Goal: Communication & Community: Answer question/provide support

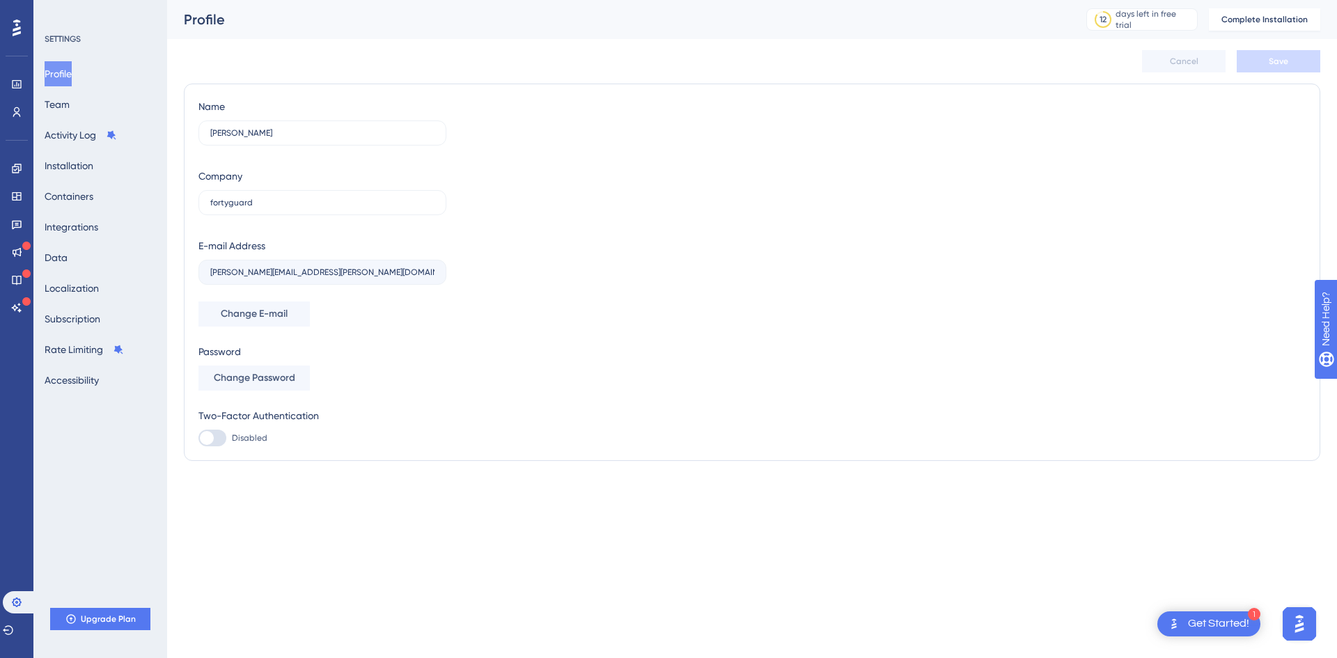
drag, startPoint x: 1296, startPoint y: 616, endPoint x: 1289, endPoint y: 611, distance: 8.1
click at [1297, 616] on img "Open AI Assistant Launcher" at bounding box center [1299, 623] width 25 height 25
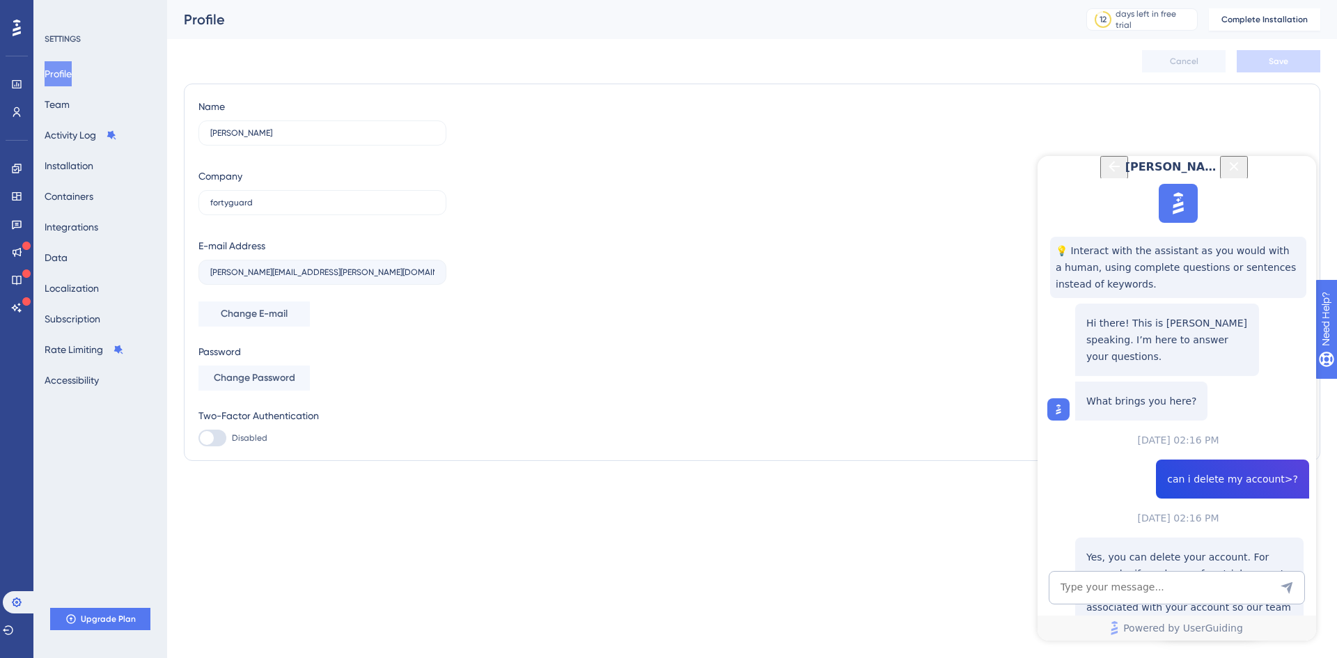
scroll to position [971, 0]
click at [1180, 587] on textarea "AI Assistant Text Input" at bounding box center [1177, 587] width 256 height 33
type textarea "my account is still not deleted yet"
click at [1103, 590] on textarea "my account is still not deleted yet" at bounding box center [1177, 587] width 256 height 33
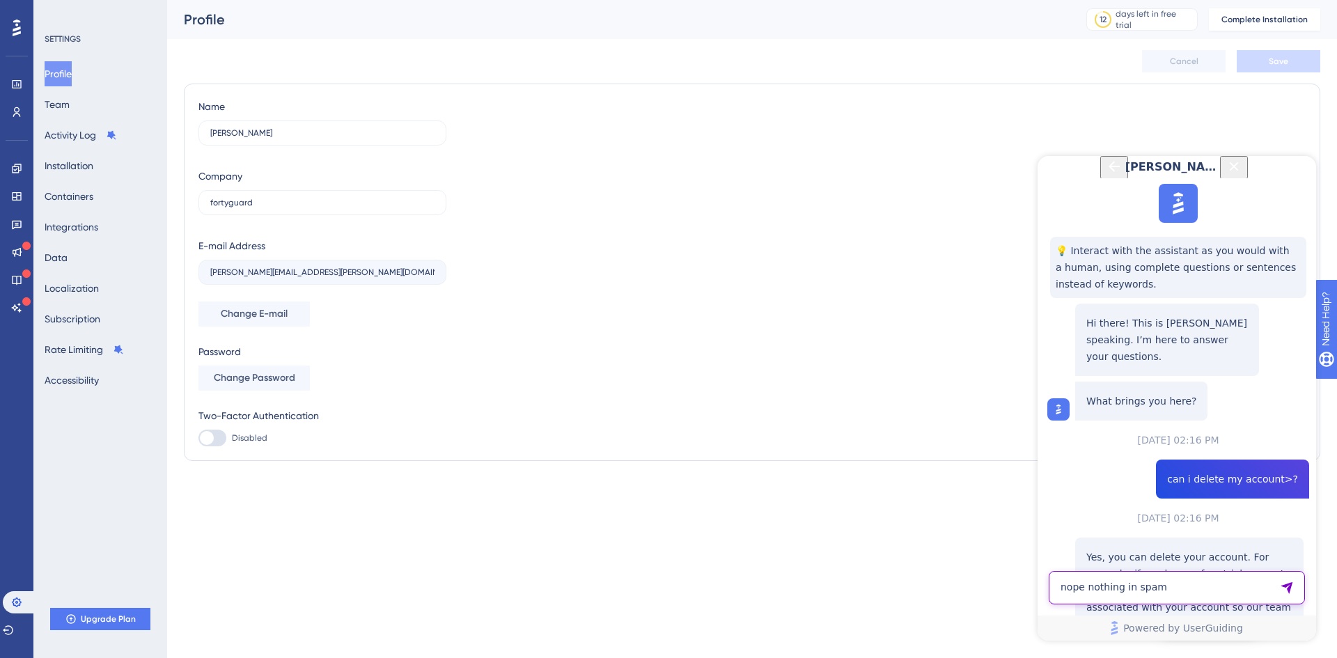
type textarea "nope nothing in spam"
click at [1171, 585] on textarea "nope nothing in spam" at bounding box center [1177, 587] width 256 height 33
type textarea "can you connect me to them?"
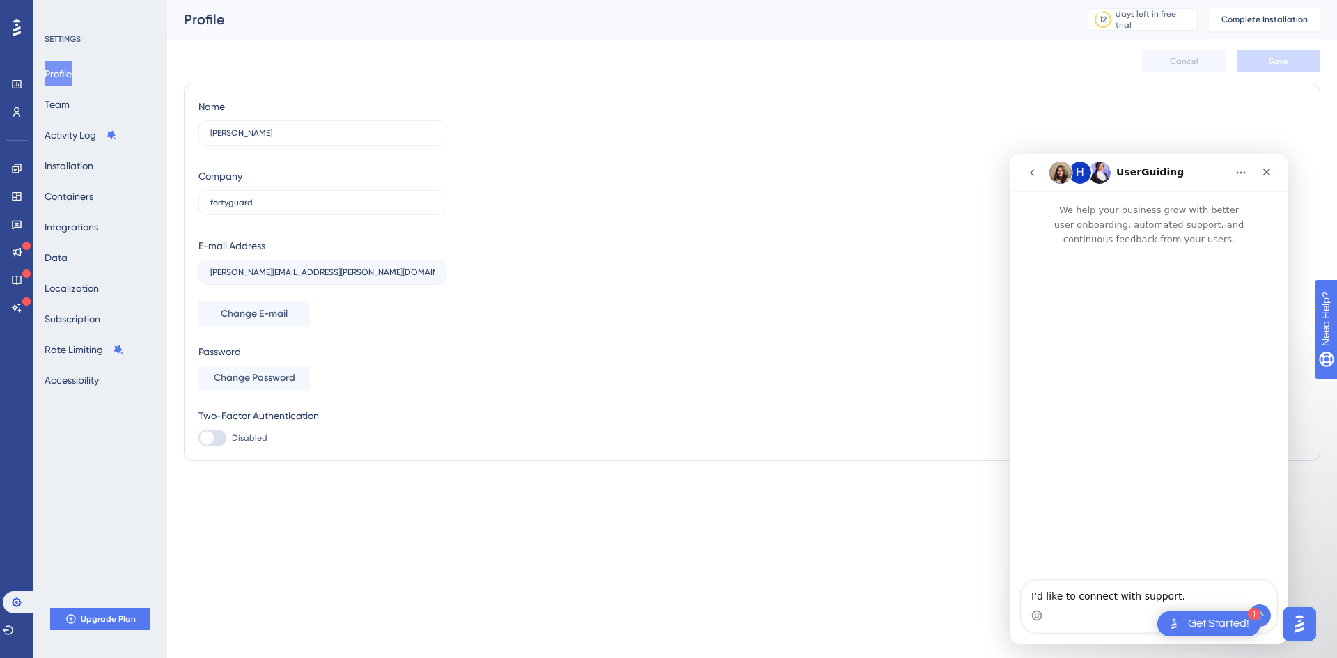
scroll to position [0, 0]
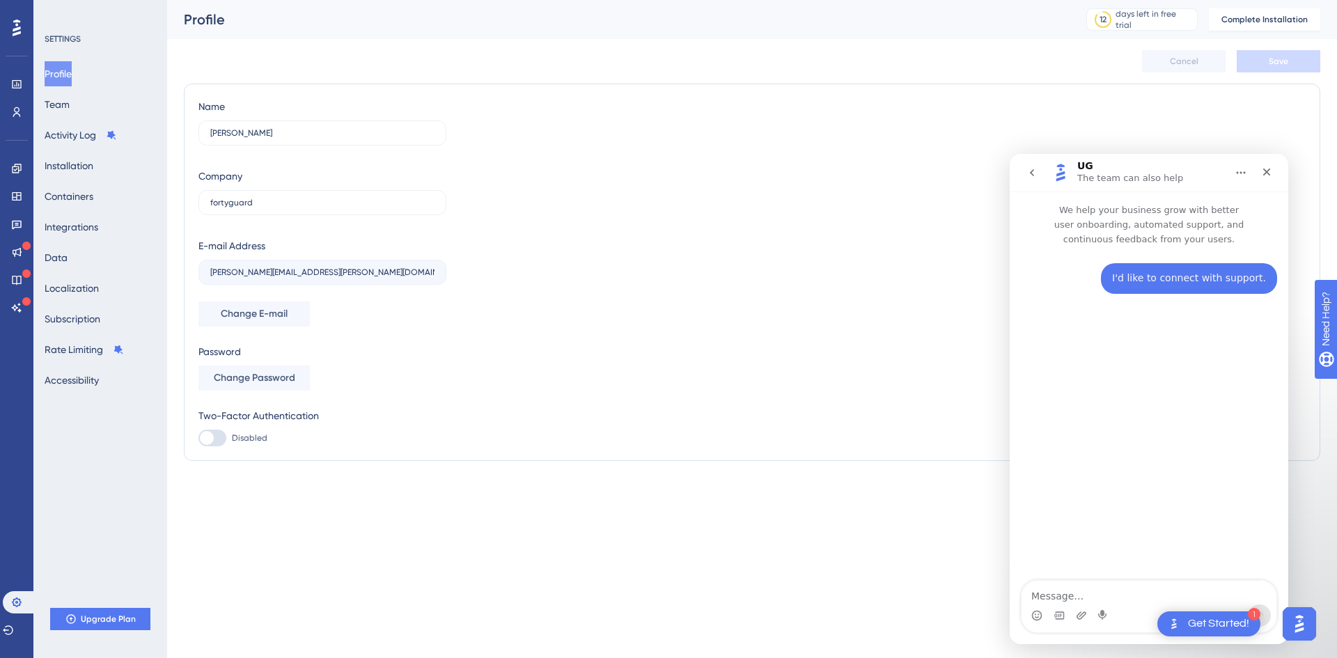
click at [1240, 172] on icon "Home" at bounding box center [1241, 173] width 9 height 2
click at [1175, 439] on div "I'd like to connect with support. Snehil • Just now" at bounding box center [1149, 414] width 279 height 336
click at [1035, 616] on icon "Emoji picker" at bounding box center [1036, 615] width 11 height 11
click at [1036, 614] on icon "Emoji picker" at bounding box center [1036, 615] width 11 height 11
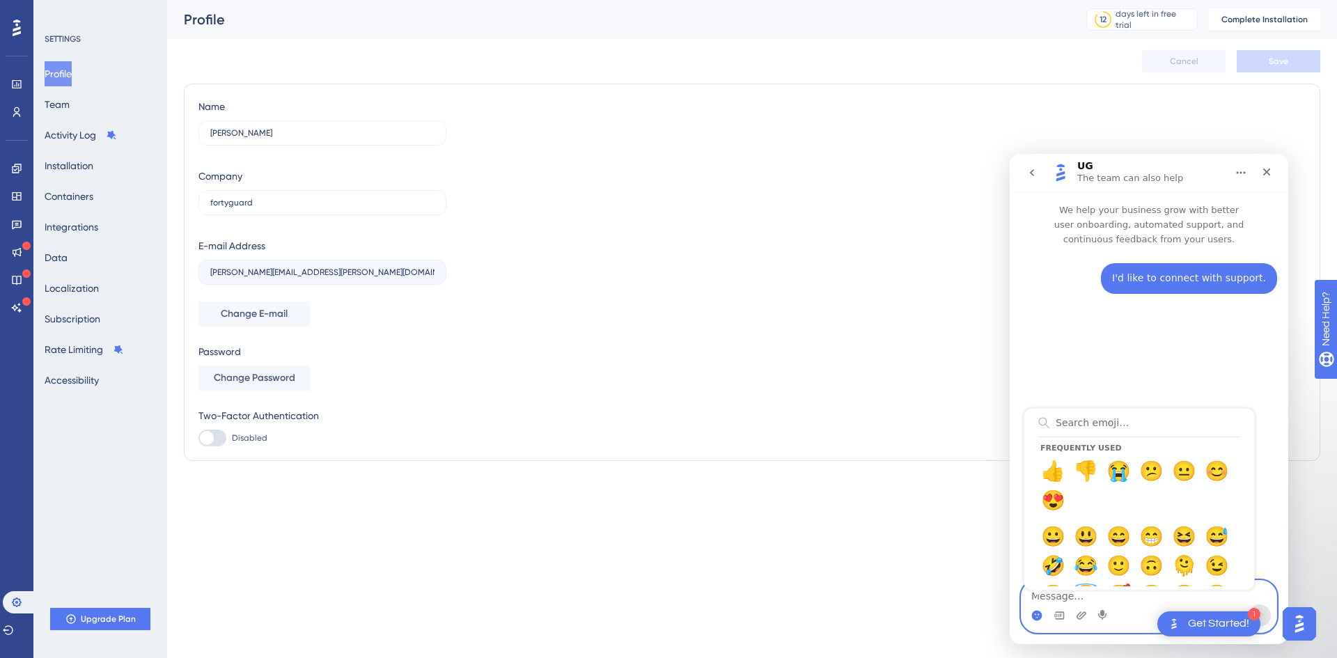
click at [1036, 614] on circle "Emoji picker" at bounding box center [1036, 615] width 9 height 9
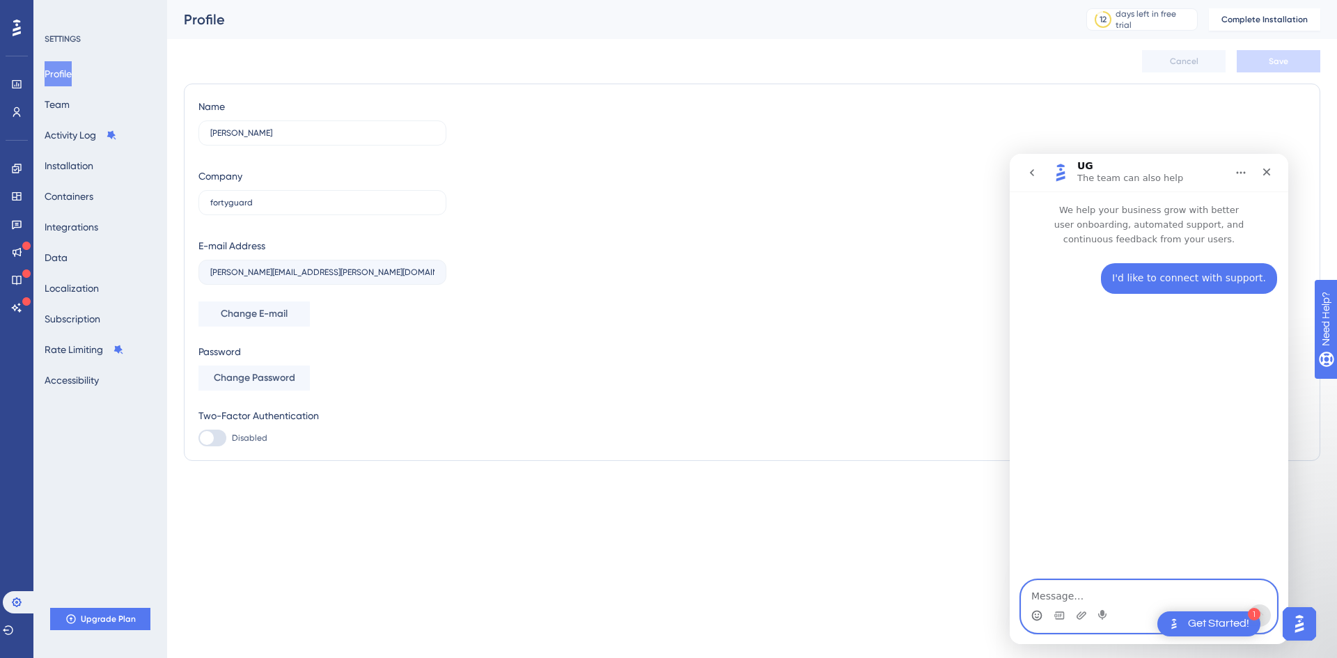
click at [1074, 596] on textarea "Message…" at bounding box center [1149, 593] width 255 height 24
click at [1084, 584] on textarea "Message…" at bounding box center [1149, 593] width 255 height 24
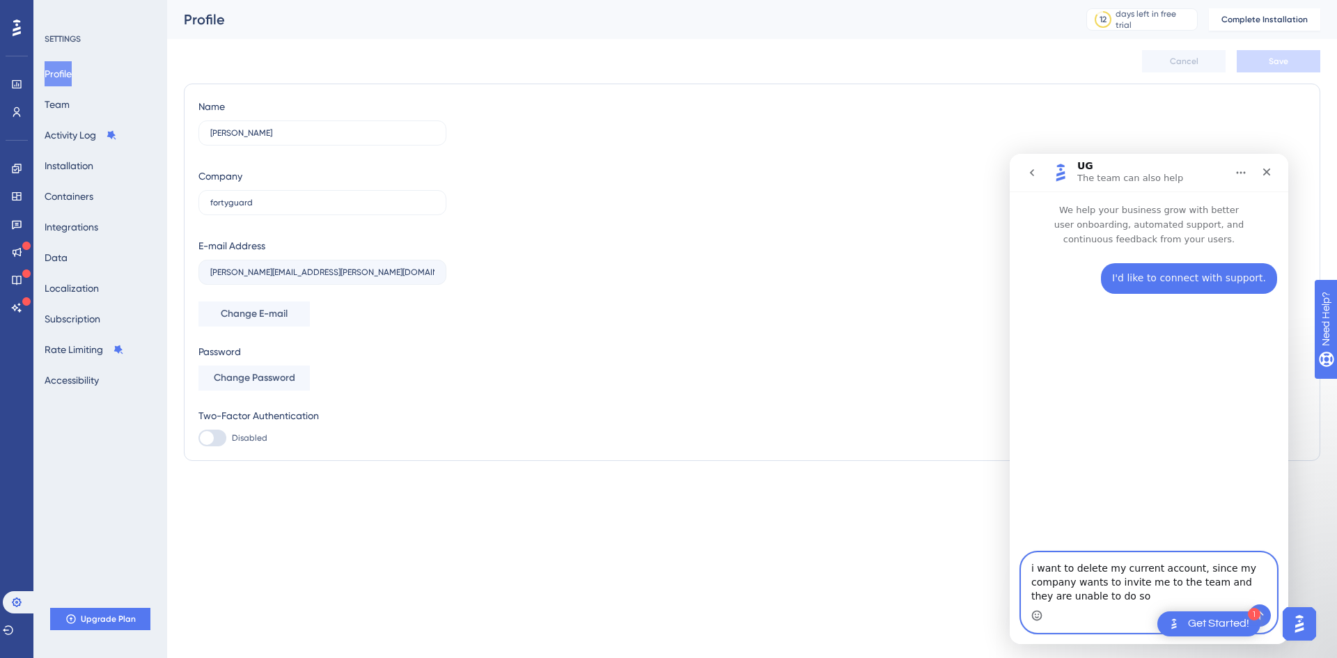
type textarea "i want to delete my current account, since my company wants to invite me to the…"
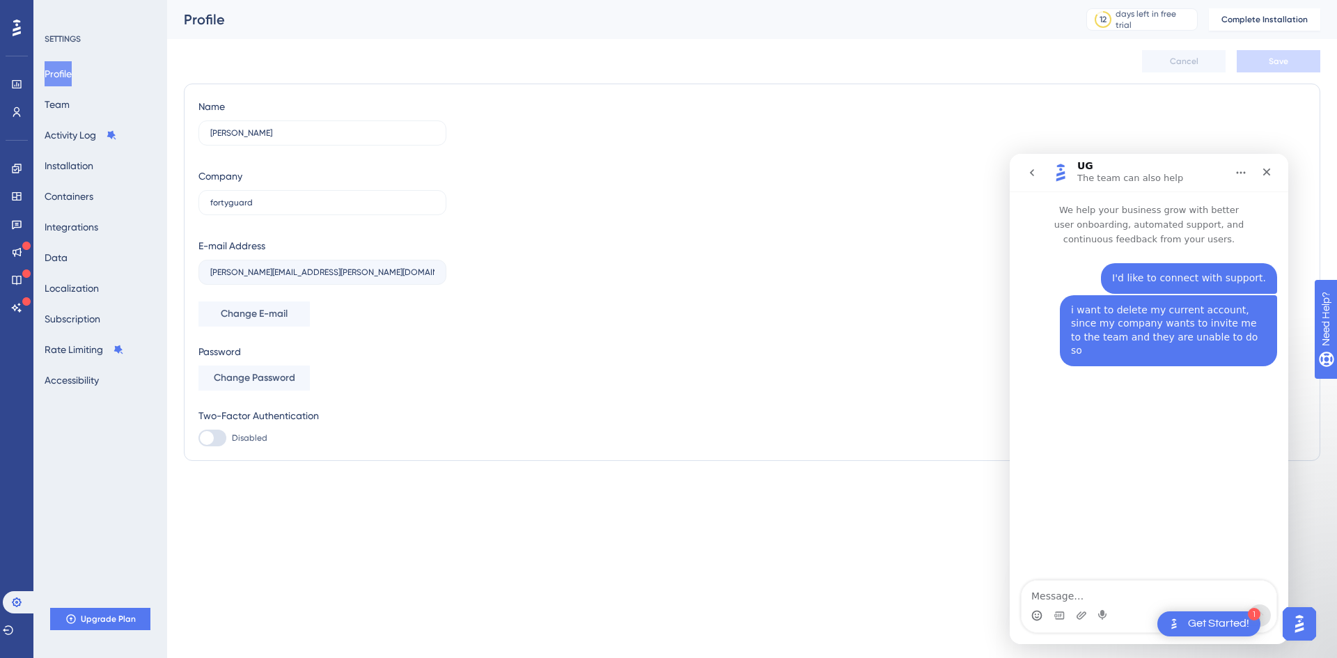
click at [1207, 626] on div "Get Started!" at bounding box center [1218, 623] width 61 height 15
click at [1180, 622] on img "Open Get Started! checklist, remaining modules: 1" at bounding box center [1174, 624] width 17 height 17
click at [1134, 522] on div "I'd like to connect with support. Snehil • 1m ago i want to delete my current a…" at bounding box center [1149, 414] width 279 height 336
click at [1107, 597] on textarea "Message…" at bounding box center [1149, 593] width 255 height 24
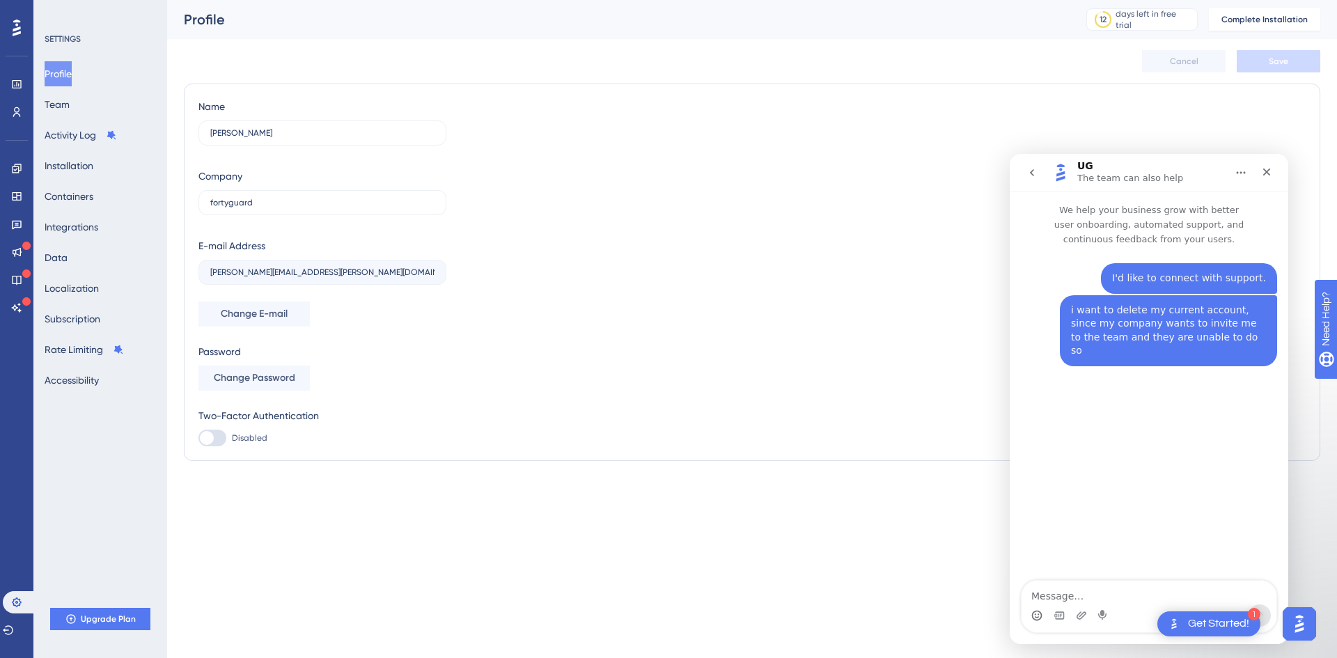
click at [1197, 618] on div "Get Started!" at bounding box center [1218, 623] width 61 height 15
click at [1298, 615] on img "Open AI Assistant Launcher" at bounding box center [1299, 623] width 25 height 25
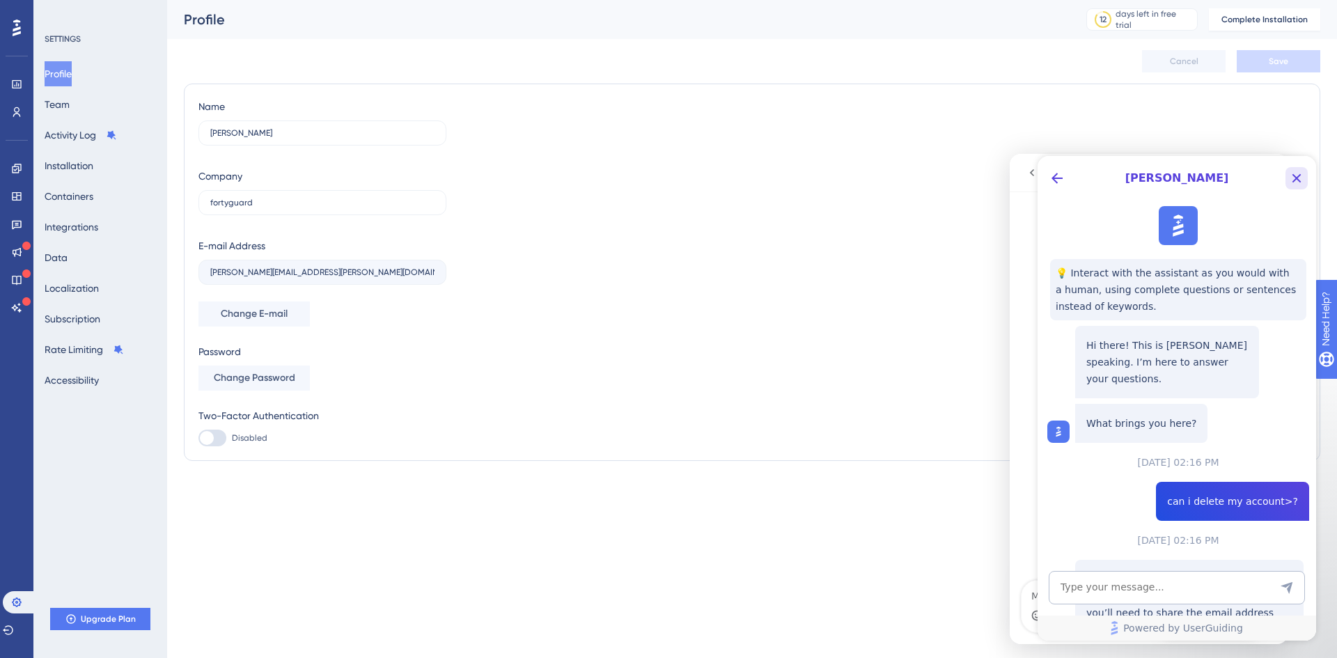
click at [1297, 184] on icon "Close Button" at bounding box center [1296, 178] width 17 height 17
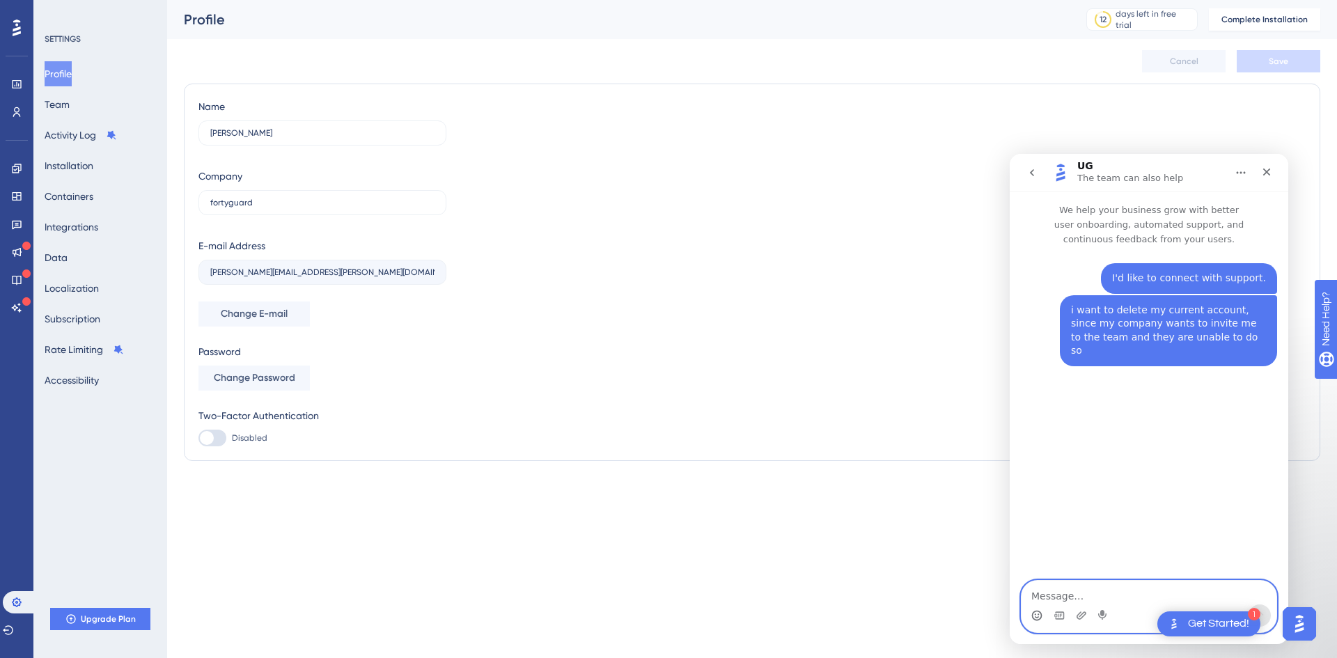
click at [1148, 593] on textarea "Message…" at bounding box center [1149, 593] width 255 height 24
drag, startPoint x: 1147, startPoint y: 159, endPoint x: 1097, endPoint y: 157, distance: 50.2
click at [1097, 157] on nav "UG The team can also help" at bounding box center [1149, 173] width 279 height 38
click at [1115, 162] on div "UG The team can also help" at bounding box center [1131, 173] width 109 height 24
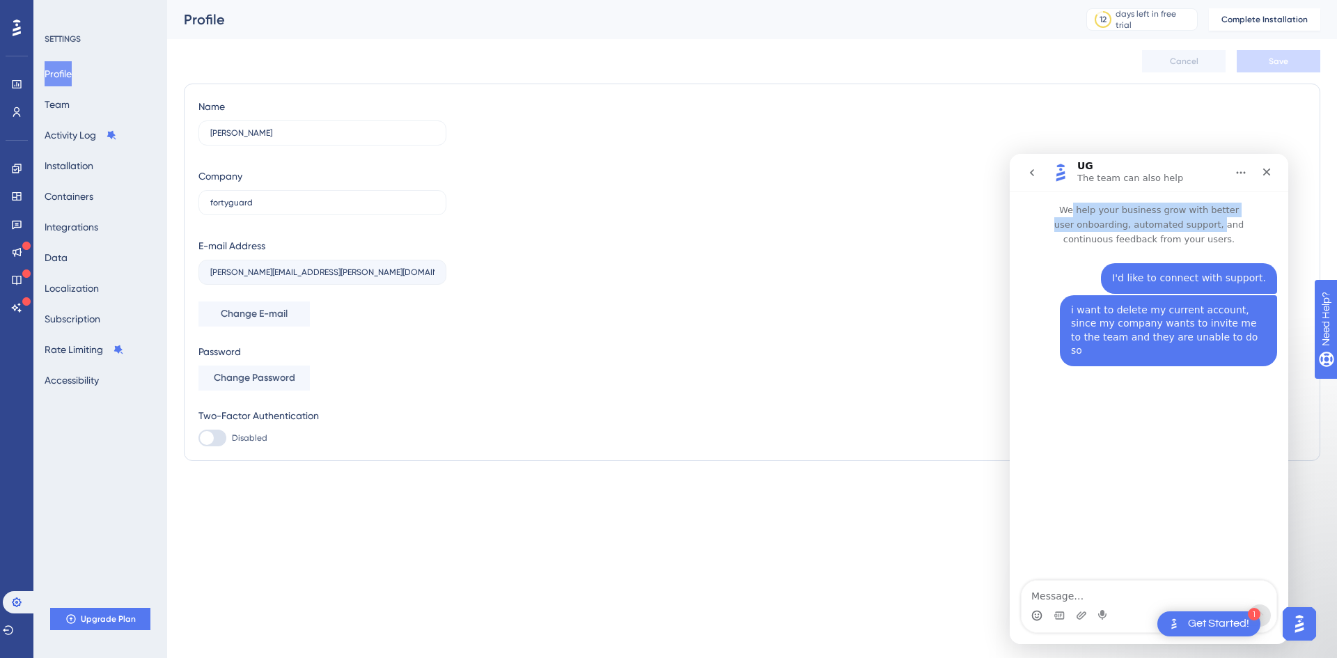
drag, startPoint x: 1046, startPoint y: 212, endPoint x: 1106, endPoint y: 227, distance: 62.5
click at [1106, 227] on p "We help your business grow with better user onboarding, automated support, and …" at bounding box center [1149, 218] width 279 height 55
drag, startPoint x: 1120, startPoint y: 226, endPoint x: 1278, endPoint y: 226, distance: 157.4
click at [1278, 226] on p "We help your business grow with better user onboarding, automated support, and …" at bounding box center [1149, 218] width 279 height 55
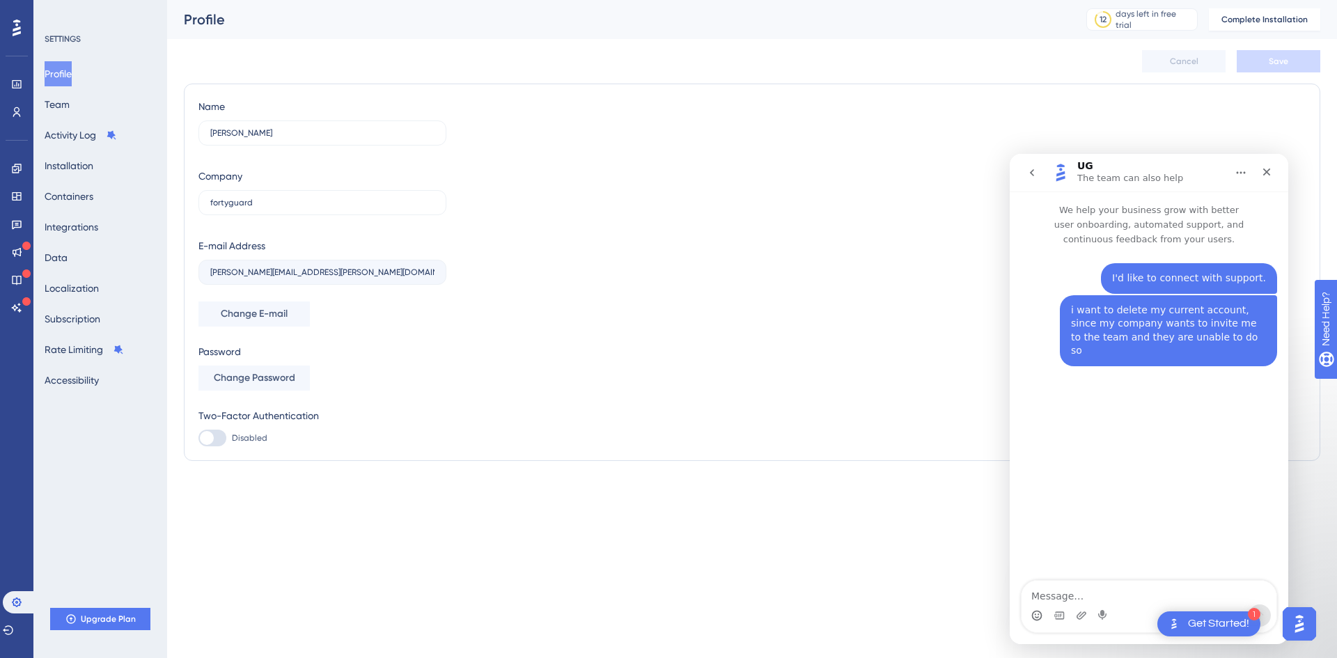
click at [1250, 272] on div "I'd like to connect with support." at bounding box center [1189, 279] width 154 height 14
drag, startPoint x: 1126, startPoint y: 263, endPoint x: 1264, endPoint y: 263, distance: 137.9
click at [1264, 263] on div "I'd like to connect with support. Snehil • 1m ago" at bounding box center [1189, 278] width 176 height 31
click at [1265, 272] on div "I'd like to connect with support." at bounding box center [1189, 279] width 154 height 14
drag, startPoint x: 1065, startPoint y: 297, endPoint x: 1186, endPoint y: 332, distance: 126.1
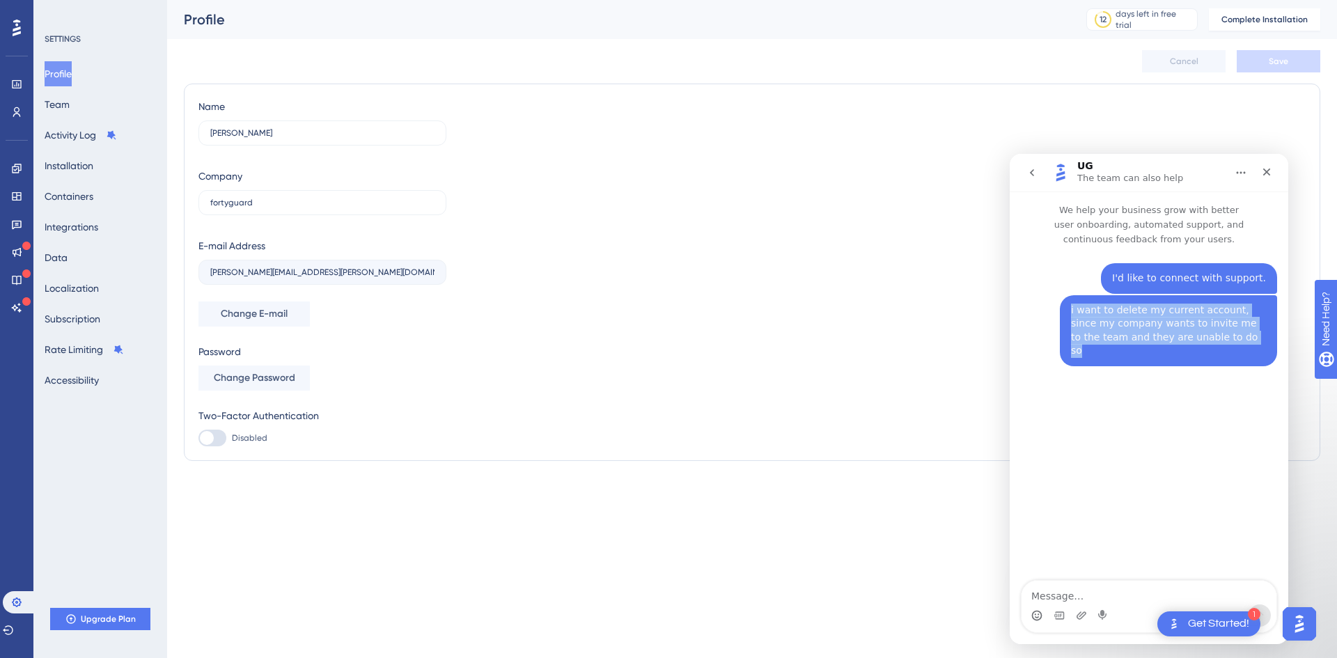
click at [1186, 332] on div "i want to delete my current account, since my company wants to invite me to the…" at bounding box center [1168, 330] width 217 height 71
drag, startPoint x: 1188, startPoint y: 327, endPoint x: 1055, endPoint y: 311, distance: 134.0
click at [1055, 311] on div "i want to delete my current account, since my company wants to invite me to the…" at bounding box center [1149, 339] width 256 height 88
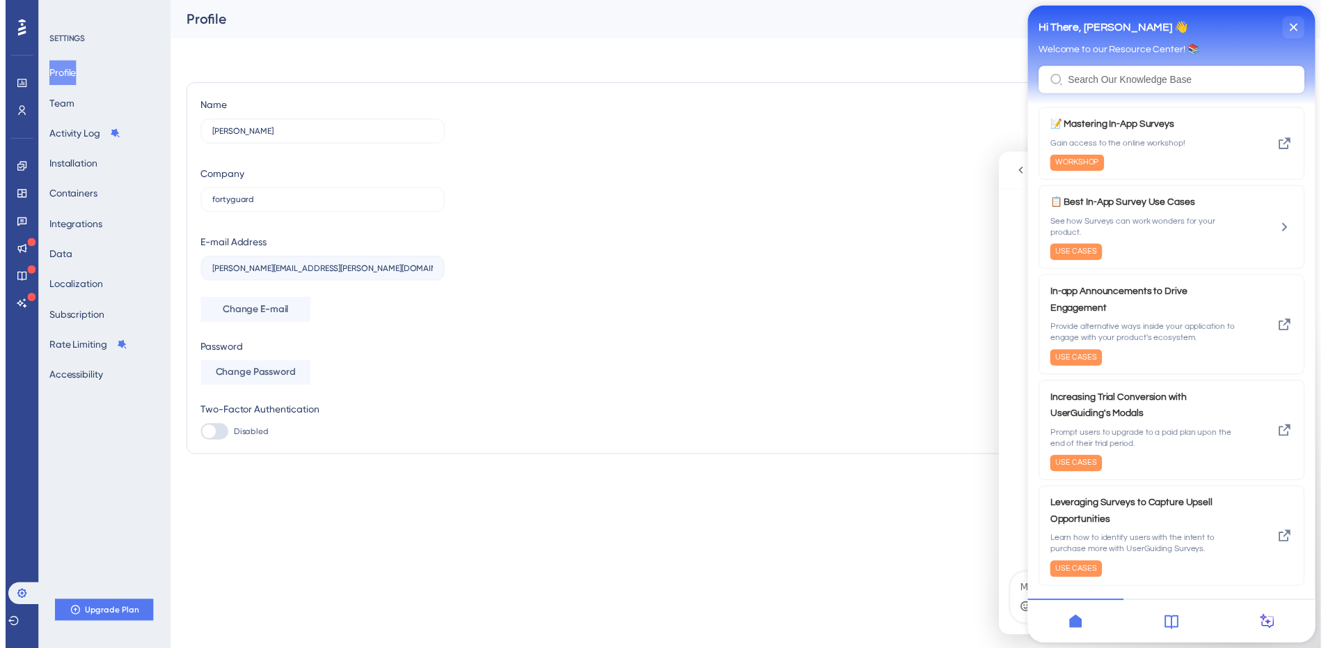
scroll to position [275, 0]
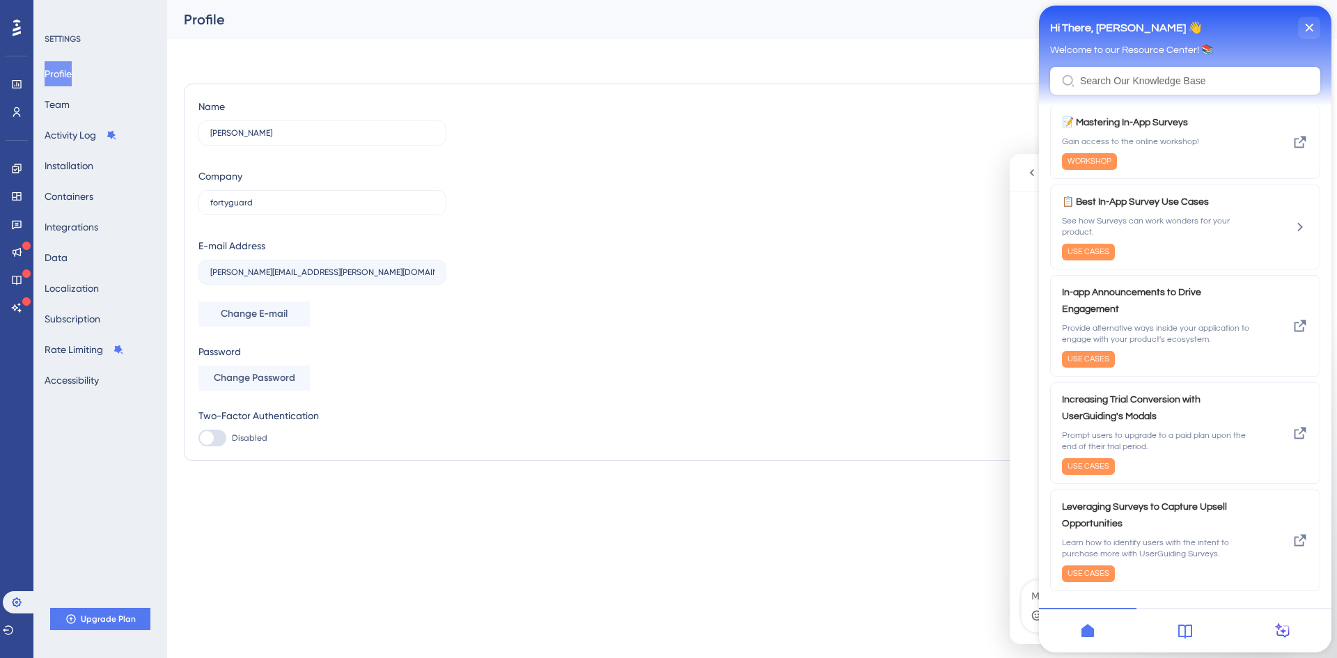
click at [1177, 629] on icon at bounding box center [1185, 631] width 17 height 17
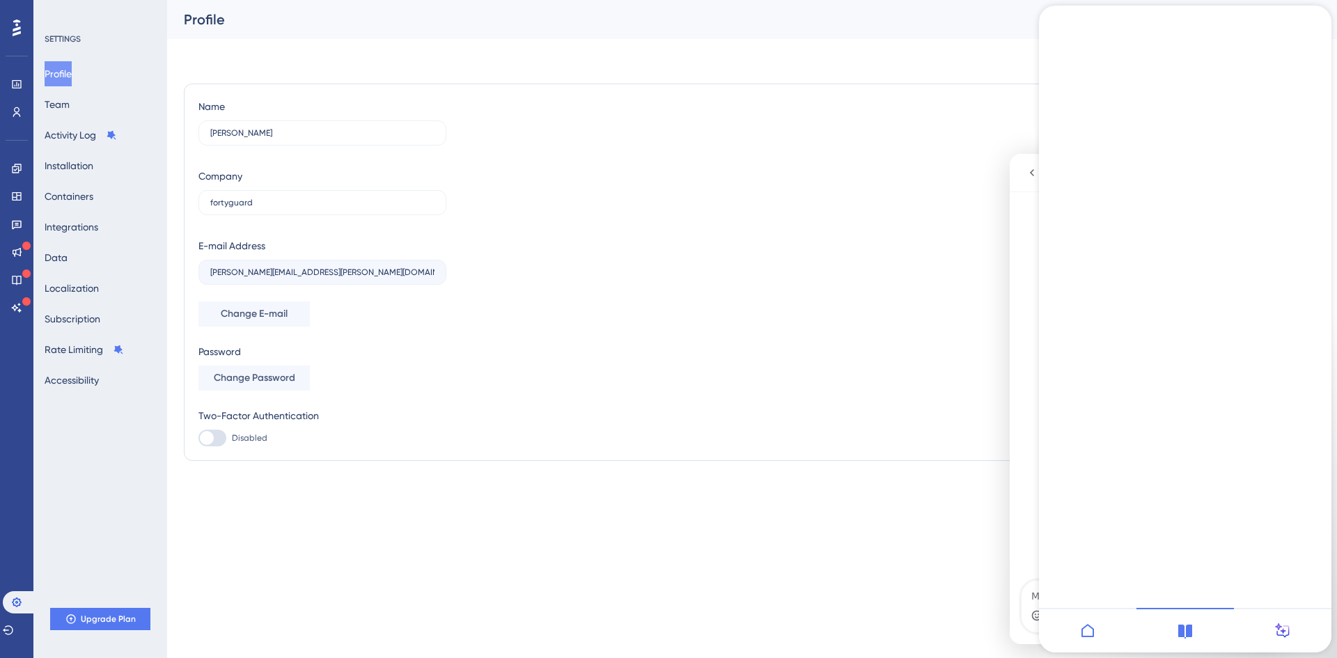
click at [1054, 42] on icon "close resource center" at bounding box center [1051, 46] width 8 height 8
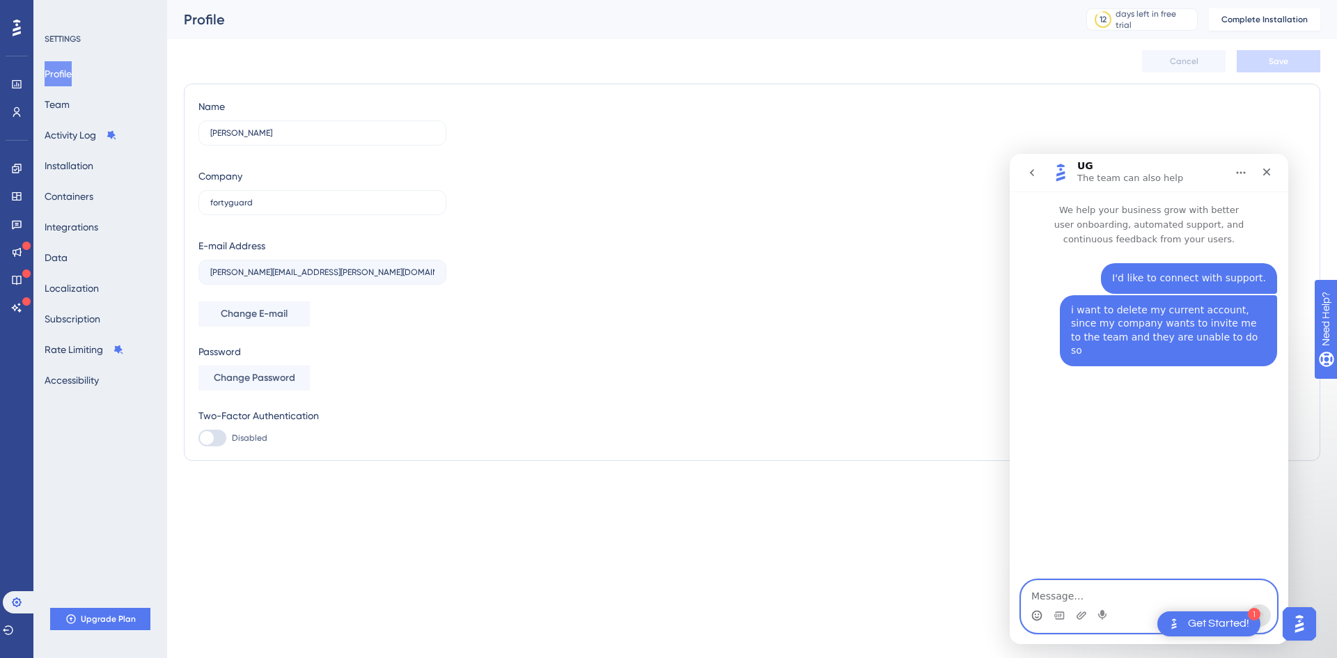
click at [1125, 583] on textarea "Message…" at bounding box center [1149, 593] width 255 height 24
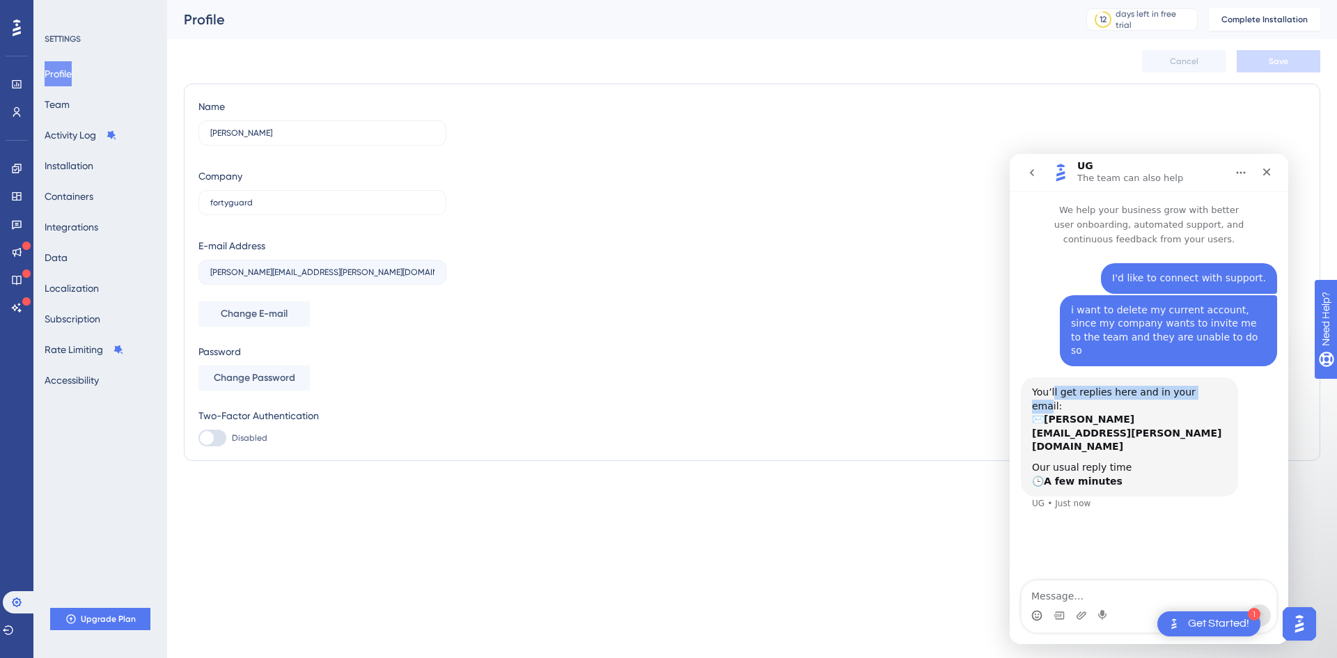
drag, startPoint x: 1053, startPoint y: 362, endPoint x: 1196, endPoint y: 361, distance: 143.4
click at [1196, 386] on div "You’ll get replies here and in your email: ✉️ snehil.ahuja@fortyguard.com" at bounding box center [1129, 420] width 195 height 68
click at [1112, 414] on b "[PERSON_NAME][EMAIL_ADDRESS][PERSON_NAME][DOMAIN_NAME]" at bounding box center [1126, 433] width 189 height 38
drag, startPoint x: 1043, startPoint y: 379, endPoint x: 1177, endPoint y: 377, distance: 133.7
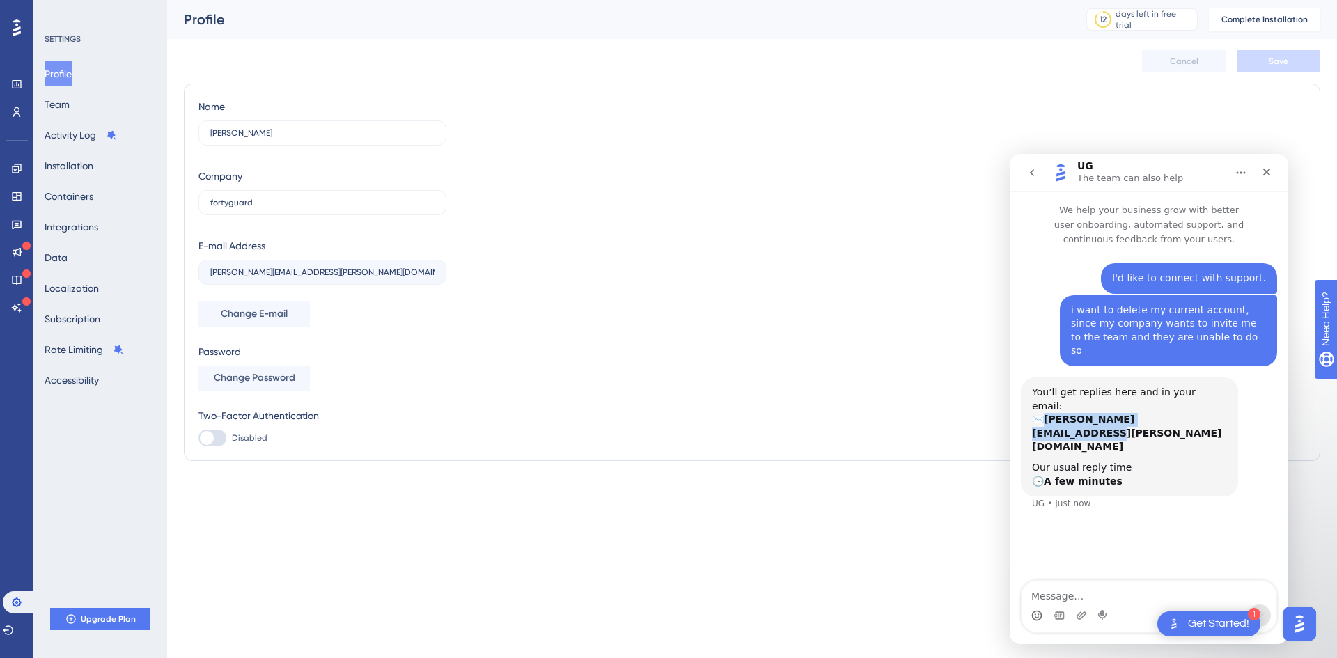
click at [1177, 386] on div "You’ll get replies here and in your email: ✉️ snehil.ahuja@fortyguard.com" at bounding box center [1129, 420] width 195 height 68
click at [1174, 414] on b "[PERSON_NAME][EMAIL_ADDRESS][PERSON_NAME][DOMAIN_NAME]" at bounding box center [1126, 433] width 189 height 38
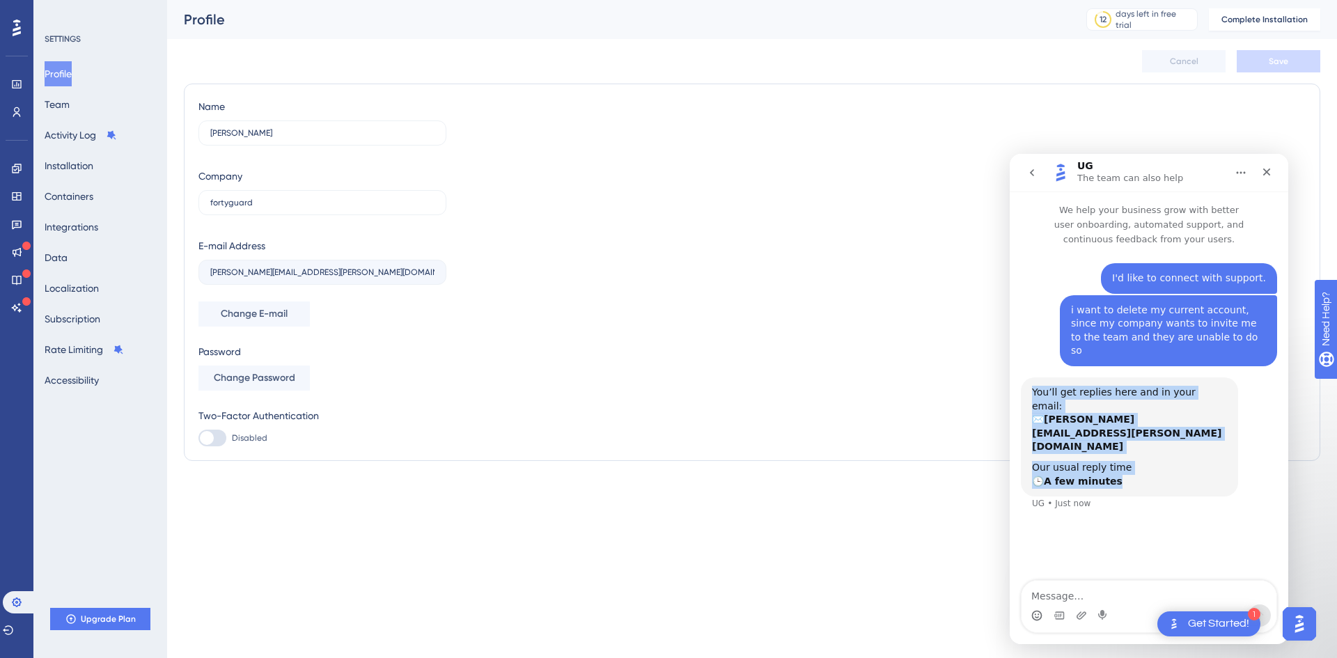
drag, startPoint x: 1113, startPoint y: 410, endPoint x: 1015, endPoint y: 366, distance: 108.5
click at [1015, 366] on div "I'd like to connect with support. Snehil • 2m ago i want to delete my current a…" at bounding box center [1149, 386] width 279 height 281
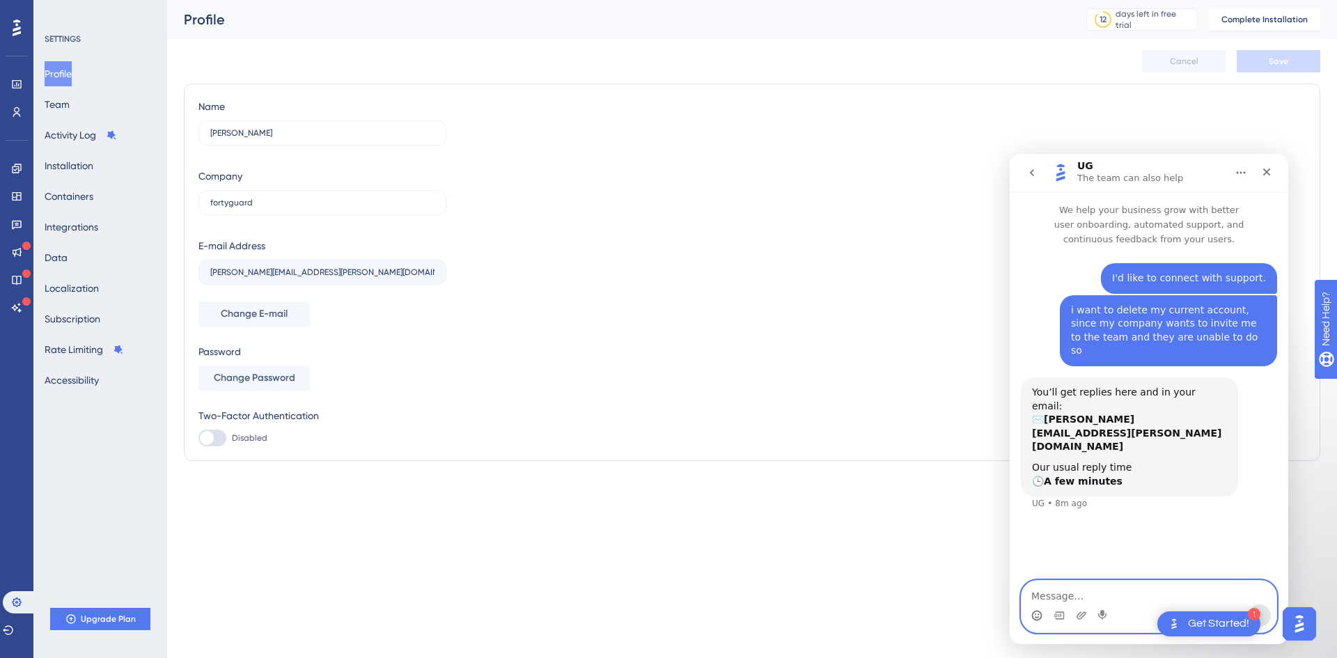
click at [1122, 588] on textarea "Message…" at bounding box center [1149, 593] width 255 height 24
click at [1123, 586] on textarea "Message…" at bounding box center [1149, 593] width 255 height 24
click at [1233, 178] on button "Home" at bounding box center [1241, 172] width 26 height 26
click at [1200, 173] on div "UG The team can also help" at bounding box center [1137, 173] width 177 height 24
click at [1110, 589] on textarea "Message…" at bounding box center [1149, 593] width 255 height 24
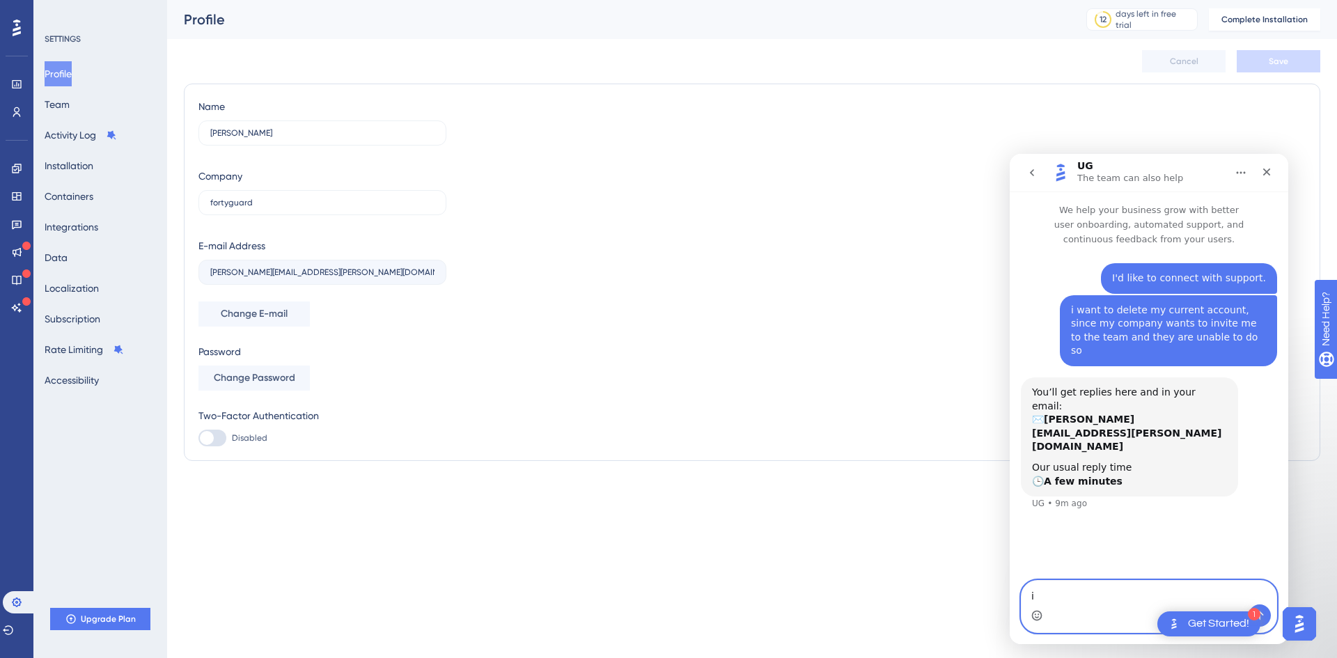
type textarea "i"
type textarea "I have not received any communication over my email"
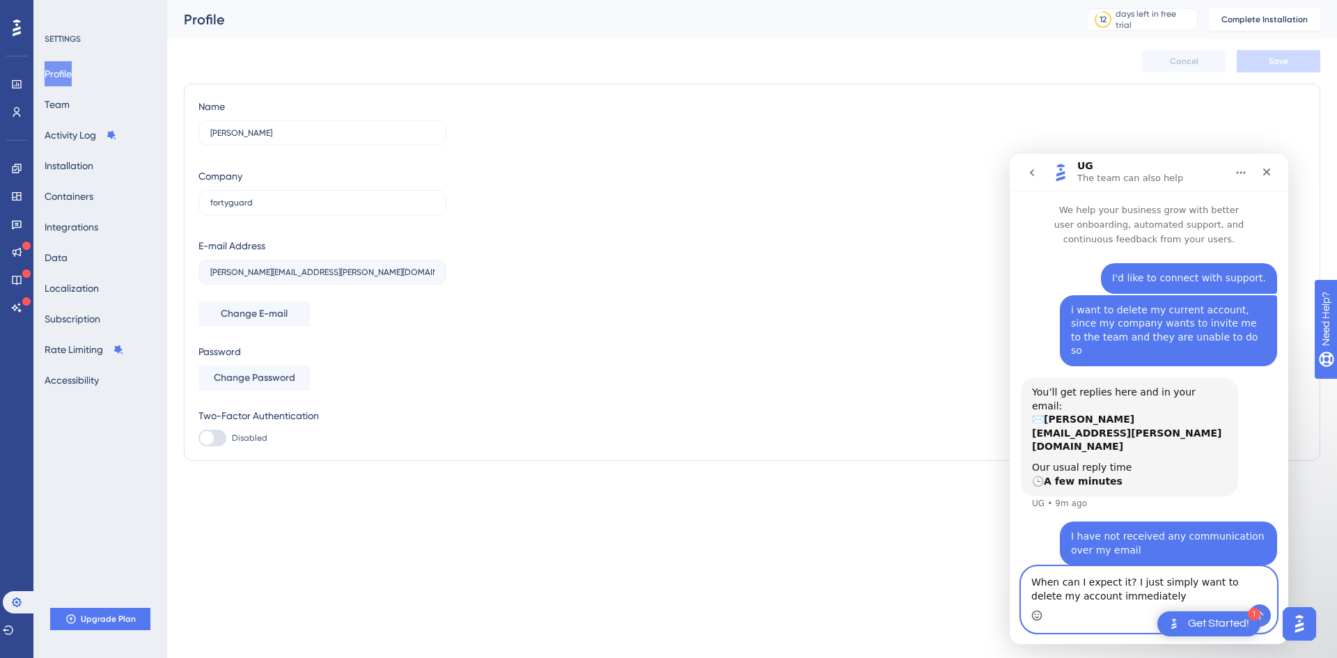
type textarea "When can I expect it? I just simply want to delete my account immediately"
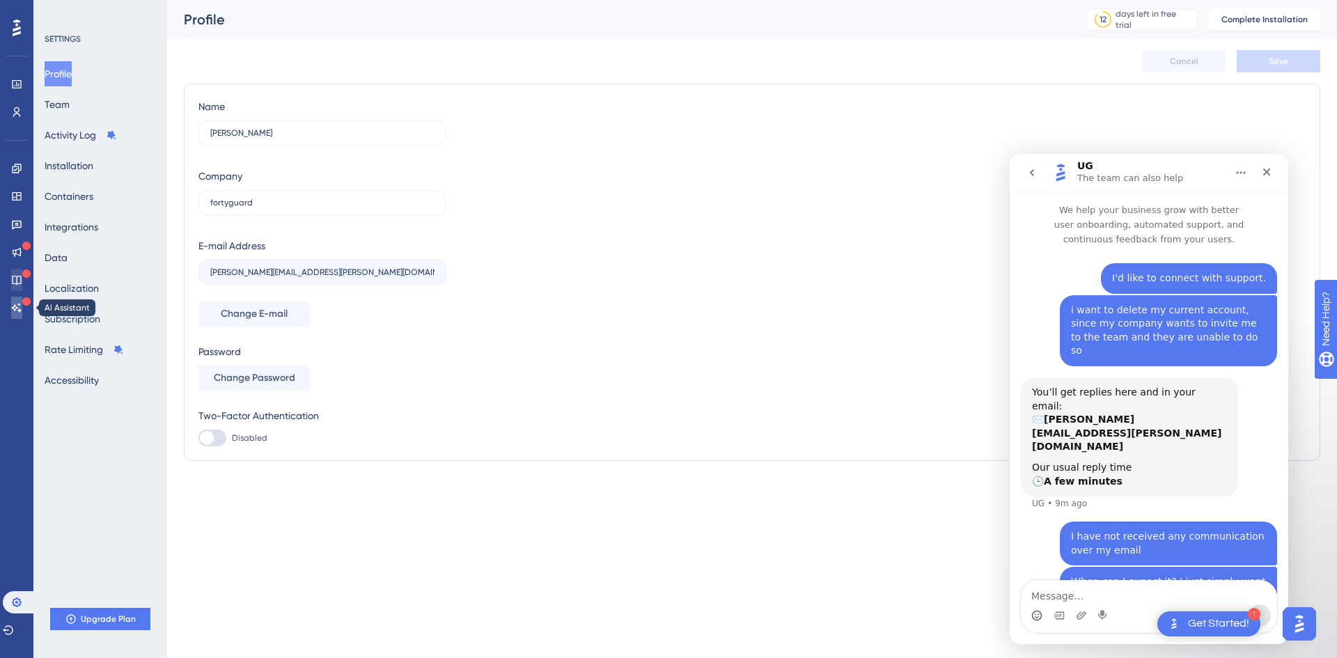
drag, startPoint x: 22, startPoint y: 308, endPoint x: 24, endPoint y: 281, distance: 26.5
click at [22, 308] on icon at bounding box center [16, 307] width 11 height 11
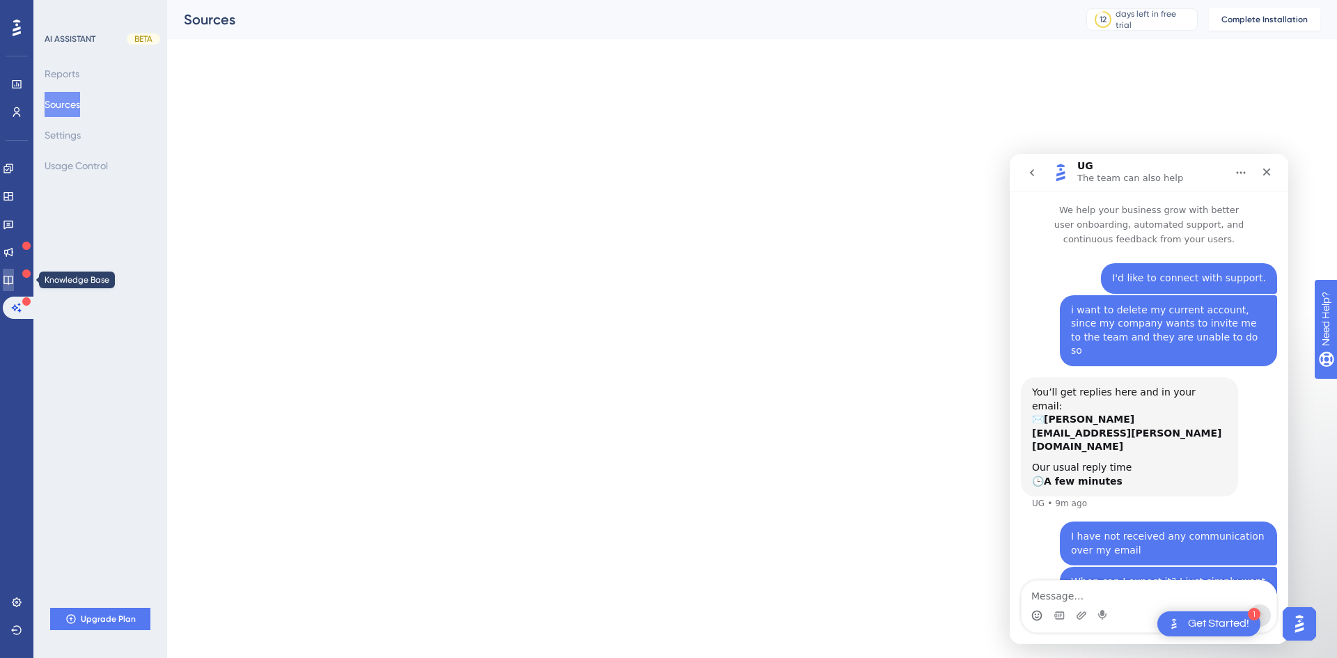
click at [13, 281] on icon at bounding box center [7, 280] width 9 height 9
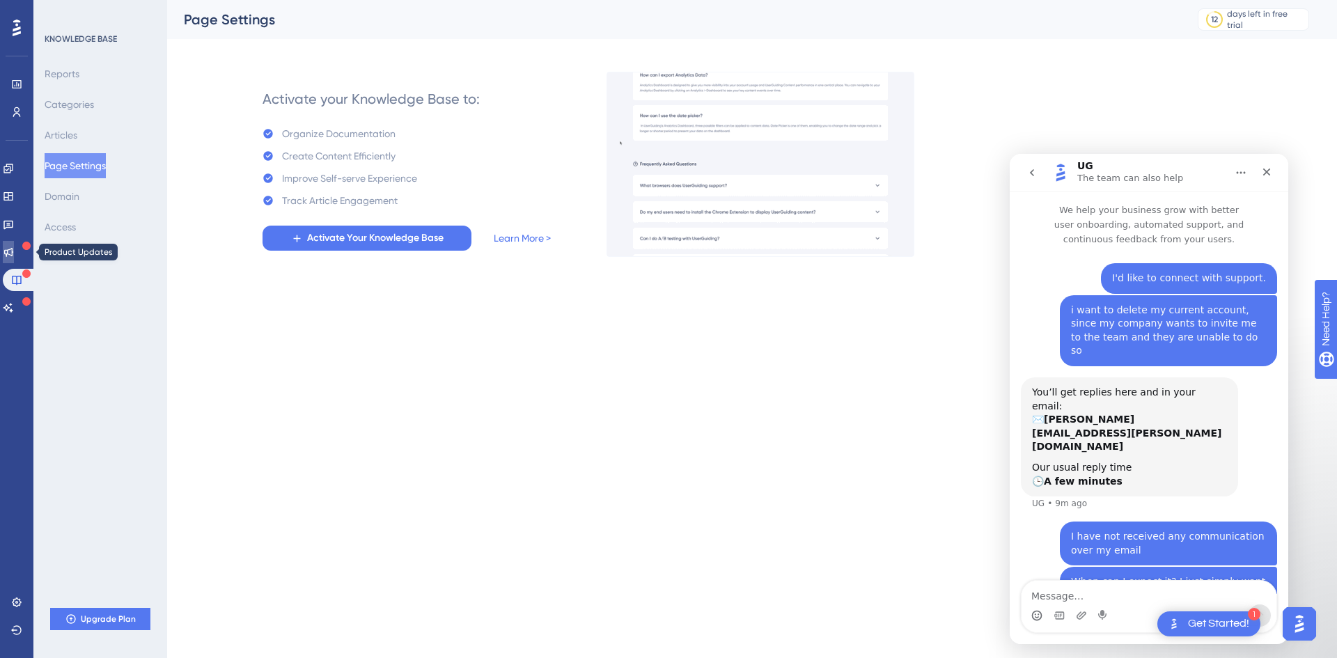
click at [14, 246] on icon at bounding box center [8, 251] width 11 height 11
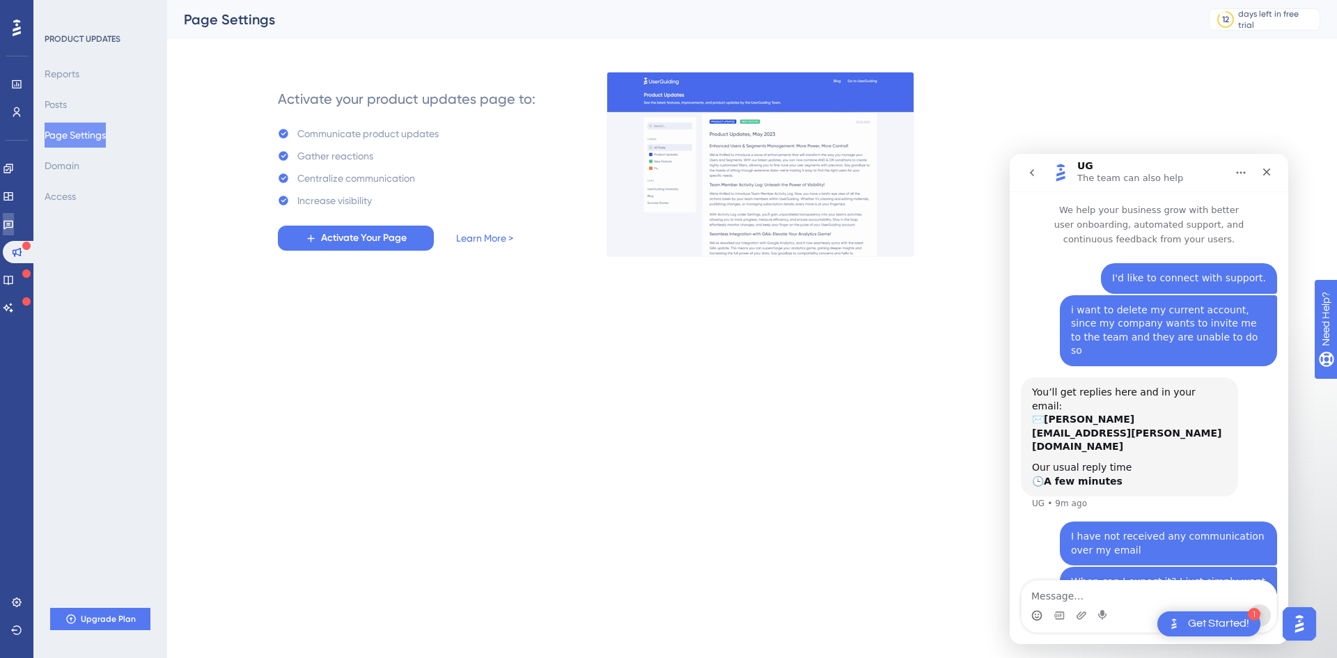
click at [14, 230] on link at bounding box center [8, 224] width 11 height 22
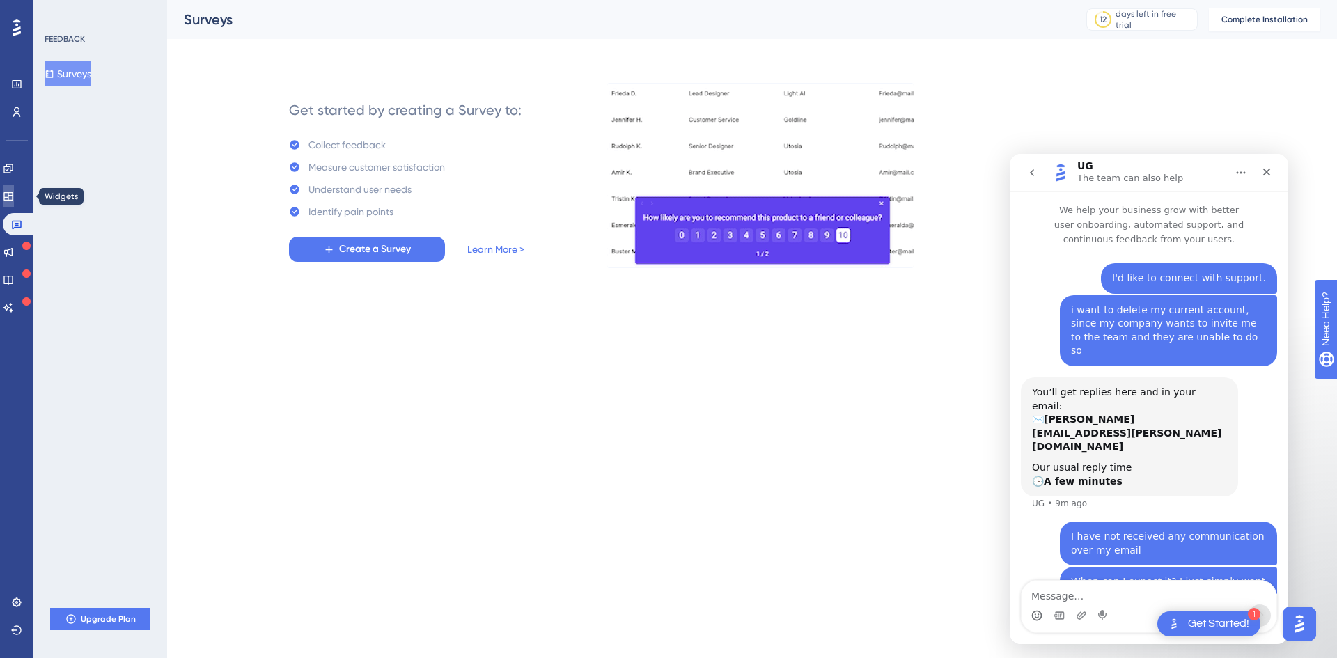
click at [14, 203] on link at bounding box center [8, 196] width 11 height 22
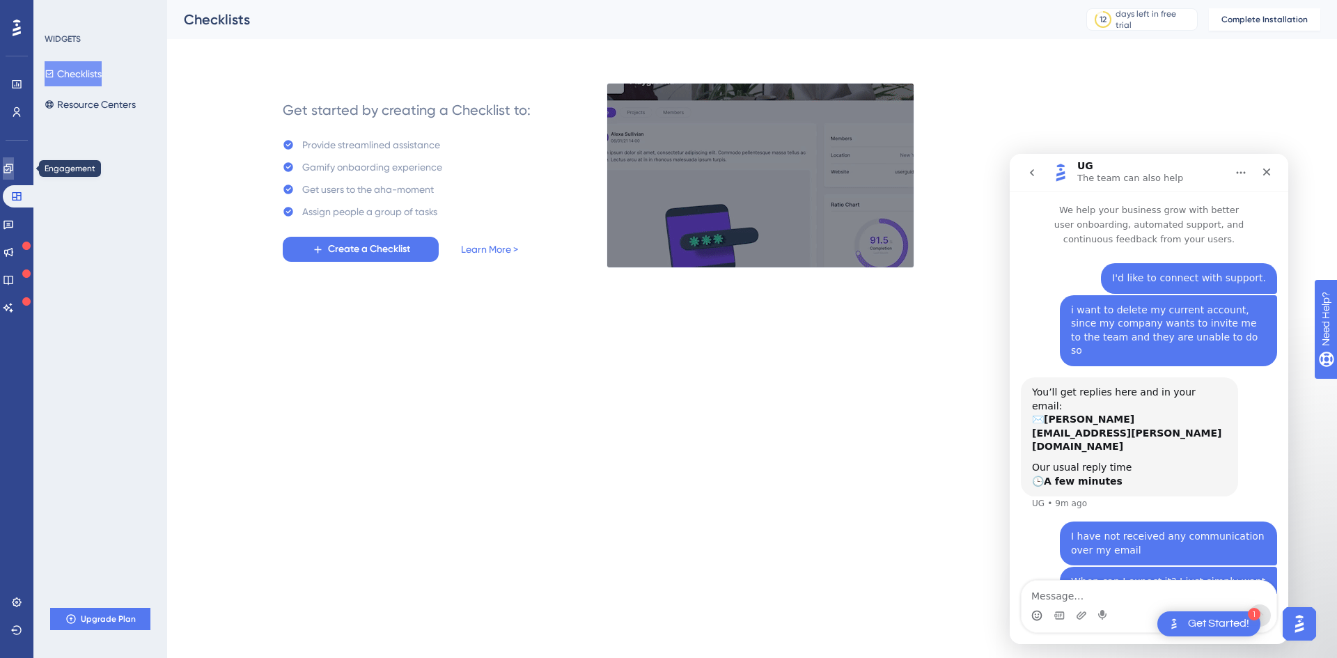
click at [14, 159] on link at bounding box center [8, 168] width 11 height 22
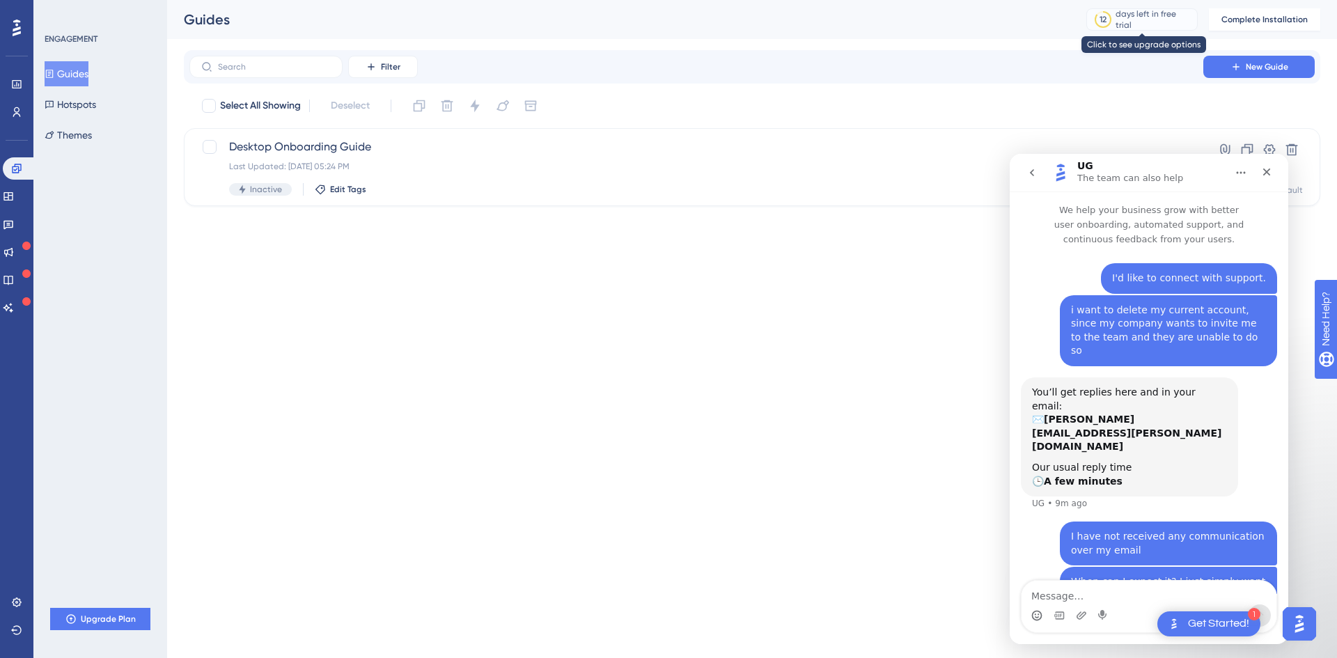
click at [1125, 10] on div "12 days left in free trial" at bounding box center [1141, 19] width 111 height 22
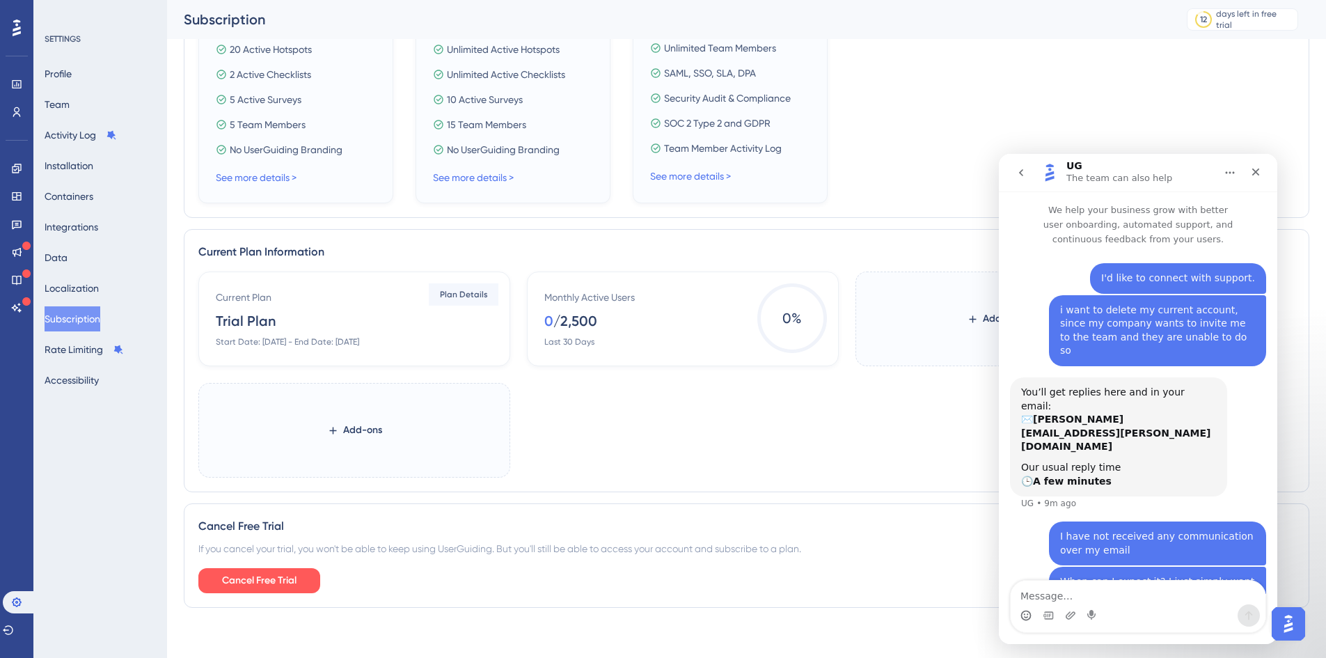
scroll to position [464, 0]
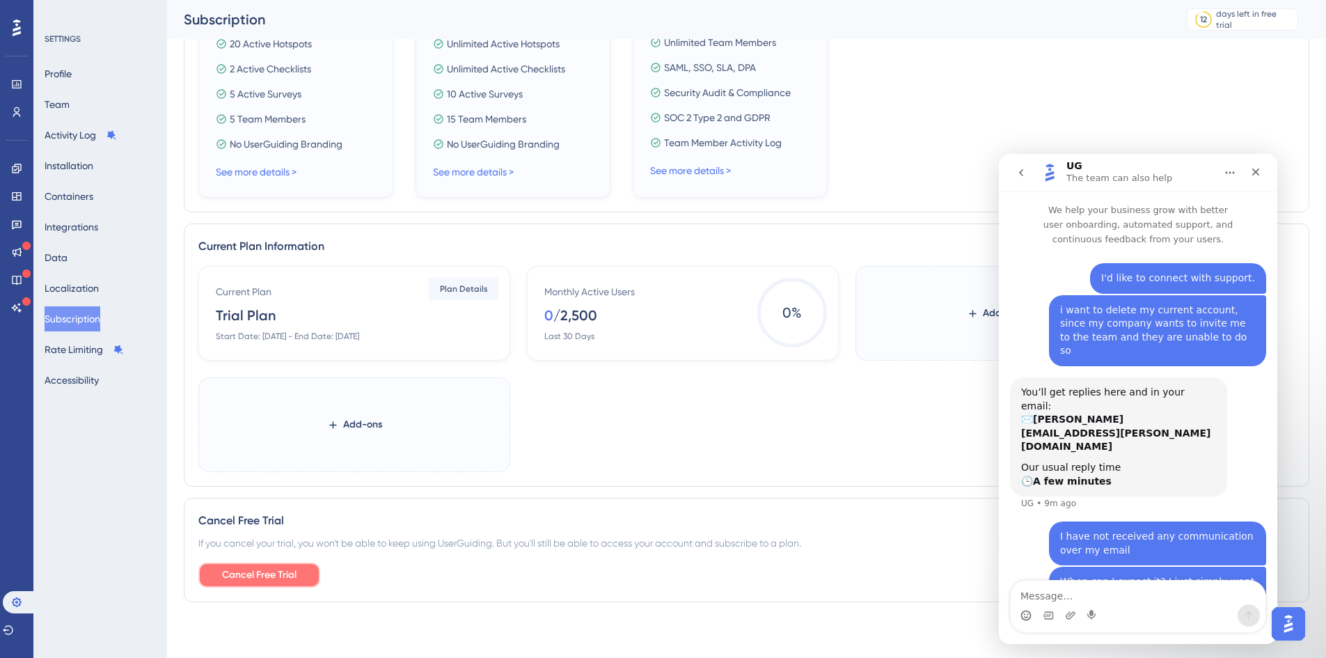
click at [273, 577] on span "Cancel Free Trial" at bounding box center [259, 575] width 75 height 17
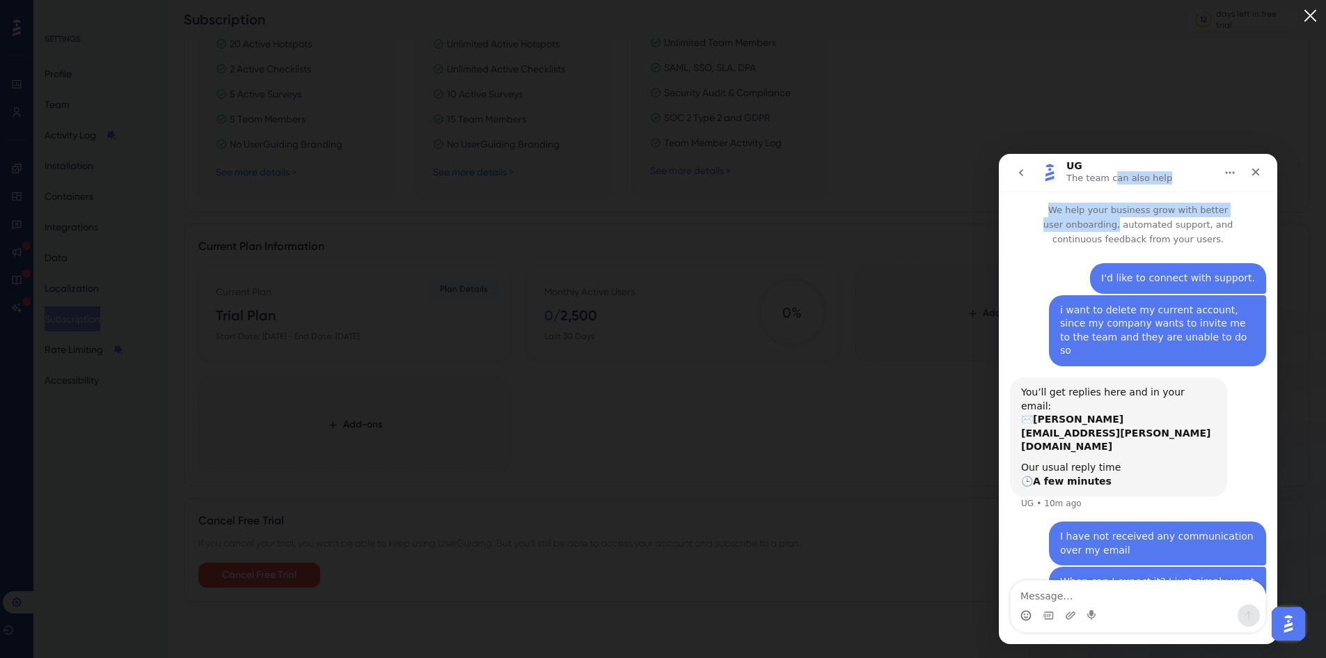
drag, startPoint x: 1113, startPoint y: 178, endPoint x: 1253, endPoint y: 217, distance: 145.3
click at [1278, 210] on html "UG The team can also help We help your business grow with better user onboardin…" at bounding box center [1138, 399] width 279 height 490
click at [1136, 171] on p "The team can also help" at bounding box center [1120, 178] width 106 height 14
click at [1319, 12] on img at bounding box center [1310, 15] width 23 height 23
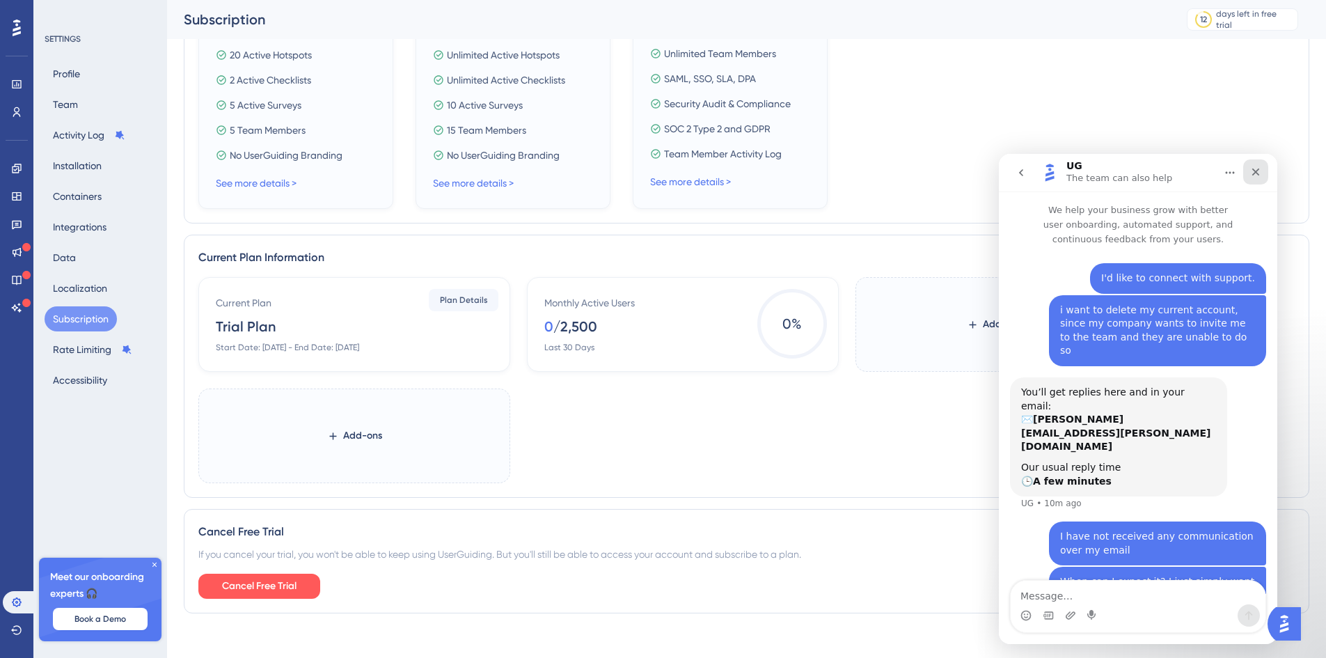
click at [1255, 173] on icon "Close" at bounding box center [1257, 173] width 8 height 8
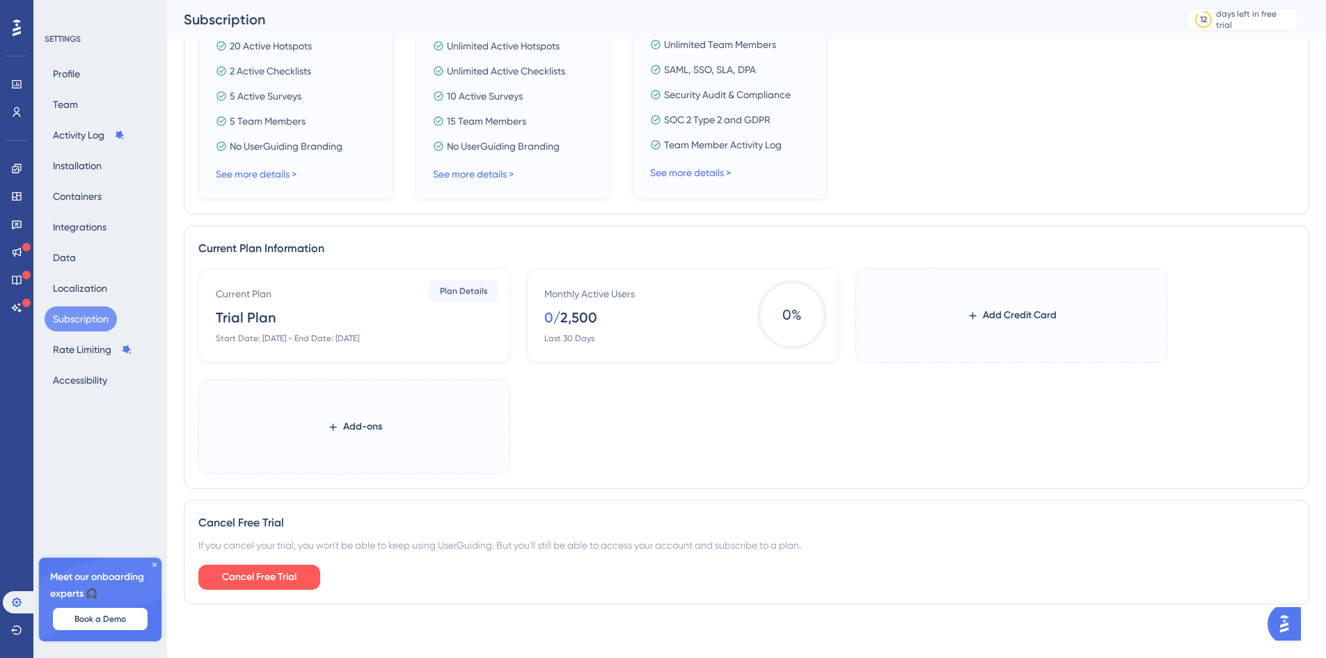
scroll to position [464, 0]
click at [290, 584] on button "Cancel Free Trial" at bounding box center [259, 575] width 122 height 25
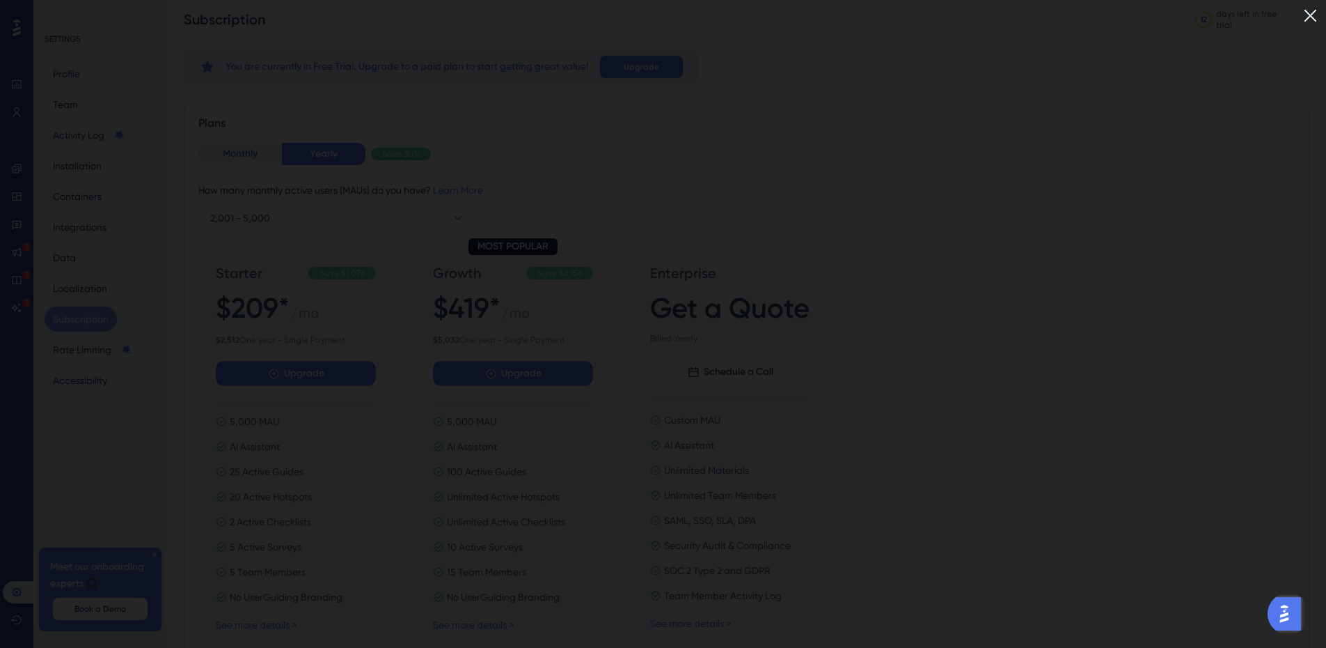
scroll to position [0, 0]
click at [1318, 16] on img at bounding box center [1310, 15] width 23 height 23
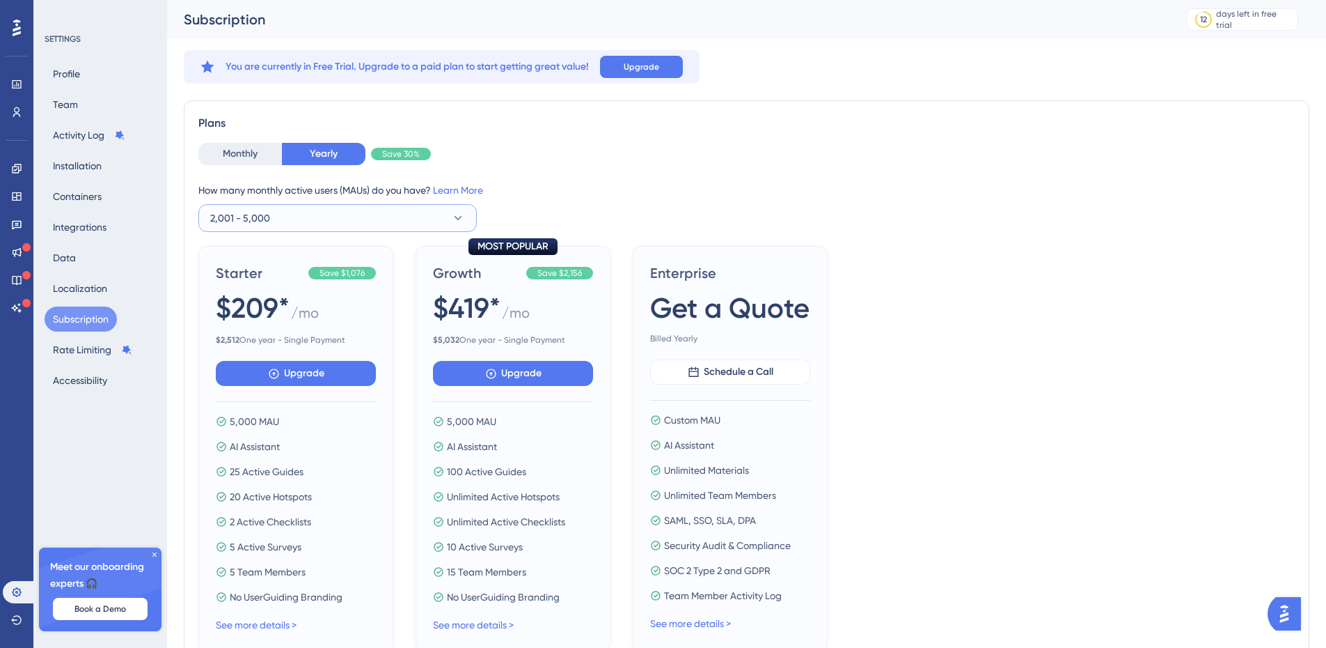
click at [292, 207] on button "2,001 - 5,000" at bounding box center [337, 218] width 279 height 28
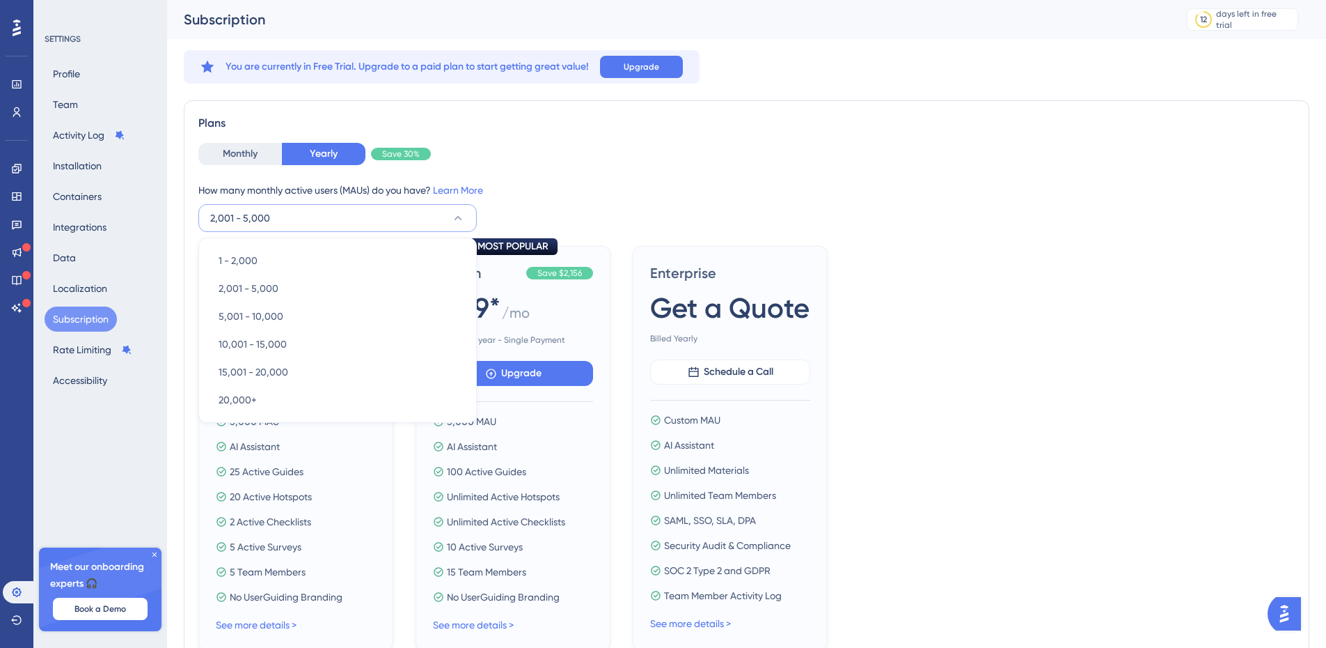
click at [289, 220] on button "2,001 - 5,000" at bounding box center [337, 218] width 279 height 28
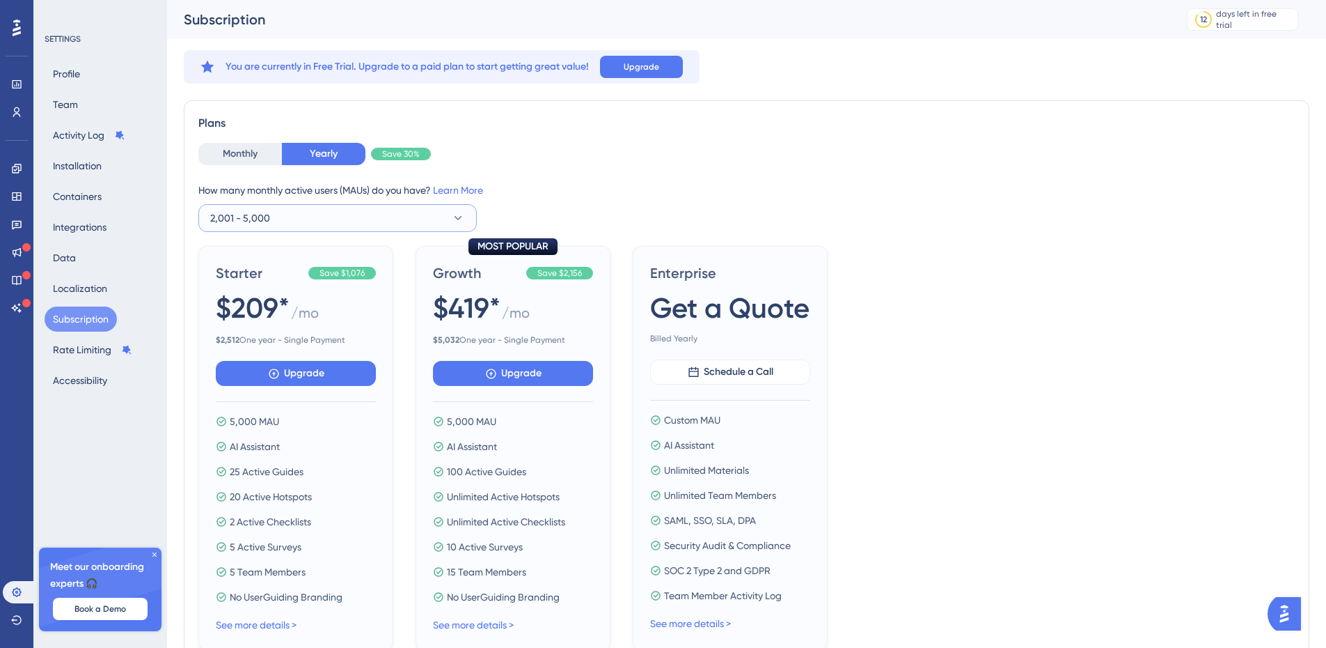
click at [290, 219] on button "2,001 - 5,000" at bounding box center [337, 218] width 279 height 28
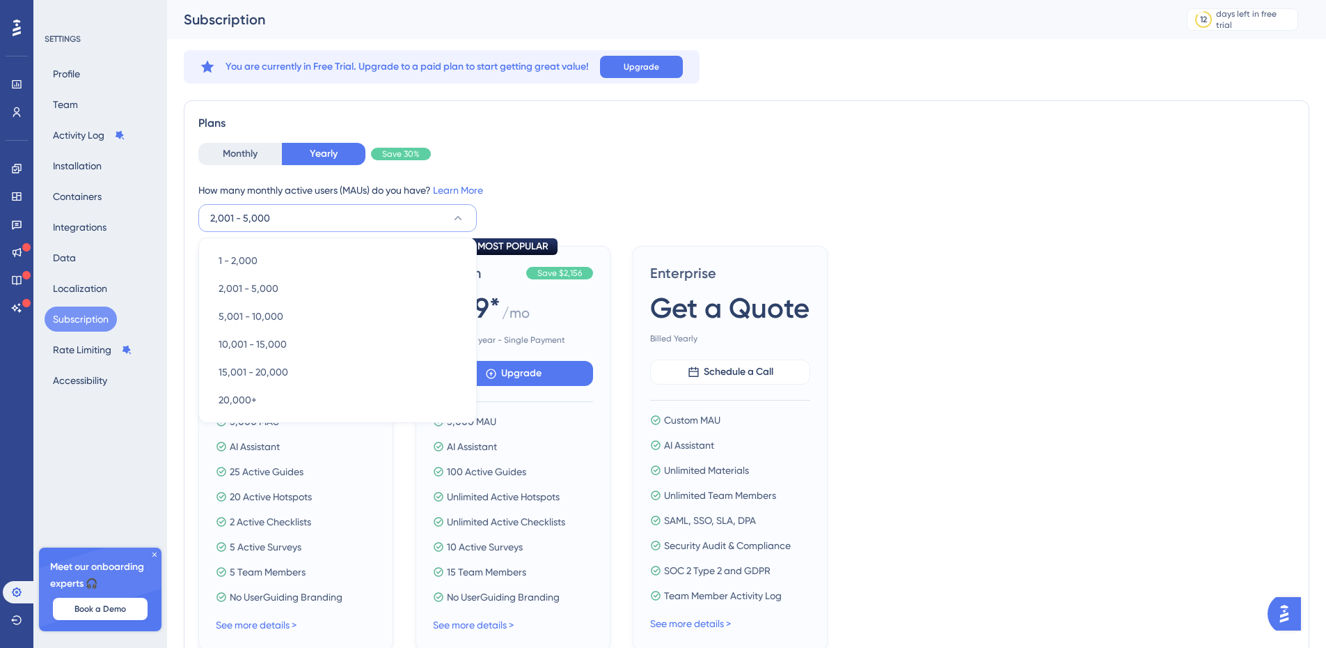
click at [341, 198] on div "How many monthly active users (MAUs) do you have? Learn More" at bounding box center [746, 190] width 1097 height 17
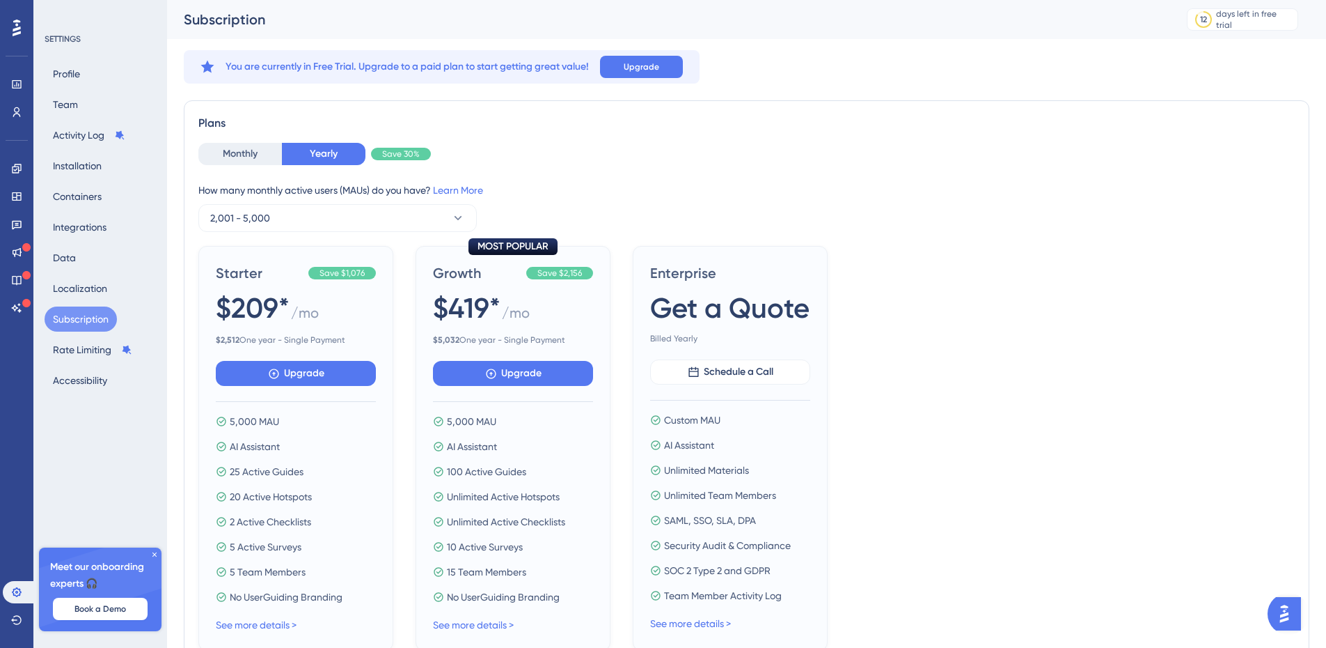
click at [523, 150] on div "Monthly Yearly Save 30%" at bounding box center [746, 154] width 1097 height 22
click at [280, 221] on button "2,001 - 5,000" at bounding box center [337, 218] width 279 height 28
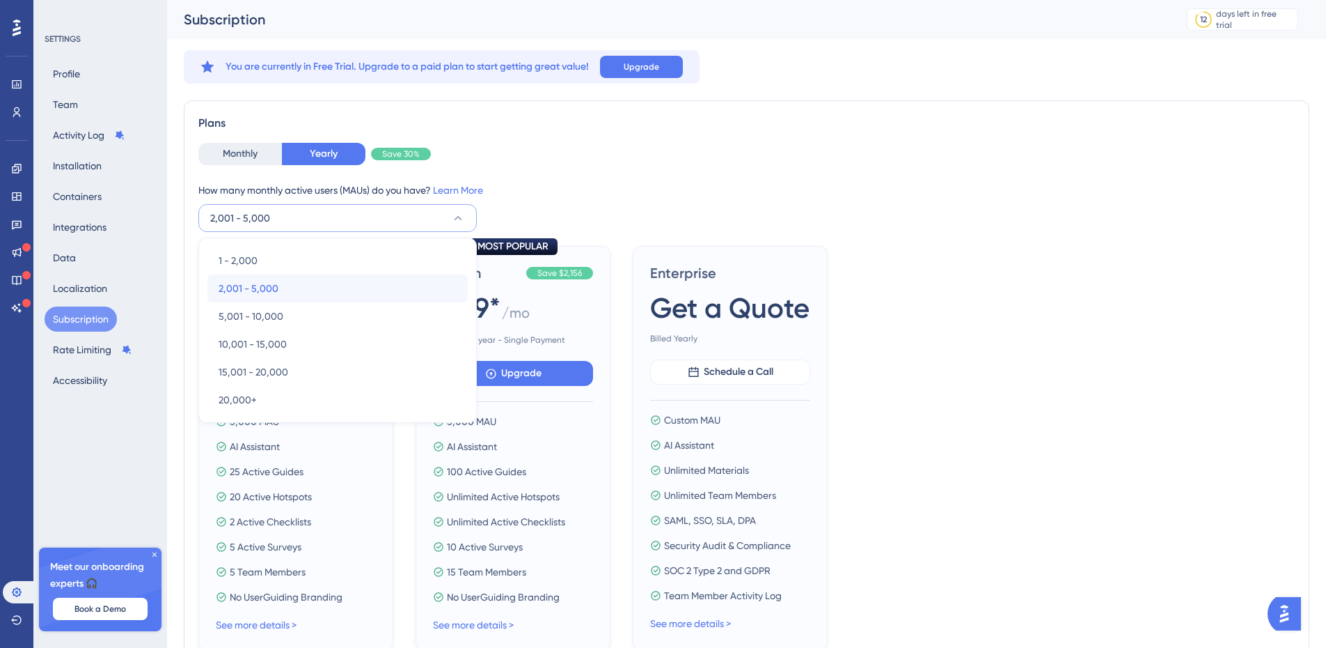
click at [267, 288] on span "2,001 - 5,000" at bounding box center [249, 288] width 60 height 17
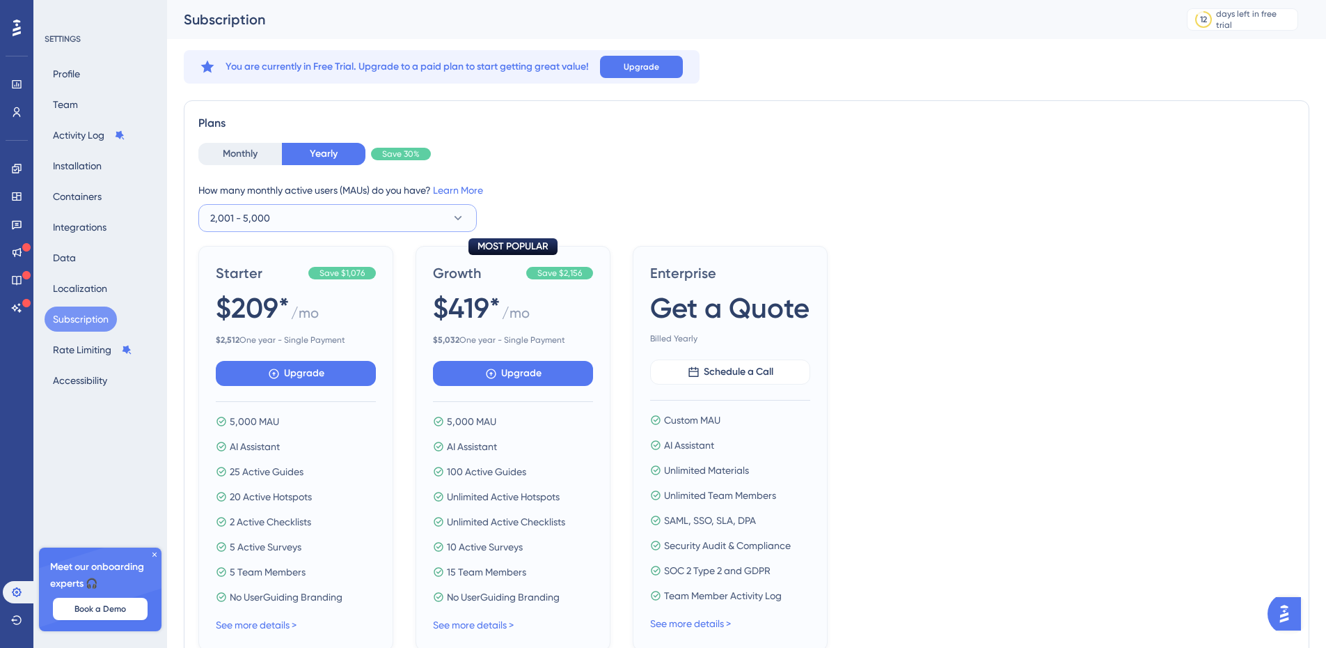
click at [284, 226] on button "2,001 - 5,000" at bounding box center [337, 218] width 279 height 28
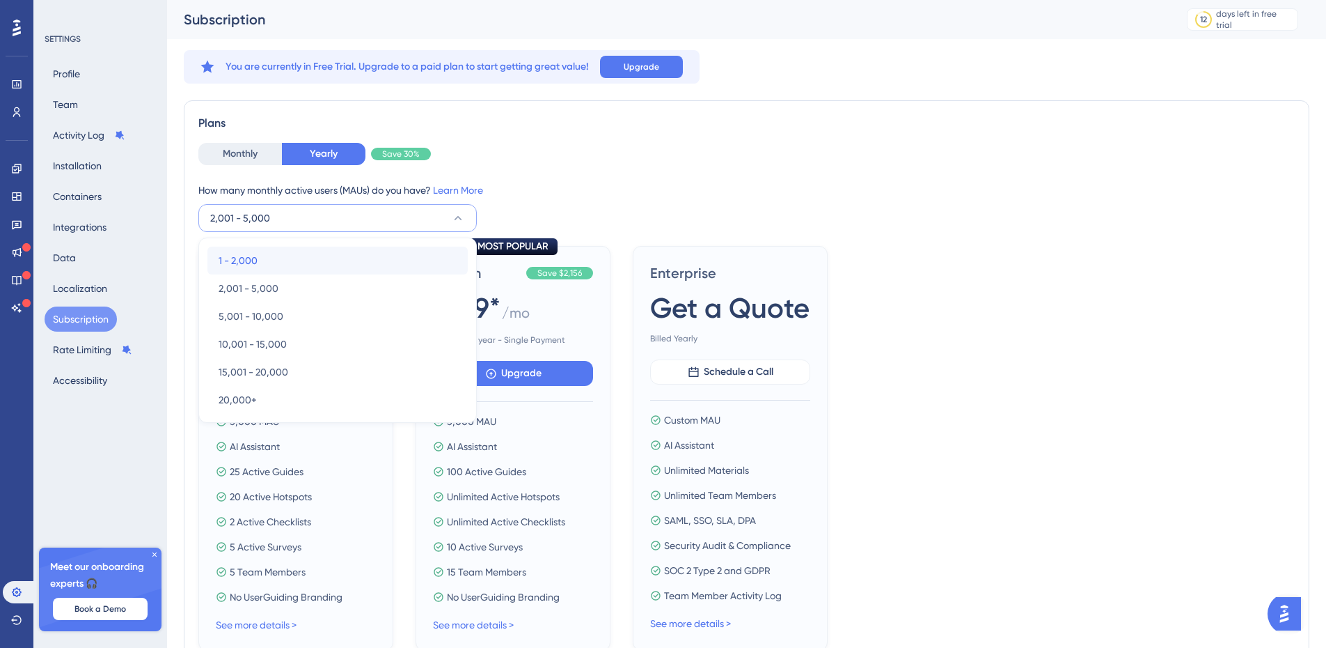
click at [272, 248] on div "1 - 2,000 1 - 2,000" at bounding box center [338, 260] width 238 height 28
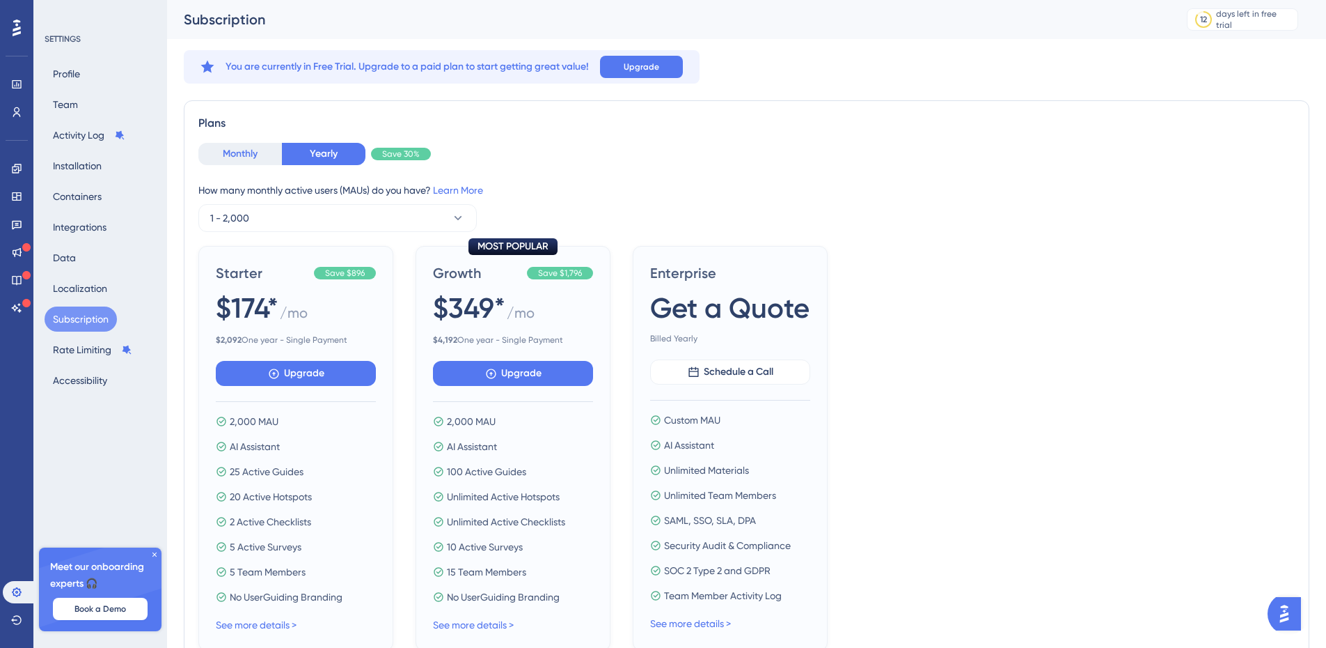
click at [239, 145] on button "Monthly" at bounding box center [240, 154] width 84 height 22
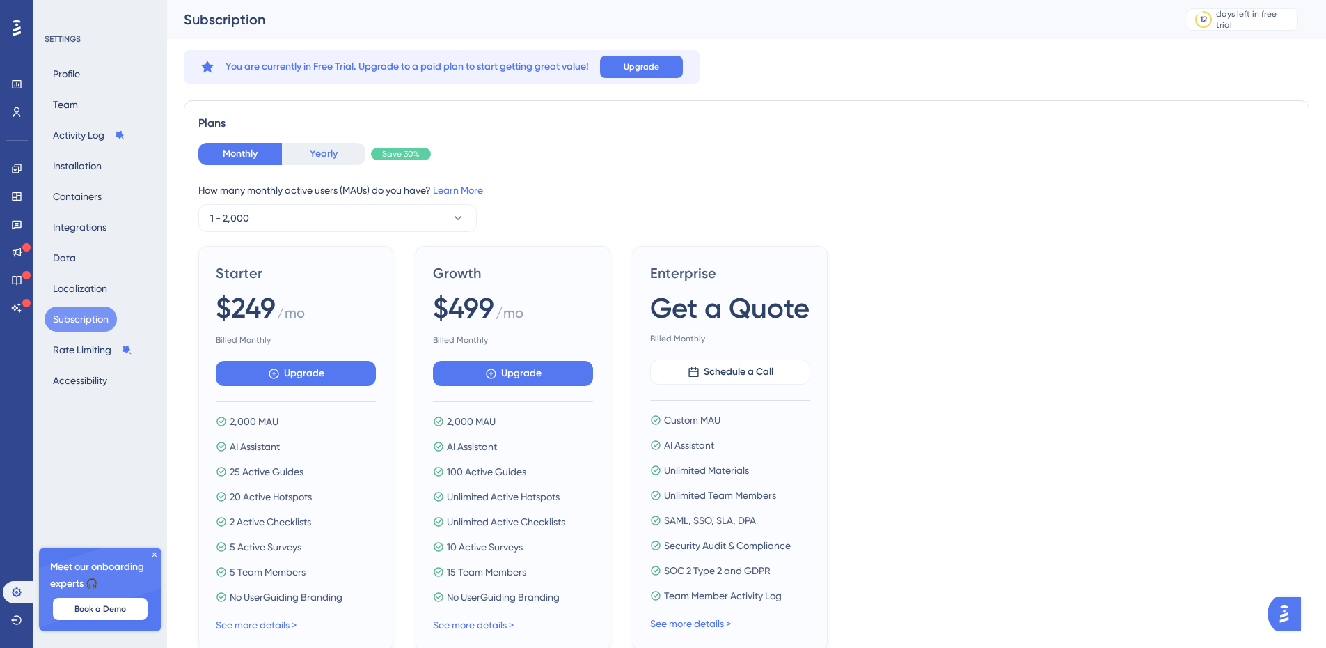
click at [324, 145] on button "Yearly" at bounding box center [324, 154] width 84 height 22
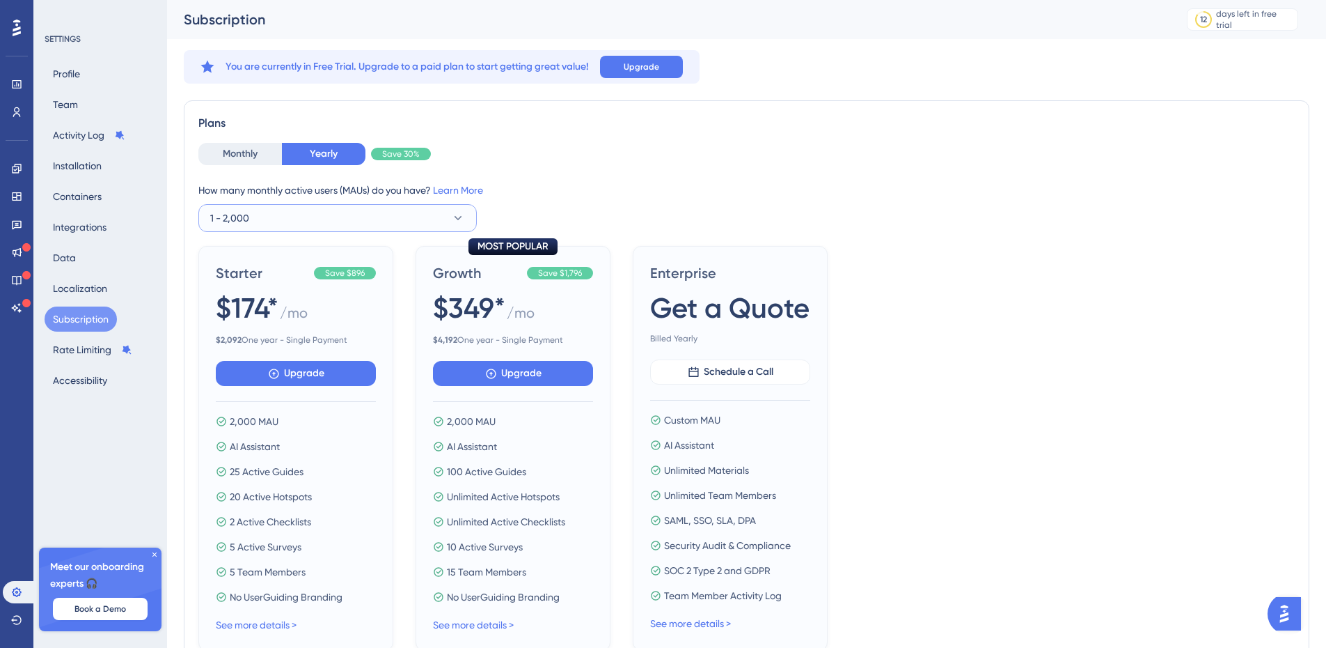
click at [302, 212] on button "1 - 2,000" at bounding box center [337, 218] width 279 height 28
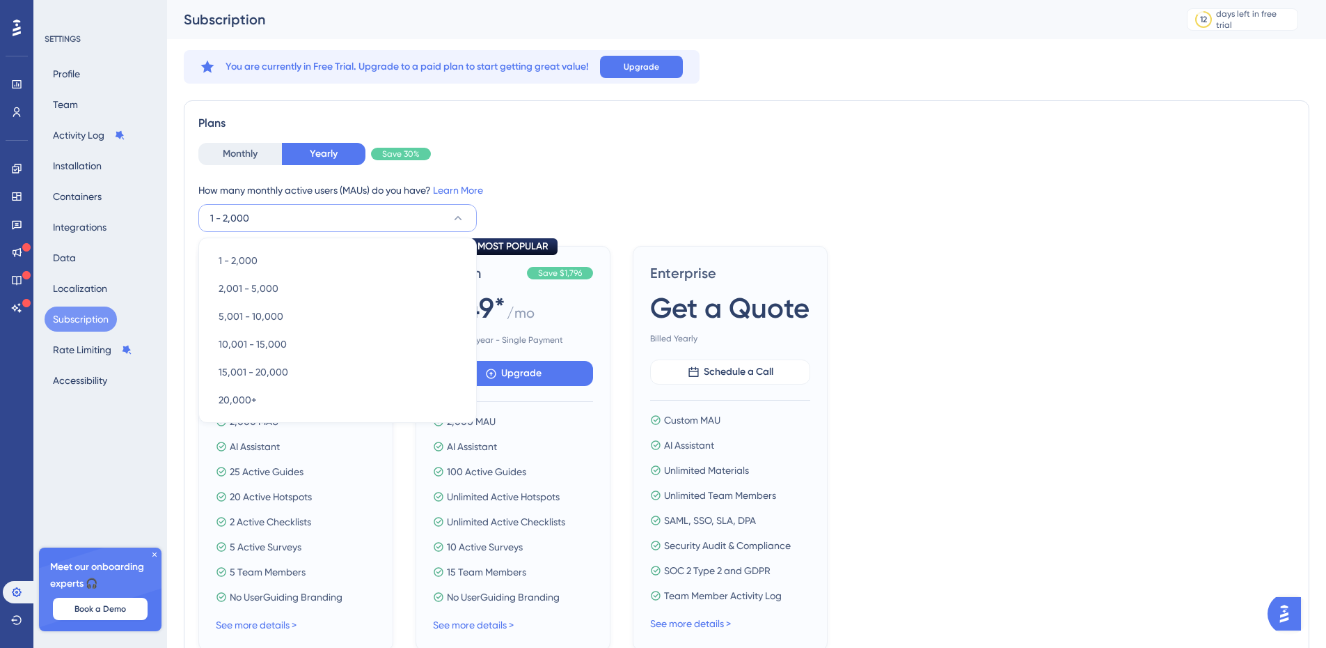
click at [671, 186] on div "How many monthly active users (MAUs) do you have? Learn More" at bounding box center [746, 190] width 1097 height 17
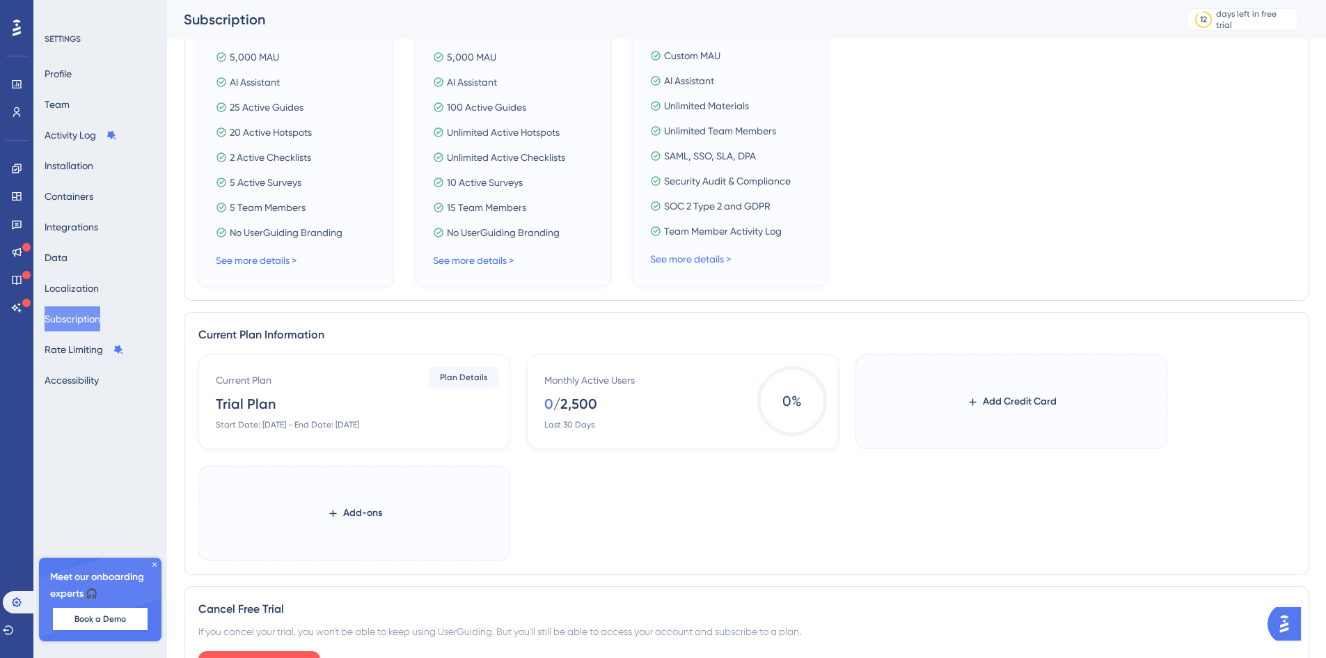
scroll to position [464, 0]
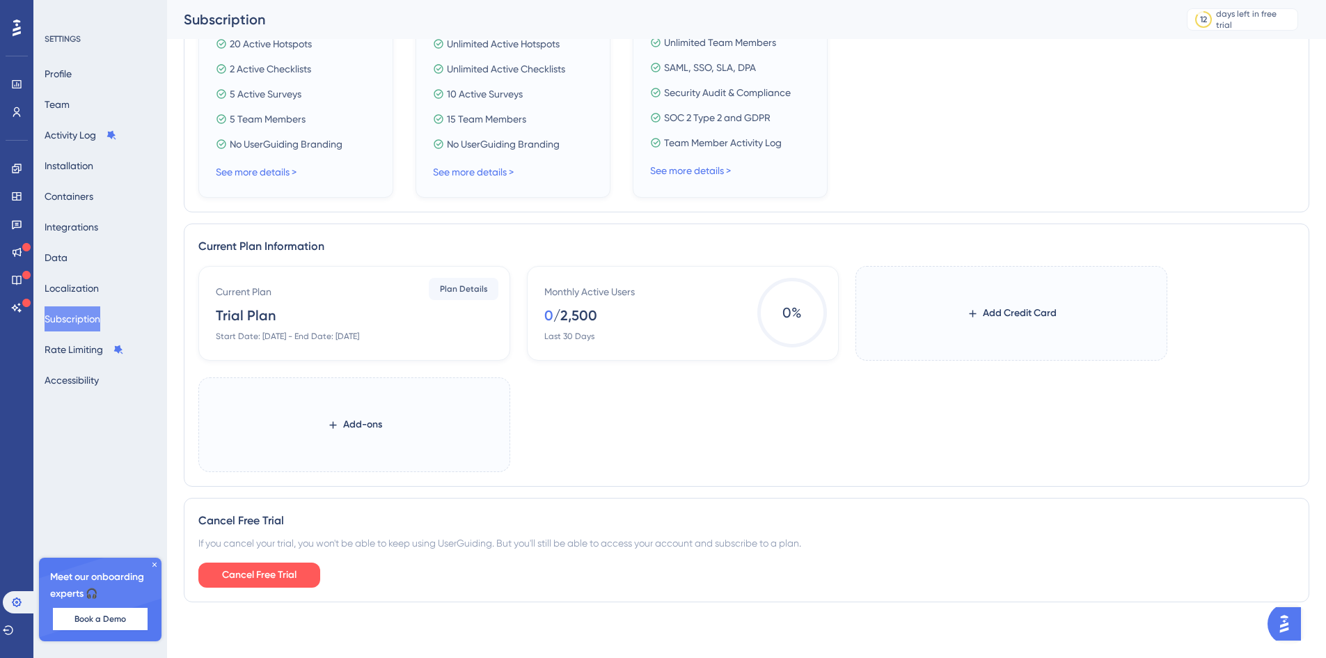
click at [155, 562] on icon at bounding box center [154, 565] width 8 height 8
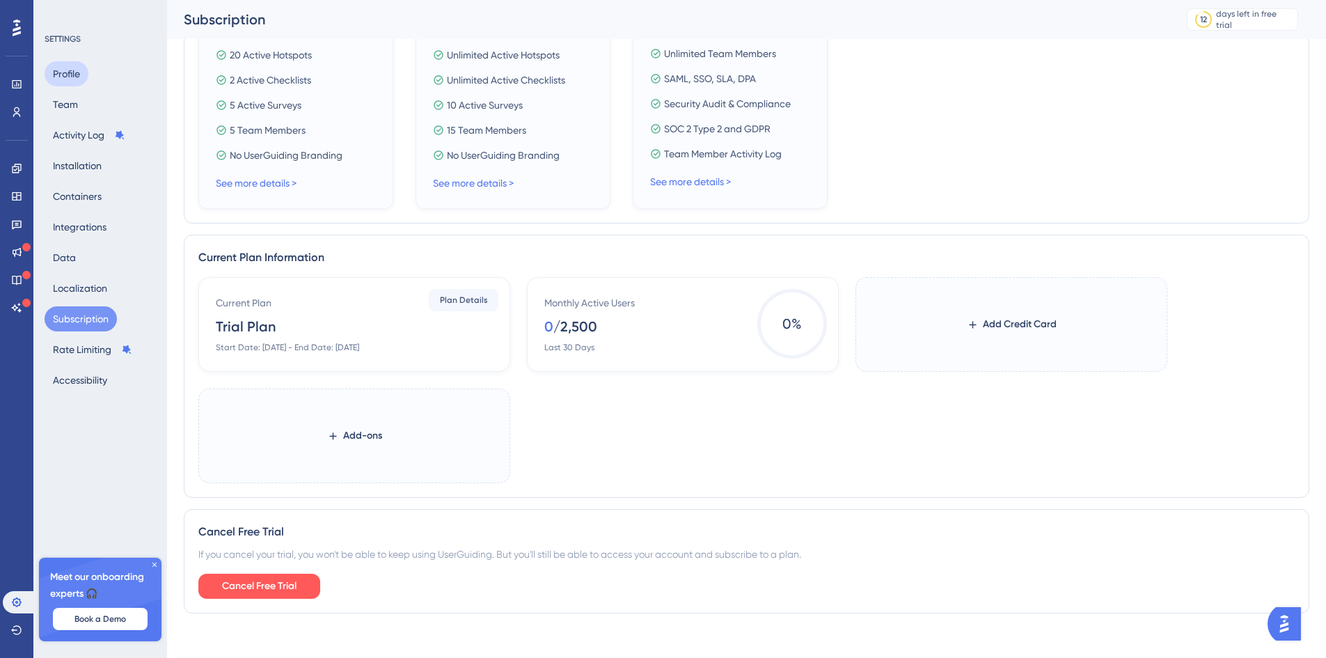
click at [75, 70] on button "Profile" at bounding box center [67, 73] width 44 height 25
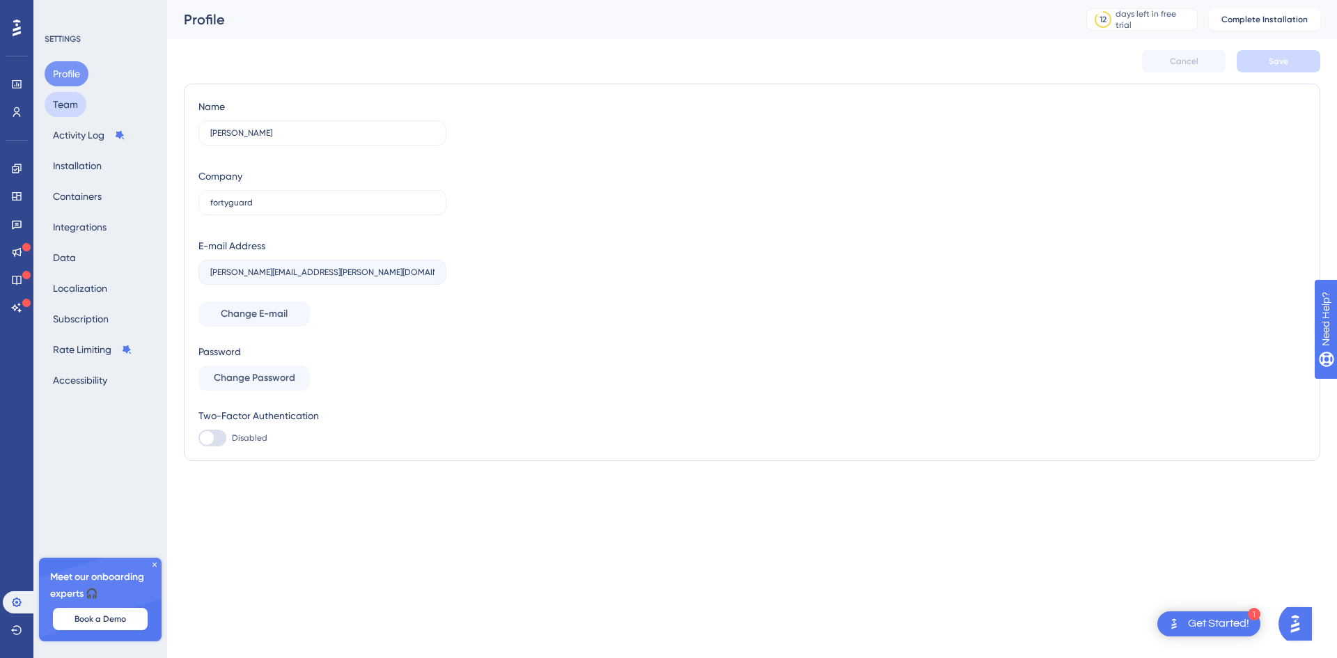
click at [60, 109] on button "Team" at bounding box center [66, 104] width 42 height 25
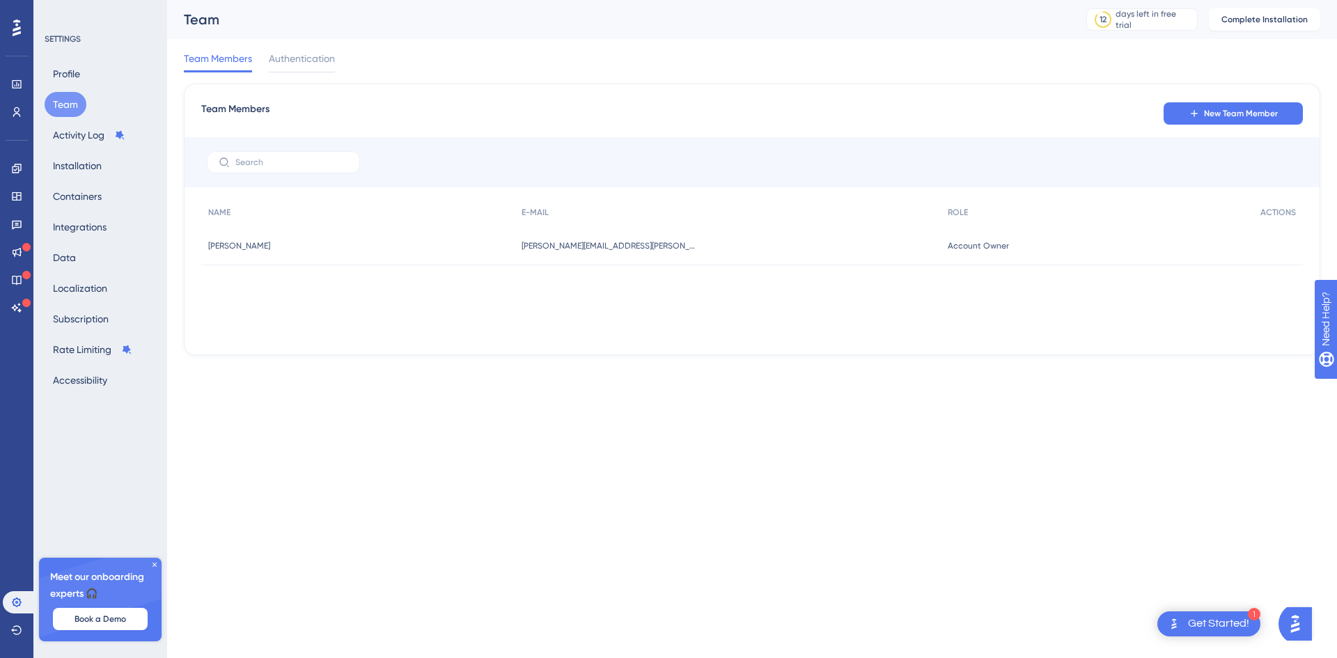
click at [968, 249] on span "Account Owner" at bounding box center [978, 245] width 61 height 11
drag, startPoint x: 1227, startPoint y: 258, endPoint x: 1237, endPoint y: 258, distance: 9.8
click at [1228, 258] on div "Account Owner Account Owner" at bounding box center [1097, 245] width 313 height 39
click at [1267, 252] on div at bounding box center [1277, 245] width 49 height 39
drag, startPoint x: 886, startPoint y: 236, endPoint x: 813, endPoint y: 235, distance: 73.1
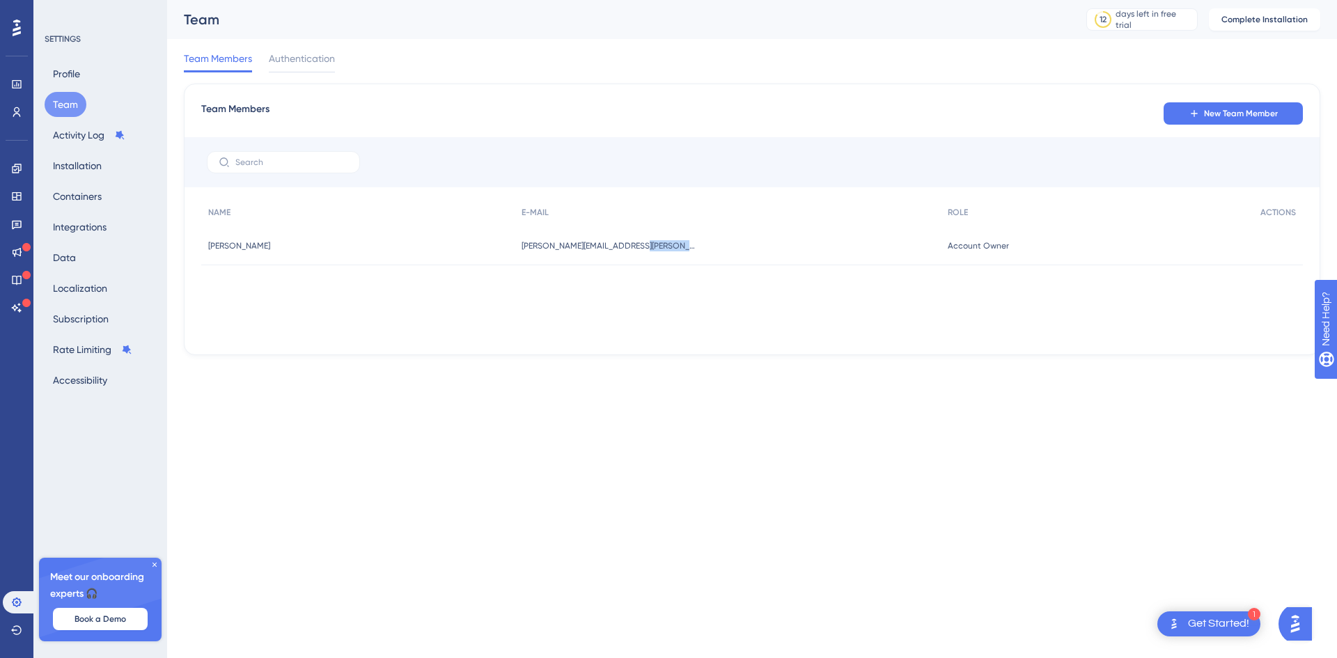
click at [0, 0] on div "Snehil Ahuja Snehil Ahuja snehil.ahuja@fortyguard.com snehil.ahuja@fortyguard.c…" at bounding box center [0, 0] width 0 height 0
drag, startPoint x: 505, startPoint y: 236, endPoint x: 322, endPoint y: 227, distance: 182.7
click at [0, 0] on div "Snehil Ahuja Snehil Ahuja snehil.ahuja@fortyguard.com snehil.ahuja@fortyguard.c…" at bounding box center [0, 0] width 0 height 0
click at [272, 233] on div "Snehil Ahuja Snehil Ahuja" at bounding box center [357, 245] width 313 height 39
click at [100, 143] on button "Activity Log" at bounding box center [89, 135] width 89 height 25
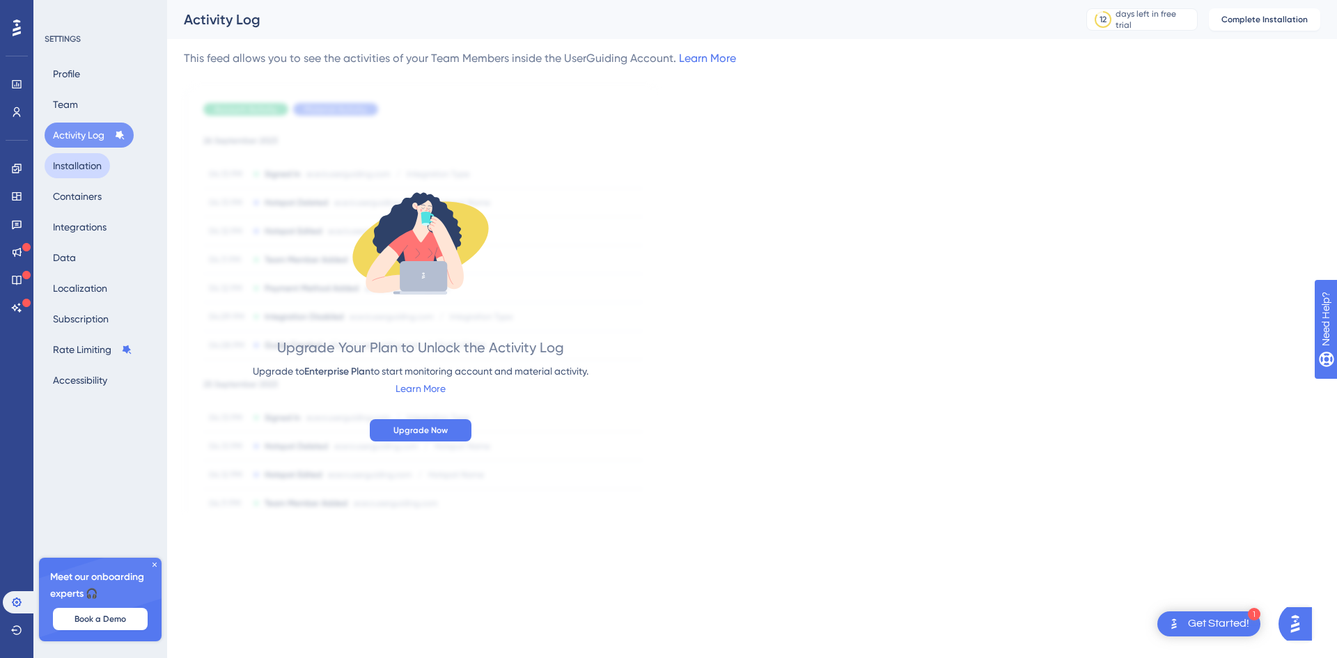
click at [78, 164] on button "Installation" at bounding box center [77, 165] width 65 height 25
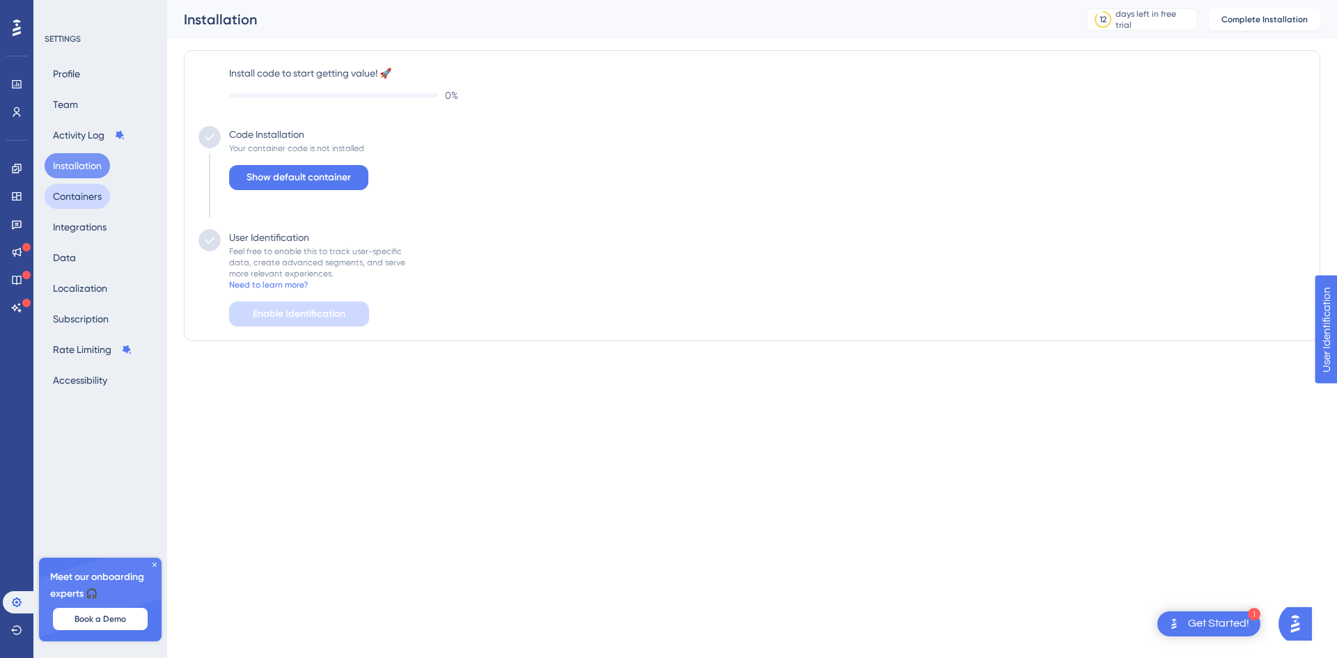
click at [88, 194] on button "Containers" at bounding box center [77, 196] width 65 height 25
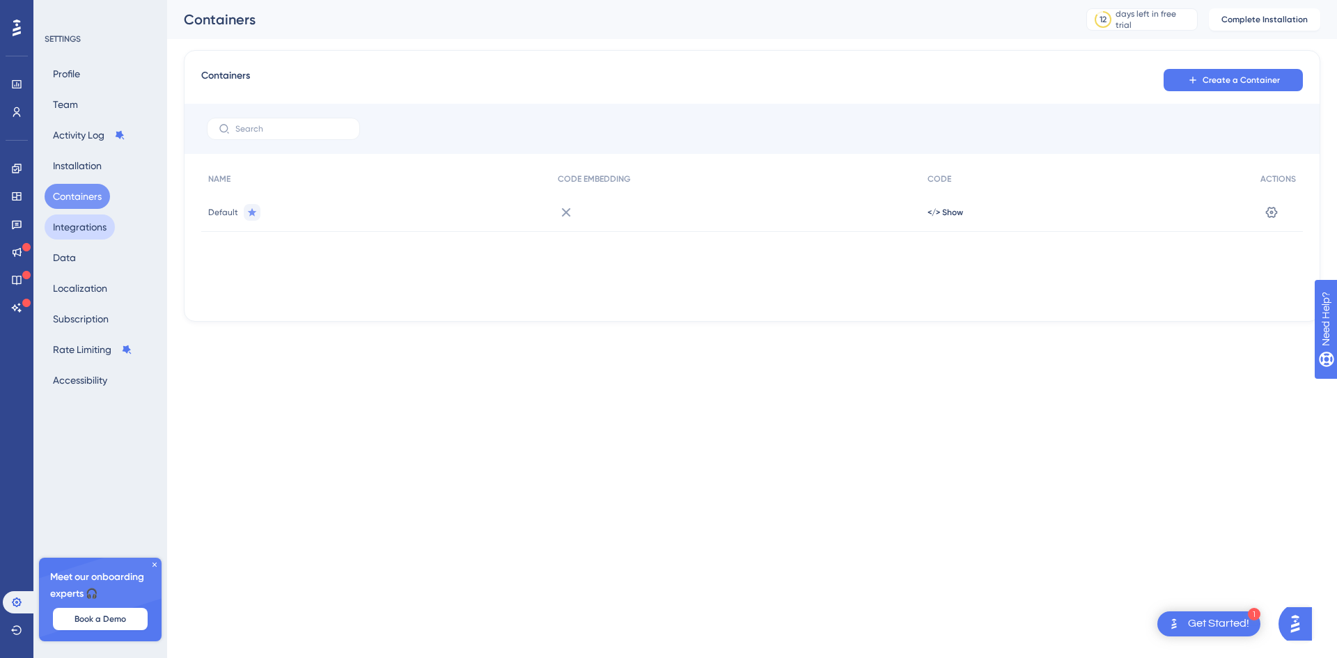
click at [88, 226] on button "Integrations" at bounding box center [80, 226] width 70 height 25
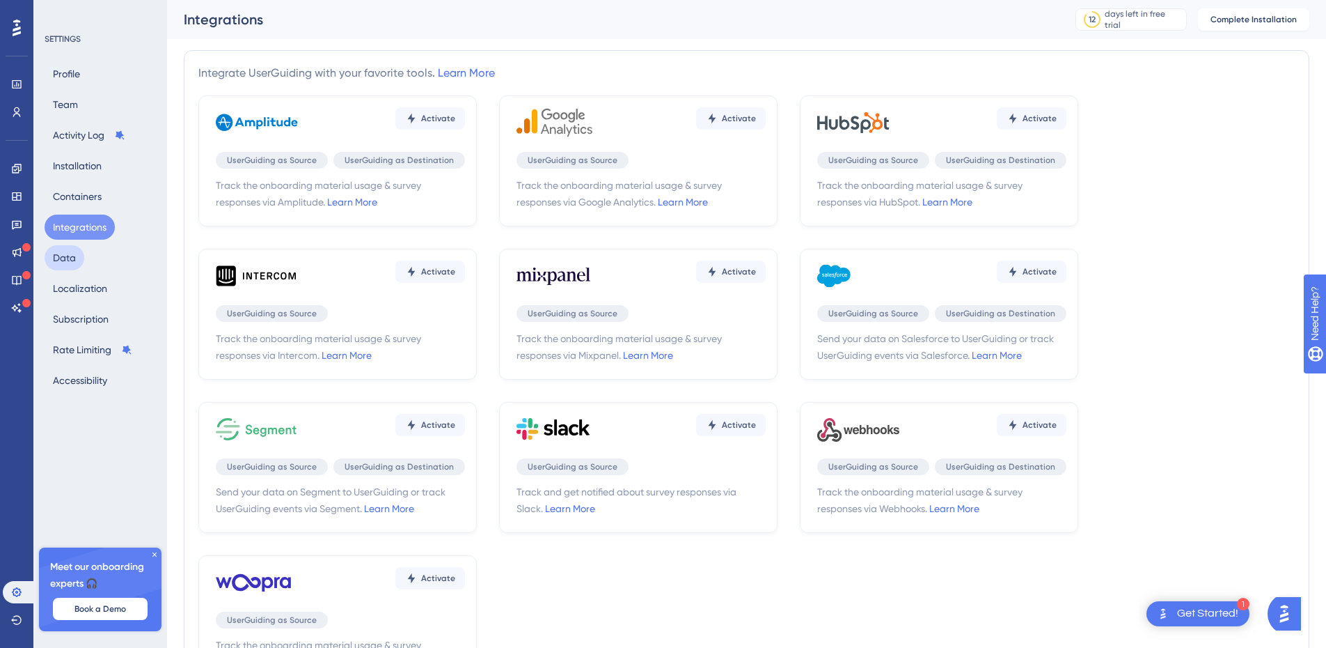
click at [78, 262] on button "Data" at bounding box center [65, 257] width 40 height 25
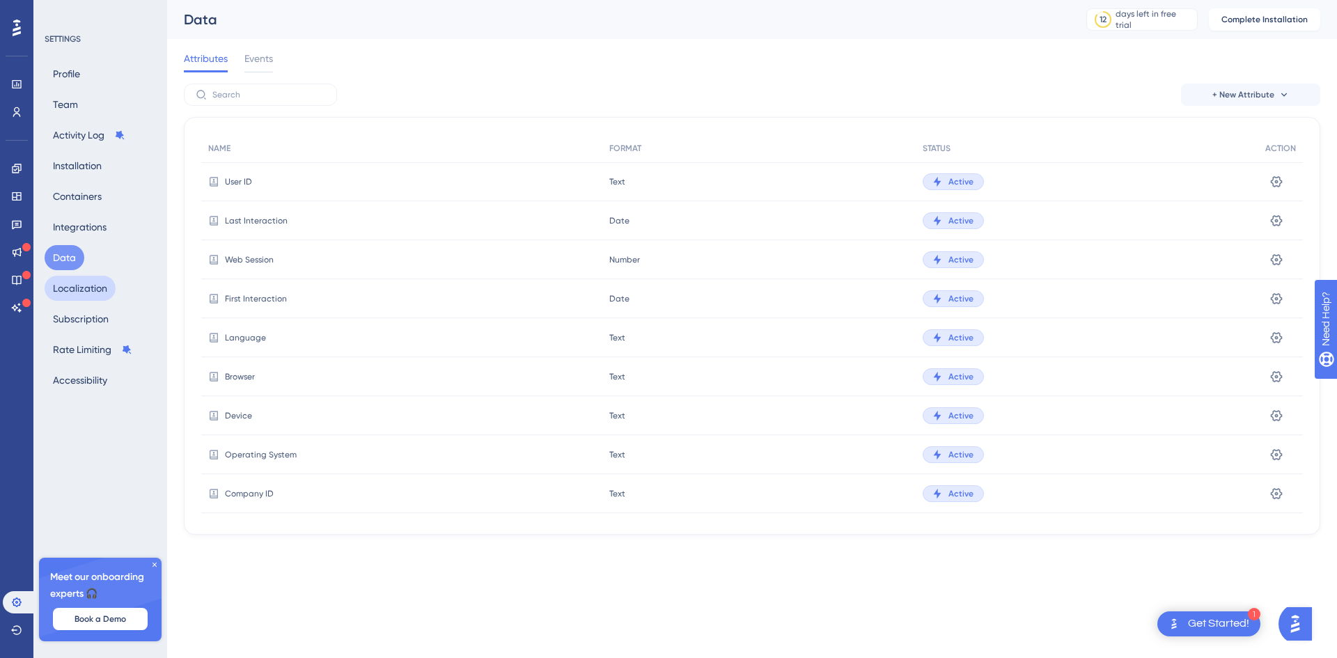
click at [82, 283] on button "Localization" at bounding box center [80, 288] width 71 height 25
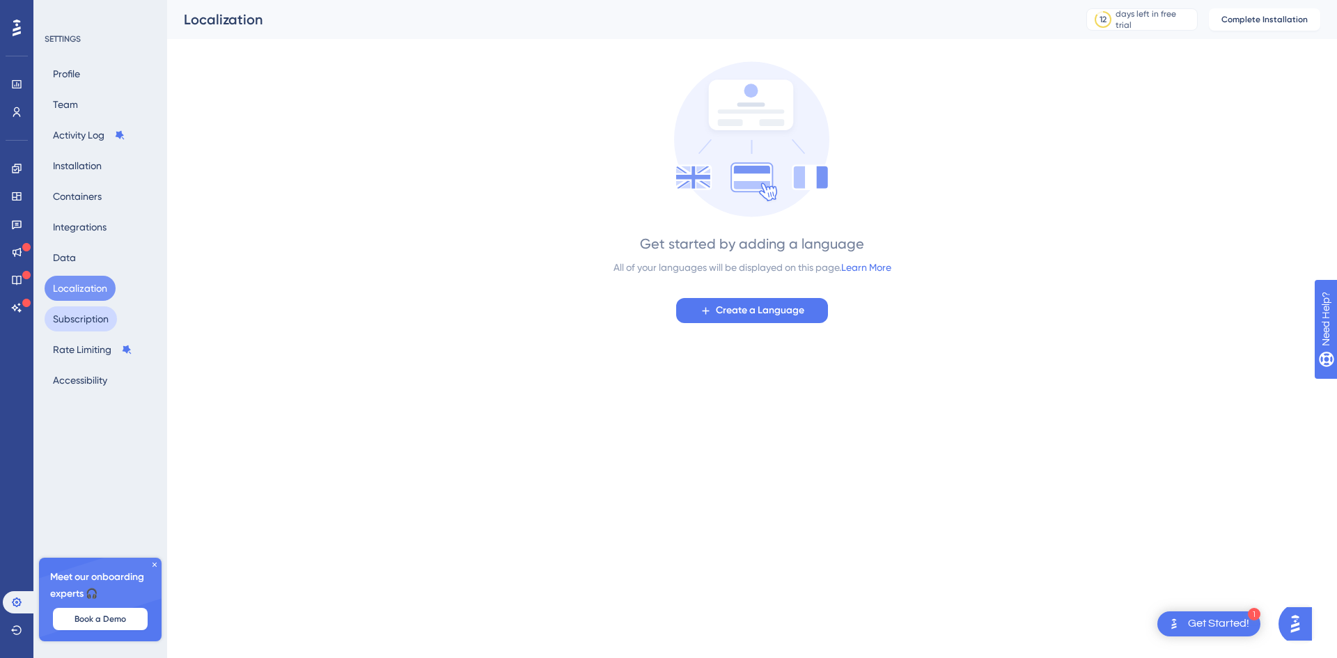
click at [88, 322] on button "Subscription" at bounding box center [81, 318] width 72 height 25
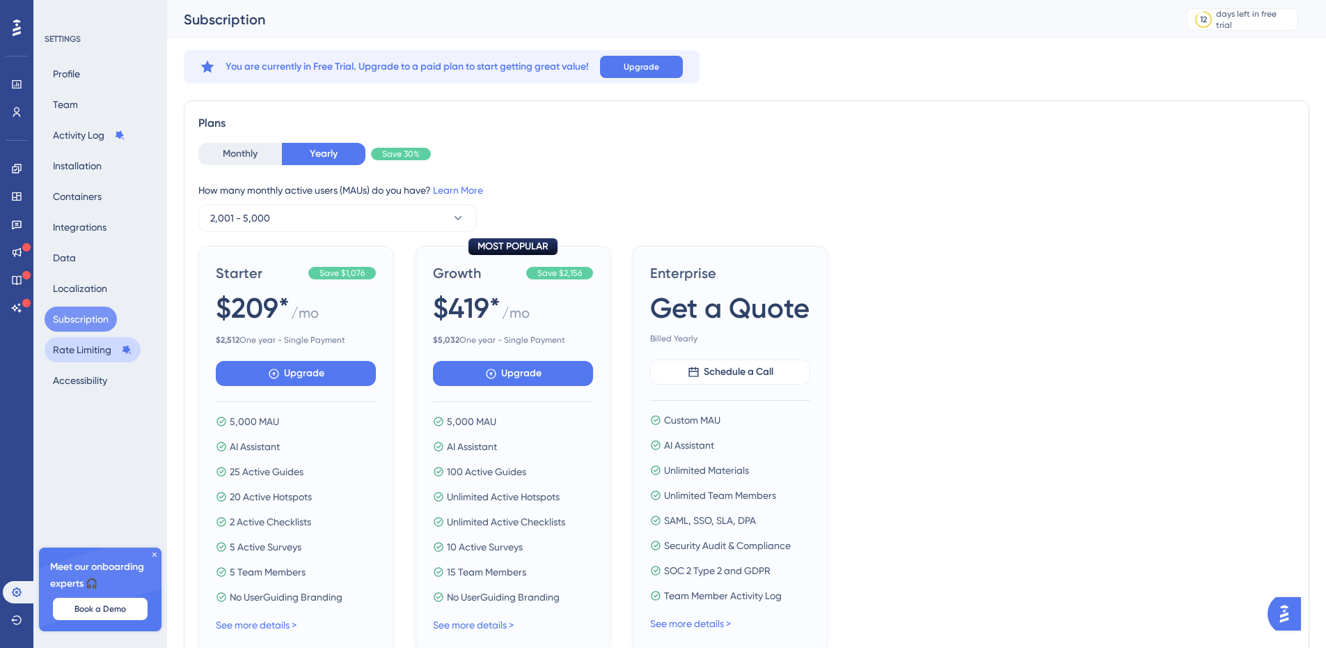
click at [82, 351] on button "Rate Limiting" at bounding box center [93, 349] width 96 height 25
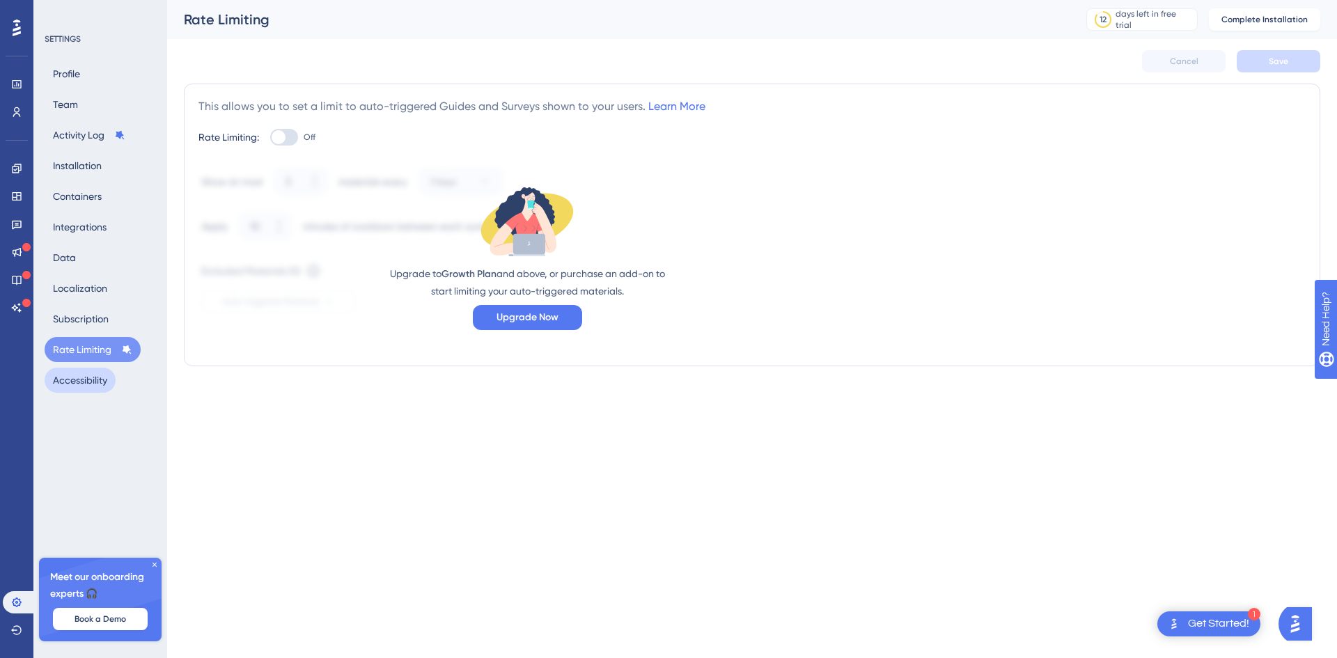
click at [100, 390] on button "Accessibility" at bounding box center [80, 380] width 71 height 25
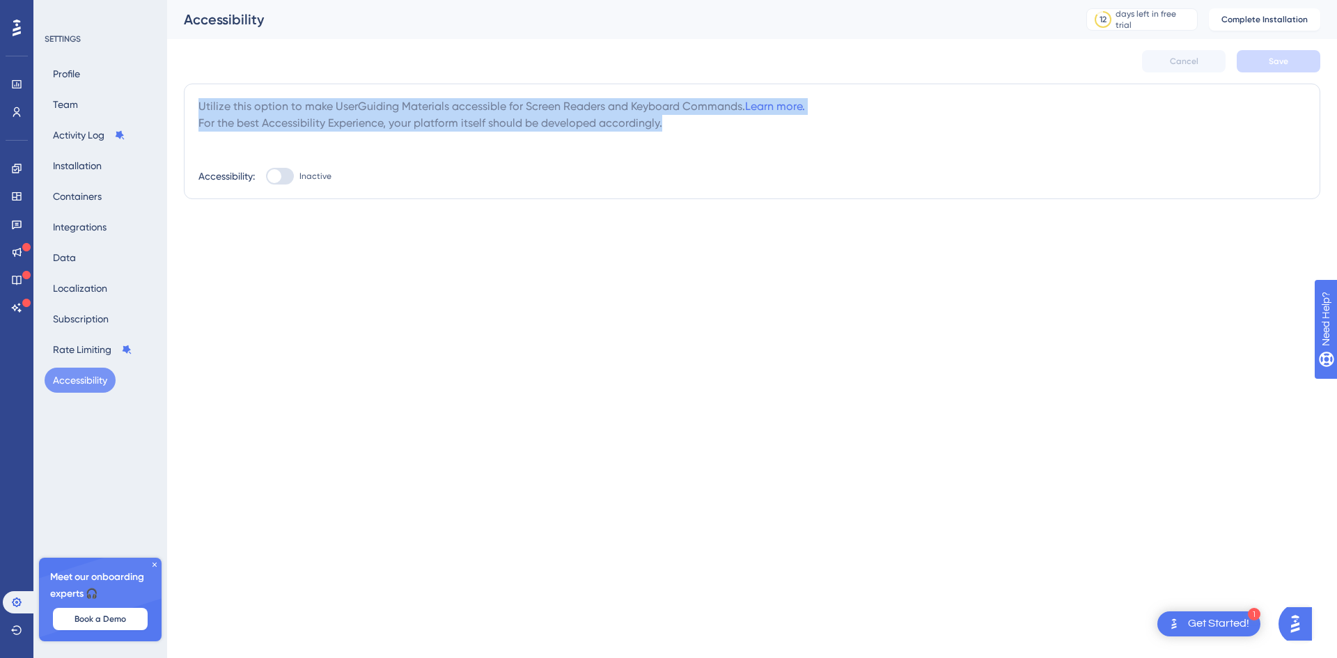
drag, startPoint x: 200, startPoint y: 104, endPoint x: 749, endPoint y: 123, distance: 549.0
click at [749, 123] on div "Utilize this option to make UserGuiding Materials accessible for Screen Readers…" at bounding box center [751, 114] width 1107 height 33
drag, startPoint x: 749, startPoint y: 123, endPoint x: 189, endPoint y: 95, distance: 560.5
click at [189, 95] on div "Utilize this option to make UserGuiding Materials accessible for Screen Readers…" at bounding box center [752, 142] width 1136 height 116
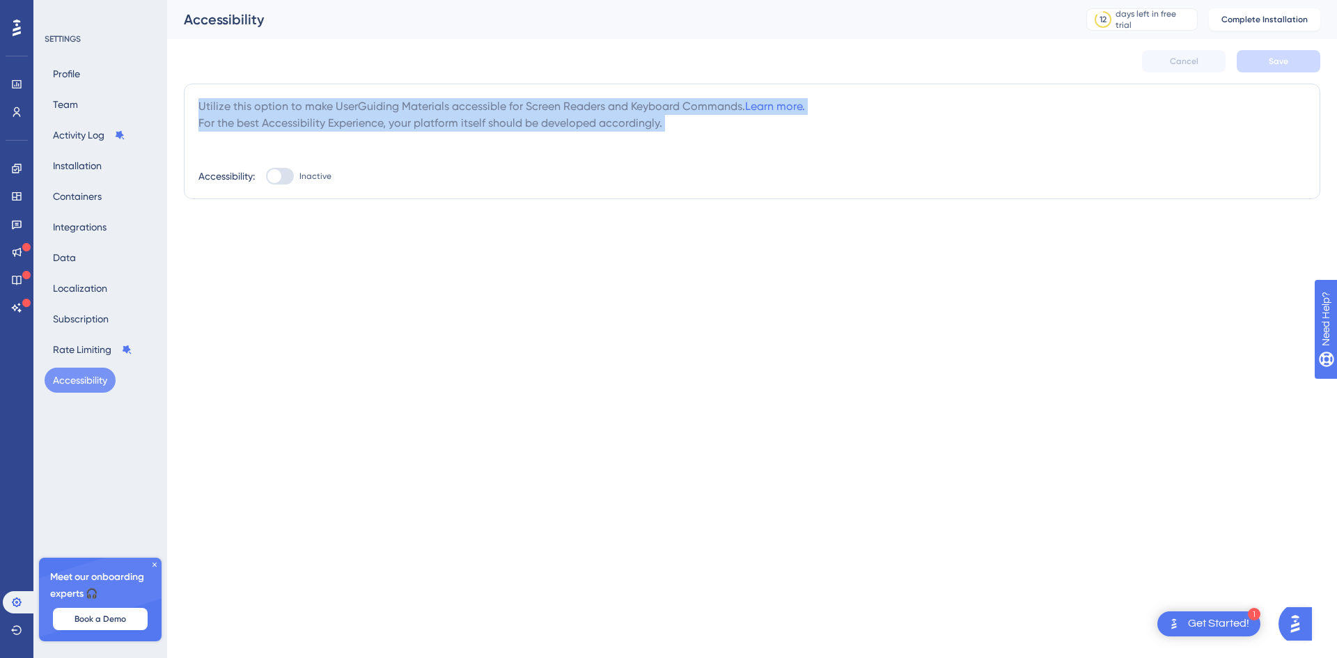
click at [189, 95] on div "Utilize this option to make UserGuiding Materials accessible for Screen Readers…" at bounding box center [752, 142] width 1136 height 116
drag, startPoint x: 317, startPoint y: 104, endPoint x: 819, endPoint y: 127, distance: 502.6
click at [819, 127] on div "Utilize this option to make UserGuiding Materials accessible for Screen Readers…" at bounding box center [751, 114] width 1107 height 33
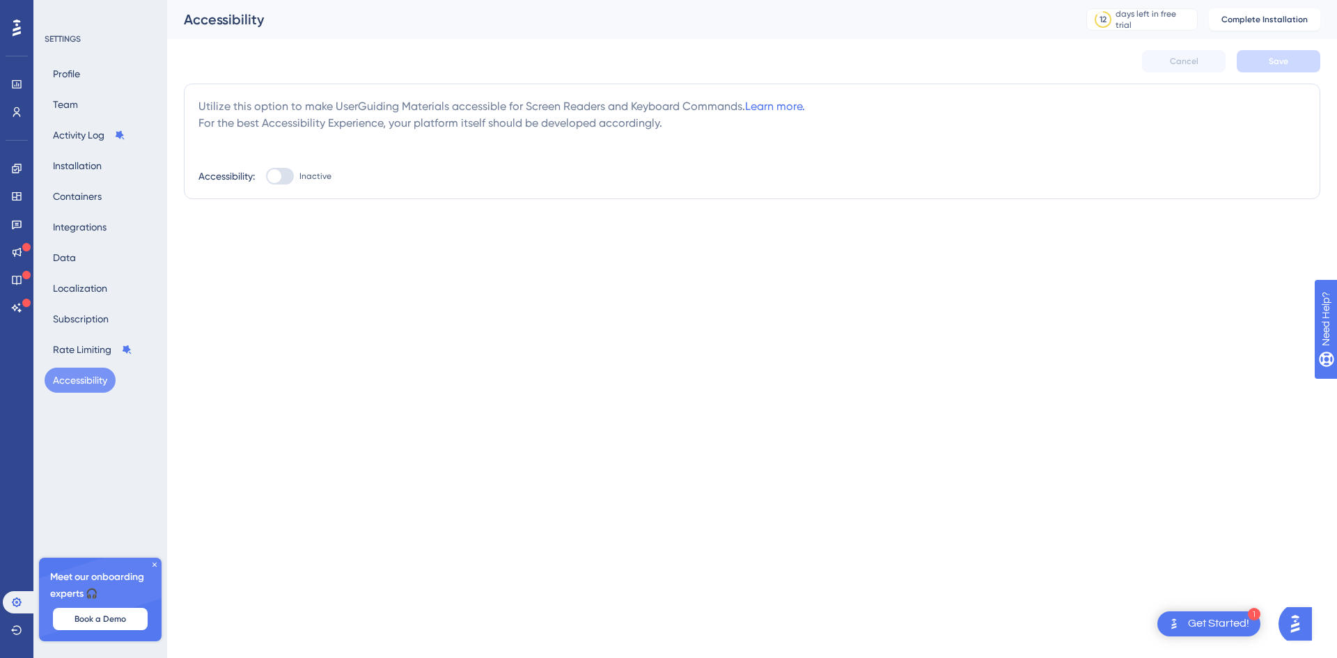
click at [269, 180] on div at bounding box center [274, 176] width 14 height 14
click at [266, 177] on input "Inactive" at bounding box center [265, 176] width 1 height 1
click at [280, 176] on div at bounding box center [286, 176] width 14 height 14
click at [266, 176] on input "Active" at bounding box center [265, 176] width 1 height 1
checkbox input "false"
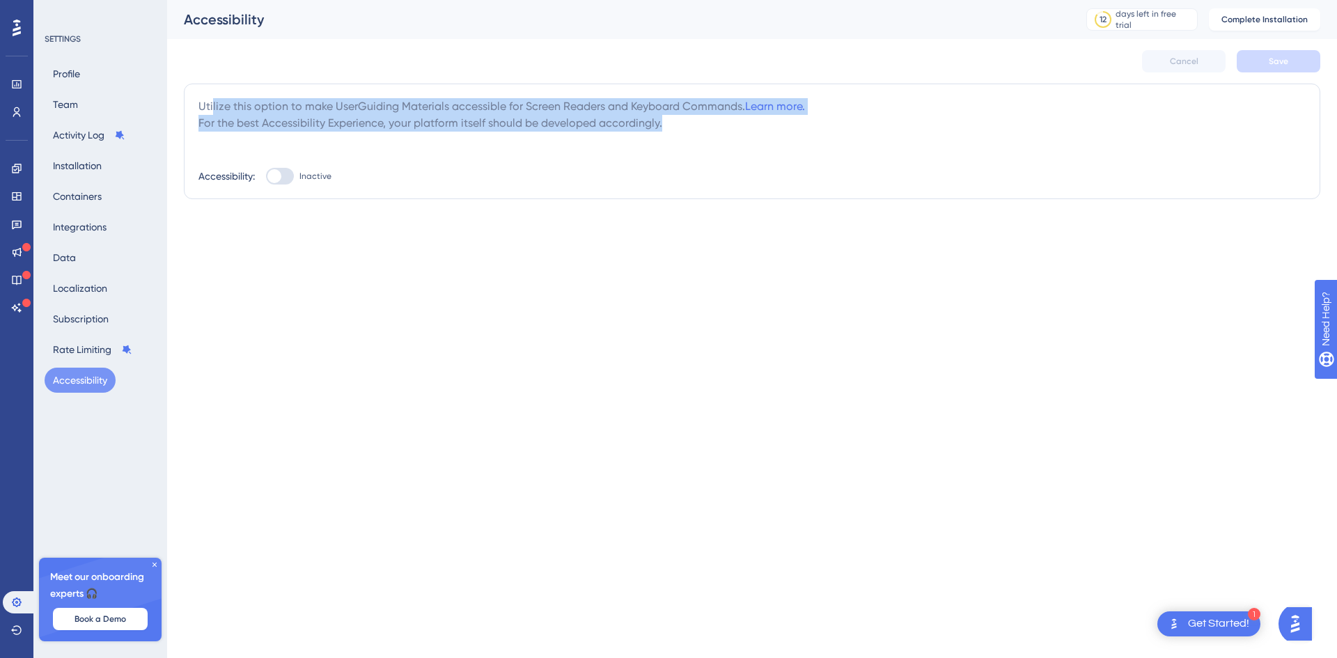
drag, startPoint x: 212, startPoint y: 103, endPoint x: 665, endPoint y: 122, distance: 453.7
click at [665, 122] on div "Utilize this option to make UserGuiding Materials accessible for Screen Readers…" at bounding box center [751, 114] width 1107 height 33
drag, startPoint x: 665, startPoint y: 122, endPoint x: 212, endPoint y: 110, distance: 453.5
click at [212, 110] on div "Utilize this option to make UserGuiding Materials accessible for Screen Readers…" at bounding box center [751, 114] width 1107 height 33
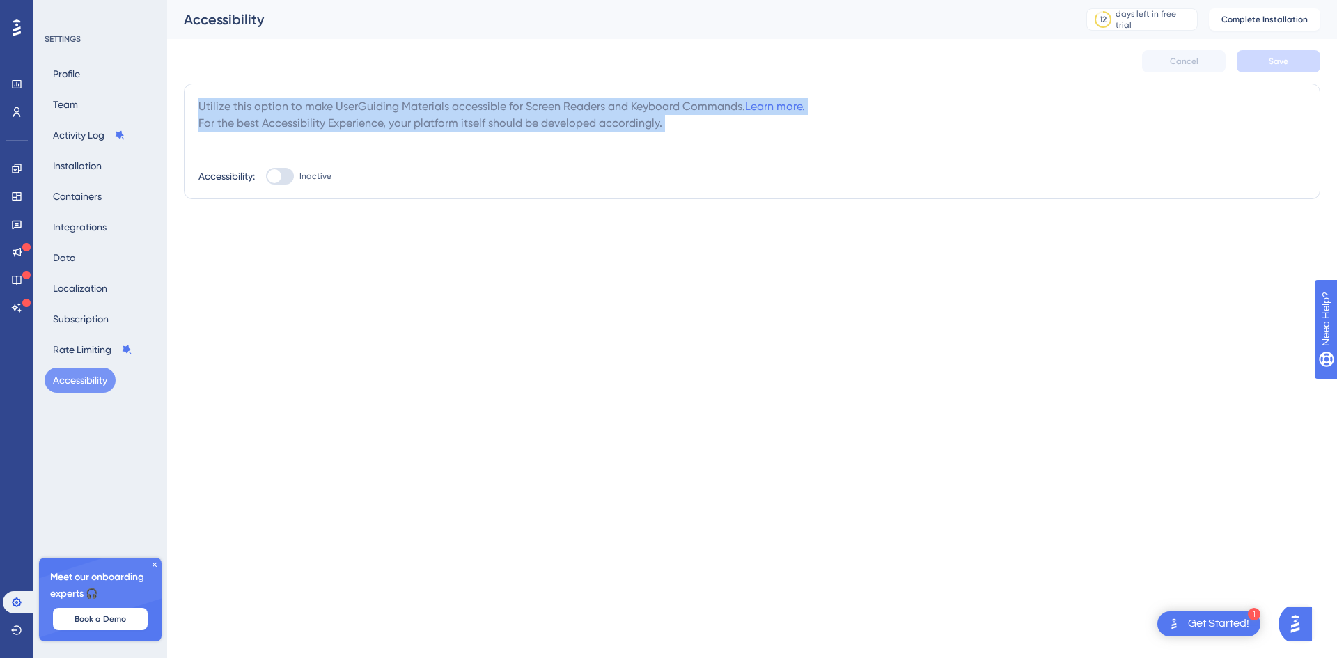
click at [212, 110] on div "Utilize this option to make UserGuiding Materials accessible for Screen Readers…" at bounding box center [751, 114] width 1107 height 33
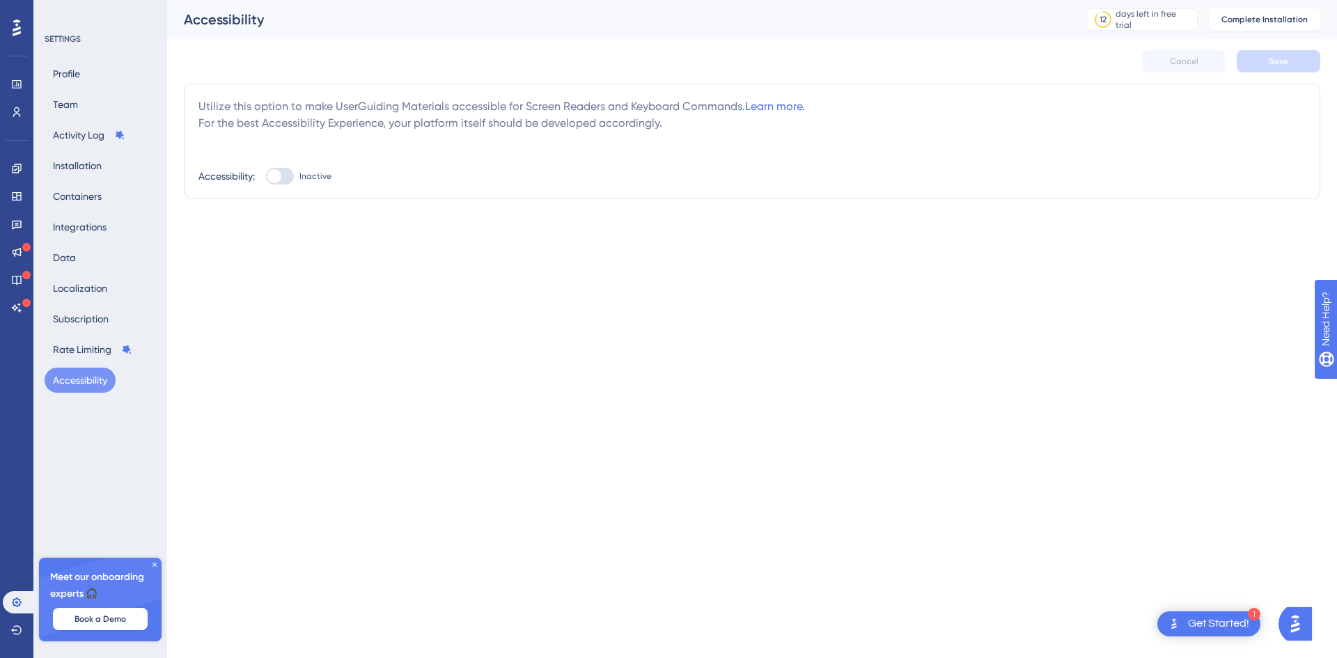
click at [149, 561] on div "Meet our onboarding experts 🎧 Book a Demo" at bounding box center [100, 600] width 123 height 84
drag, startPoint x: 153, startPoint y: 561, endPoint x: 150, endPoint y: 551, distance: 10.4
click at [153, 560] on div "Meet our onboarding experts 🎧 Book a Demo" at bounding box center [100, 600] width 123 height 84
drag, startPoint x: 154, startPoint y: 556, endPoint x: 157, endPoint y: 568, distance: 12.2
click at [154, 558] on div "SETTINGS Profile Team Activity Log Installation Containers Integrations Data Lo…" at bounding box center [100, 329] width 134 height 658
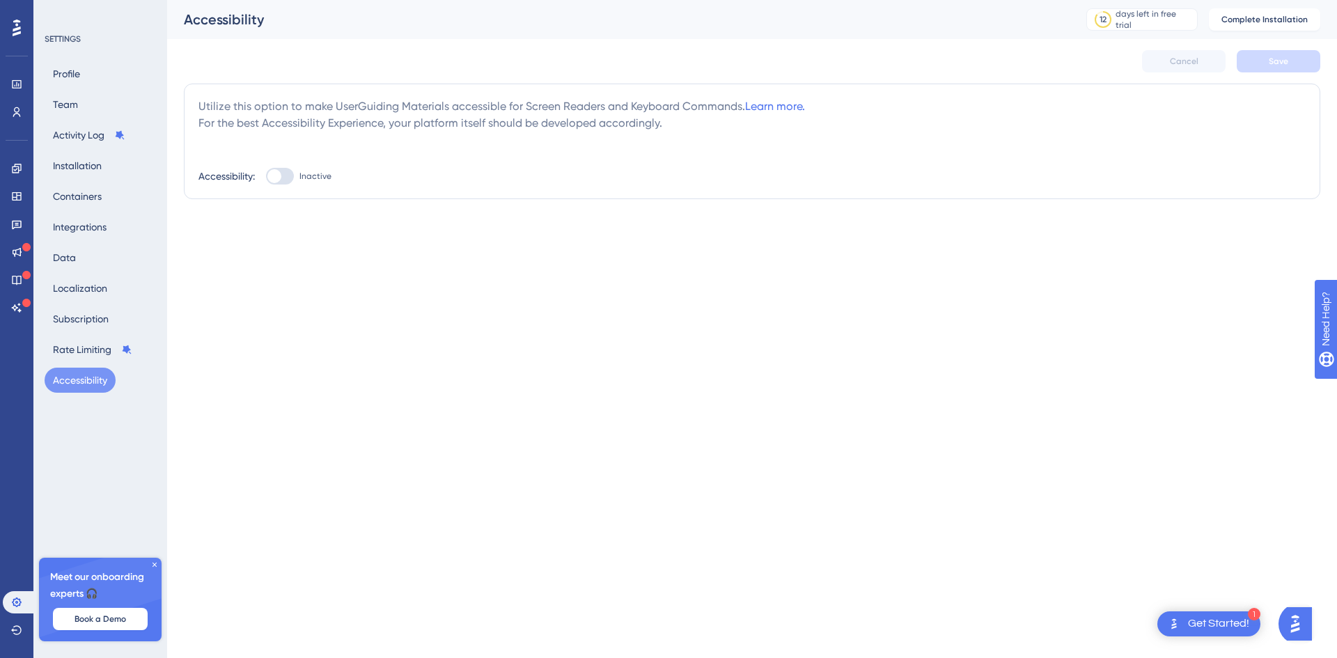
click at [157, 568] on icon at bounding box center [154, 565] width 8 height 8
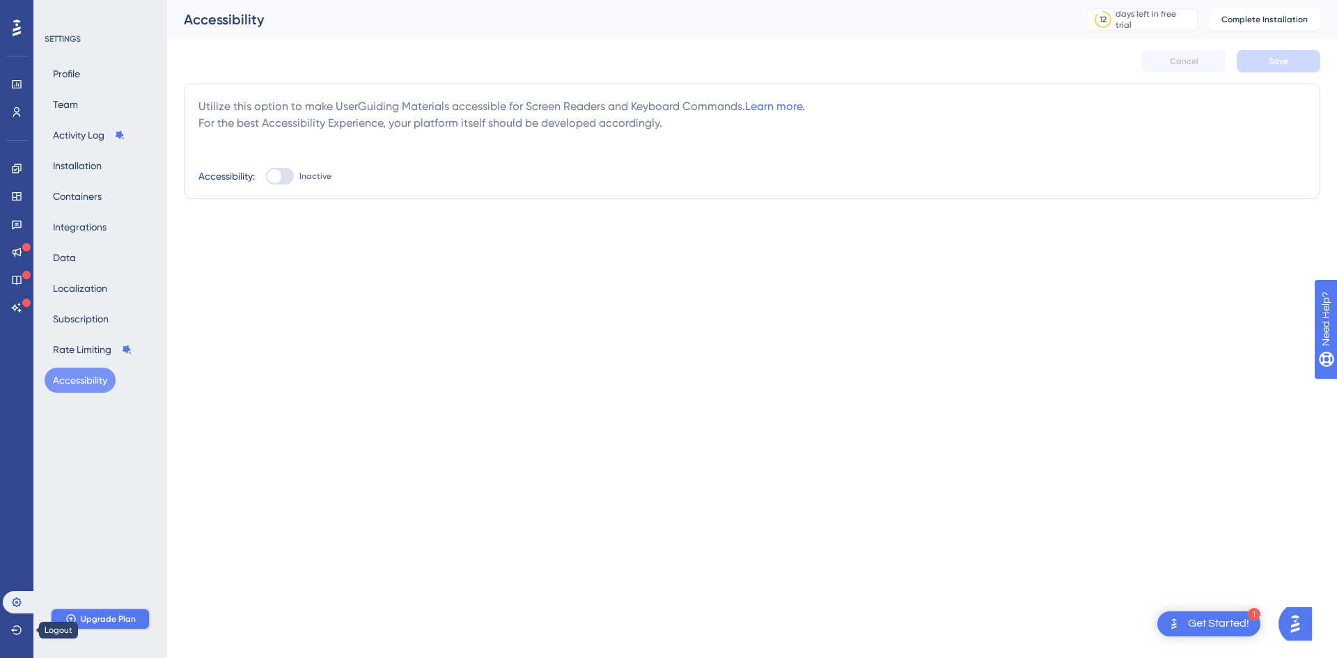
click at [102, 625] on button "Upgrade Plan" at bounding box center [100, 619] width 100 height 22
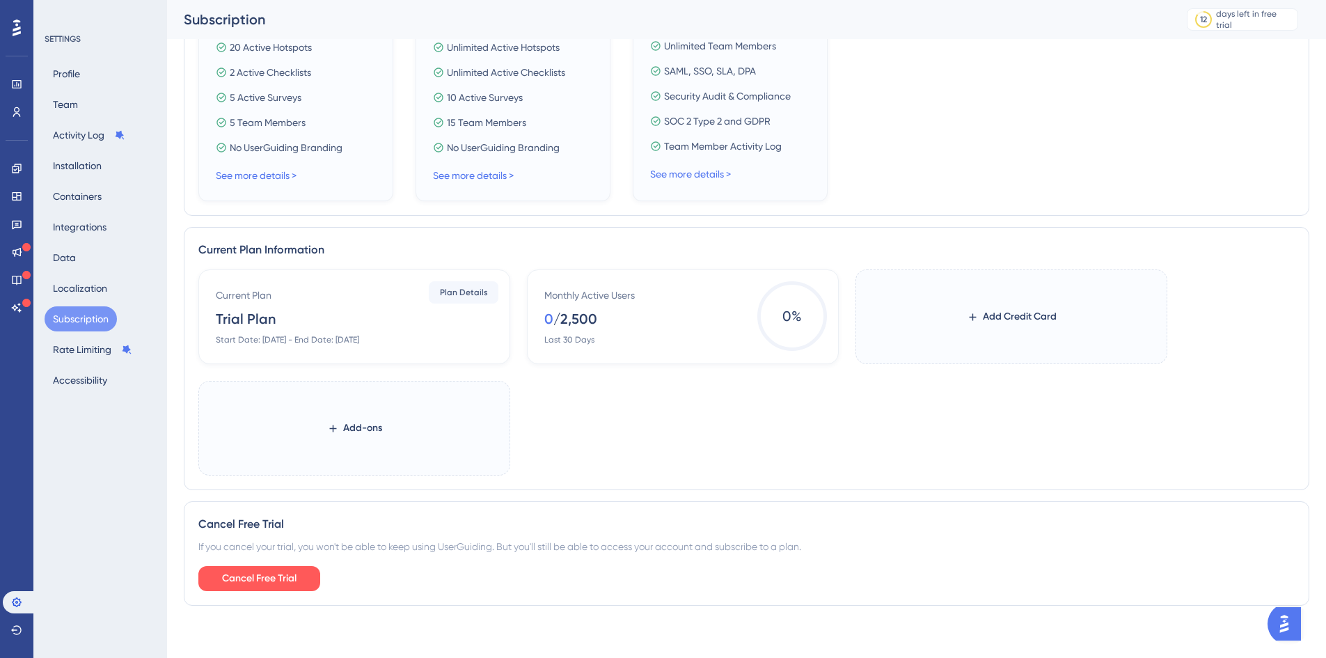
scroll to position [464, 0]
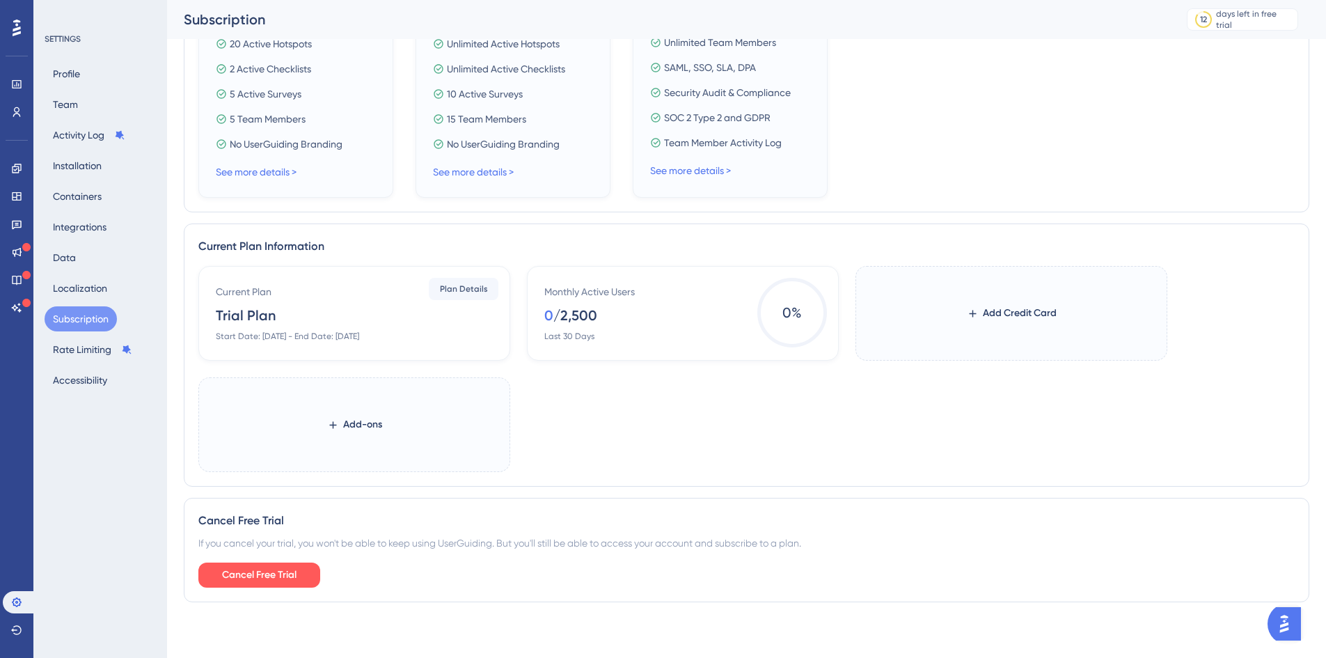
click at [382, 296] on div "Current Plan Trial Plan Start Date: September 22, 2025 - End Date: October 6, 2…" at bounding box center [357, 312] width 283 height 58
click at [455, 293] on span "Plan Details" at bounding box center [464, 288] width 48 height 11
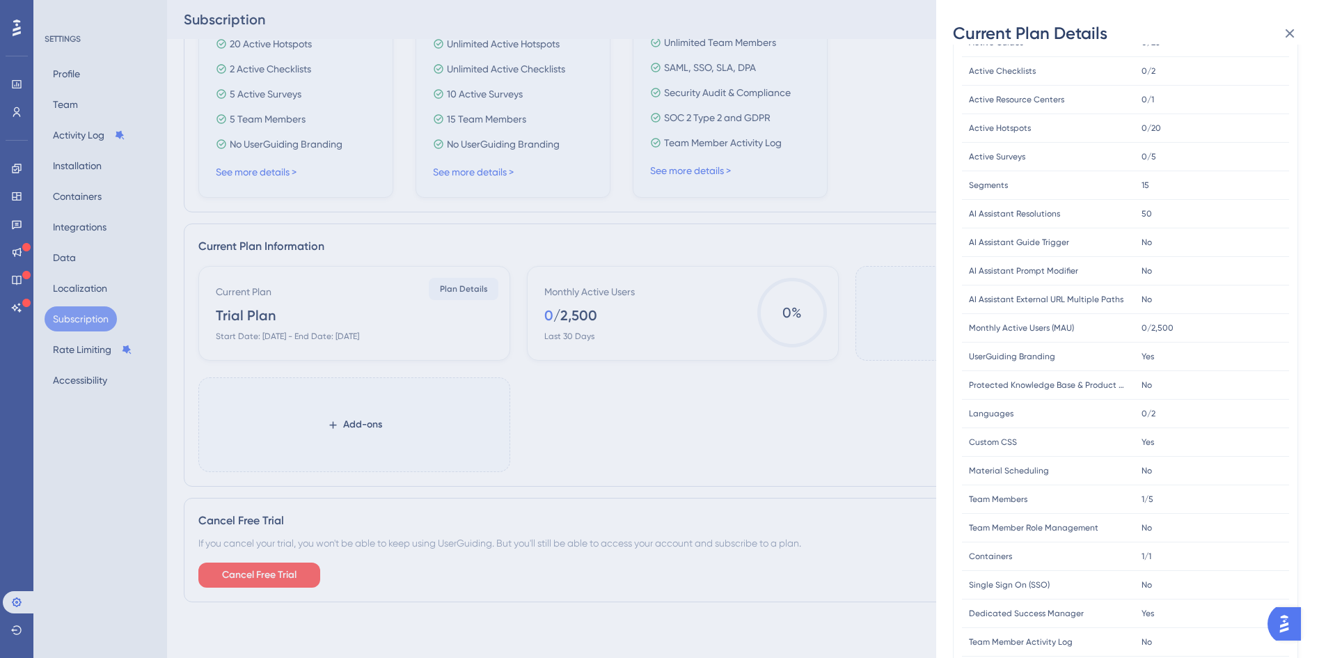
scroll to position [32, 0]
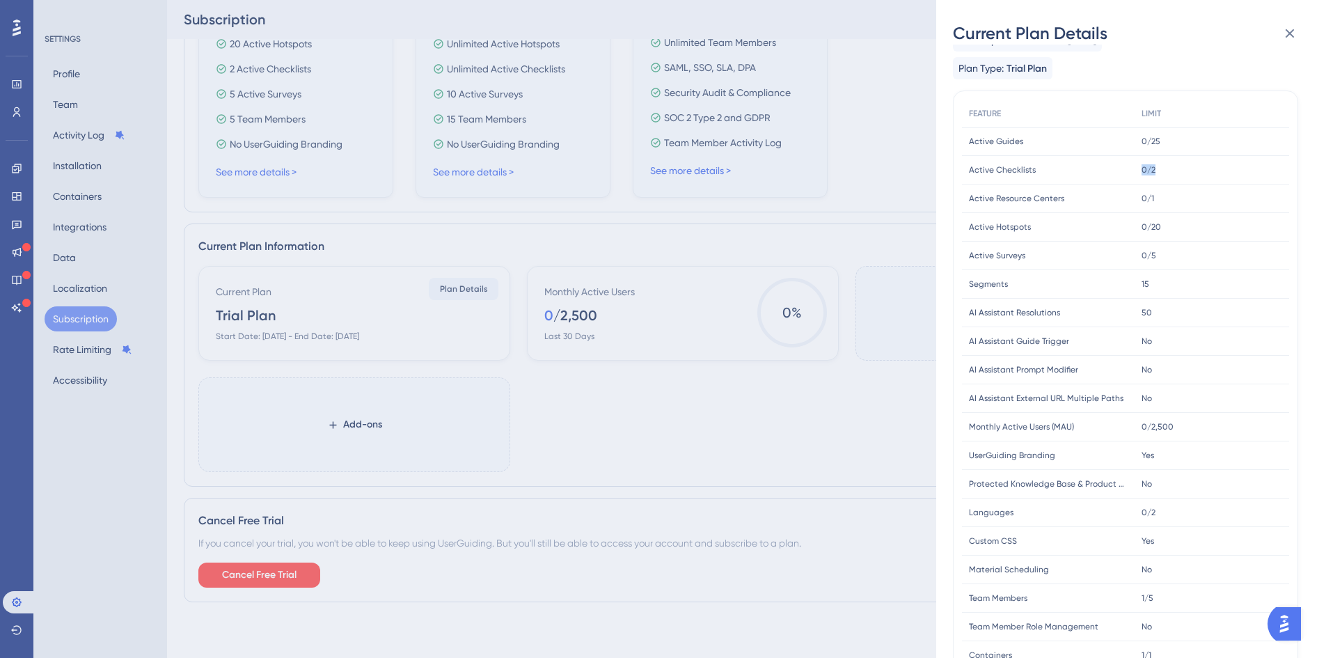
drag, startPoint x: 1164, startPoint y: 176, endPoint x: 1125, endPoint y: 172, distance: 39.2
click at [0, 0] on div "Active Checklists Active Checklists 0/2 0/2" at bounding box center [0, 0] width 0 height 0
click at [1125, 172] on div "Active Checklists Active Checklists" at bounding box center [1048, 170] width 173 height 29
click at [1289, 33] on icon at bounding box center [1290, 33] width 17 height 17
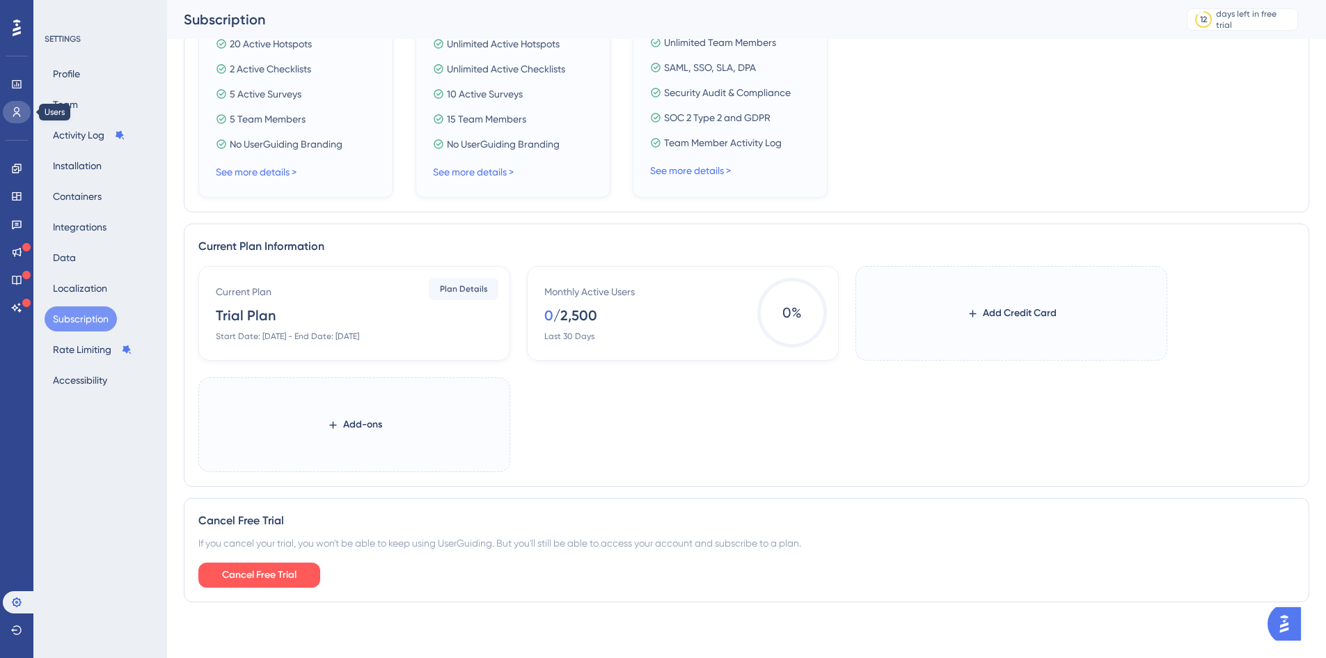
click at [8, 112] on link at bounding box center [17, 112] width 28 height 22
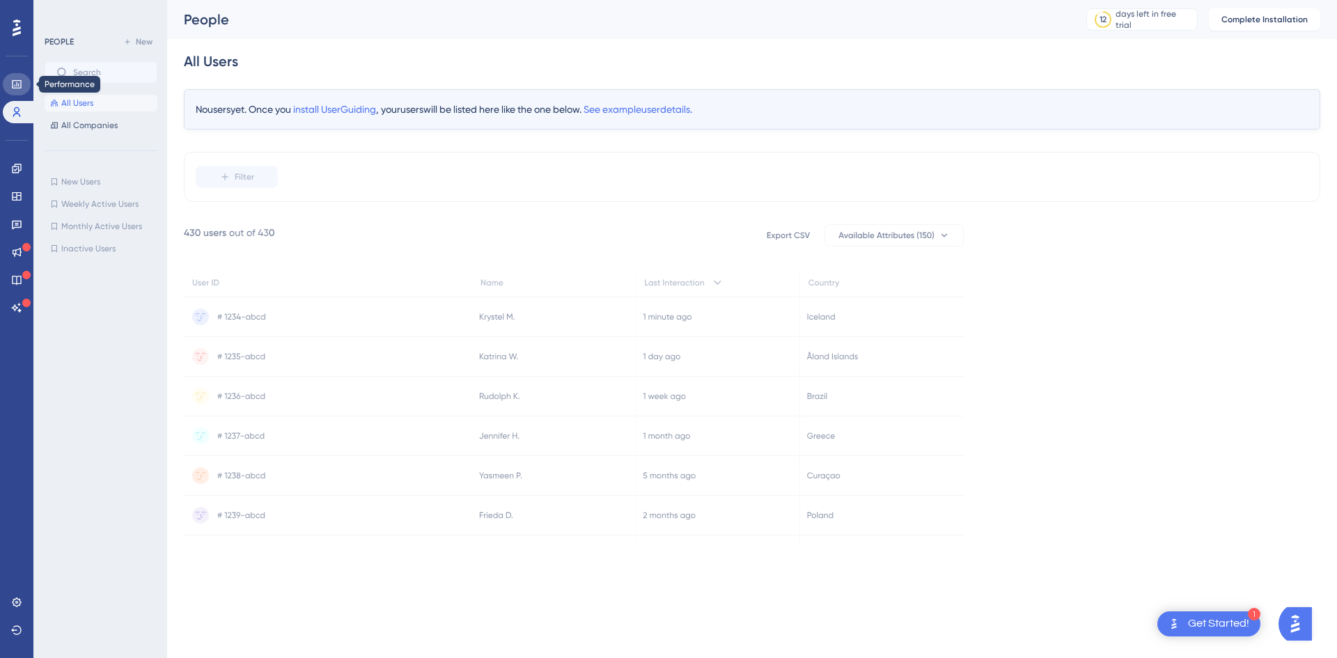
click at [15, 82] on icon at bounding box center [16, 84] width 11 height 11
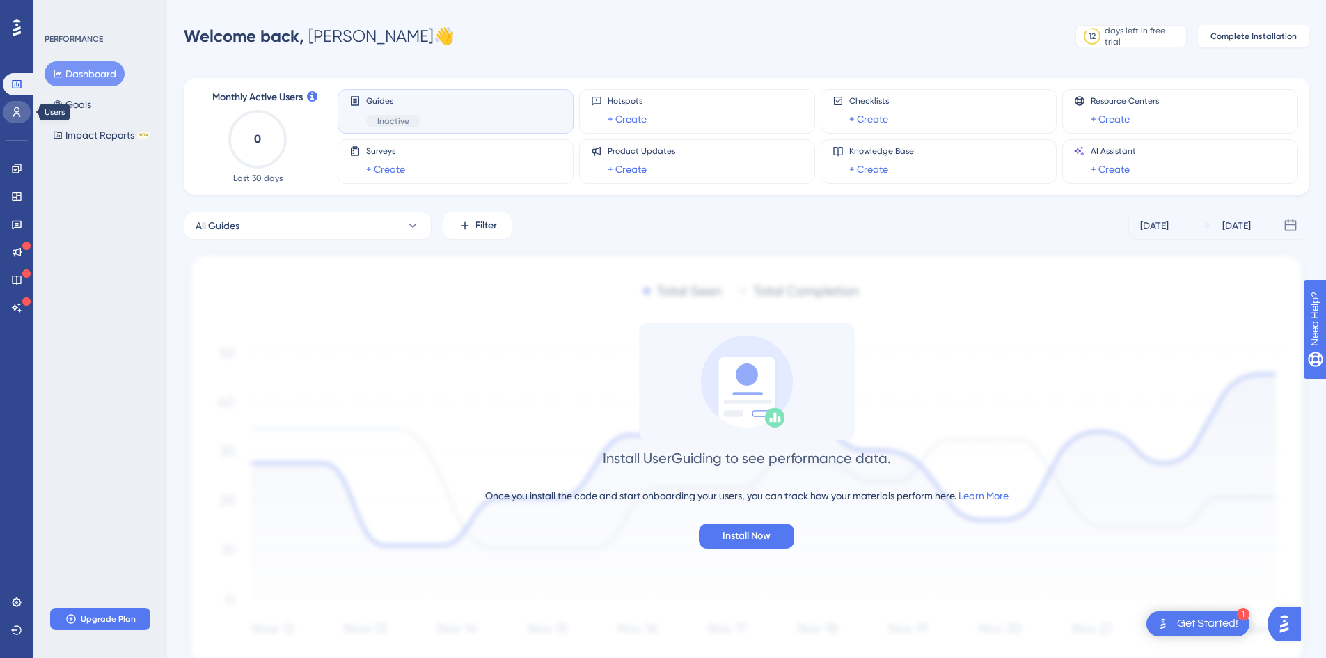
click at [8, 103] on link at bounding box center [17, 112] width 28 height 22
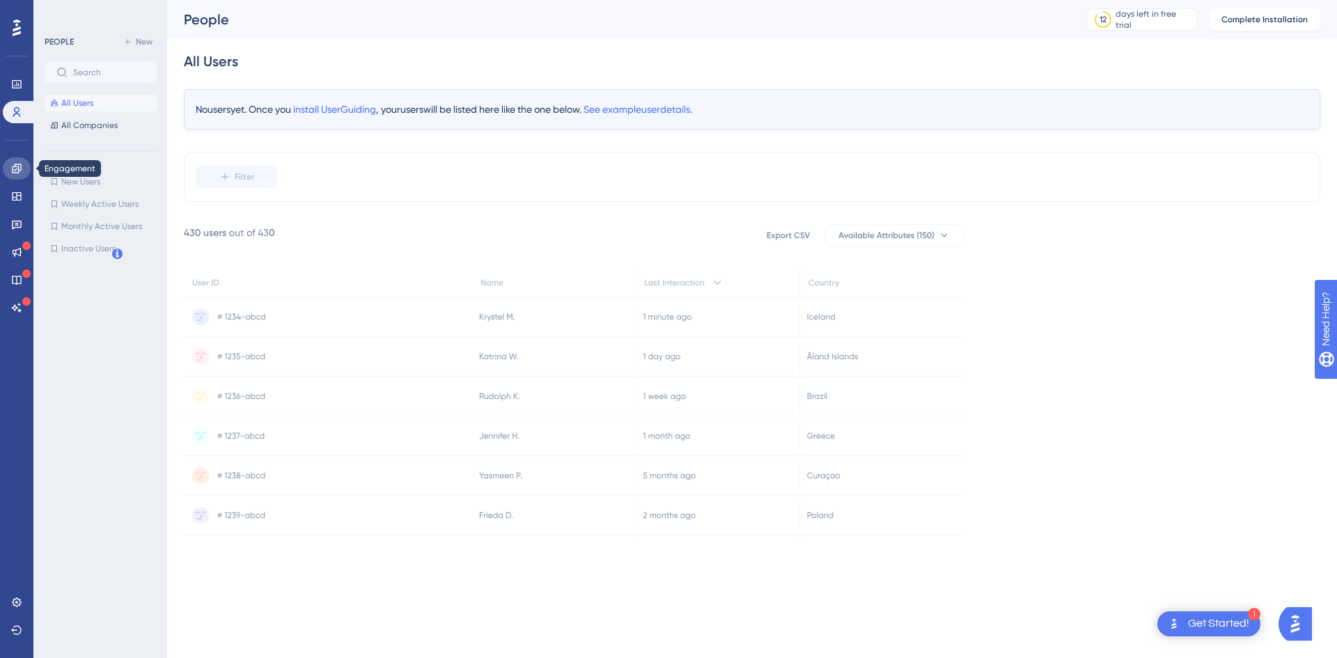
click at [15, 176] on link at bounding box center [17, 168] width 28 height 22
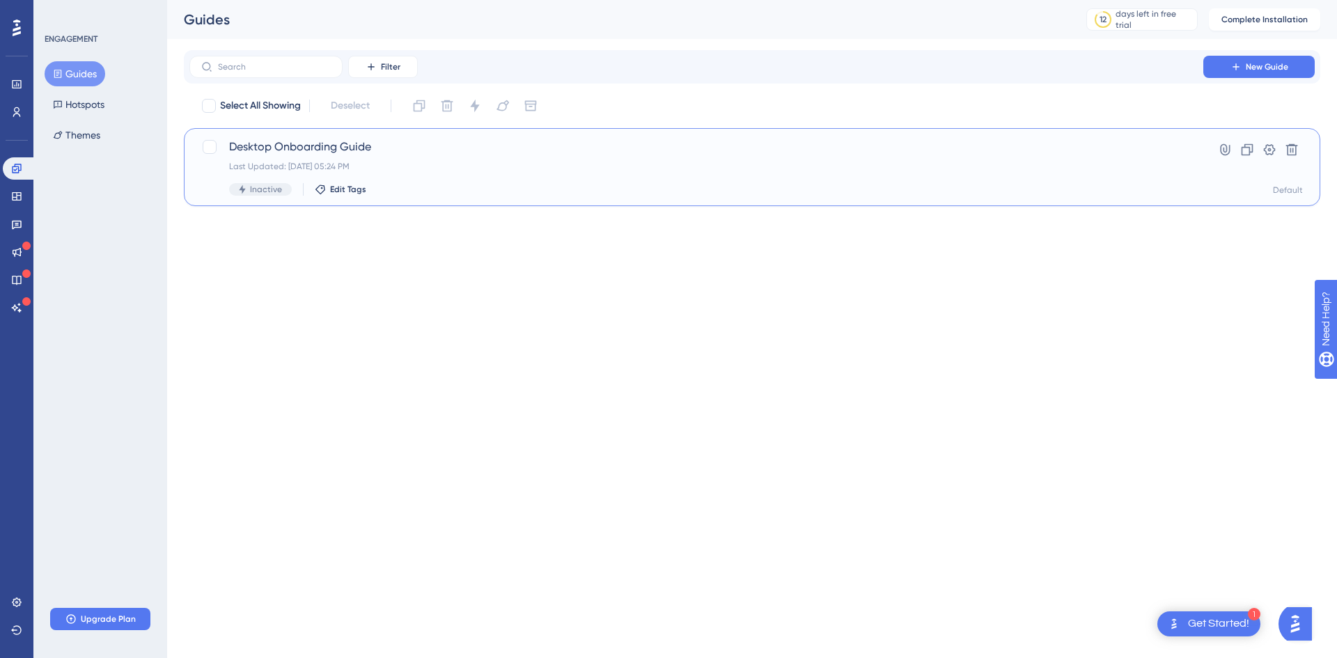
click at [1065, 157] on div "Desktop Onboarding Guide Last Updated: Sep 22 2025, 05:24 PM Inactive Edit Tags" at bounding box center [696, 167] width 934 height 57
click at [1239, 67] on icon at bounding box center [1235, 66] width 6 height 6
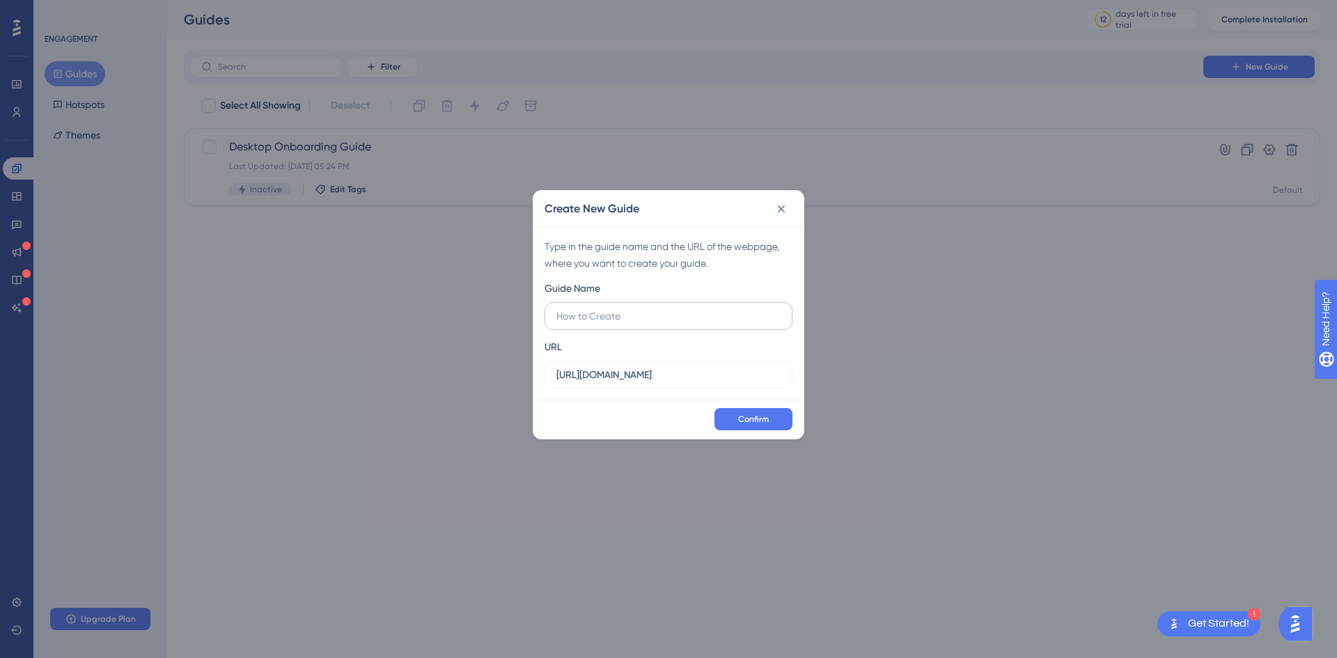
click at [600, 313] on input "text" at bounding box center [668, 315] width 224 height 15
click at [672, 307] on label at bounding box center [669, 316] width 248 height 28
click at [672, 308] on input "text" at bounding box center [668, 315] width 224 height 15
type input "hello"
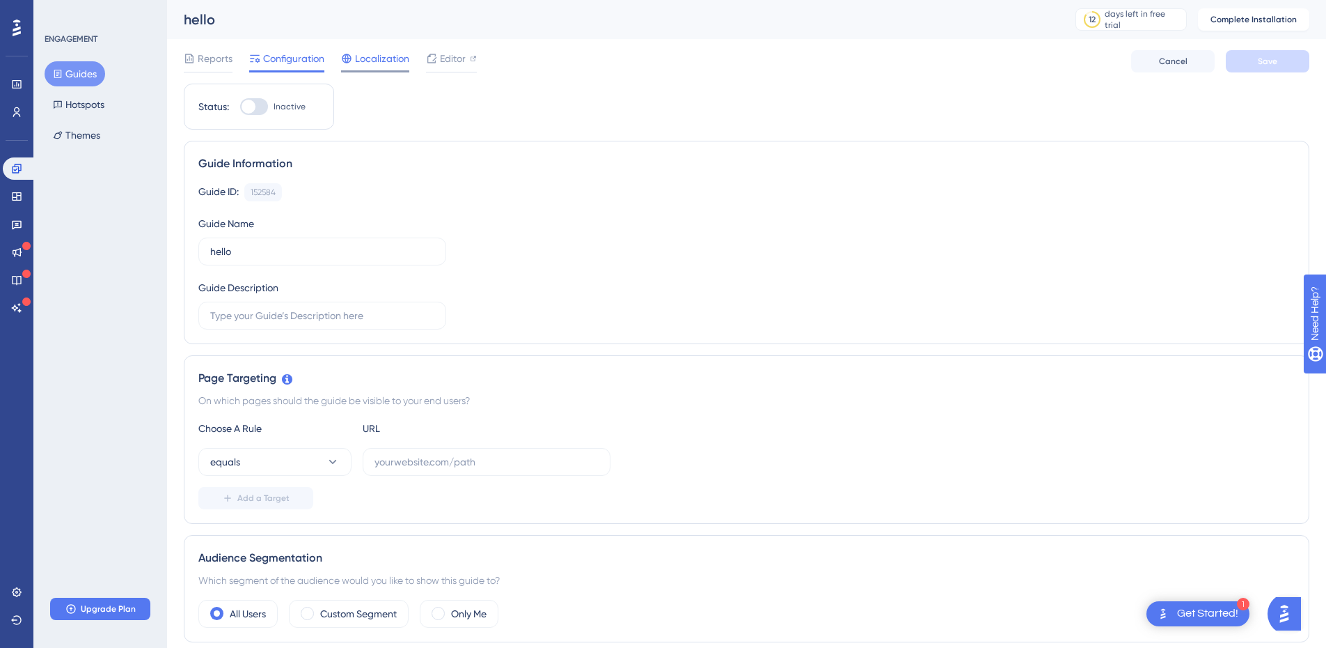
click at [383, 62] on span "Localization" at bounding box center [382, 58] width 54 height 17
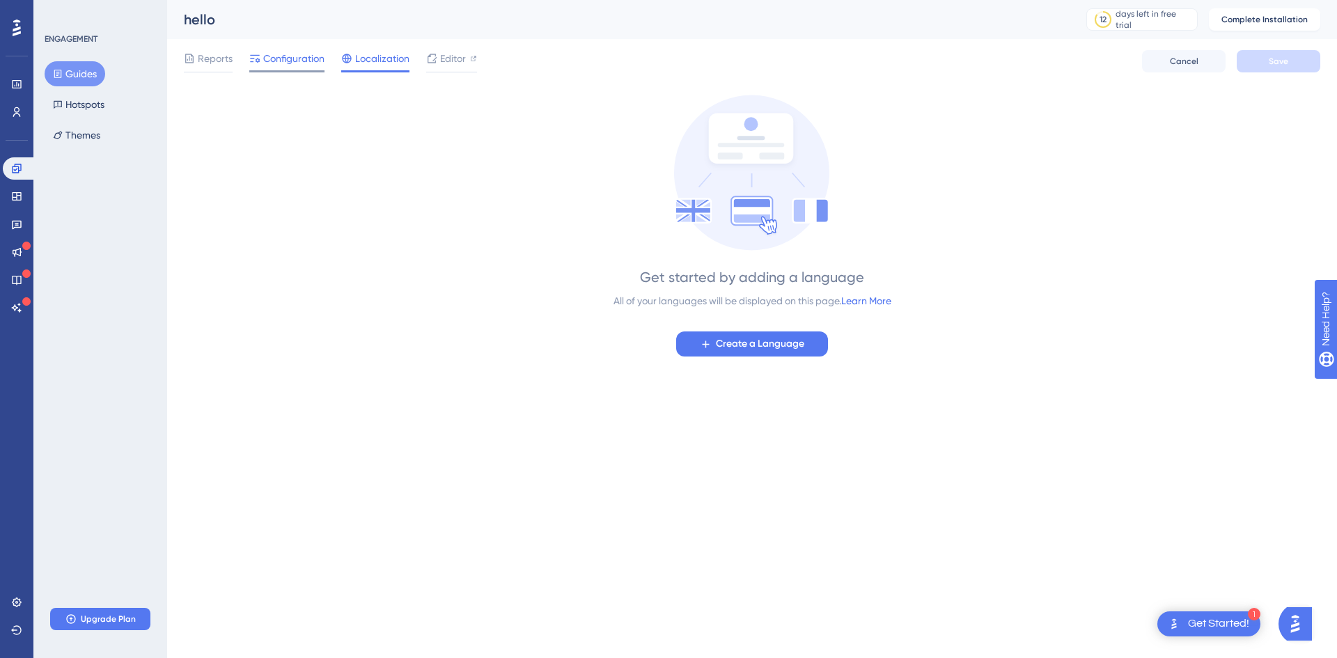
click at [256, 59] on icon at bounding box center [255, 59] width 10 height 8
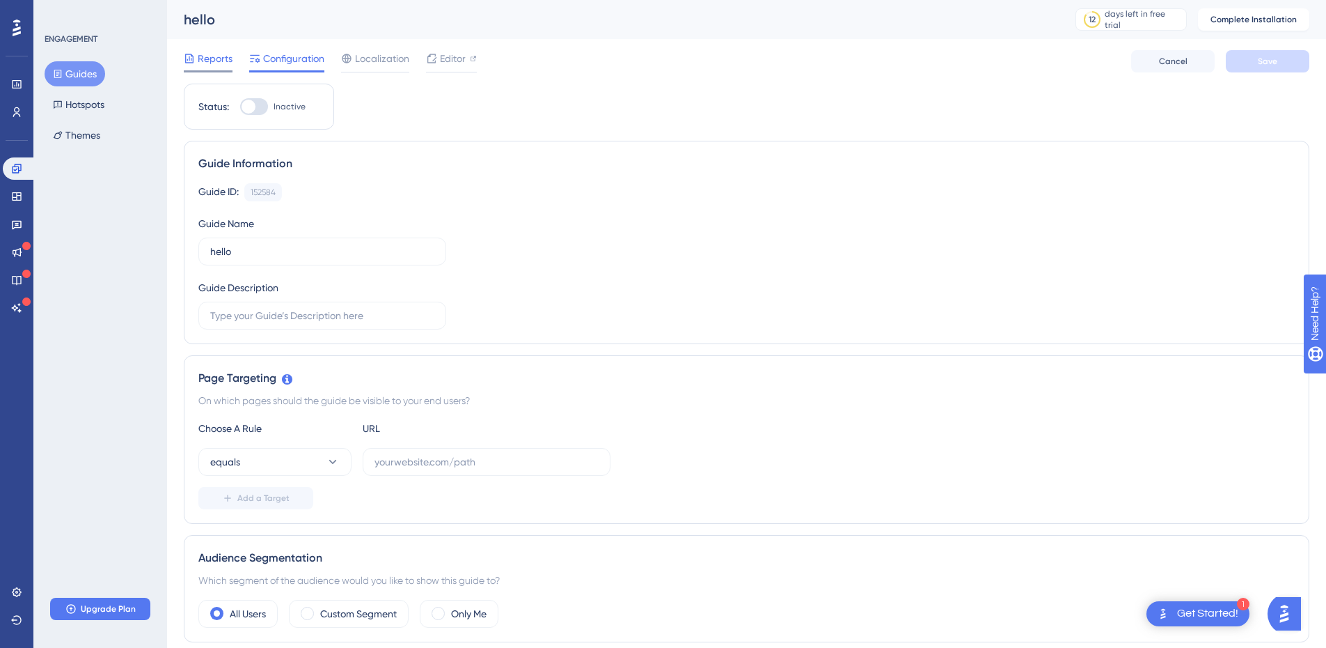
click at [194, 57] on icon at bounding box center [189, 58] width 11 height 11
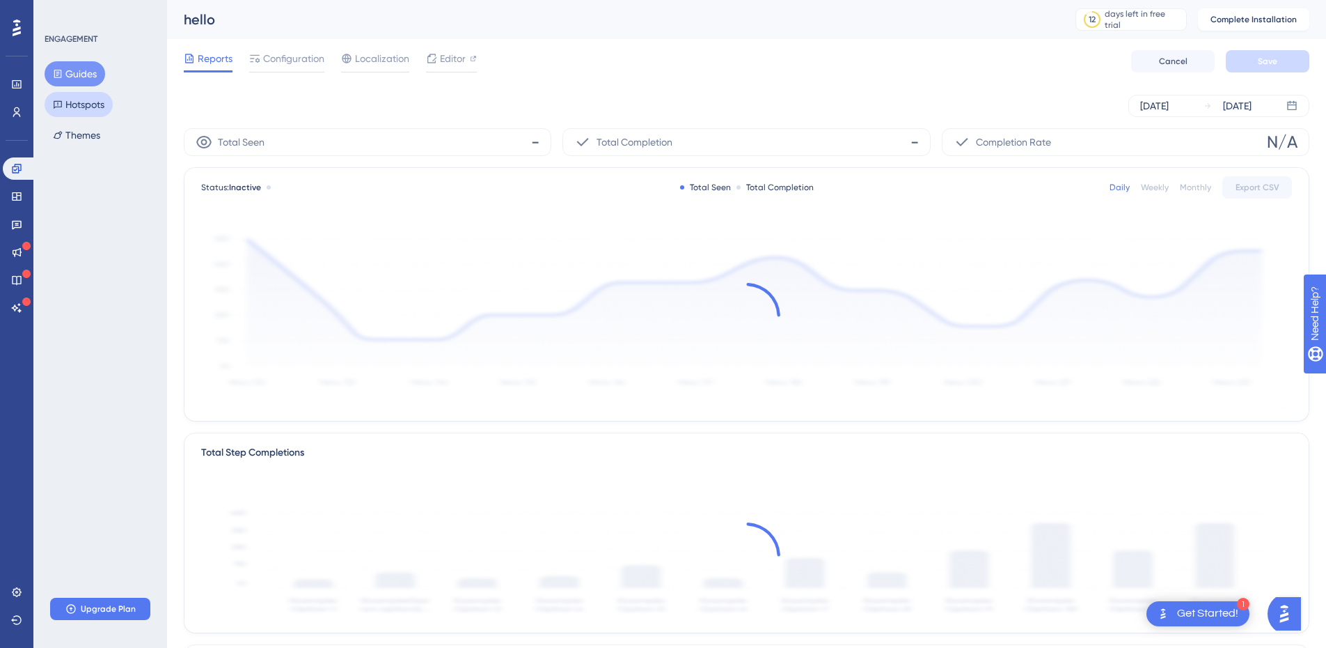
click at [88, 95] on button "Hotspots" at bounding box center [79, 104] width 68 height 25
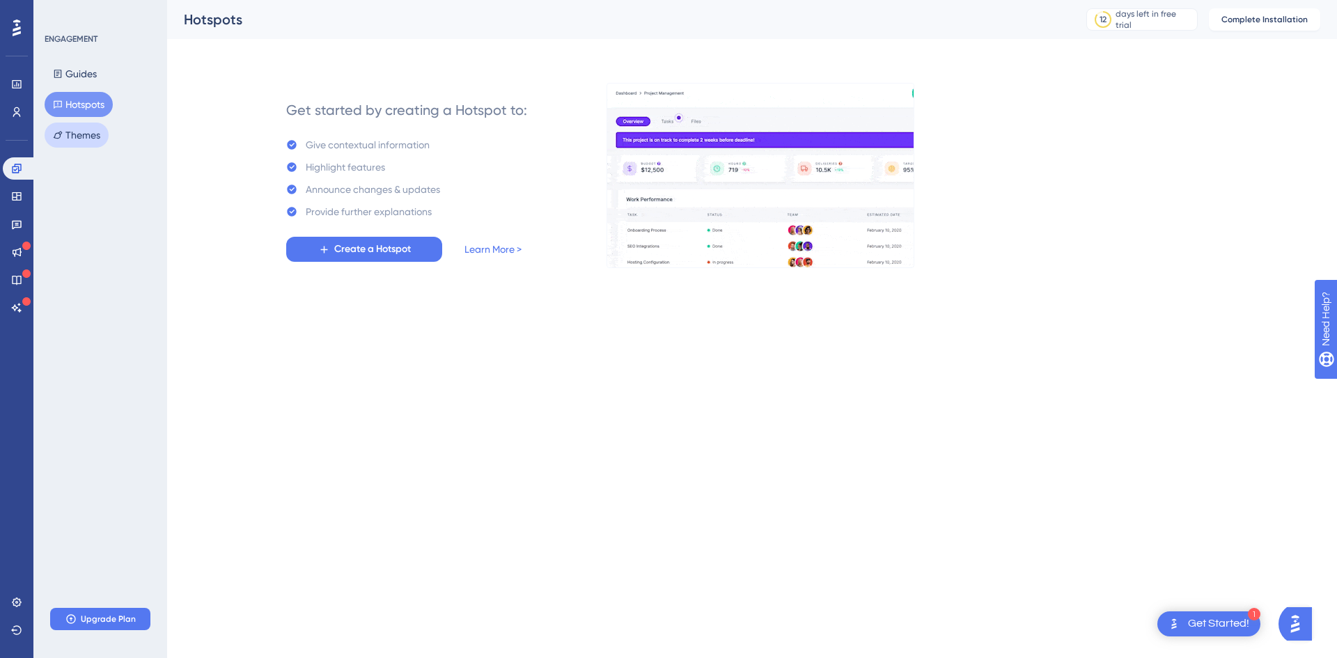
click at [97, 128] on button "Themes" at bounding box center [77, 135] width 64 height 25
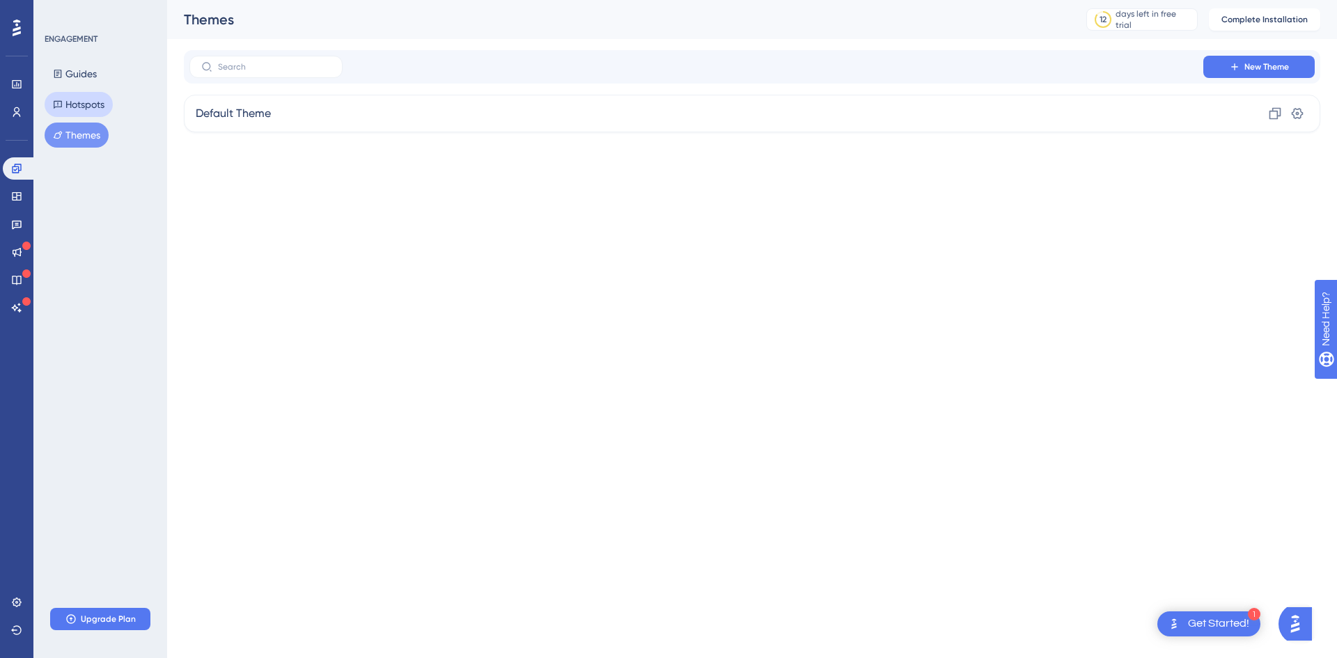
click at [92, 101] on button "Hotspots" at bounding box center [79, 104] width 68 height 25
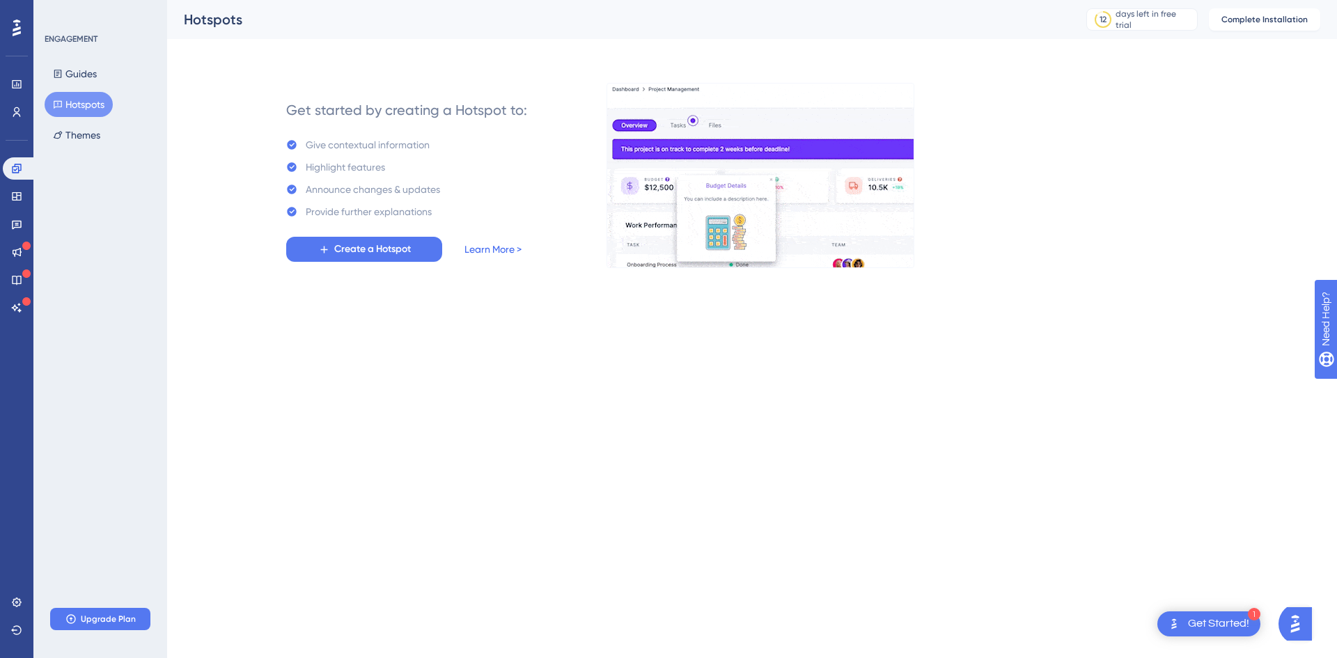
click at [520, 245] on link "Learn More >" at bounding box center [492, 249] width 57 height 17
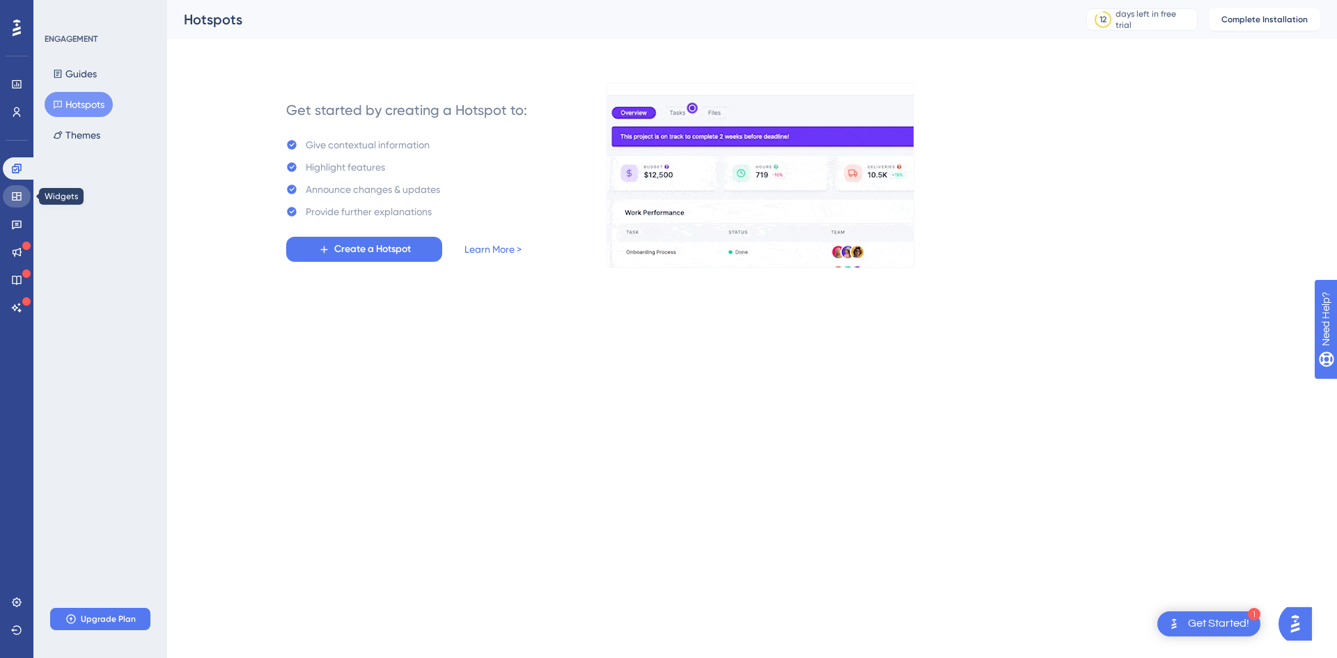
click at [14, 197] on icon at bounding box center [16, 196] width 9 height 8
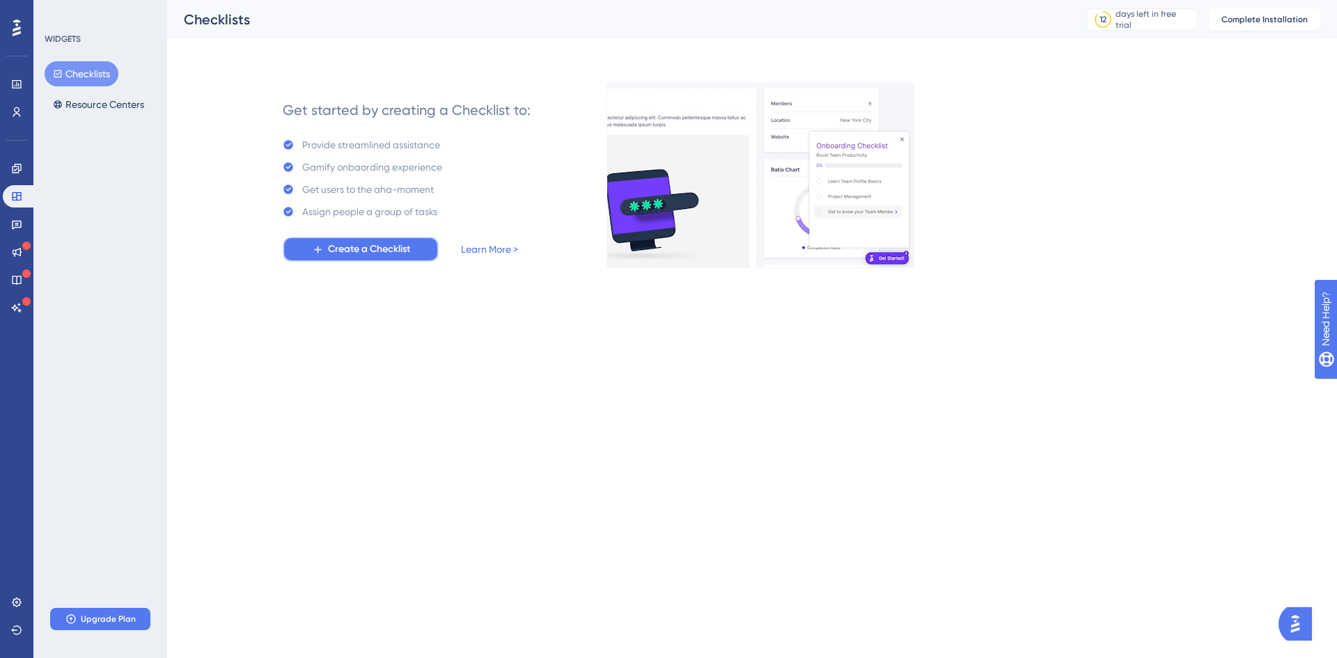
click at [304, 245] on button "Create a Checklist" at bounding box center [361, 249] width 156 height 25
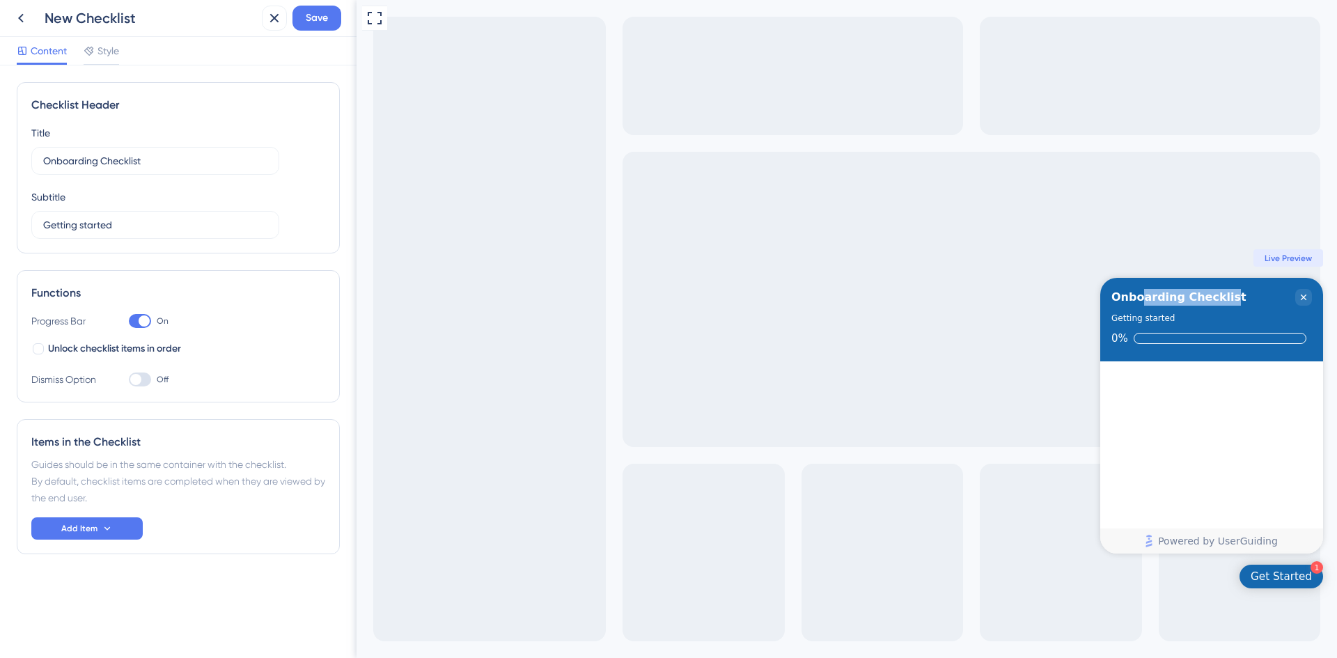
drag, startPoint x: 1214, startPoint y: 301, endPoint x: 1141, endPoint y: 299, distance: 73.8
click at [1141, 299] on div "Onboarding Checklist" at bounding box center [1178, 297] width 135 height 17
click at [1244, 299] on div "Onboarding Checklist" at bounding box center [1201, 297] width 180 height 17
click at [146, 377] on div at bounding box center [140, 380] width 22 height 14
click at [129, 379] on input "Off" at bounding box center [128, 379] width 1 height 1
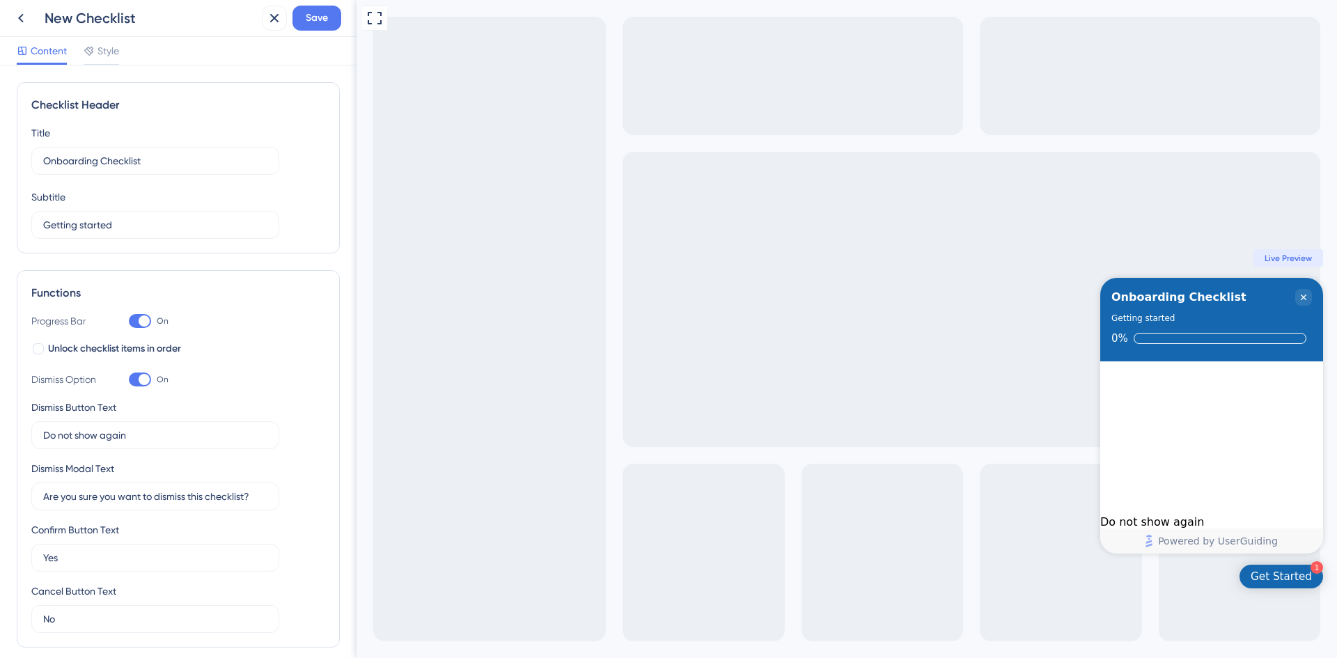
click at [142, 378] on div at bounding box center [144, 379] width 11 height 11
click at [129, 379] on input "On" at bounding box center [128, 379] width 1 height 1
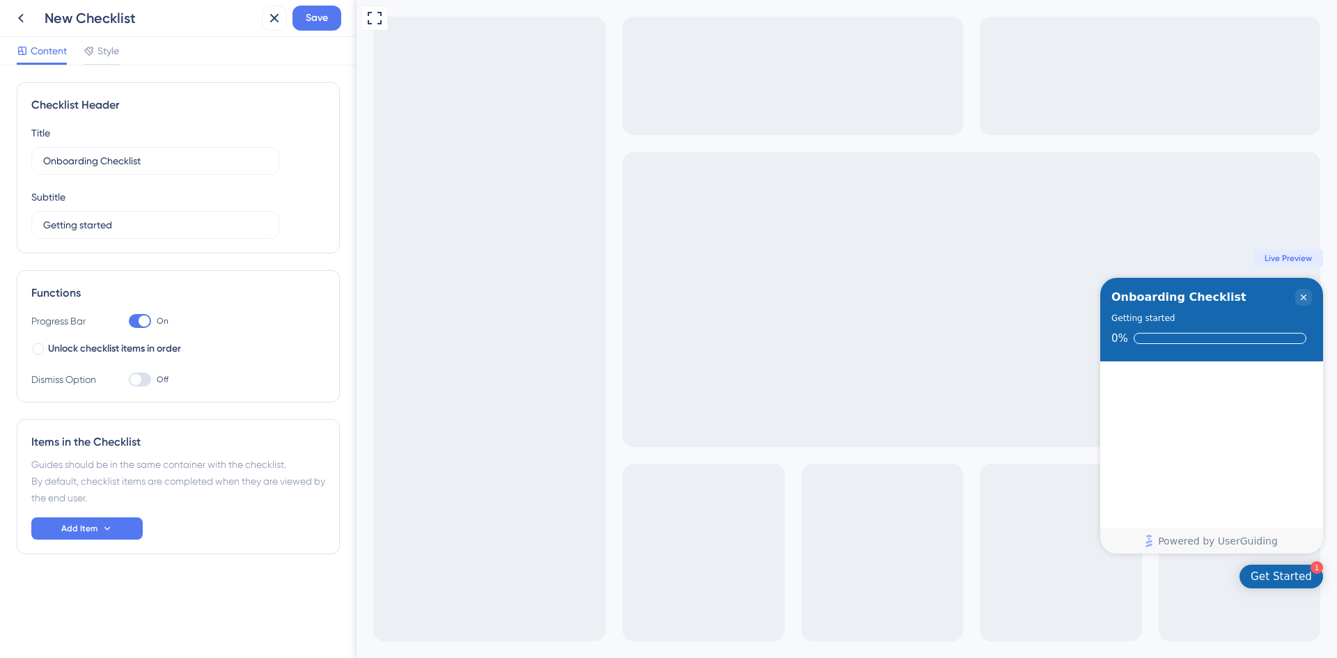
click at [142, 378] on div at bounding box center [140, 380] width 22 height 14
click at [129, 379] on input "Off" at bounding box center [128, 379] width 1 height 1
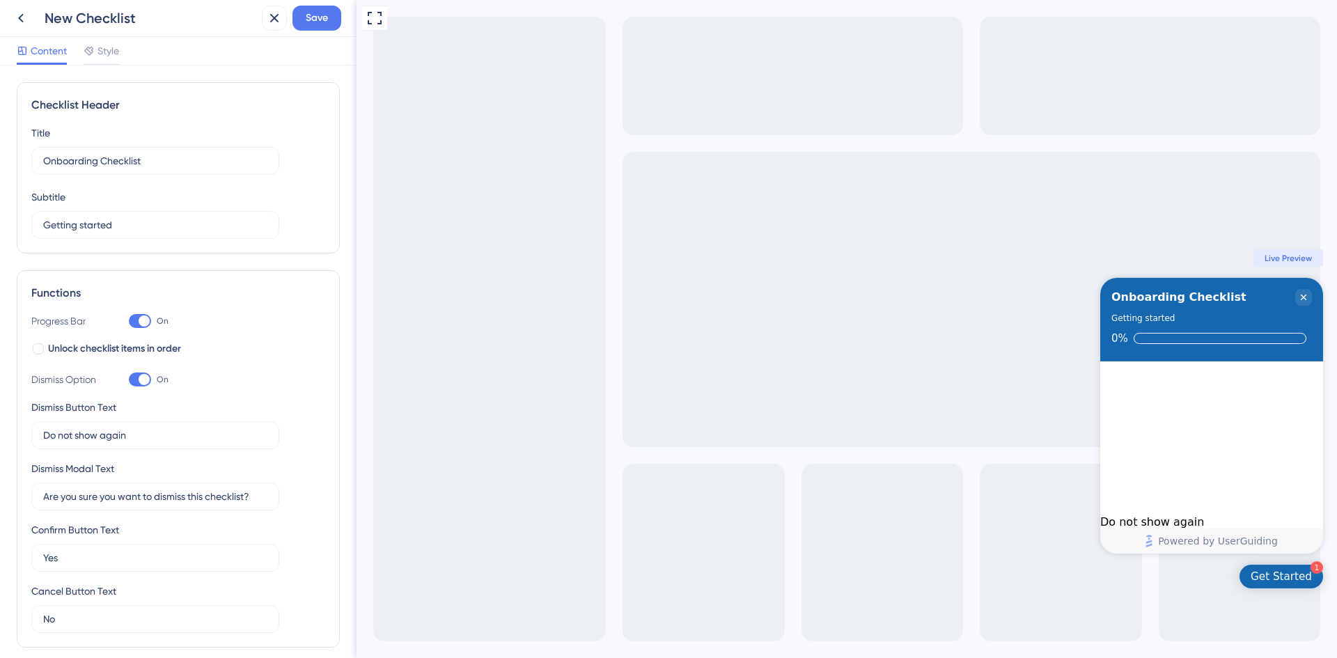
click at [142, 378] on div at bounding box center [144, 379] width 11 height 11
click at [129, 379] on input "On" at bounding box center [128, 379] width 1 height 1
checkbox input "false"
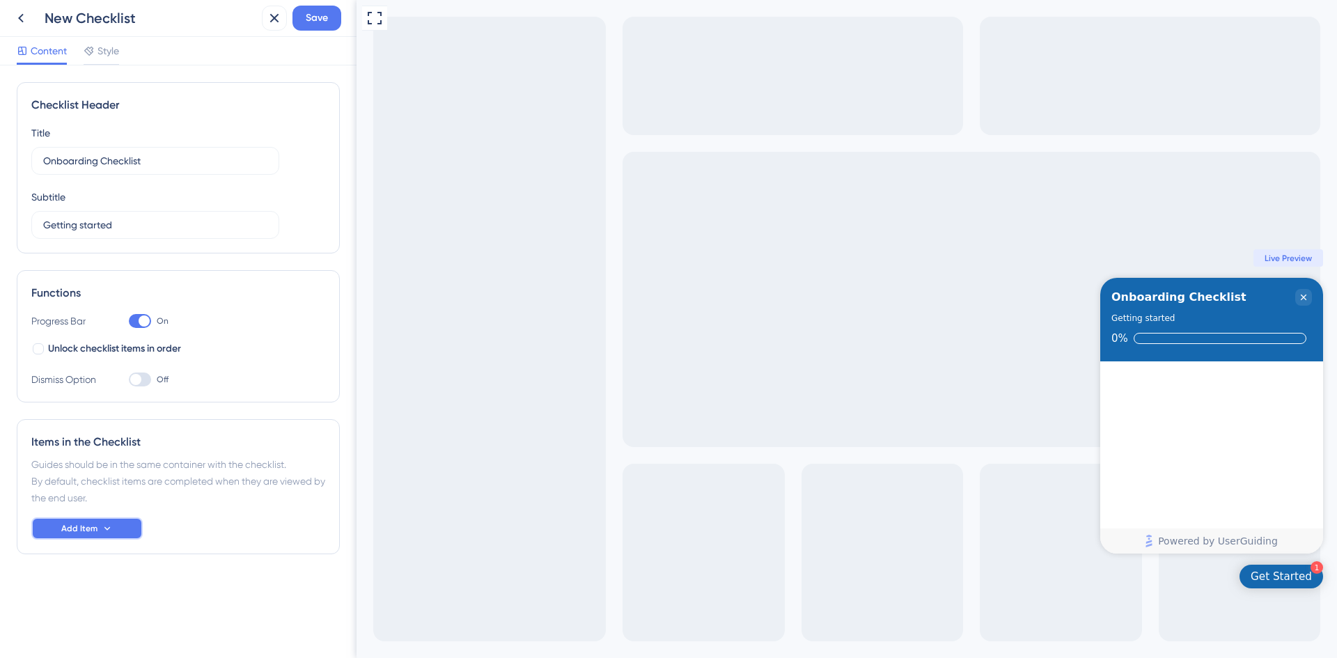
click at [114, 527] on button "Add Item" at bounding box center [86, 528] width 111 height 22
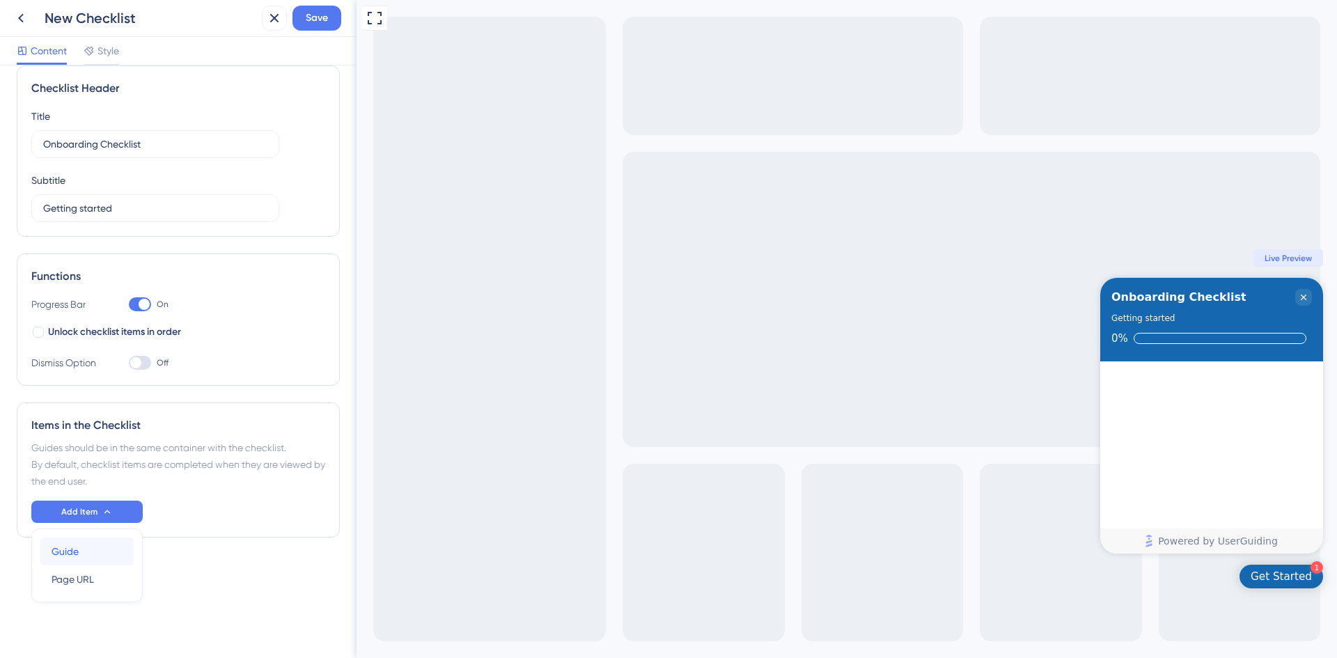
click at [72, 554] on span "Guide" at bounding box center [65, 551] width 27 height 17
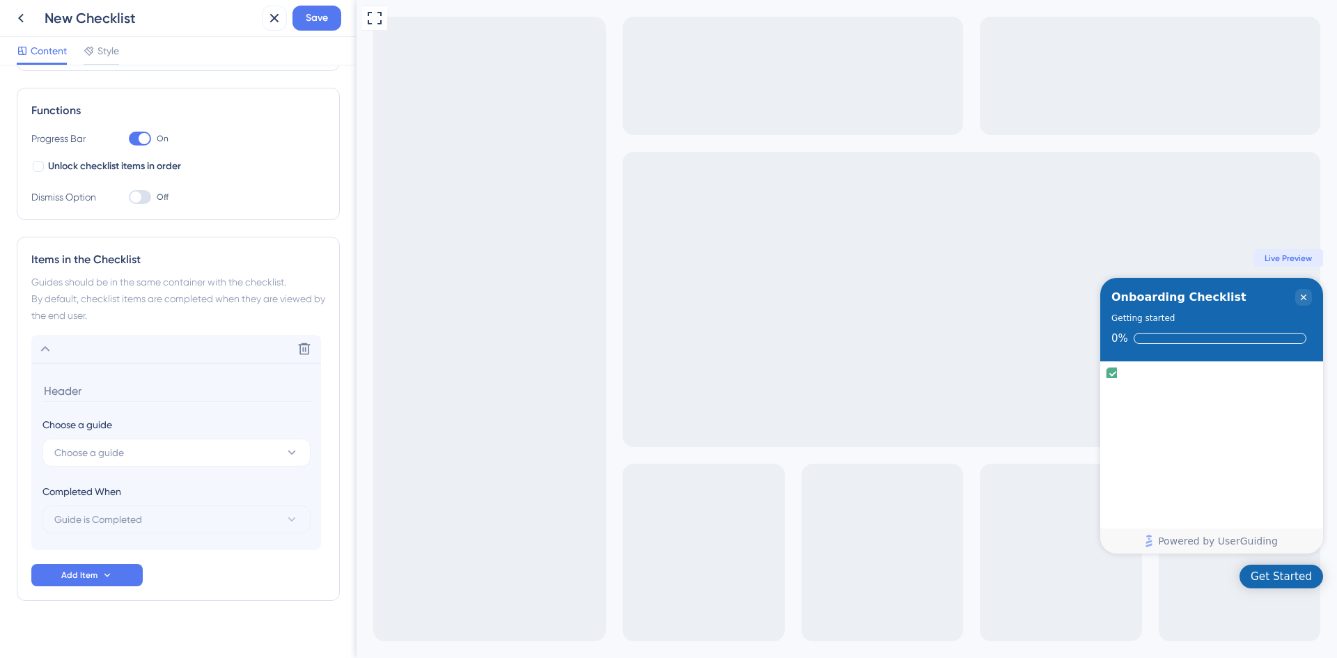
scroll to position [198, 0]
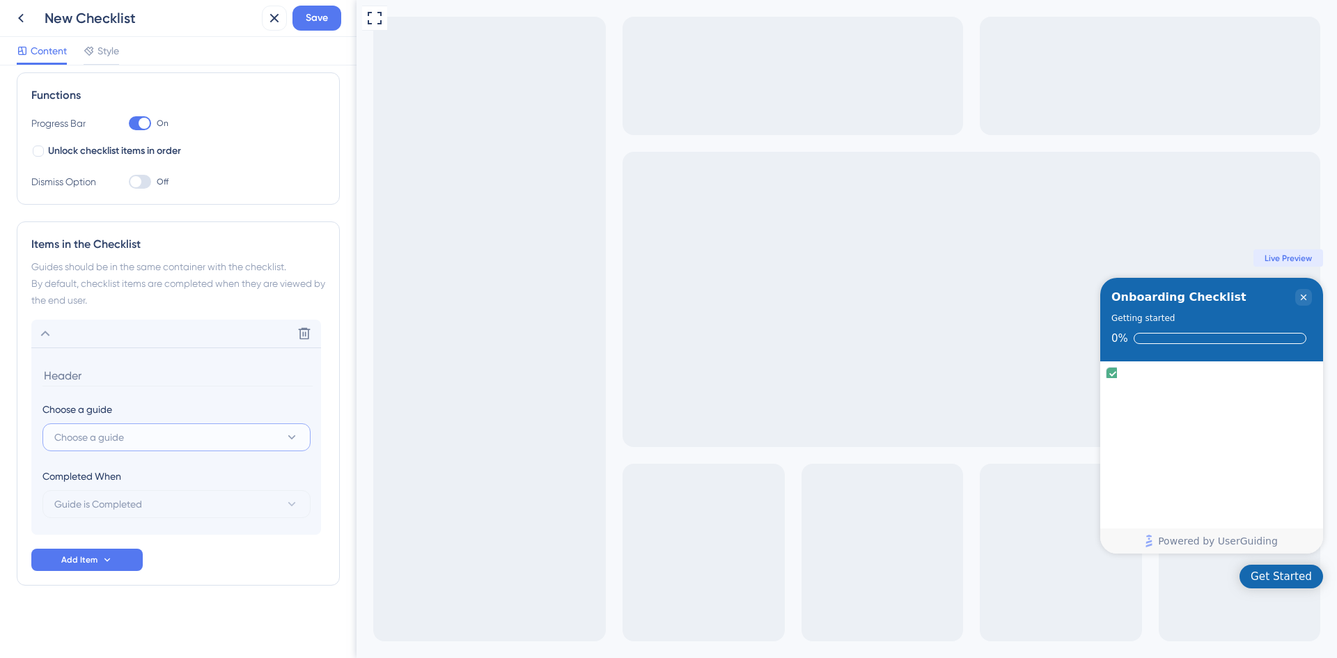
click at [148, 431] on button "Choose a guide" at bounding box center [176, 437] width 268 height 28
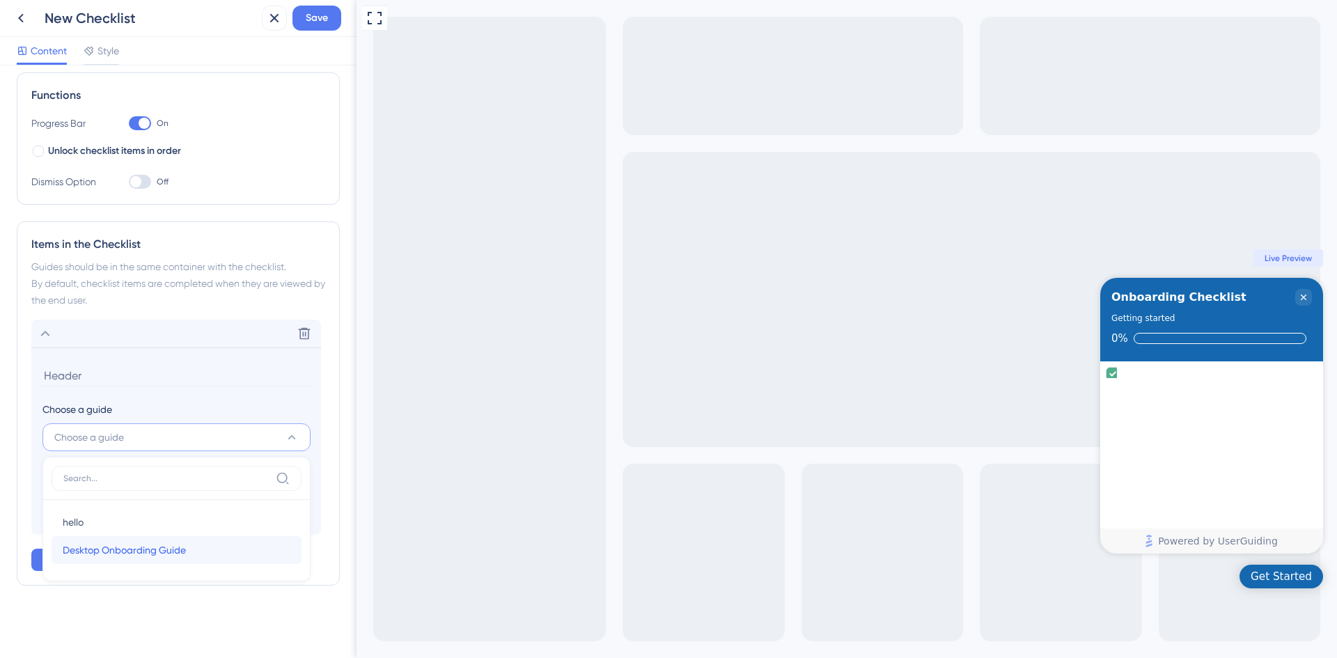
click at [117, 553] on span "Desktop Onboarding Guide" at bounding box center [124, 550] width 123 height 17
type input "Desktop Onboarding Guide"
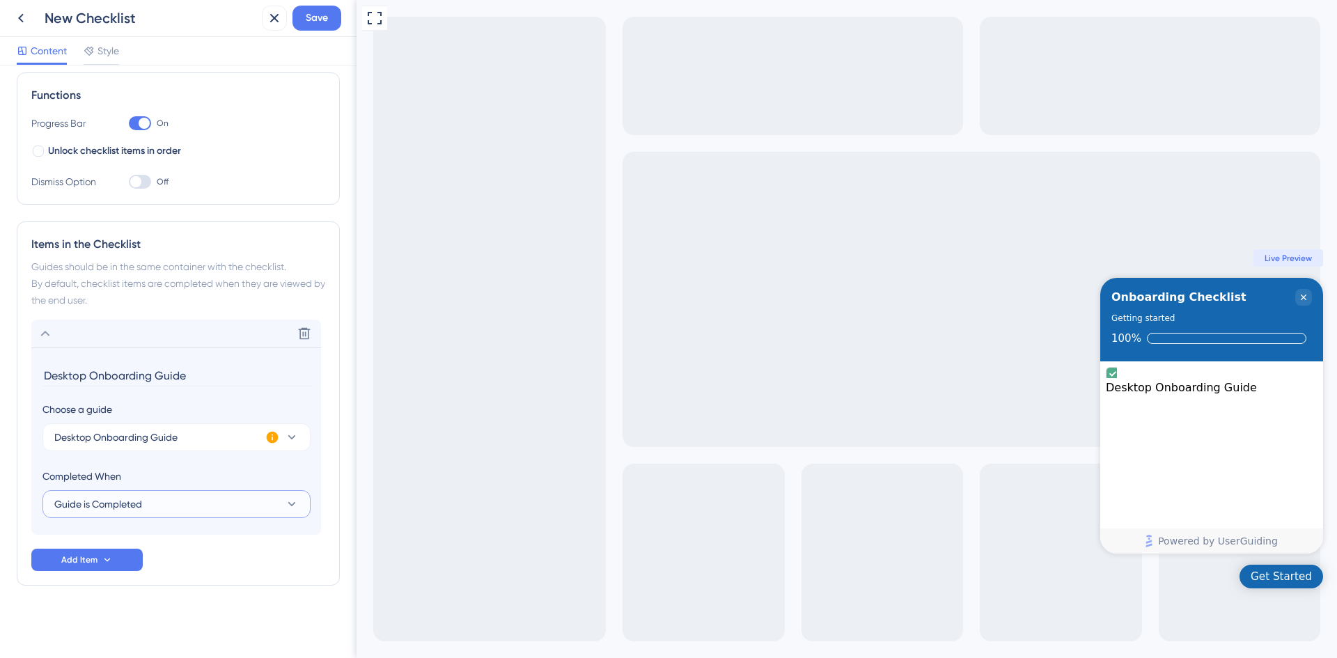
click at [169, 499] on button "Guide is Completed" at bounding box center [176, 504] width 268 height 28
click at [123, 568] on span "Goal is Reached" at bounding box center [99, 574] width 73 height 17
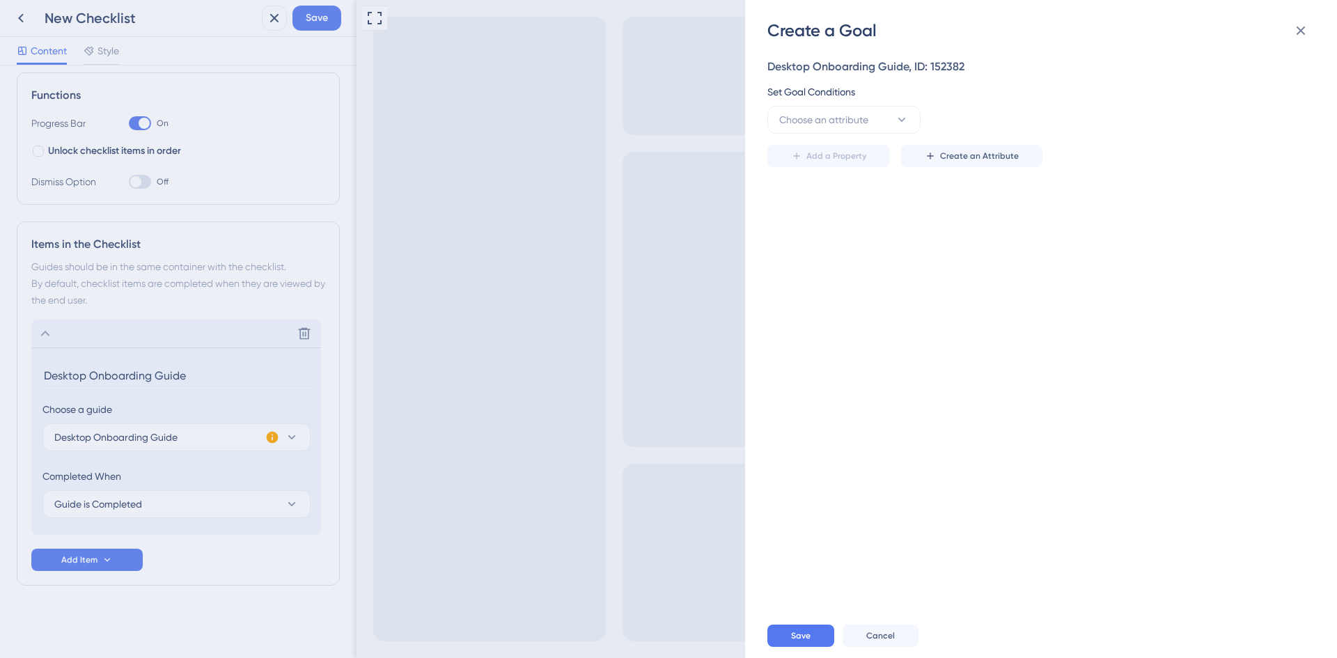
click at [202, 503] on div "Create a Goal Desktop Onboarding Guide, ID: 152382 Set Goal Conditions Choose a…" at bounding box center [668, 329] width 1337 height 658
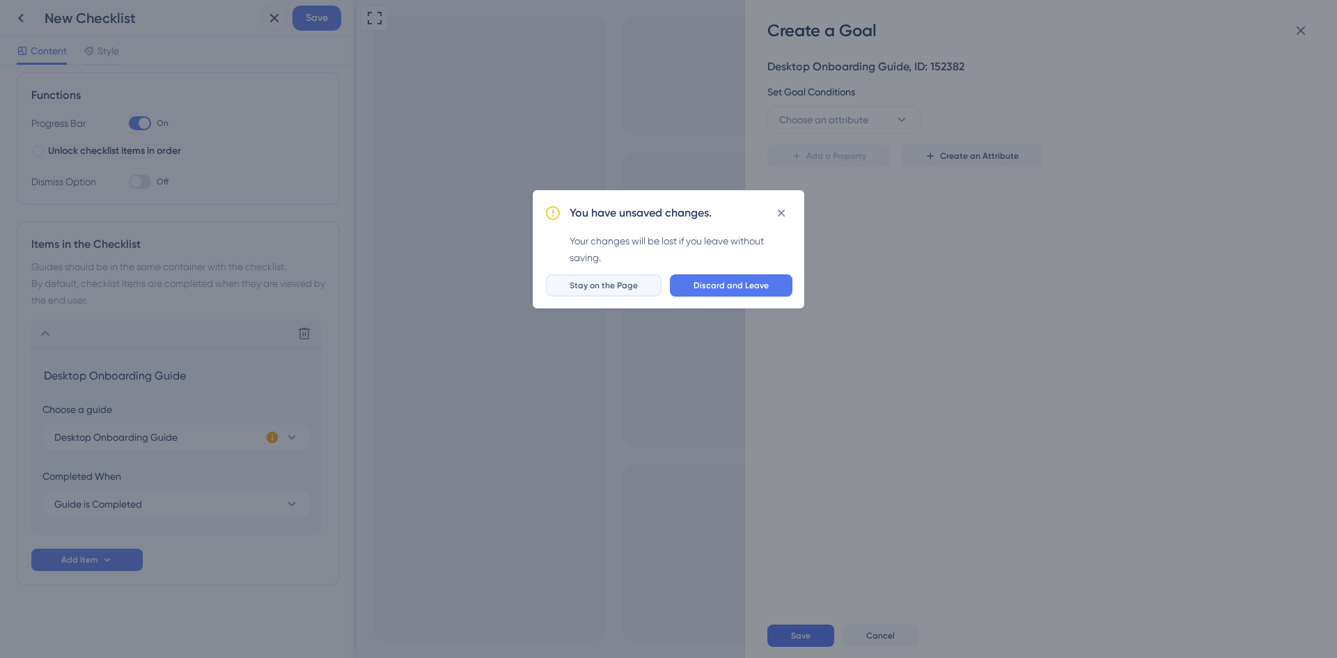
click at [583, 284] on span "Stay on the Page" at bounding box center [604, 285] width 68 height 11
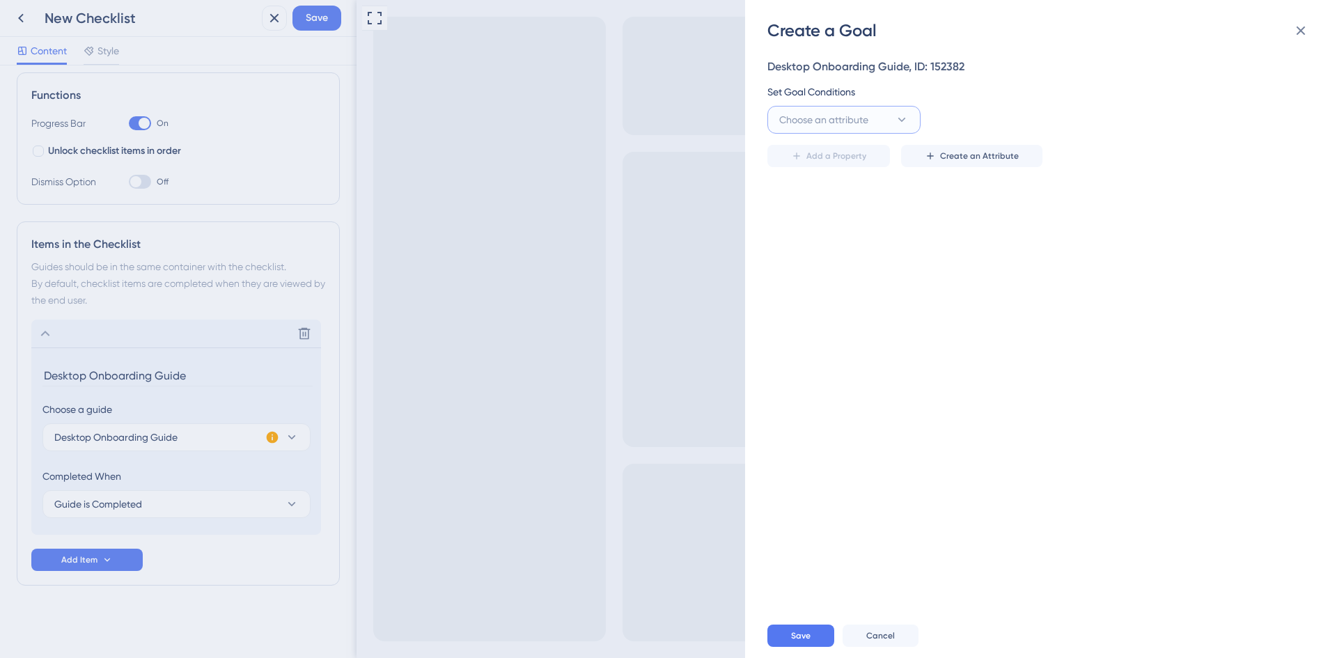
click at [868, 122] on span "Choose an attribute" at bounding box center [823, 119] width 89 height 17
click at [846, 243] on div "Guide Guide" at bounding box center [844, 247] width 113 height 28
click at [968, 122] on button "is seen" at bounding box center [999, 120] width 153 height 28
click at [990, 228] on div "is completed is completed" at bounding box center [1000, 218] width 113 height 28
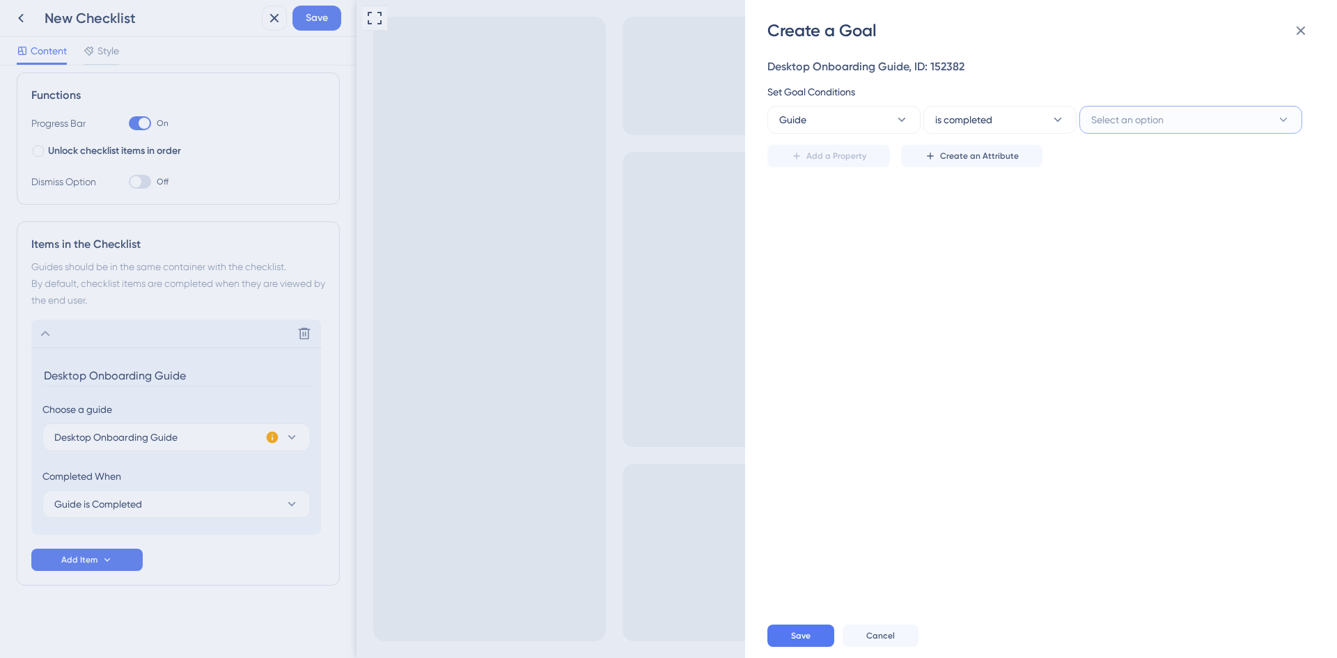
click at [1172, 119] on button "Select an option" at bounding box center [1190, 120] width 223 height 28
click at [1141, 231] on span "Desktop Onboarding Guide" at bounding box center [1160, 232] width 123 height 17
drag, startPoint x: 765, startPoint y: 86, endPoint x: 895, endPoint y: 92, distance: 130.3
click at [895, 92] on div "Create a Goal Desktop Onboarding Guide, ID: 152382 Set Goal Conditions Guide is…" at bounding box center [1041, 329] width 592 height 658
click at [895, 92] on div "Set Goal Conditions" at bounding box center [1036, 92] width 539 height 17
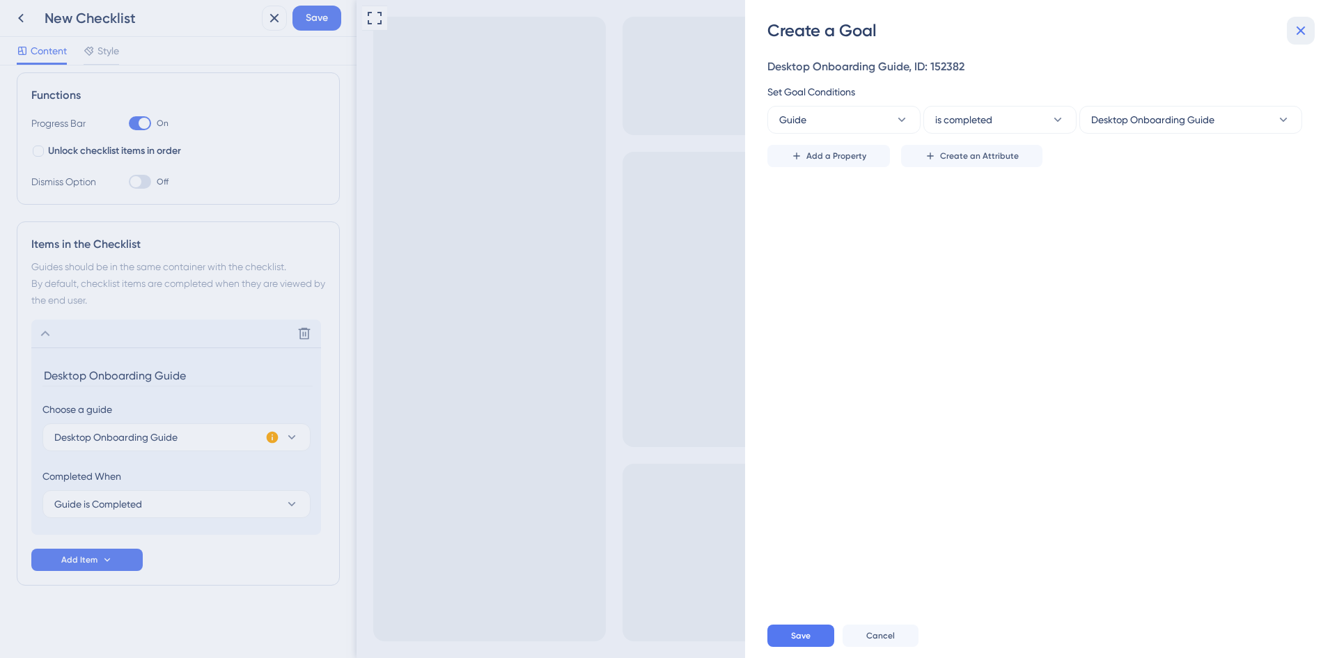
click at [1297, 34] on icon at bounding box center [1301, 30] width 9 height 9
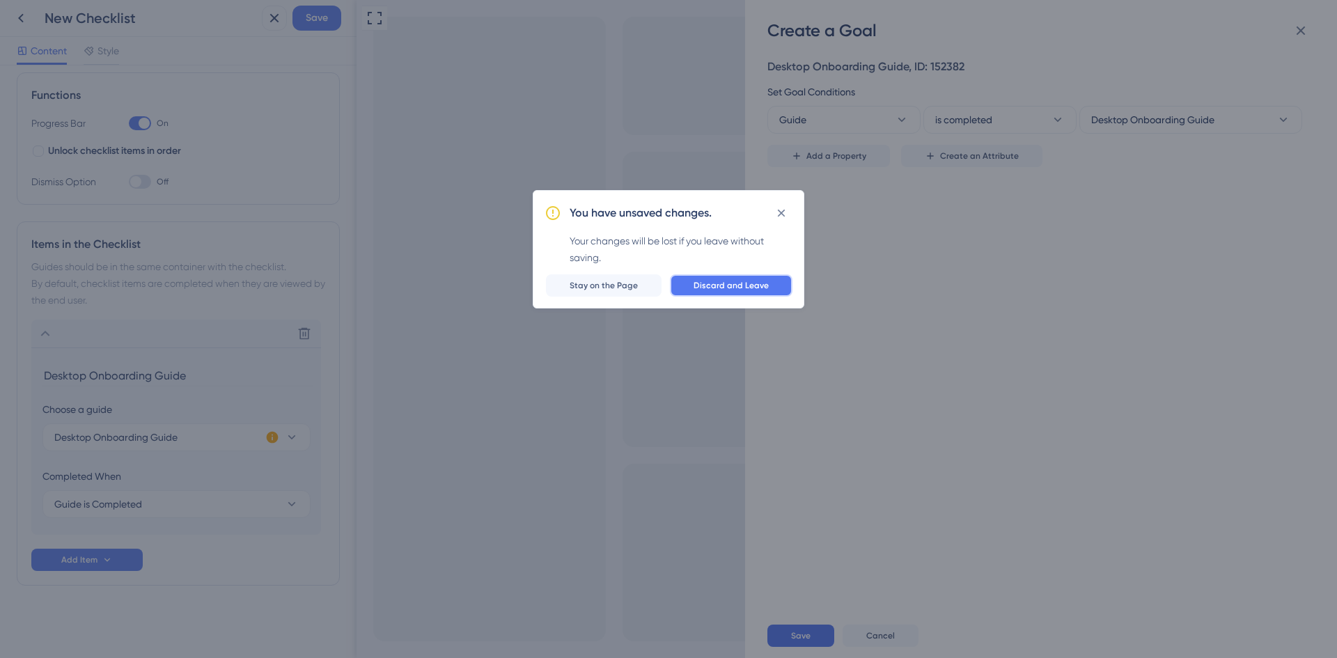
click at [708, 283] on span "Discard and Leave" at bounding box center [731, 285] width 75 height 11
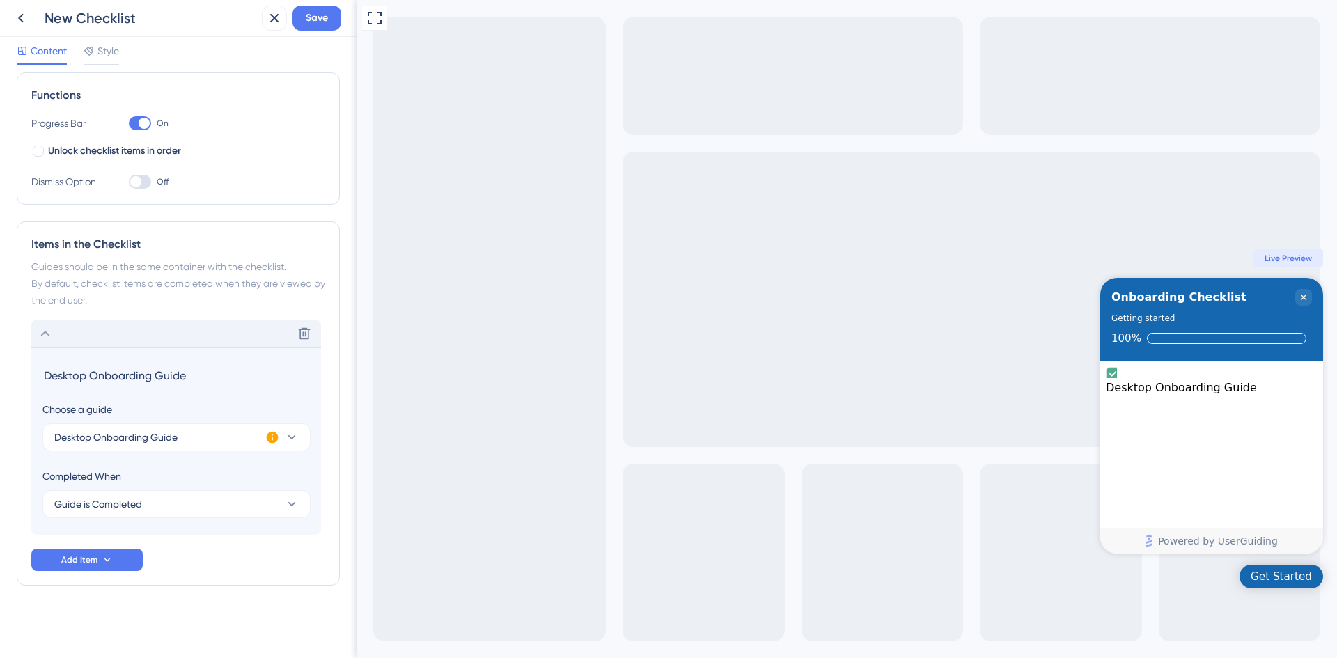
click at [52, 335] on icon at bounding box center [45, 333] width 17 height 17
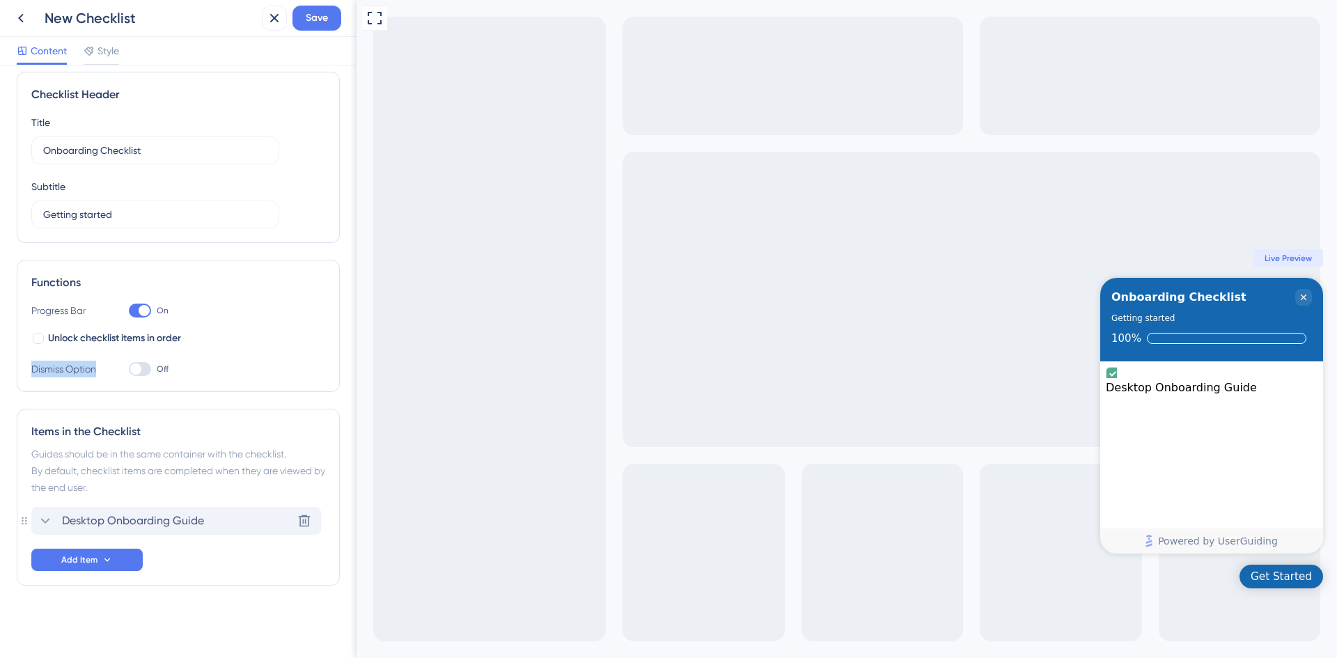
drag, startPoint x: 95, startPoint y: 372, endPoint x: 28, endPoint y: 374, distance: 67.6
click at [28, 374] on div "Functions Progress Bar On Unlock checklist items in order Dismiss Option Off" at bounding box center [178, 326] width 323 height 132
click at [46, 344] on label "Unlock checklist items in order" at bounding box center [106, 338] width 150 height 17
checkbox input "true"
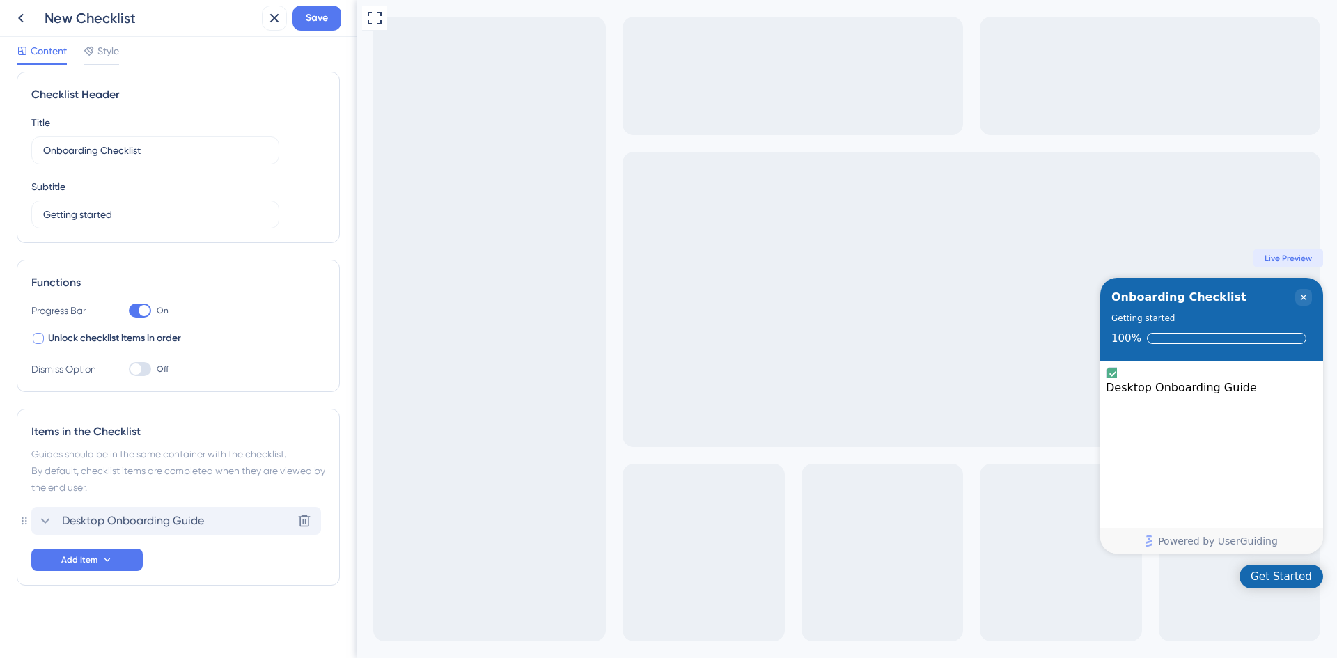
scroll to position [69, 0]
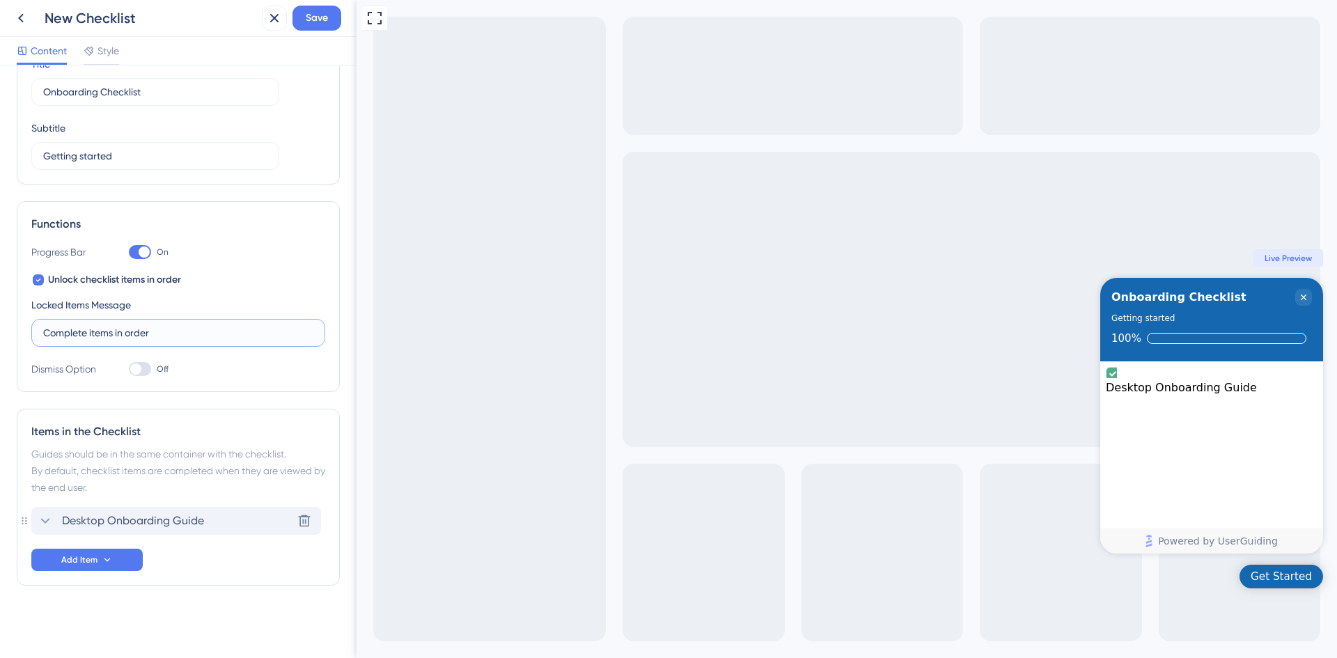
drag, startPoint x: 81, startPoint y: 330, endPoint x: 185, endPoint y: 327, distance: 104.5
click at [185, 327] on input "Complete items in order" at bounding box center [178, 332] width 270 height 15
click at [184, 306] on div "Locked Items Message Complete items in order" at bounding box center [178, 322] width 294 height 50
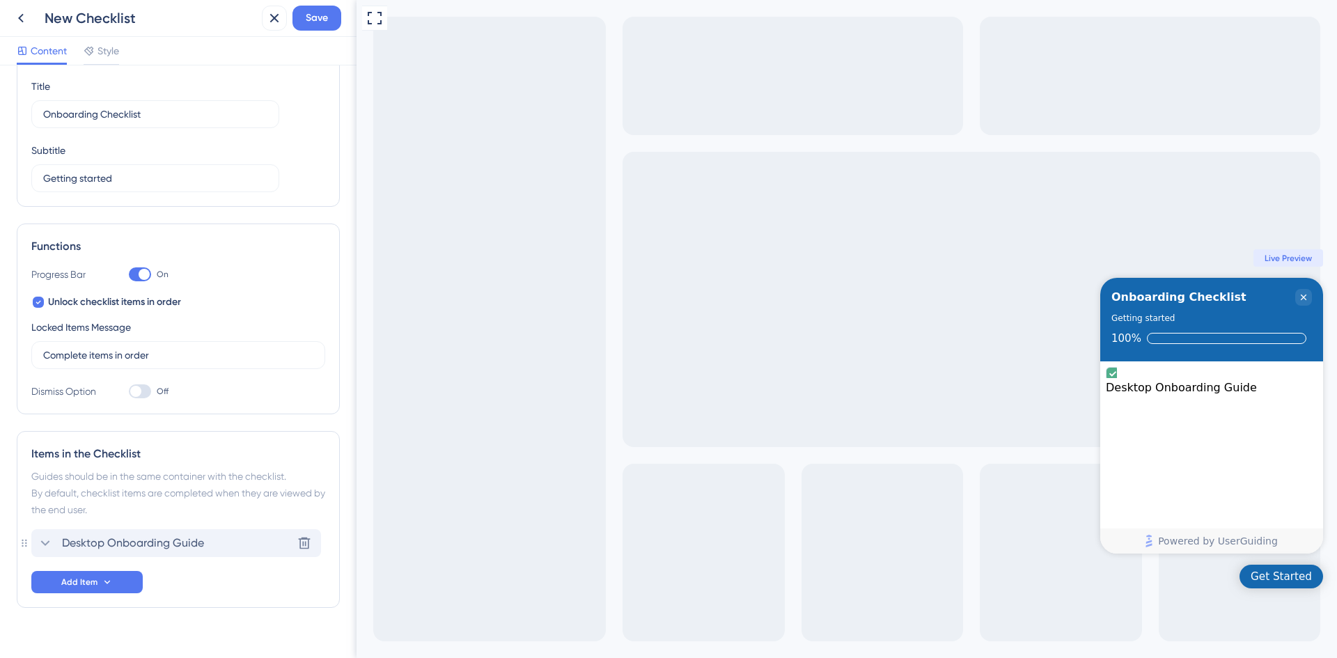
scroll to position [0, 0]
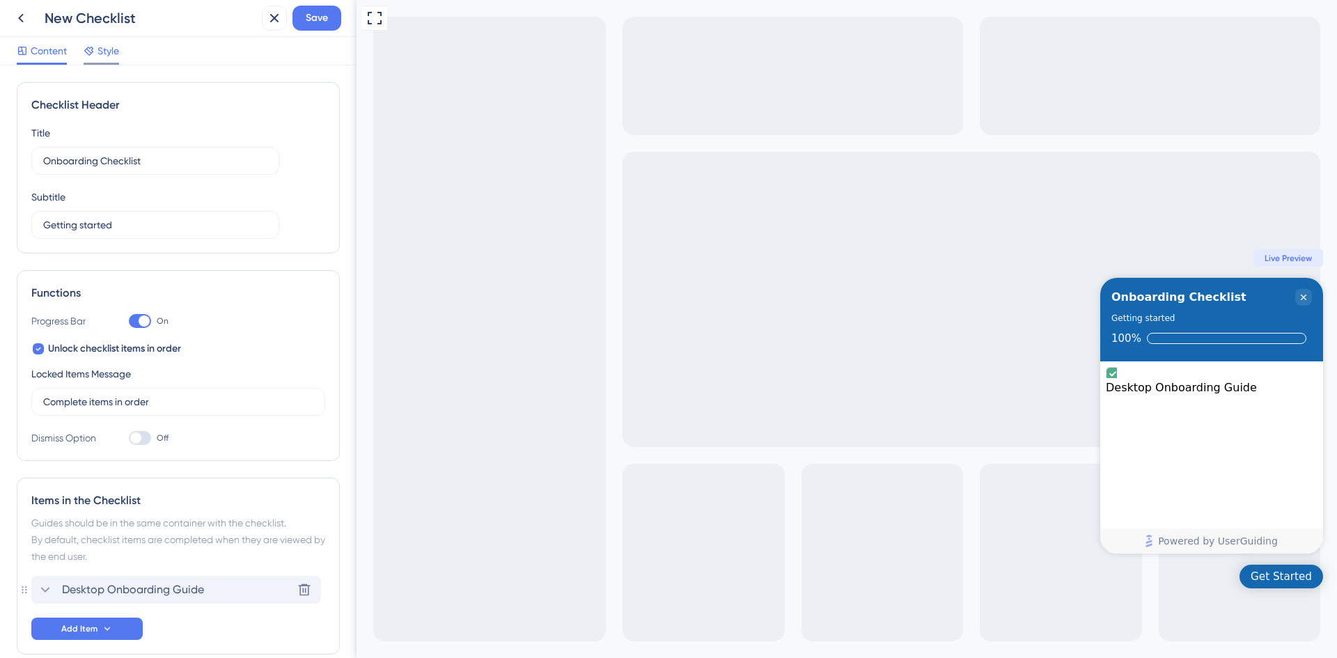
click at [91, 52] on icon at bounding box center [89, 50] width 11 height 11
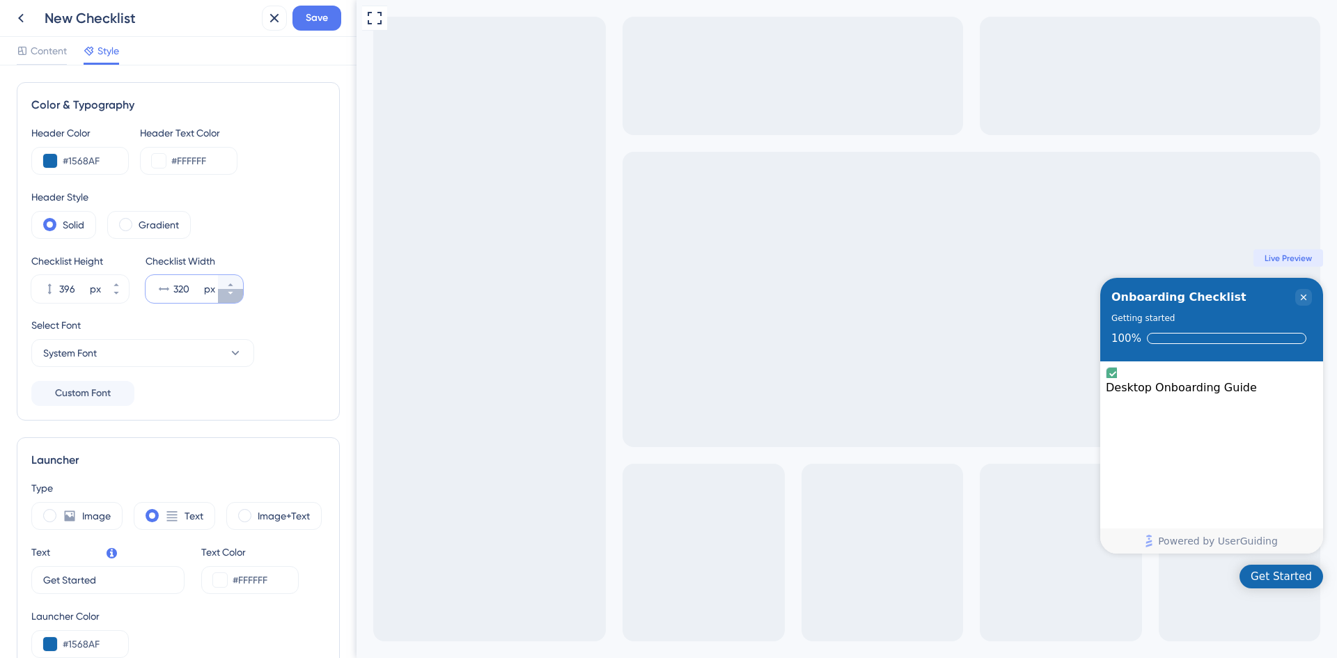
click at [232, 292] on icon at bounding box center [230, 293] width 5 height 3
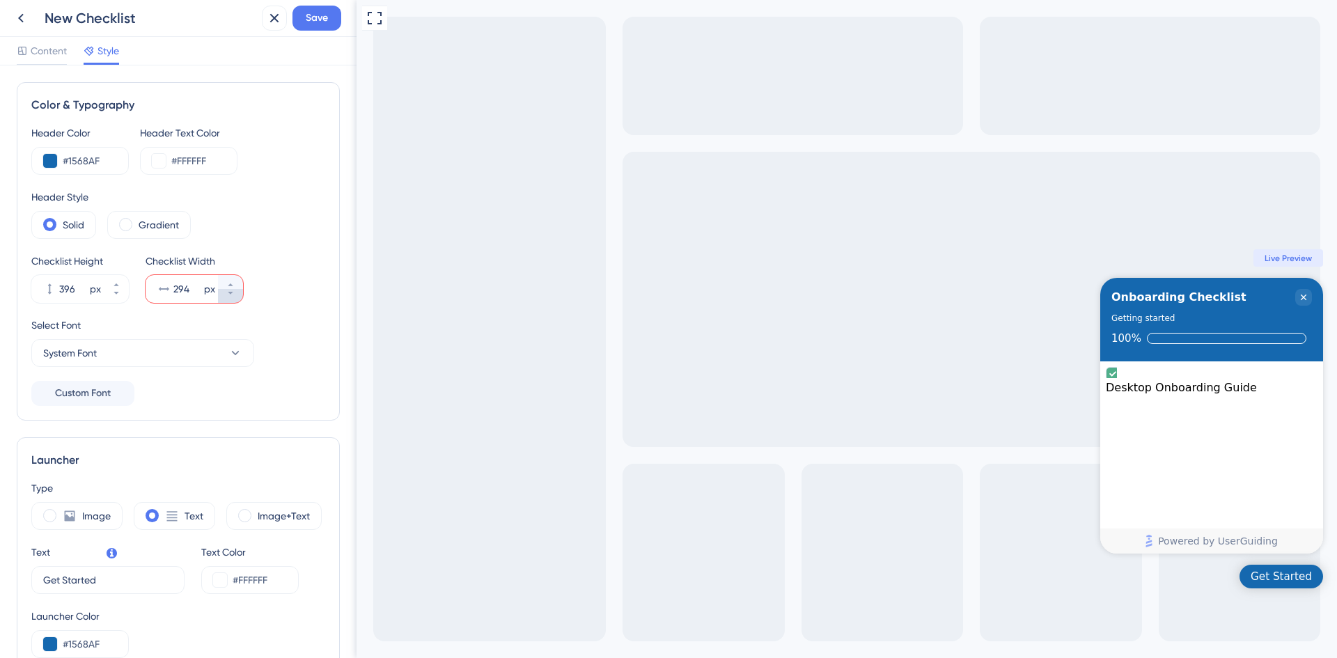
type input "292"
click at [265, 291] on div "Checklist Height 396 px Checklist Width 292 px" at bounding box center [178, 278] width 294 height 50
click at [118, 295] on icon at bounding box center [116, 293] width 8 height 8
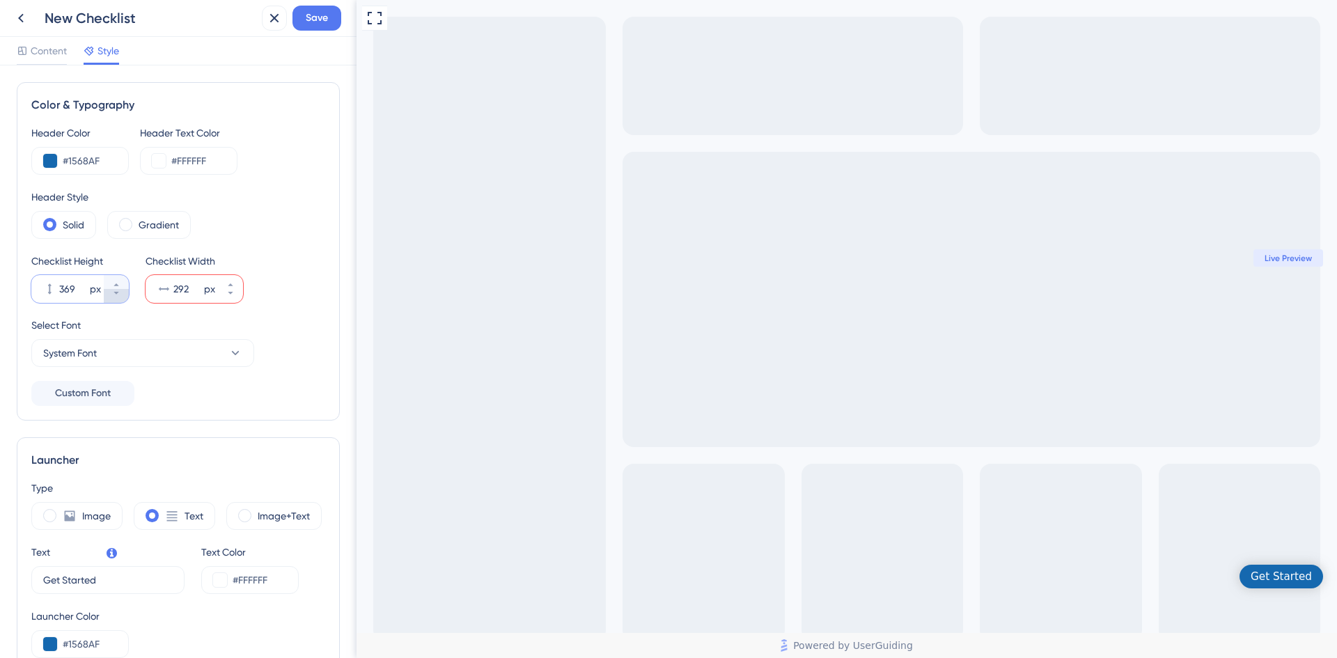
click at [118, 295] on icon at bounding box center [116, 293] width 8 height 8
type input "367"
click at [240, 297] on button "273 px" at bounding box center [230, 296] width 25 height 14
type input "272"
click at [260, 292] on div "Checklist Height 367 px Checklist Width 272 px" at bounding box center [178, 278] width 294 height 50
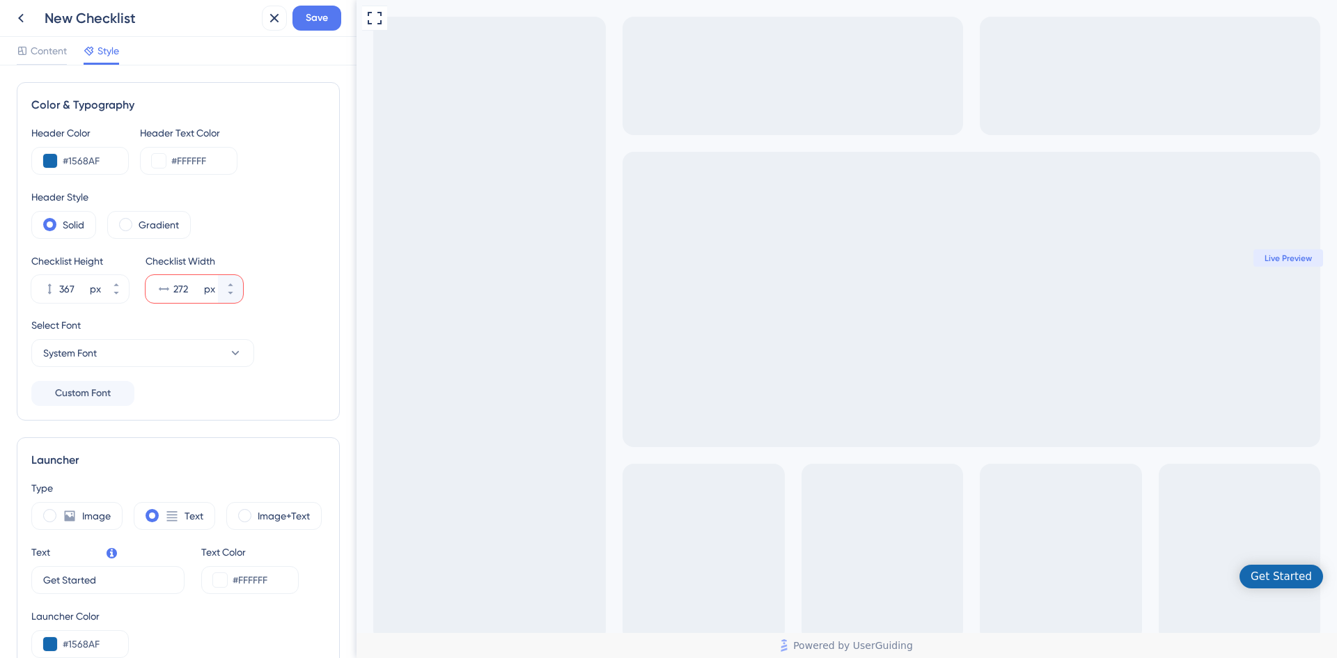
drag, startPoint x: 190, startPoint y: 285, endPoint x: 170, endPoint y: 288, distance: 20.5
click at [170, 288] on div "272 px" at bounding box center [182, 289] width 72 height 28
click at [166, 290] on icon at bounding box center [164, 289] width 14 height 14
click at [173, 290] on input "272" at bounding box center [187, 289] width 28 height 17
click at [152, 304] on div "Header Color #1568AF Header Text Color #FFFFFF Header Style Solid Gradient Chec…" at bounding box center [178, 265] width 294 height 281
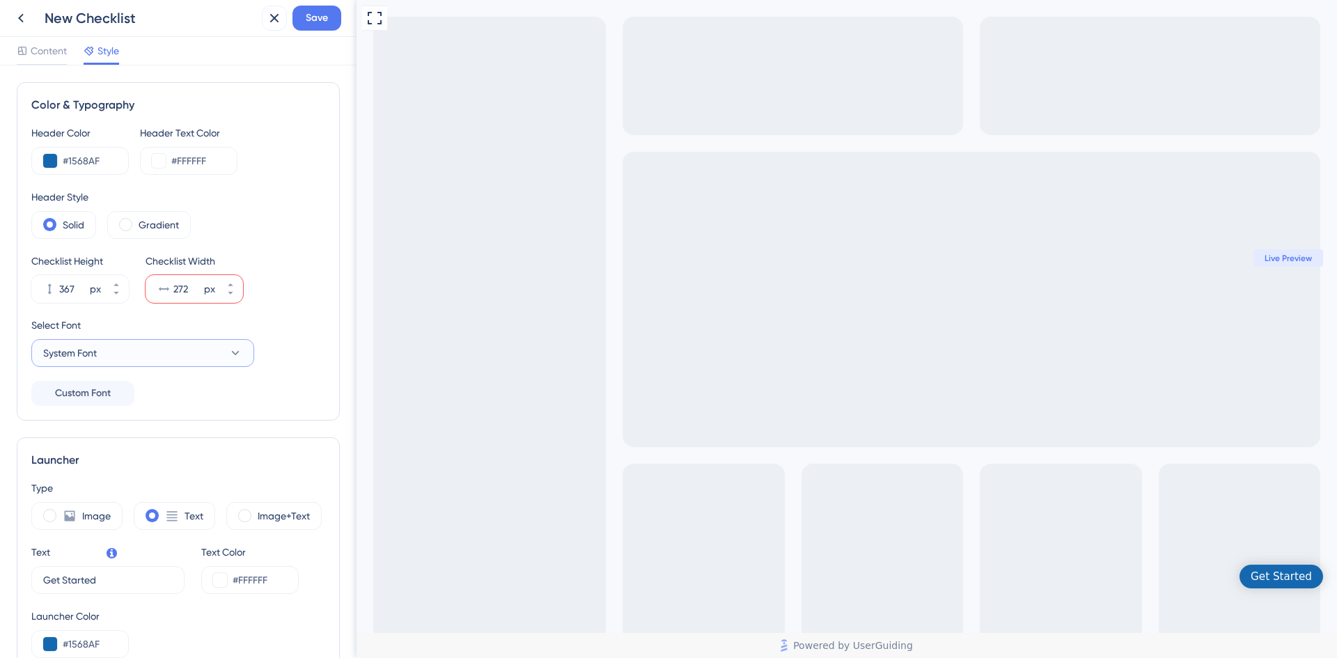
click at [173, 345] on button "System Font" at bounding box center [142, 353] width 223 height 28
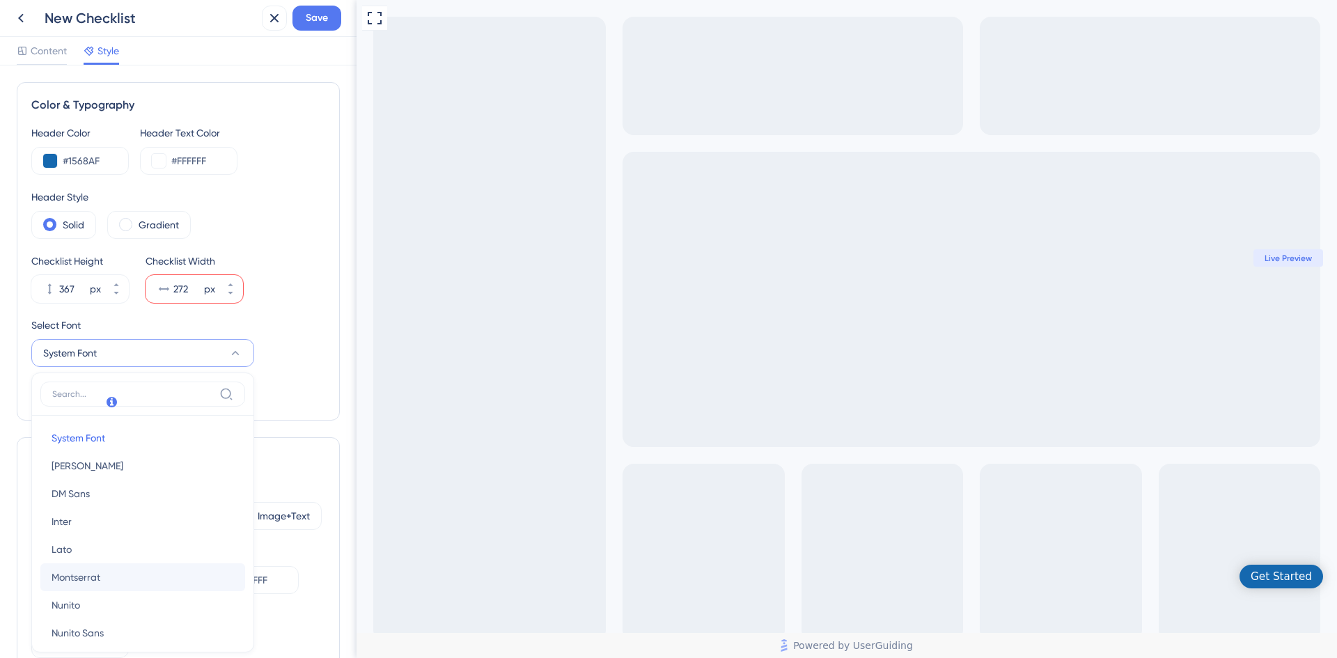
scroll to position [151, 0]
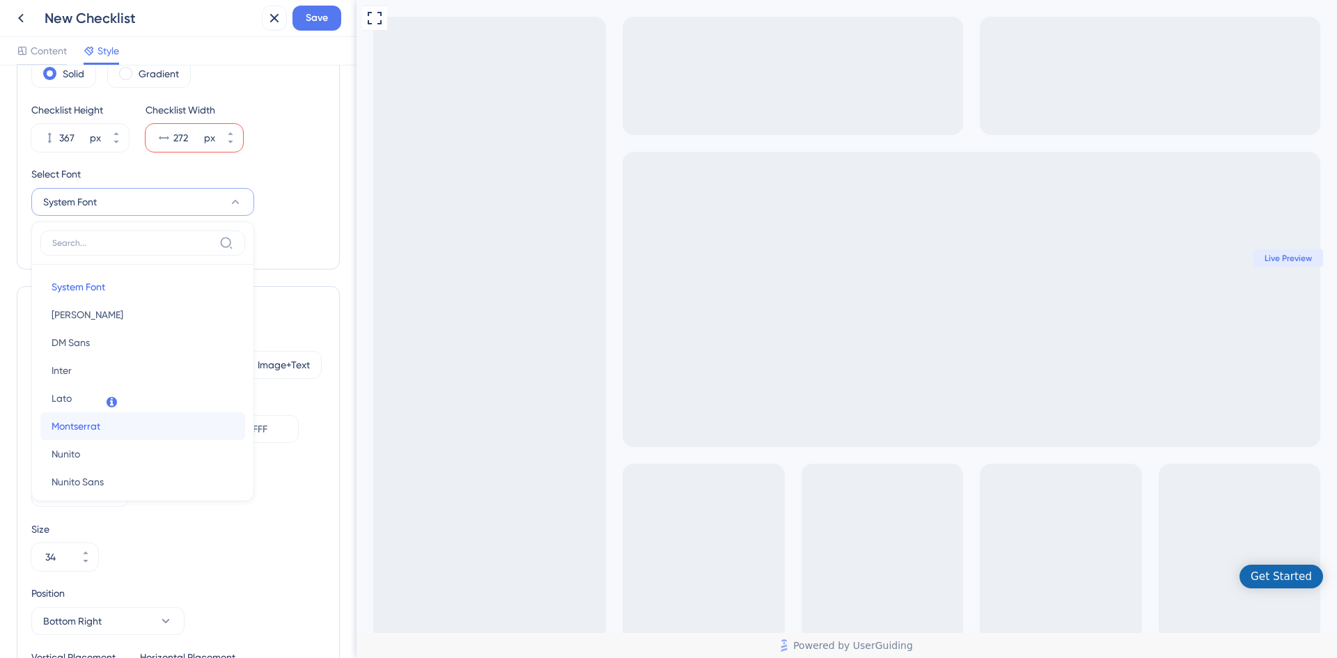
click at [151, 417] on button "Montserrat Montserrat" at bounding box center [142, 426] width 205 height 28
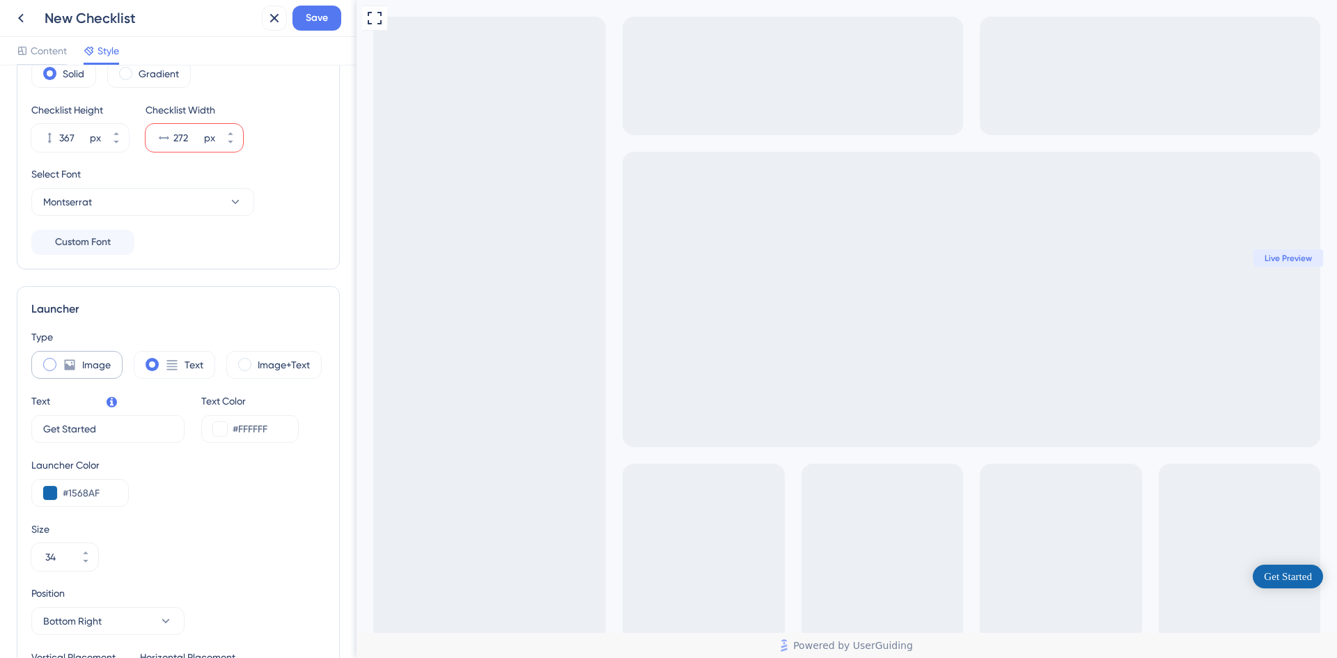
click at [83, 366] on label "Image" at bounding box center [96, 365] width 29 height 17
type input "50"
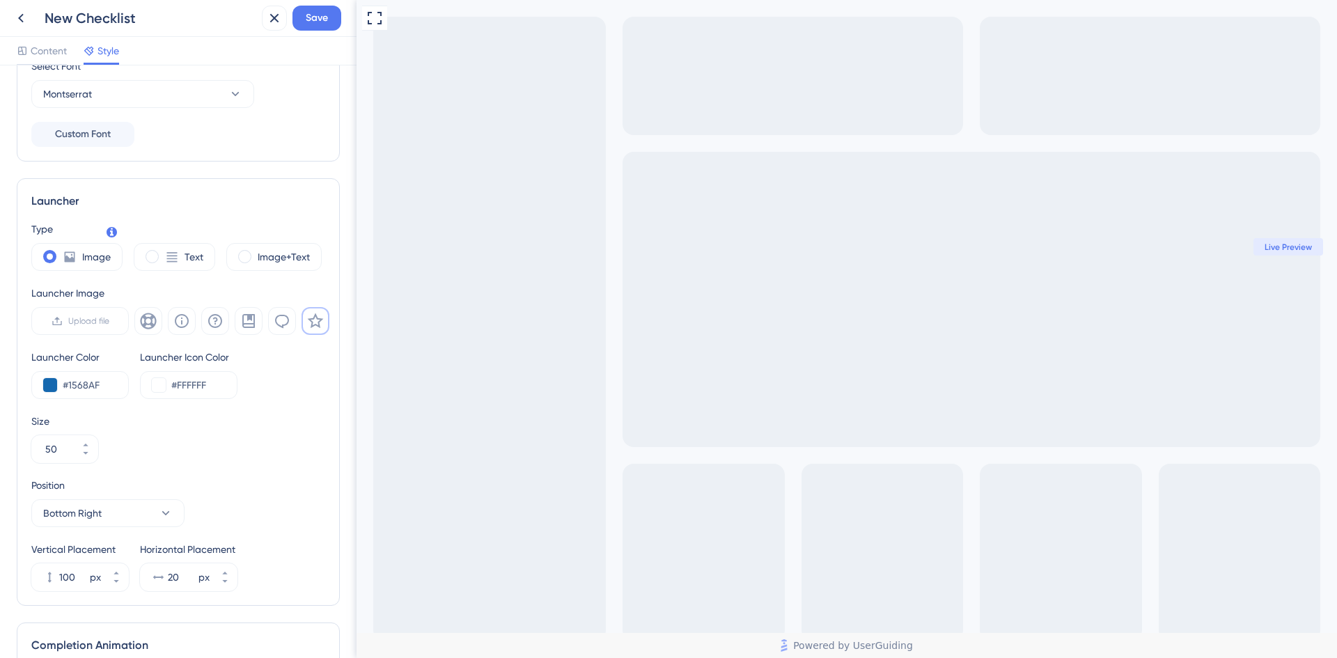
scroll to position [44, 0]
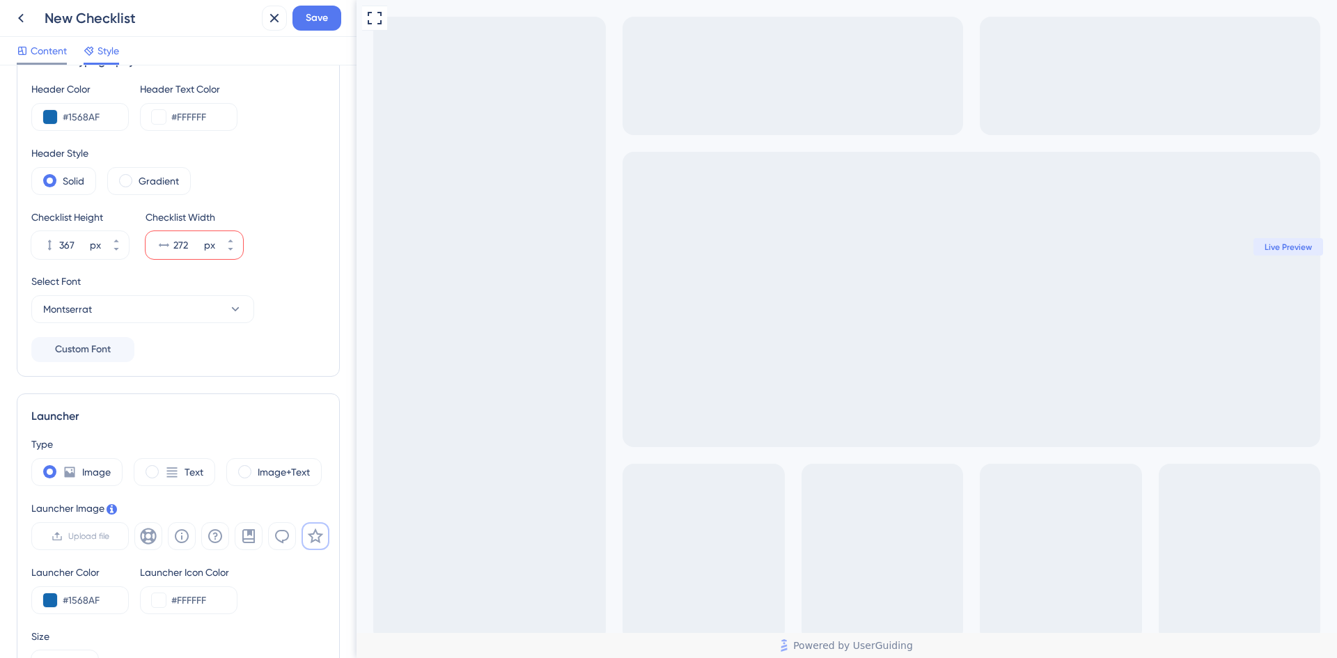
click at [58, 56] on span "Content" at bounding box center [49, 50] width 36 height 17
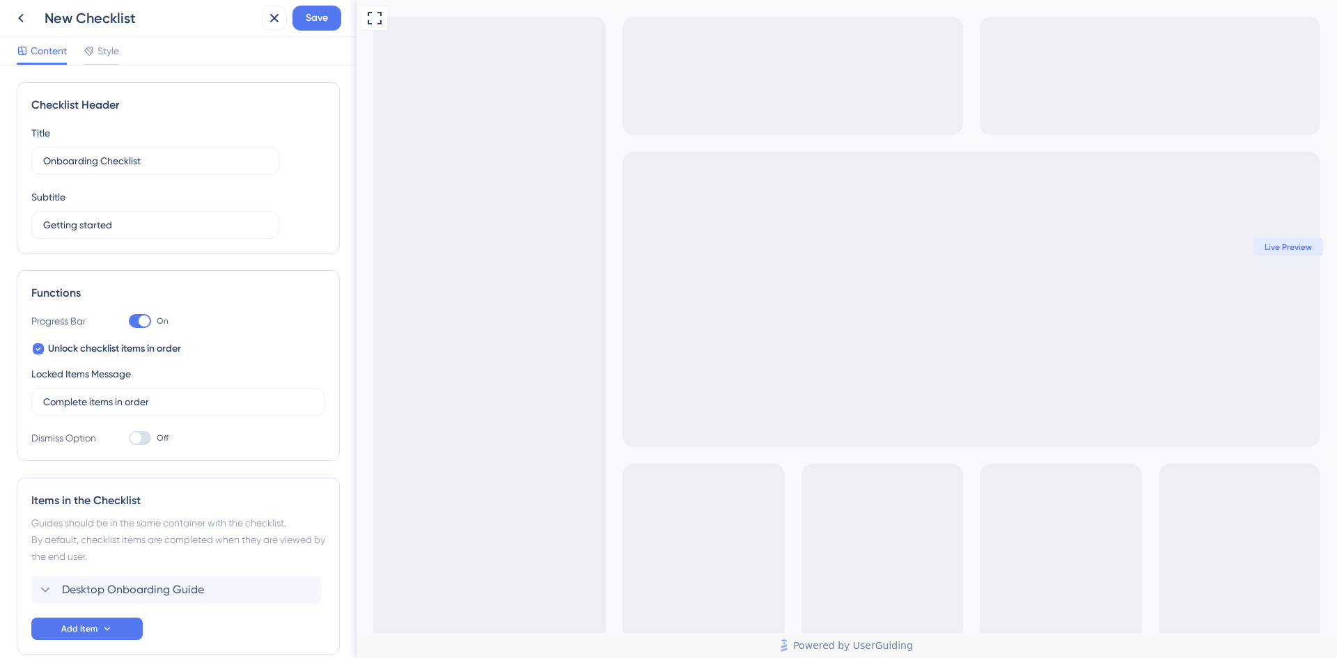
click at [141, 317] on div at bounding box center [144, 320] width 11 height 11
click at [129, 321] on input "On" at bounding box center [128, 321] width 1 height 1
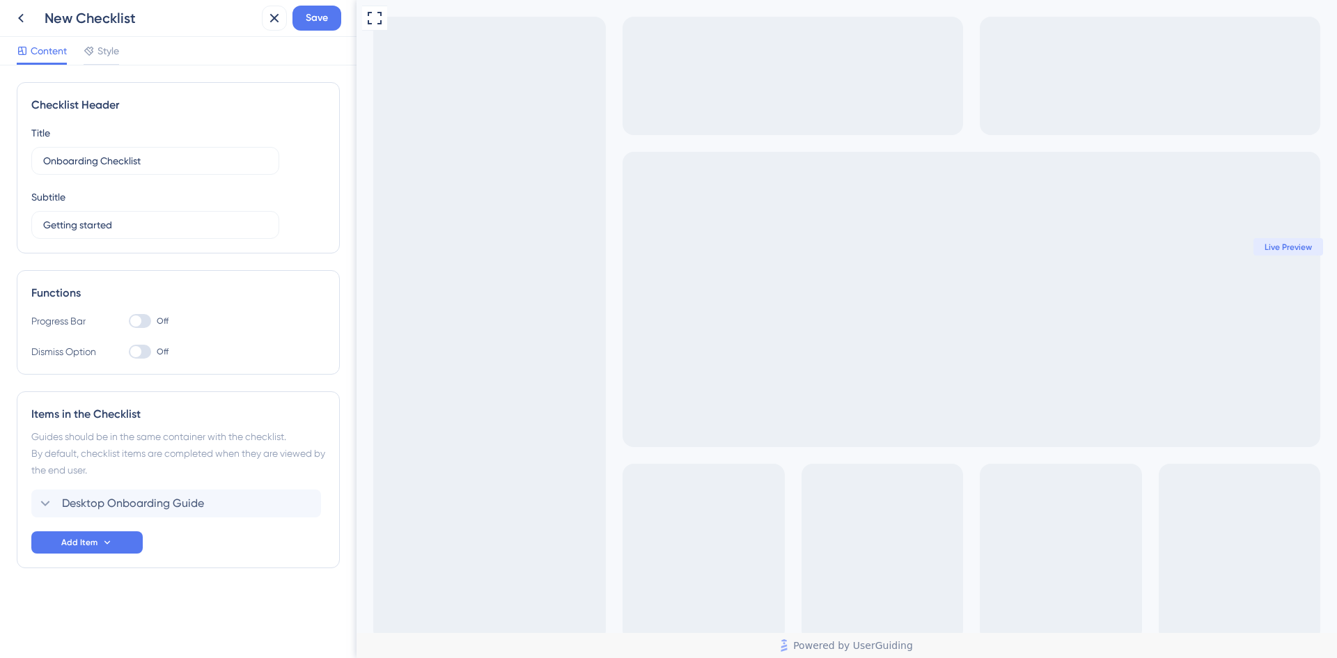
click at [141, 317] on div at bounding box center [140, 321] width 22 height 14
click at [129, 321] on input "Off" at bounding box center [128, 321] width 1 height 1
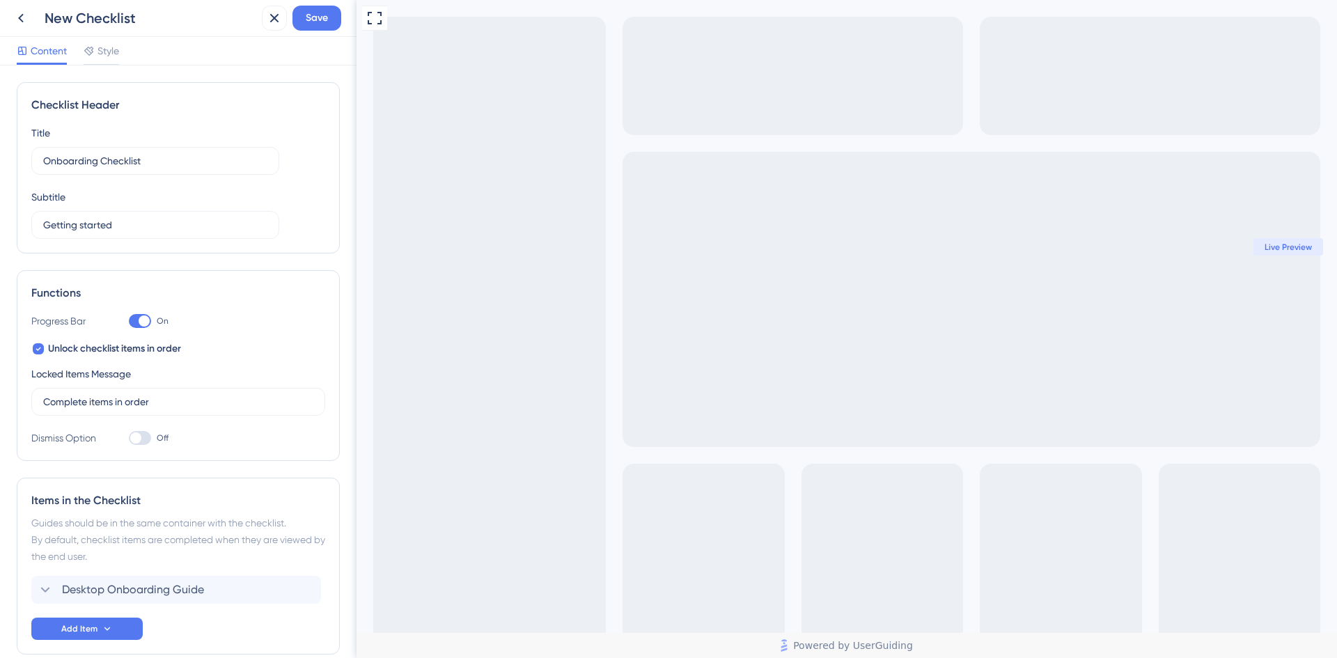
click at [141, 317] on div at bounding box center [144, 320] width 11 height 11
click at [129, 321] on input "On" at bounding box center [128, 321] width 1 height 1
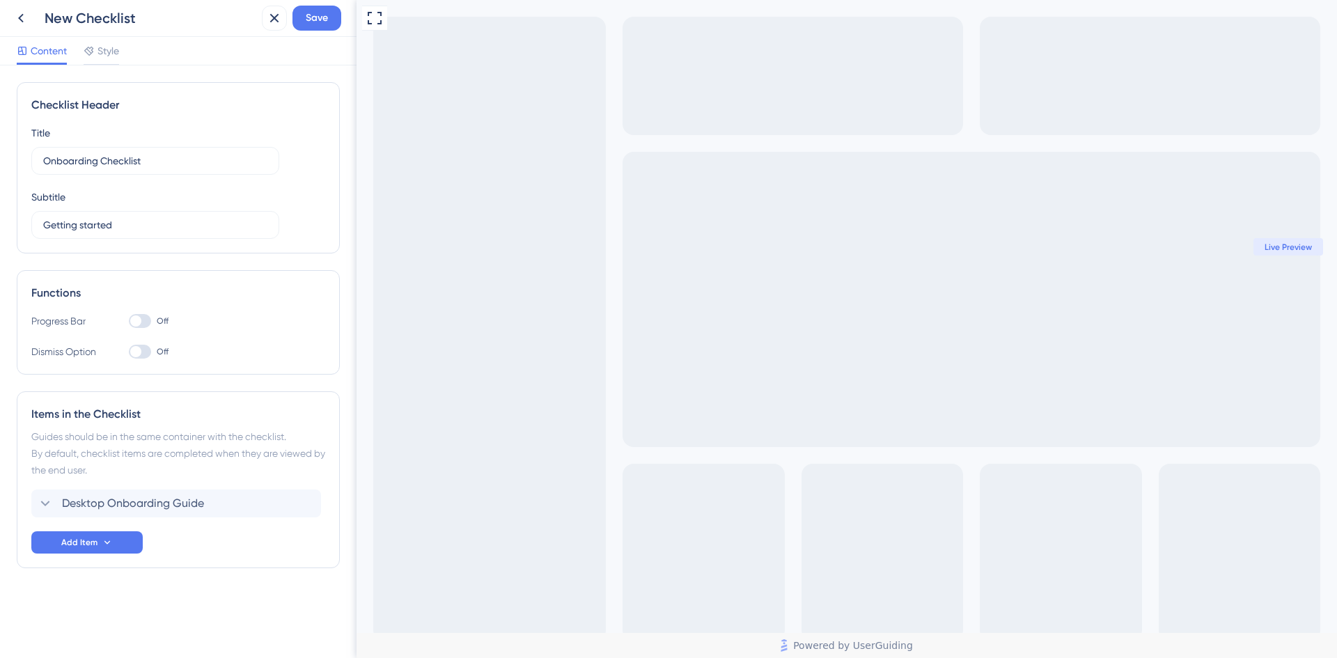
click at [141, 317] on div at bounding box center [140, 321] width 22 height 14
click at [129, 321] on input "Off" at bounding box center [128, 321] width 1 height 1
checkbox input "true"
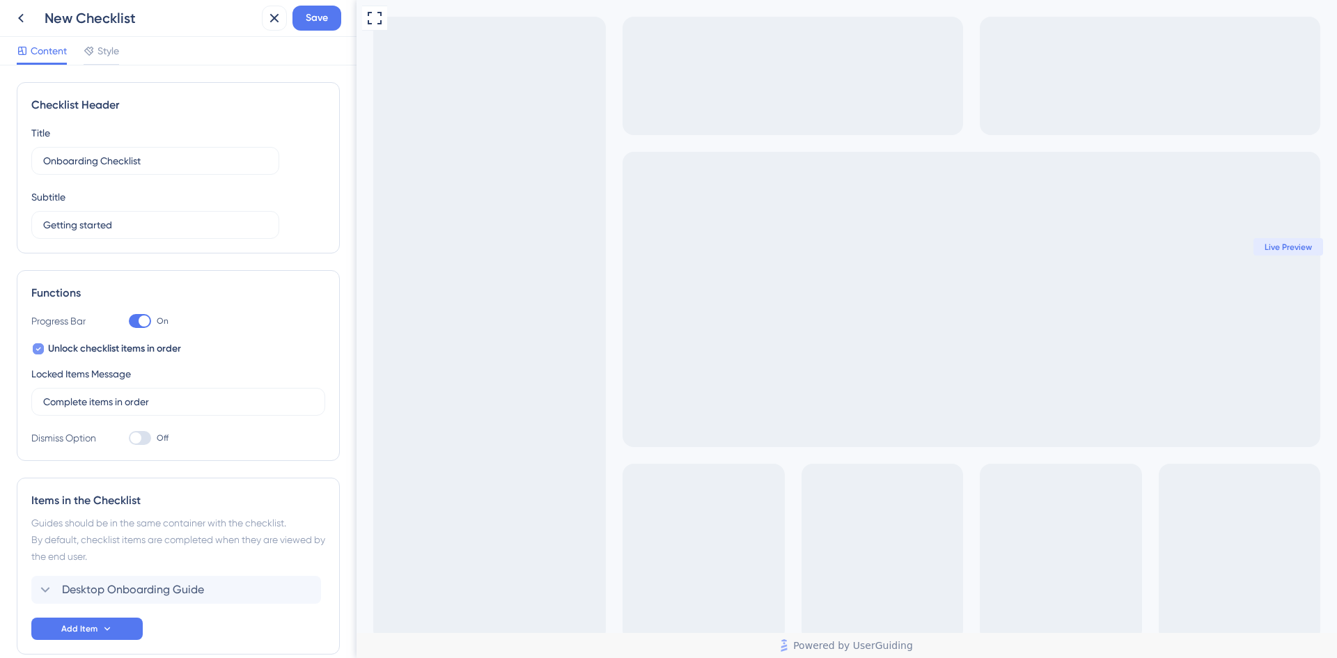
click at [52, 348] on span "Unlock checklist items in order" at bounding box center [114, 349] width 133 height 17
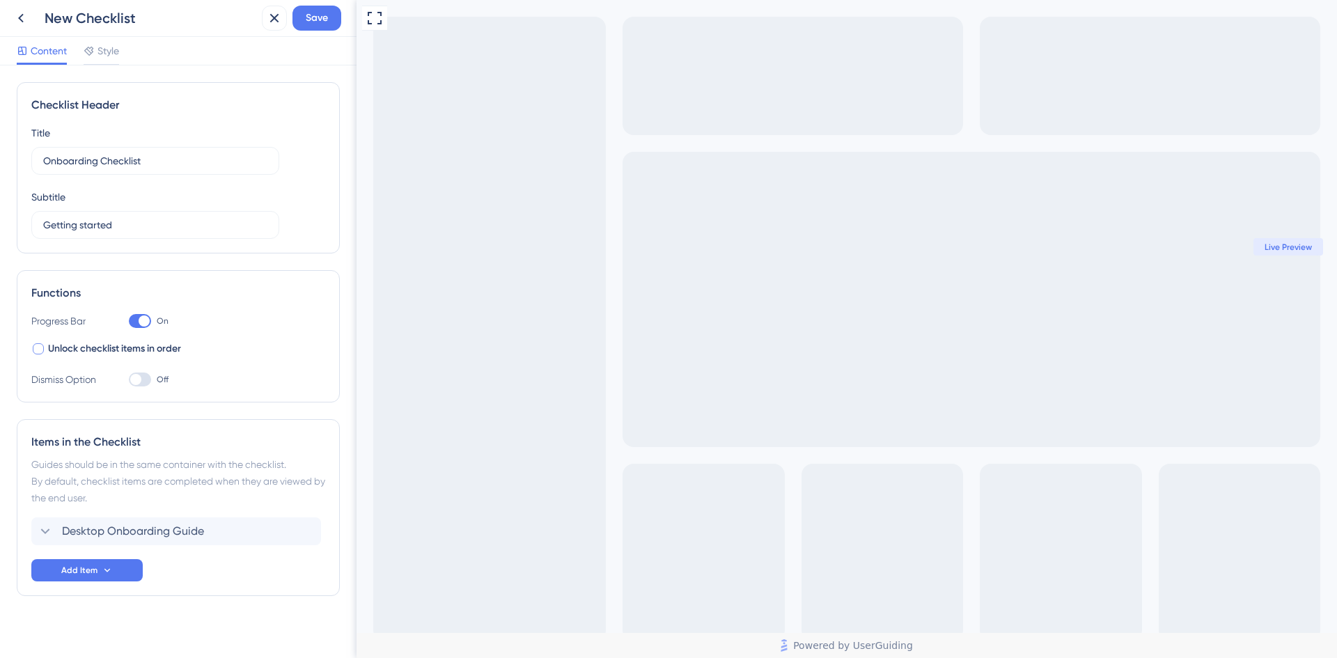
click at [52, 348] on span "Unlock checklist items in order" at bounding box center [114, 349] width 133 height 17
checkbox input "true"
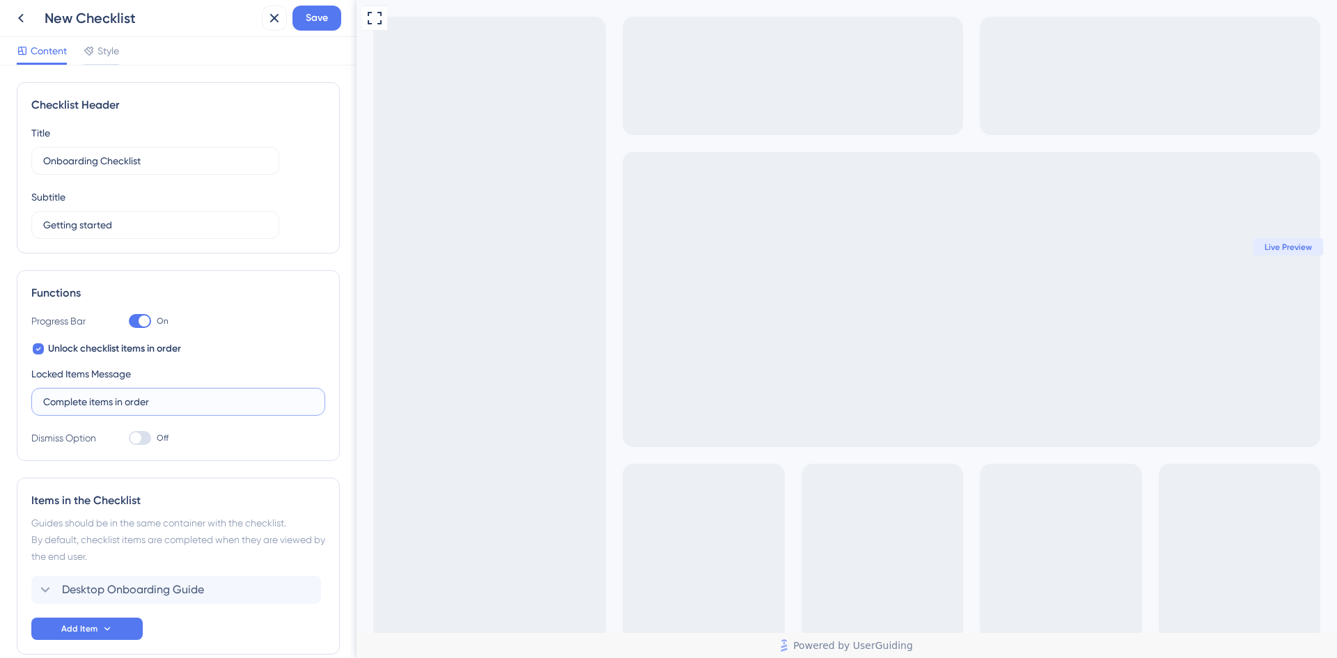
click at [102, 400] on input "Complete items in order" at bounding box center [178, 401] width 270 height 15
click at [225, 365] on div "Unlock checklist items in order Locked Items Message Complete items in order" at bounding box center [178, 378] width 294 height 75
click at [143, 443] on div at bounding box center [140, 438] width 22 height 14
click at [129, 439] on input "Off" at bounding box center [128, 438] width 1 height 1
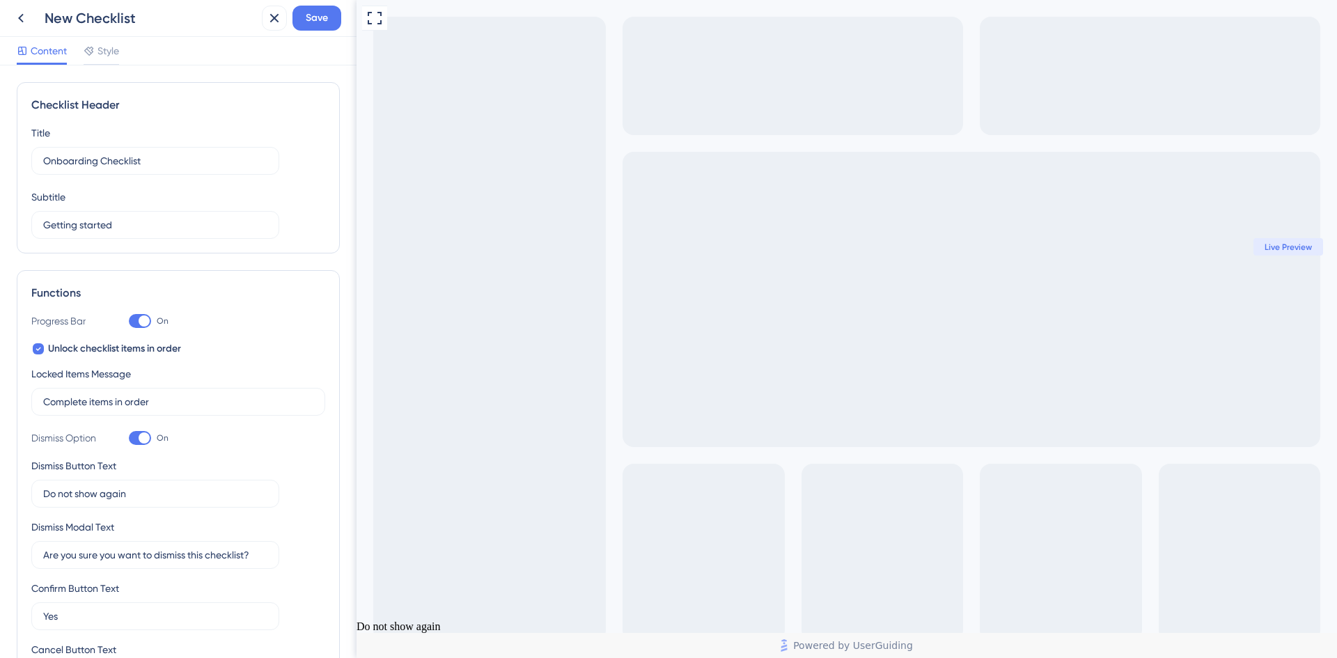
click at [143, 443] on div at bounding box center [144, 437] width 11 height 11
click at [129, 439] on input "On" at bounding box center [128, 438] width 1 height 1
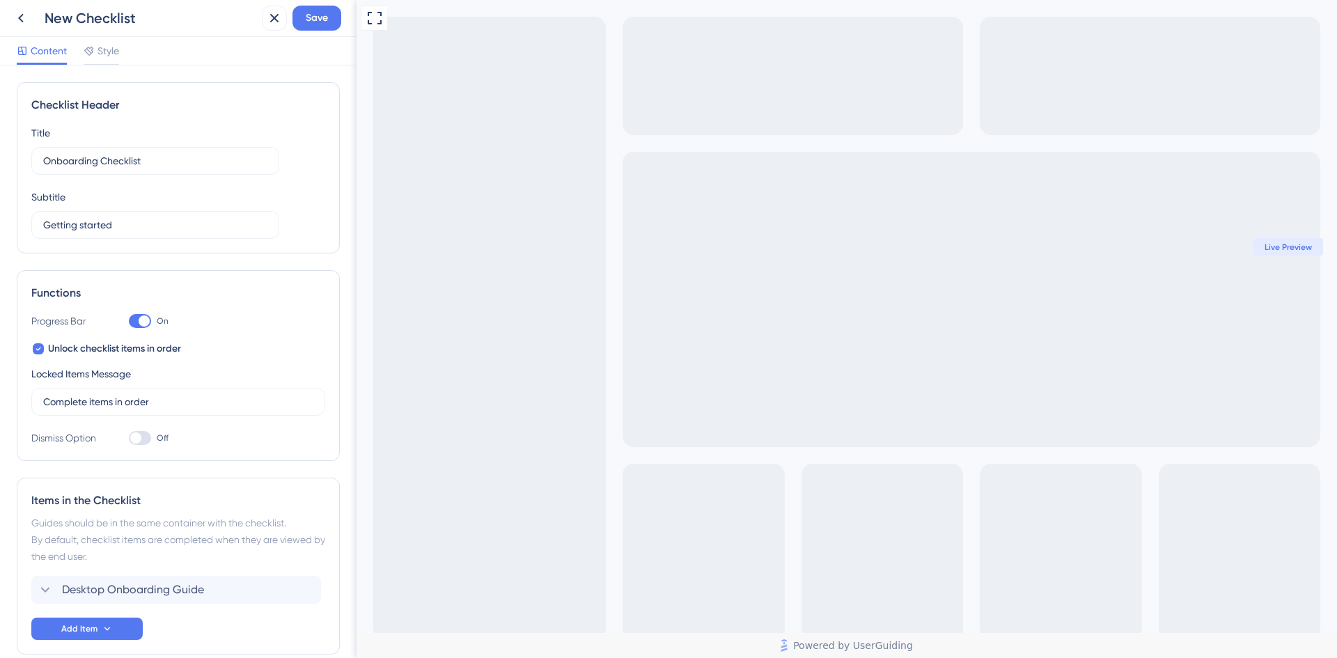
click at [143, 443] on div at bounding box center [140, 438] width 22 height 14
click at [129, 439] on input "Off" at bounding box center [128, 438] width 1 height 1
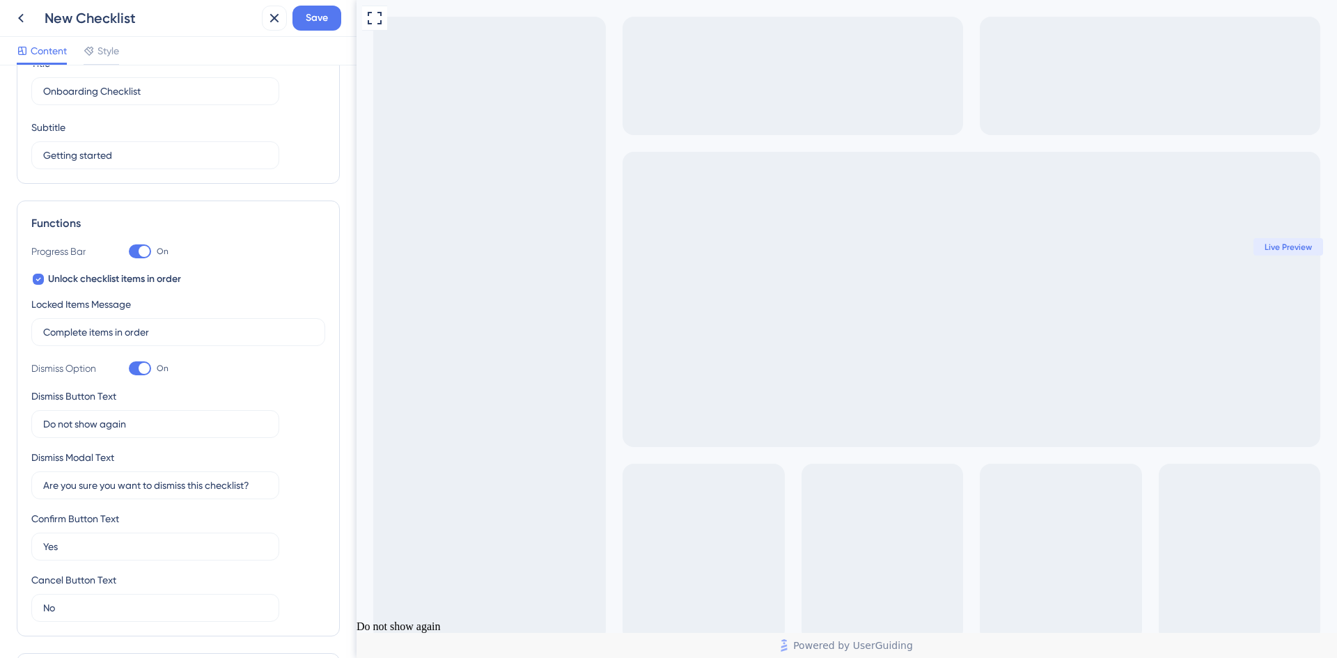
click at [139, 370] on div at bounding box center [144, 368] width 11 height 11
click at [129, 369] on input "On" at bounding box center [128, 368] width 1 height 1
checkbox input "false"
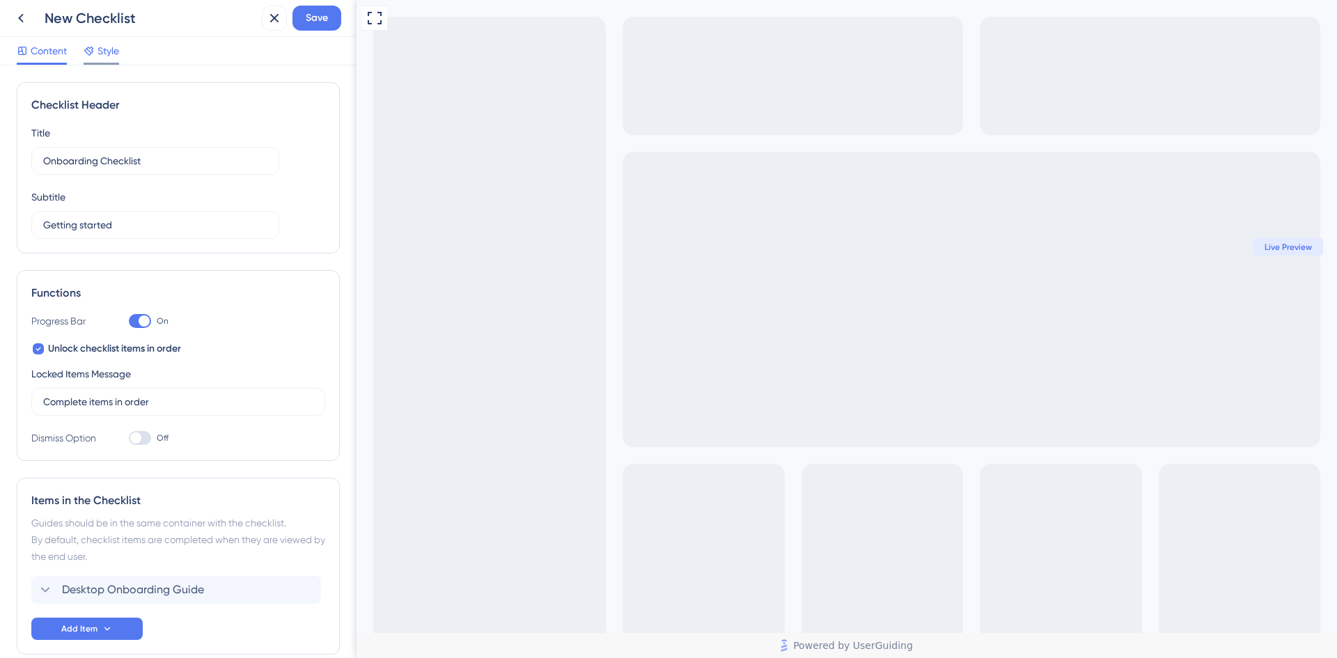
click at [104, 54] on span "Style" at bounding box center [108, 50] width 22 height 17
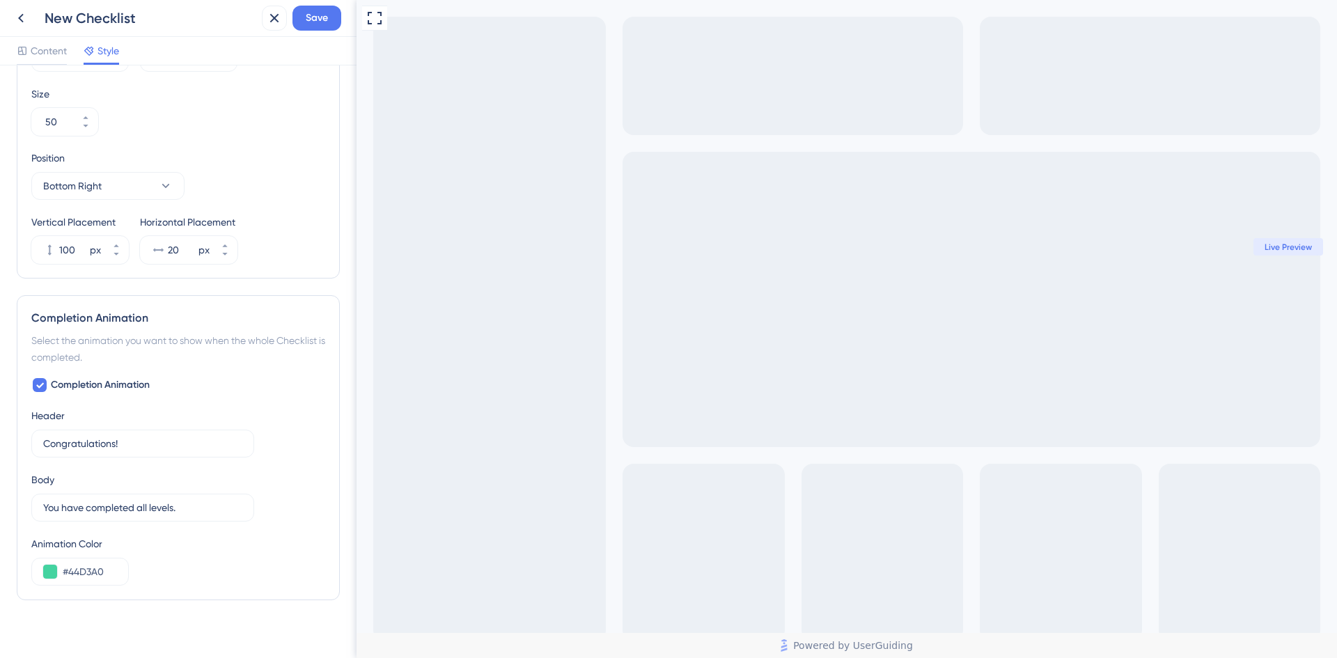
scroll to position [601, 0]
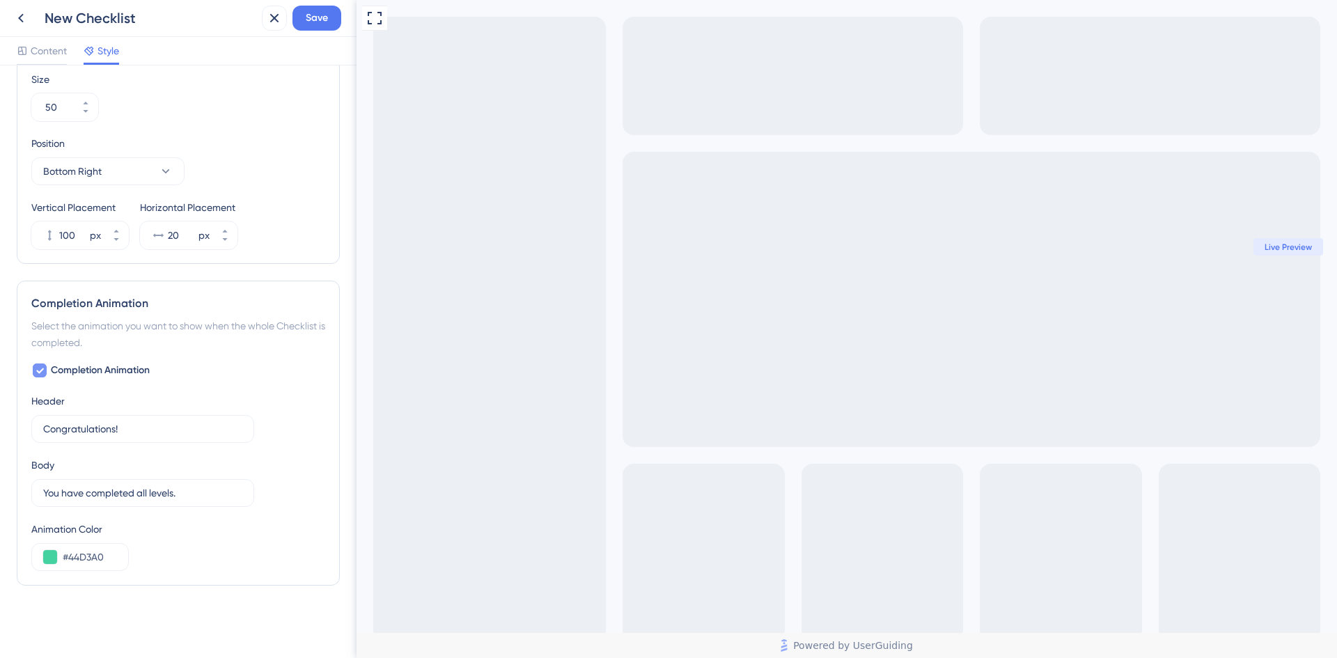
click at [46, 375] on div at bounding box center [40, 370] width 14 height 14
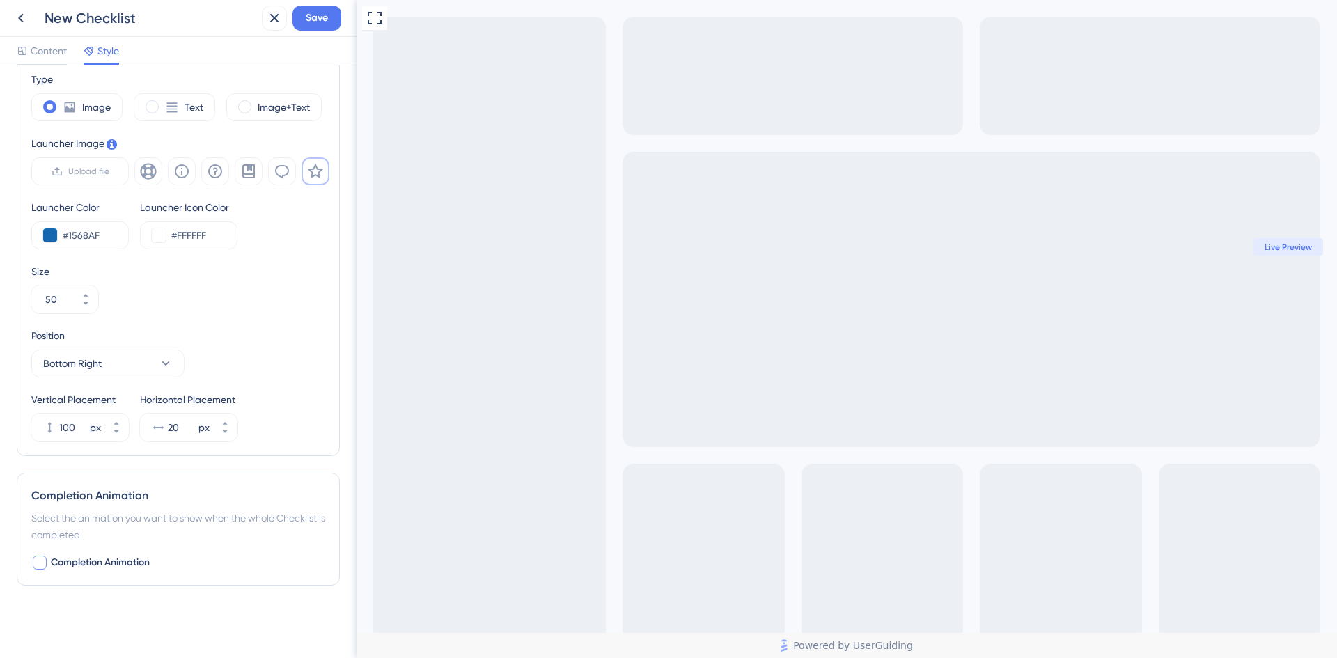
scroll to position [409, 0]
click at [36, 561] on div at bounding box center [40, 563] width 14 height 14
checkbox input "true"
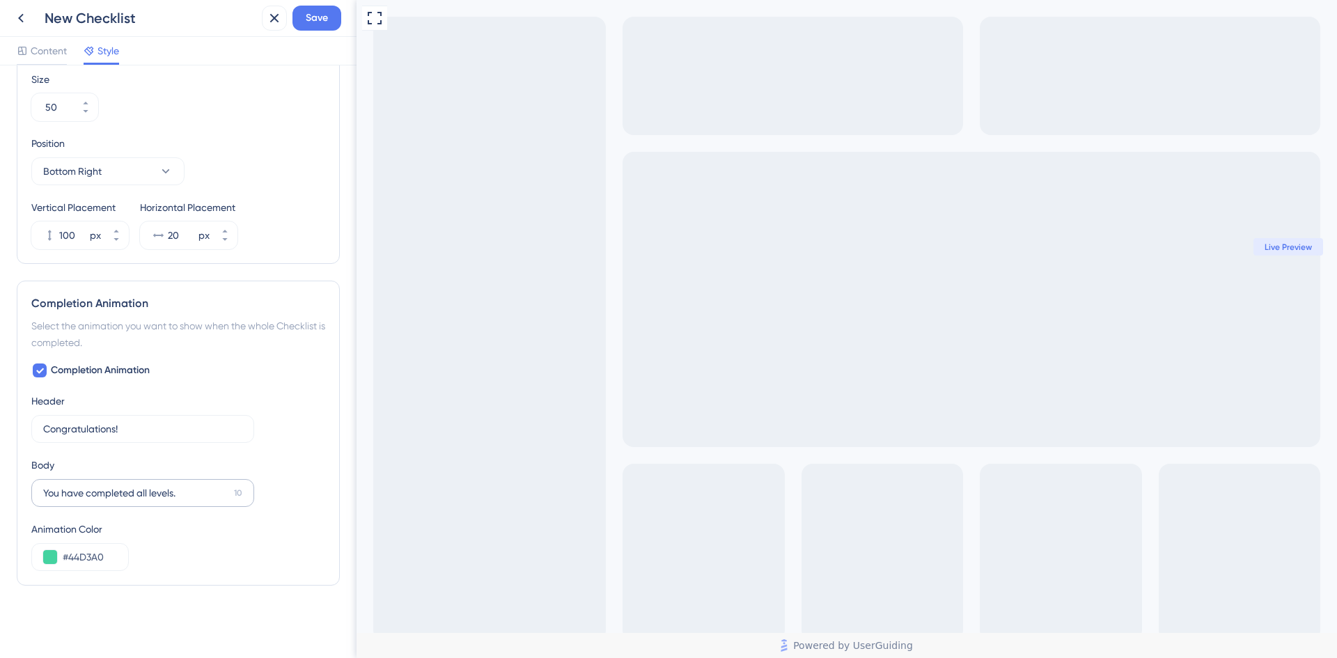
click at [230, 492] on label "You have completed all levels. 10" at bounding box center [142, 493] width 223 height 28
click at [228, 492] on input "You have completed all levels." at bounding box center [135, 492] width 185 height 15
click at [260, 474] on div "Completion Animation Header Congratulations! 14 Body You have completed all lev…" at bounding box center [178, 466] width 294 height 209
click at [177, 496] on input "You have completed all levels." at bounding box center [135, 492] width 185 height 15
click at [172, 422] on input "Congratulations!" at bounding box center [136, 428] width 186 height 15
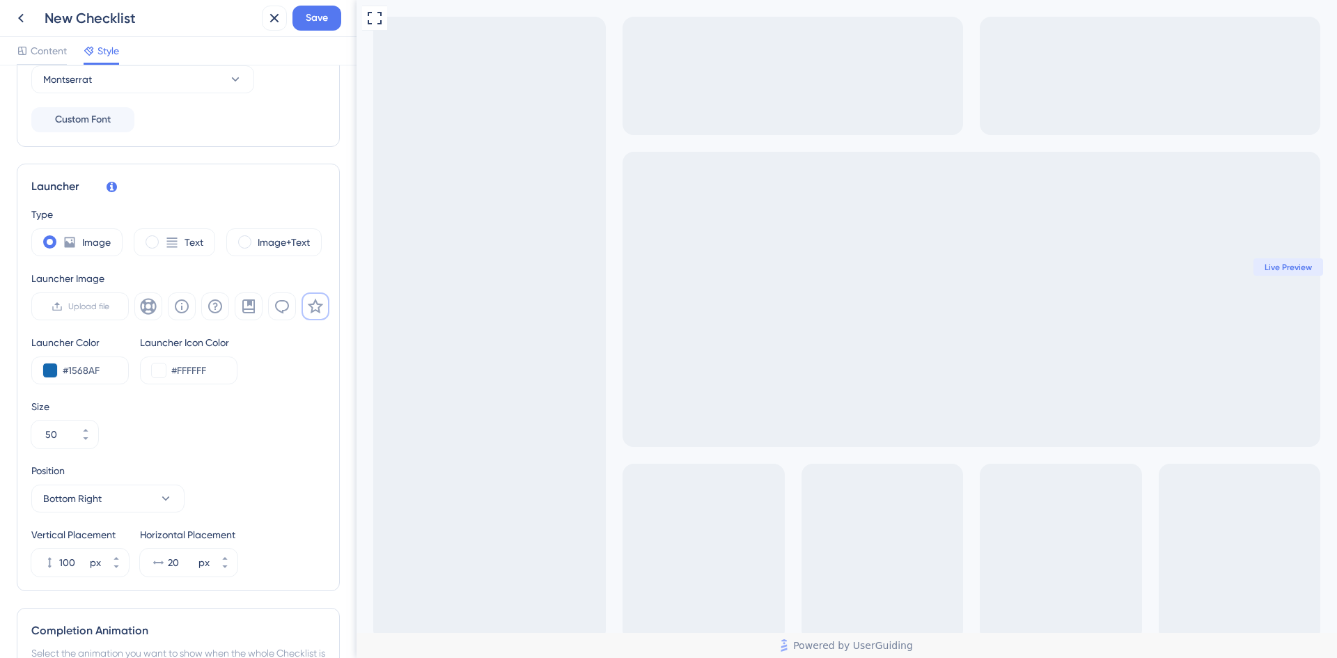
scroll to position [253, 0]
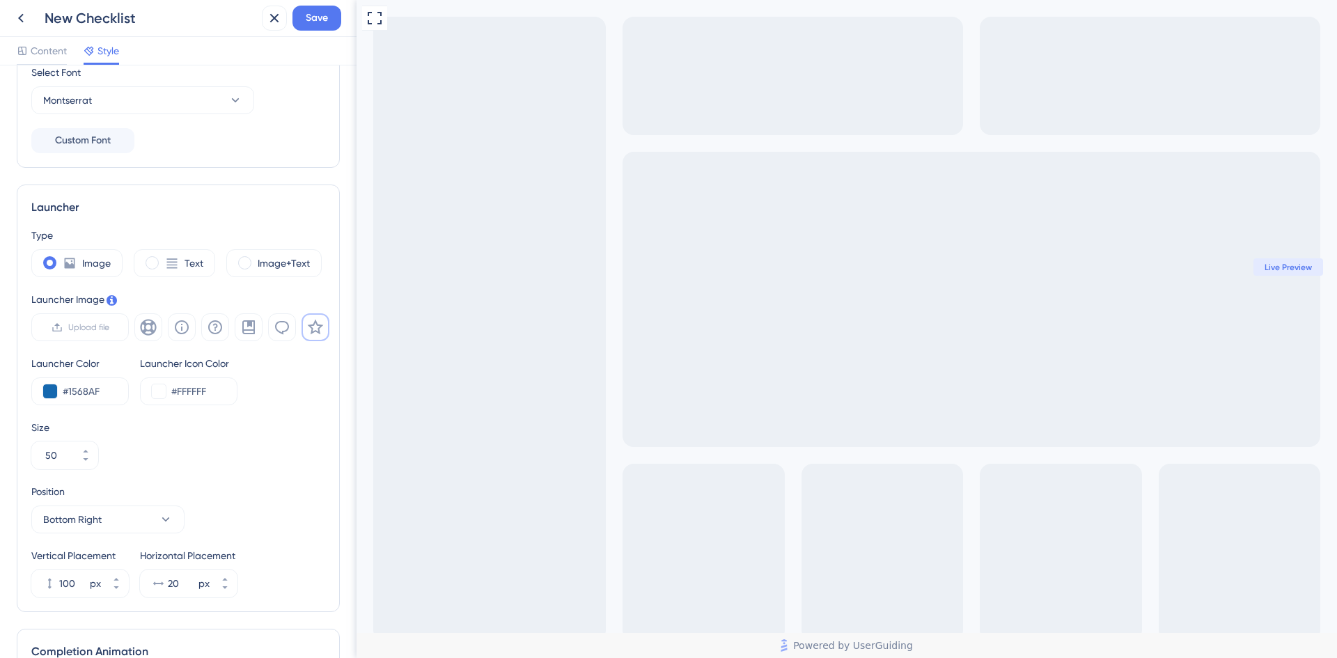
click at [250, 436] on div "Size 50" at bounding box center [178, 444] width 294 height 50
click at [267, 281] on div "Type Image Text Image+Text Launcher Image Upload file Launcher Color #1568AF La…" at bounding box center [178, 412] width 294 height 370
click at [273, 265] on label "Image+Text" at bounding box center [284, 263] width 52 height 17
type input "34"
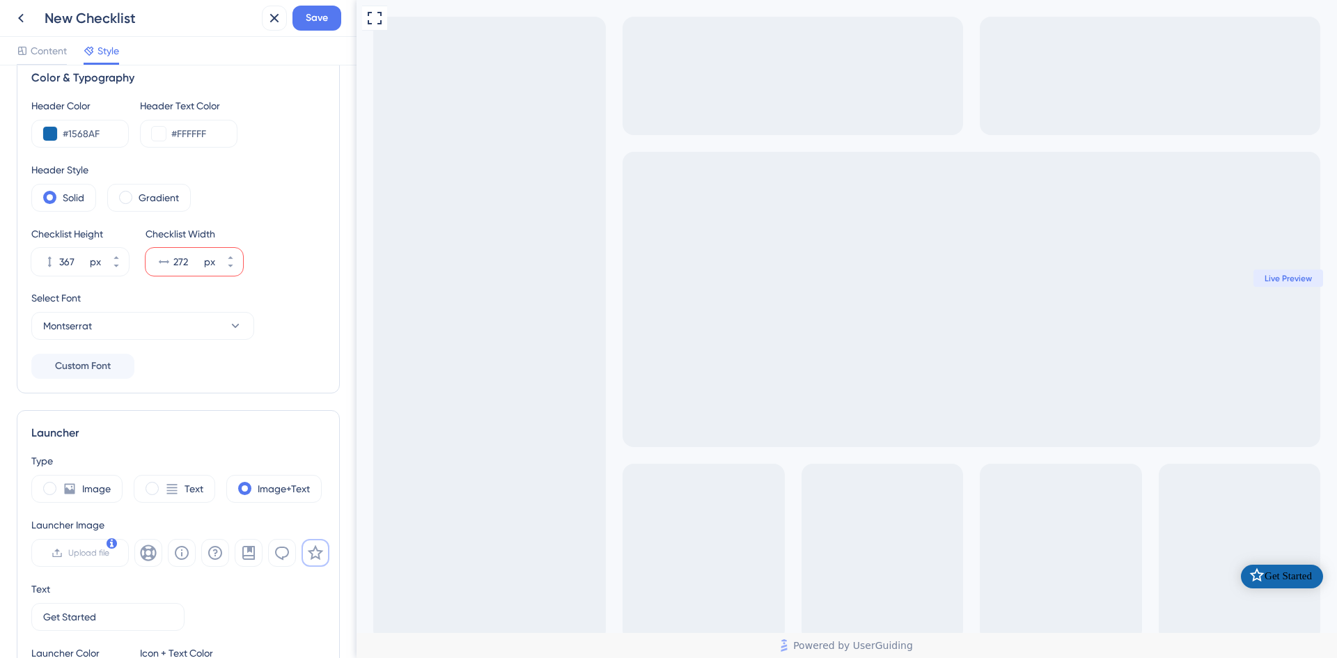
scroll to position [0, 0]
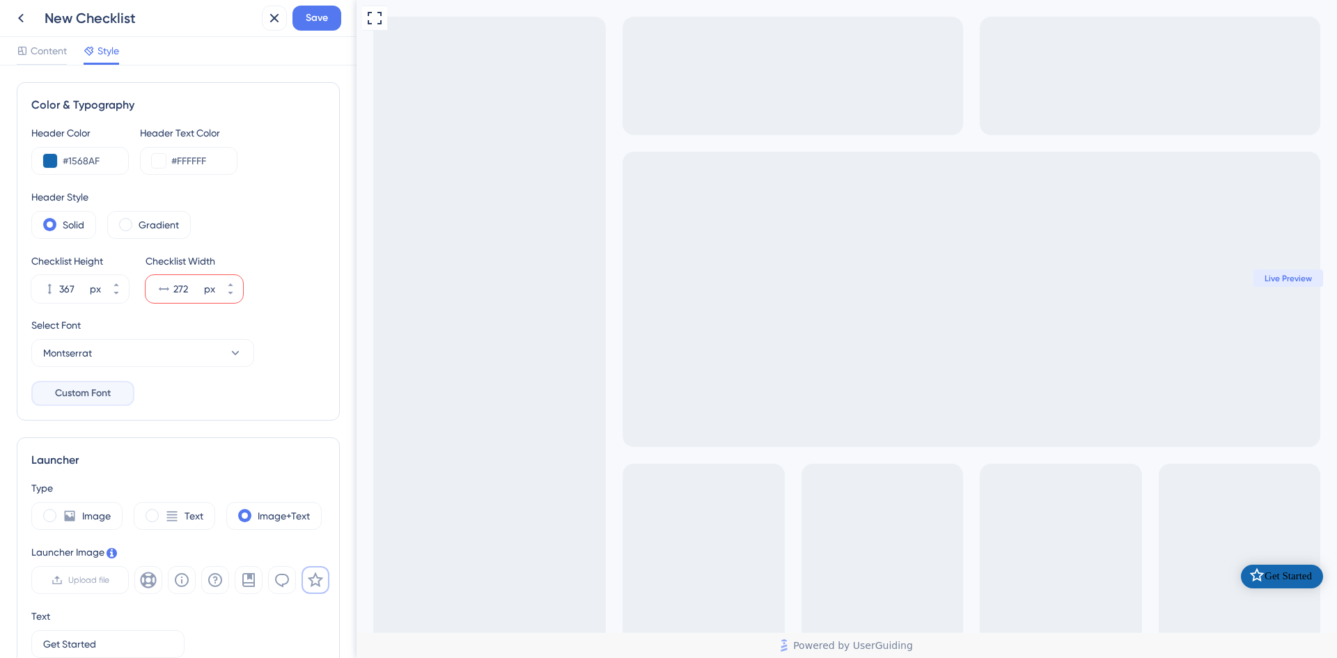
click at [104, 384] on button "Custom Font" at bounding box center [82, 393] width 103 height 25
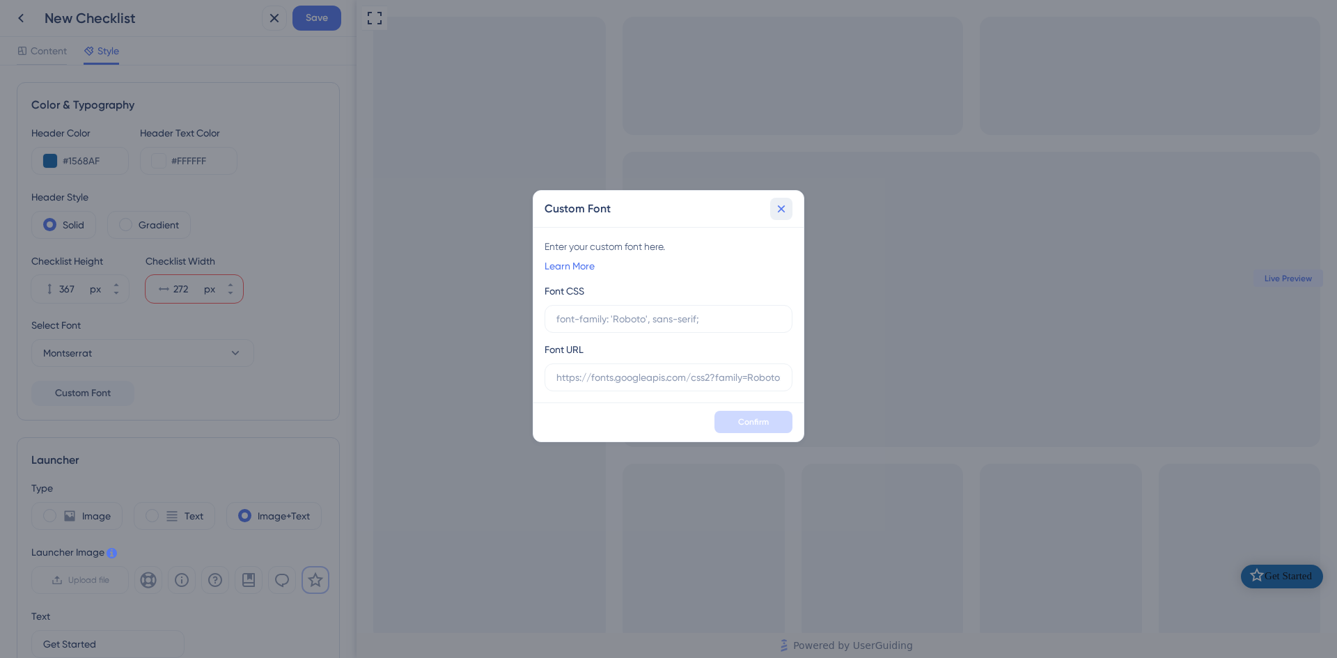
click at [783, 206] on icon at bounding box center [782, 209] width 8 height 8
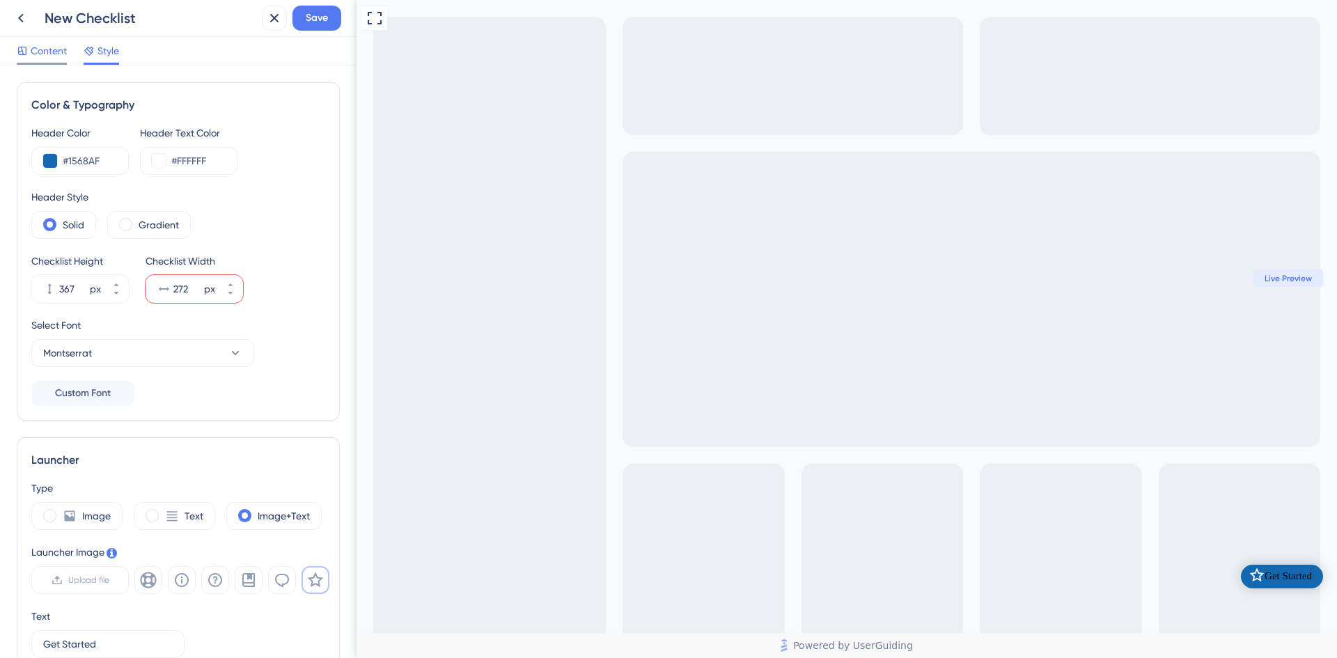
click at [51, 51] on span "Content" at bounding box center [49, 50] width 36 height 17
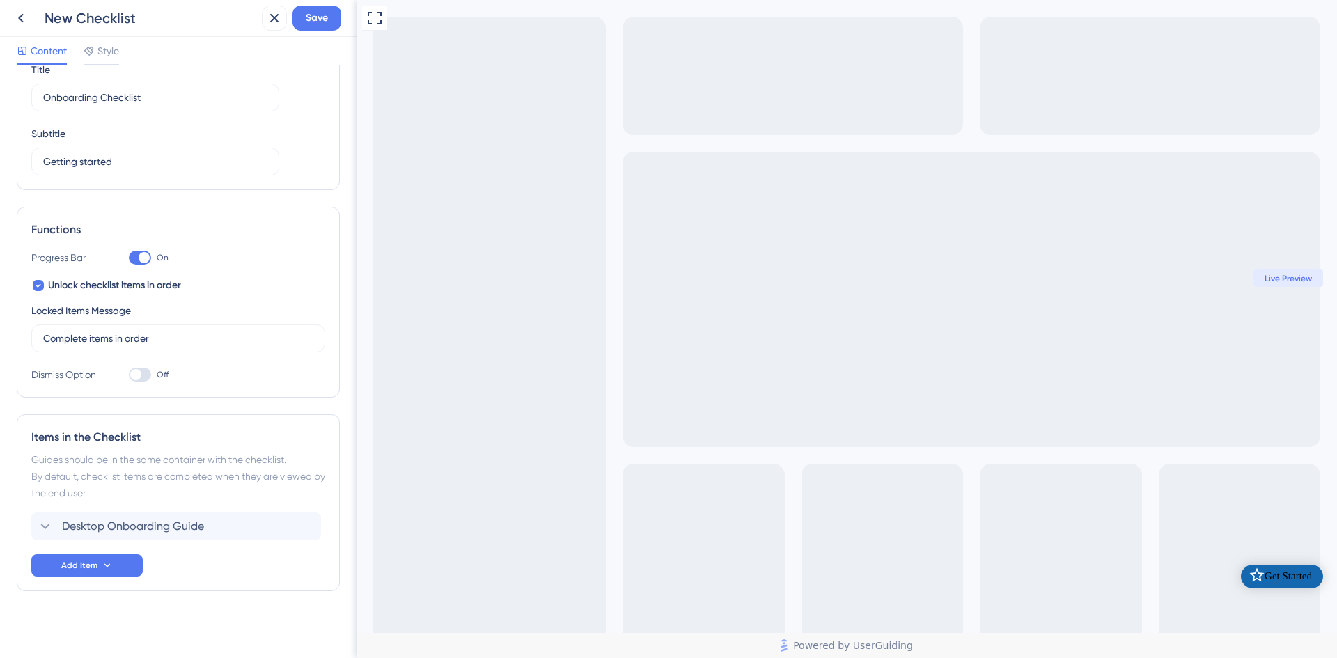
scroll to position [69, 0]
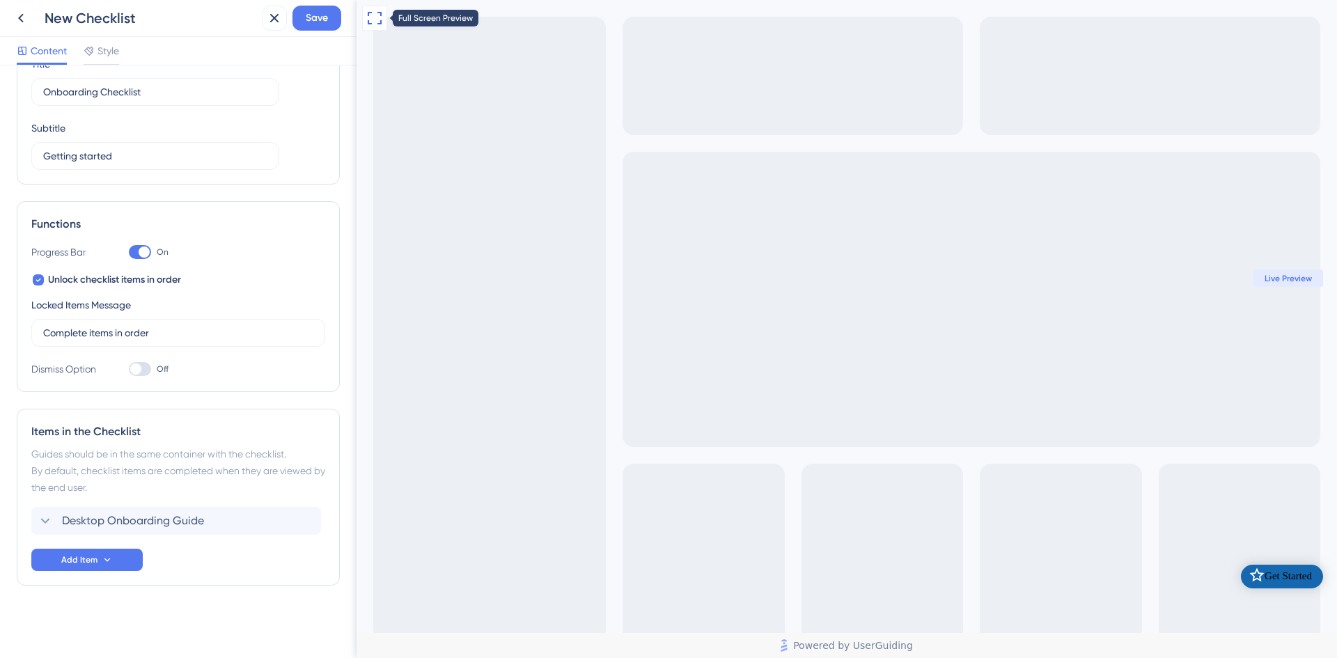
click at [374, 19] on icon at bounding box center [374, 18] width 17 height 17
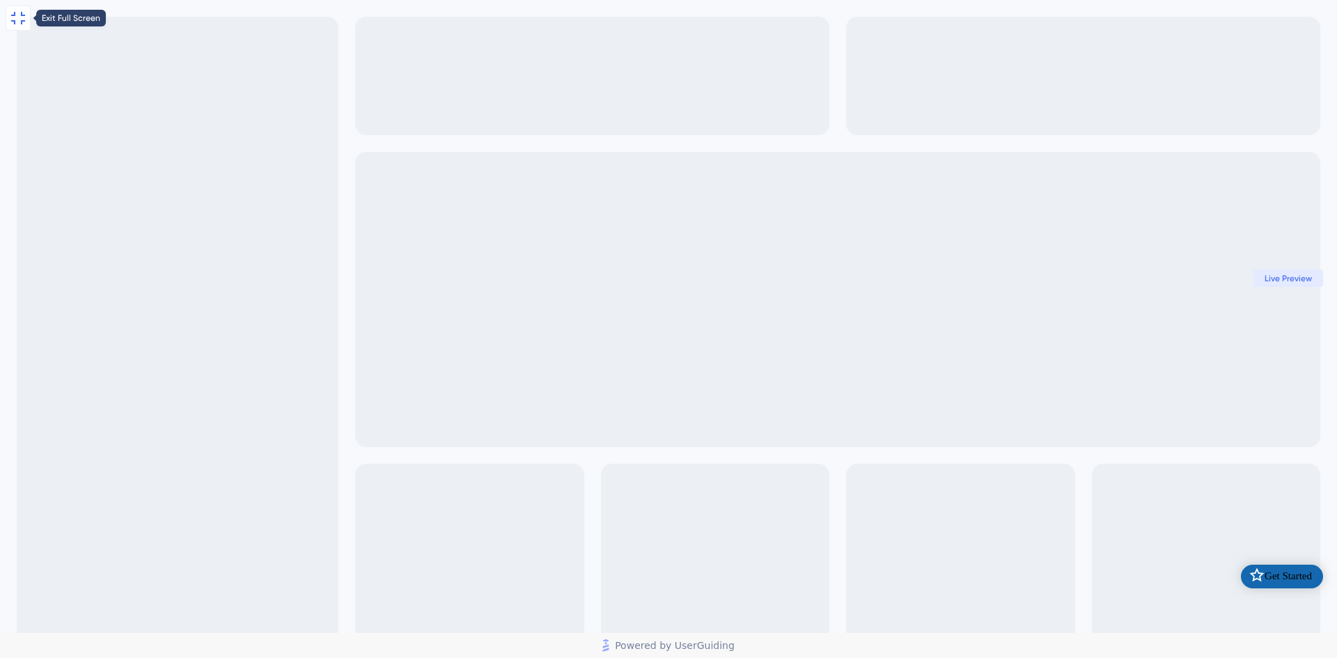
click at [22, 21] on icon at bounding box center [18, 18] width 14 height 13
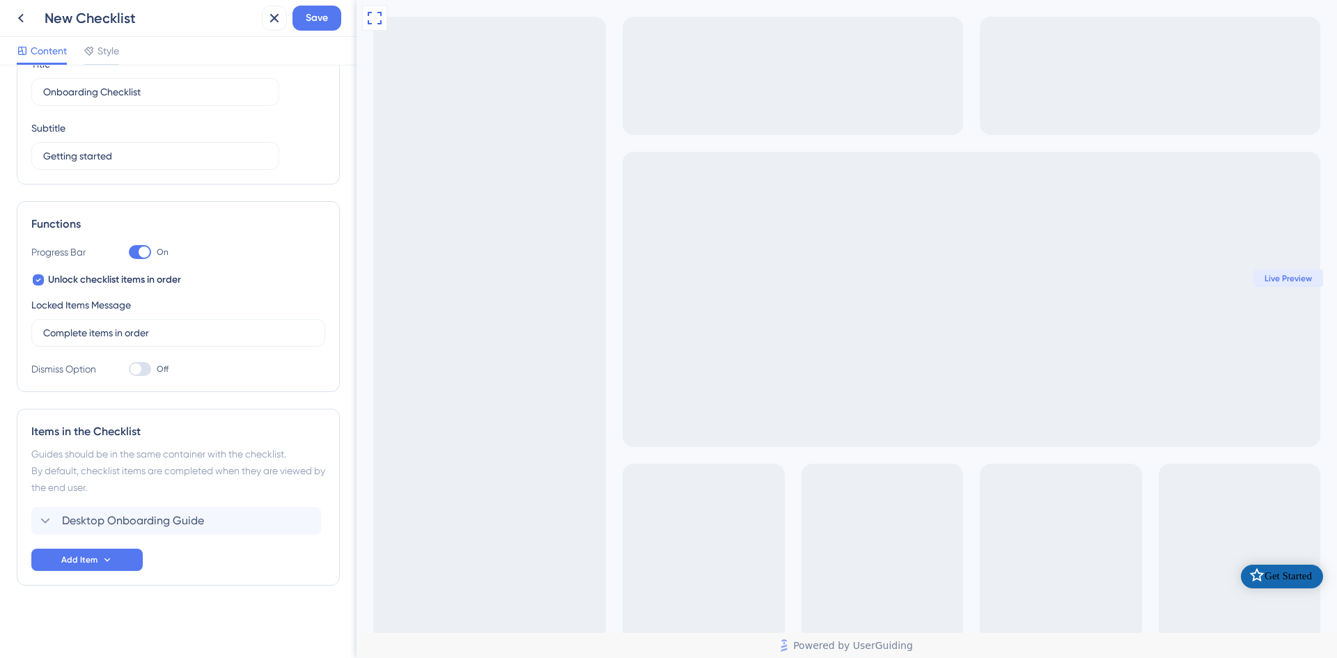
click at [1265, 570] on div "Get Started" at bounding box center [1288, 577] width 47 height 14
click at [1249, 574] on div "Get Started" at bounding box center [1282, 577] width 82 height 24
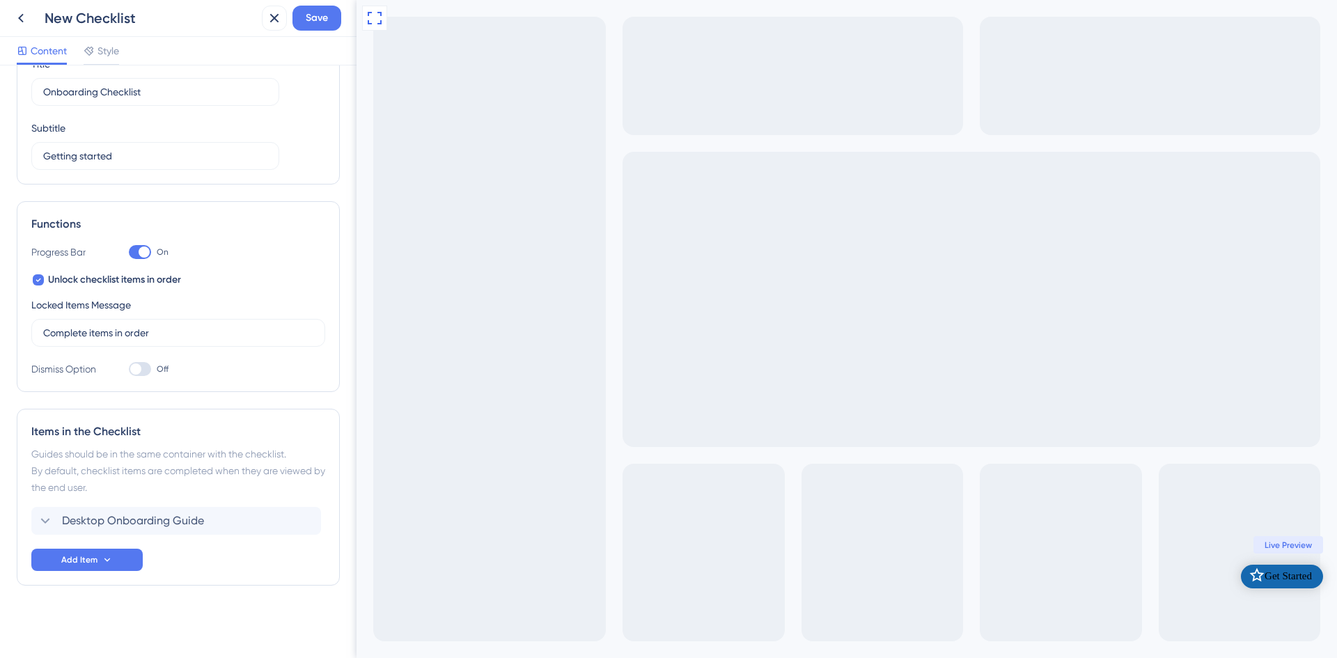
click at [1249, 574] on div "Get Started" at bounding box center [1282, 577] width 82 height 24
click at [1249, 585] on div "Open Get Started checklist" at bounding box center [1256, 577] width 15 height 18
click at [1250, 581] on icon "Open Get Started checklist" at bounding box center [1257, 575] width 15 height 14
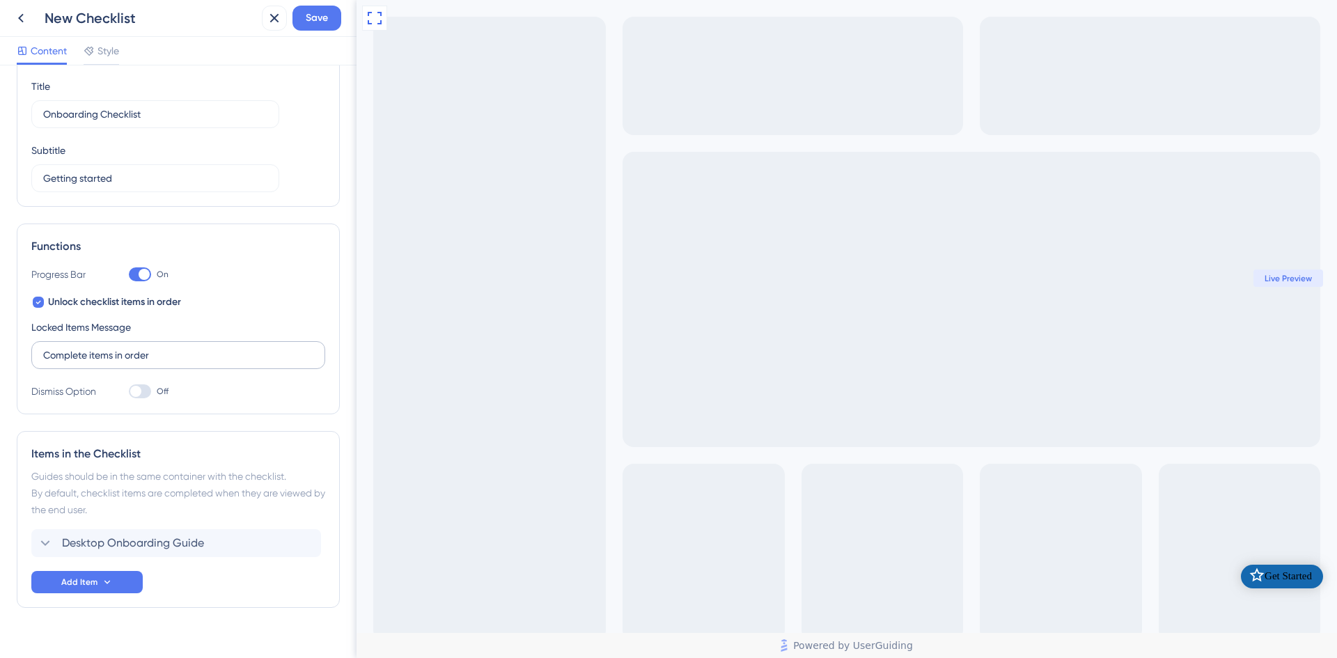
scroll to position [0, 0]
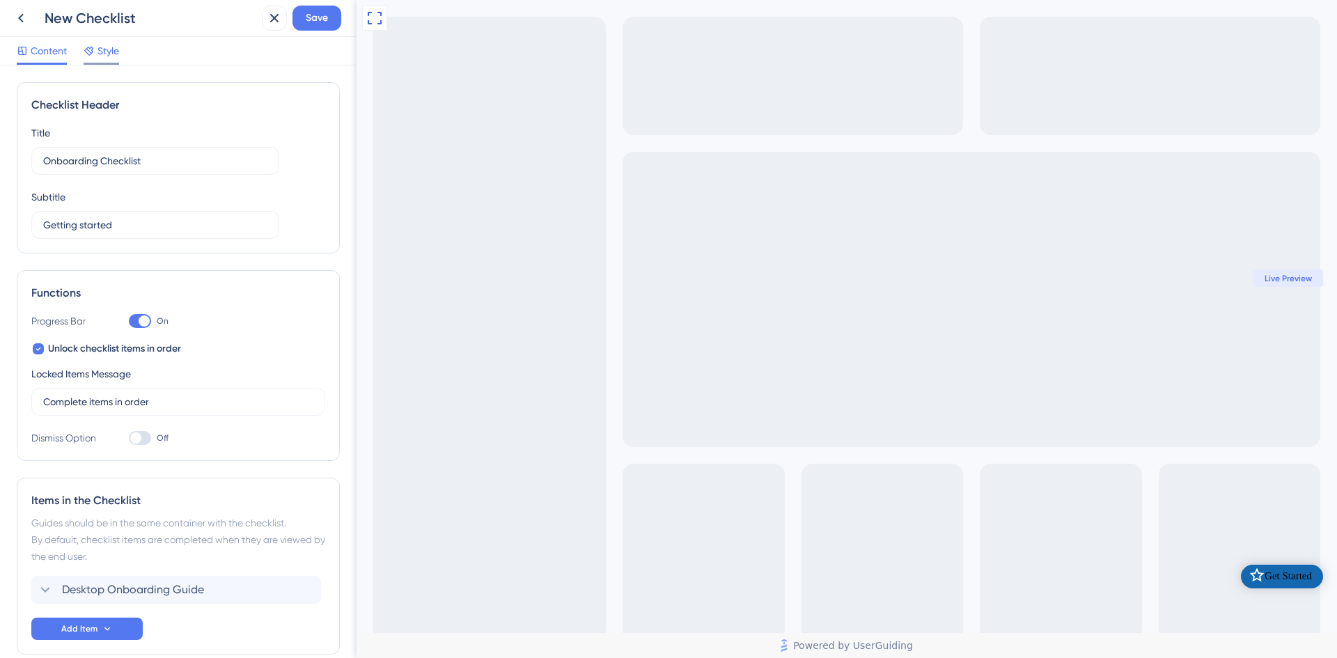
click at [97, 54] on span "Style" at bounding box center [108, 50] width 22 height 17
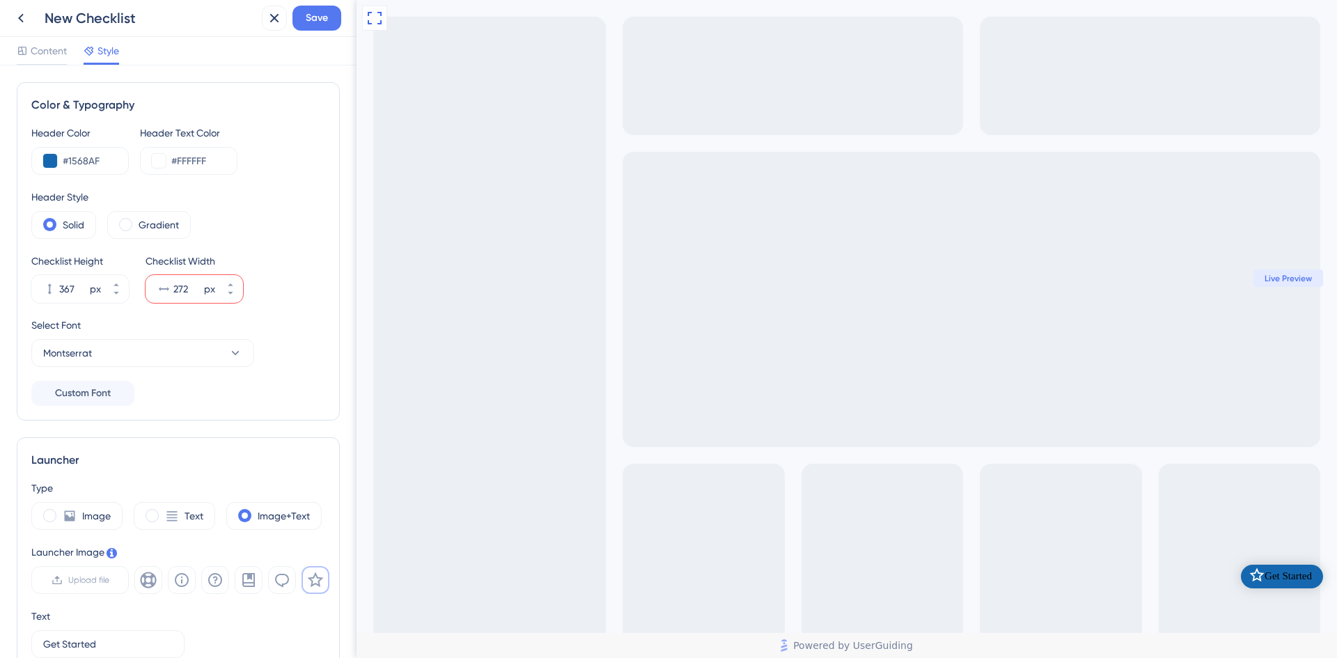
click at [127, 17] on div "New Checklist" at bounding box center [151, 17] width 212 height 19
click at [29, 17] on button at bounding box center [20, 18] width 25 height 25
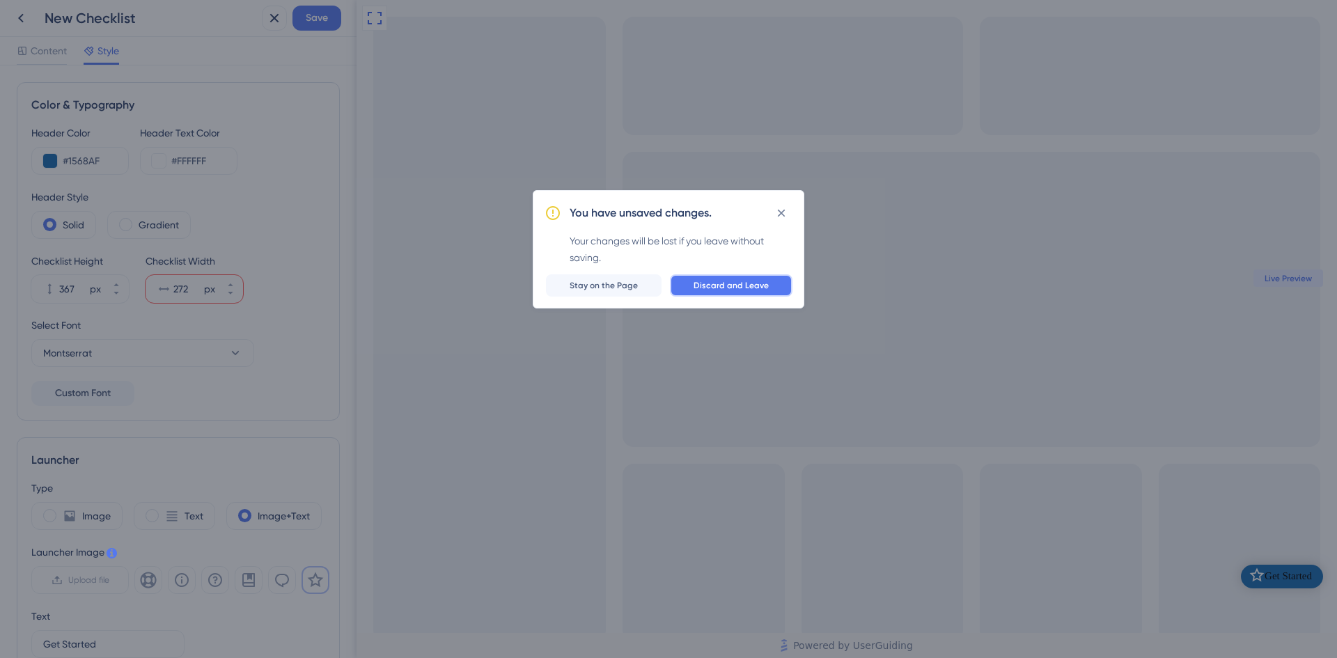
click at [694, 289] on button "Discard and Leave" at bounding box center [731, 285] width 123 height 22
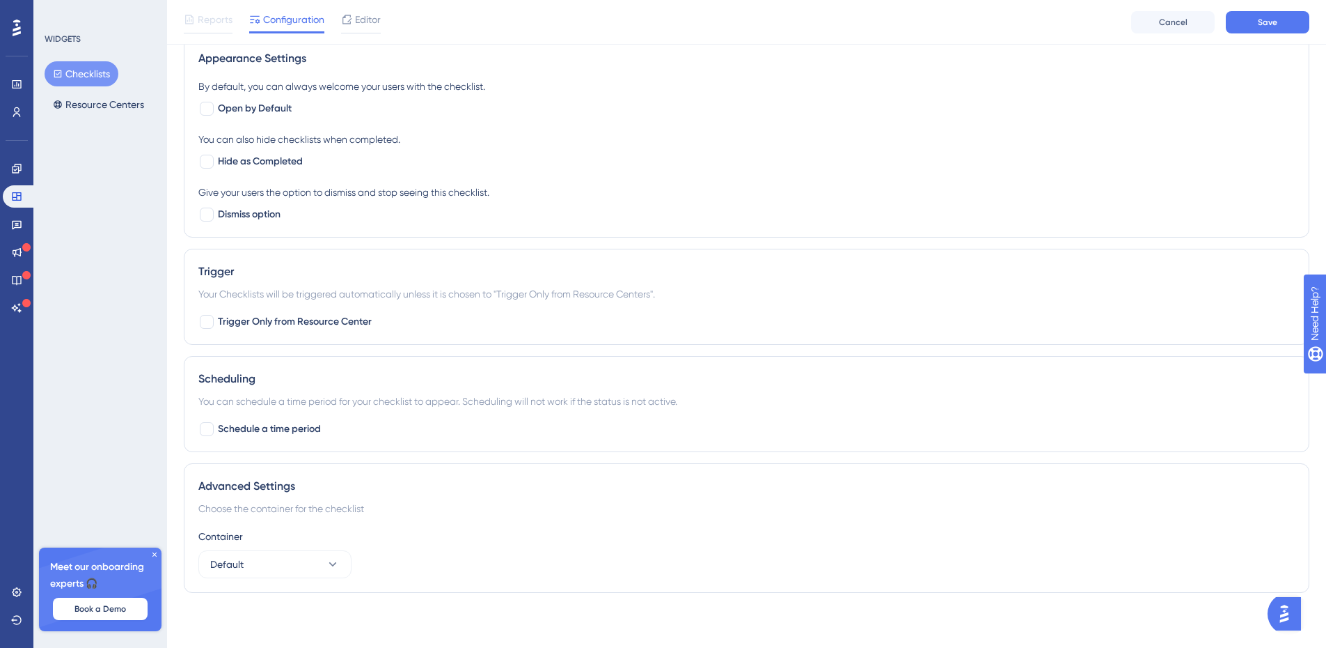
scroll to position [528, 0]
click at [155, 554] on icon at bounding box center [154, 554] width 4 height 4
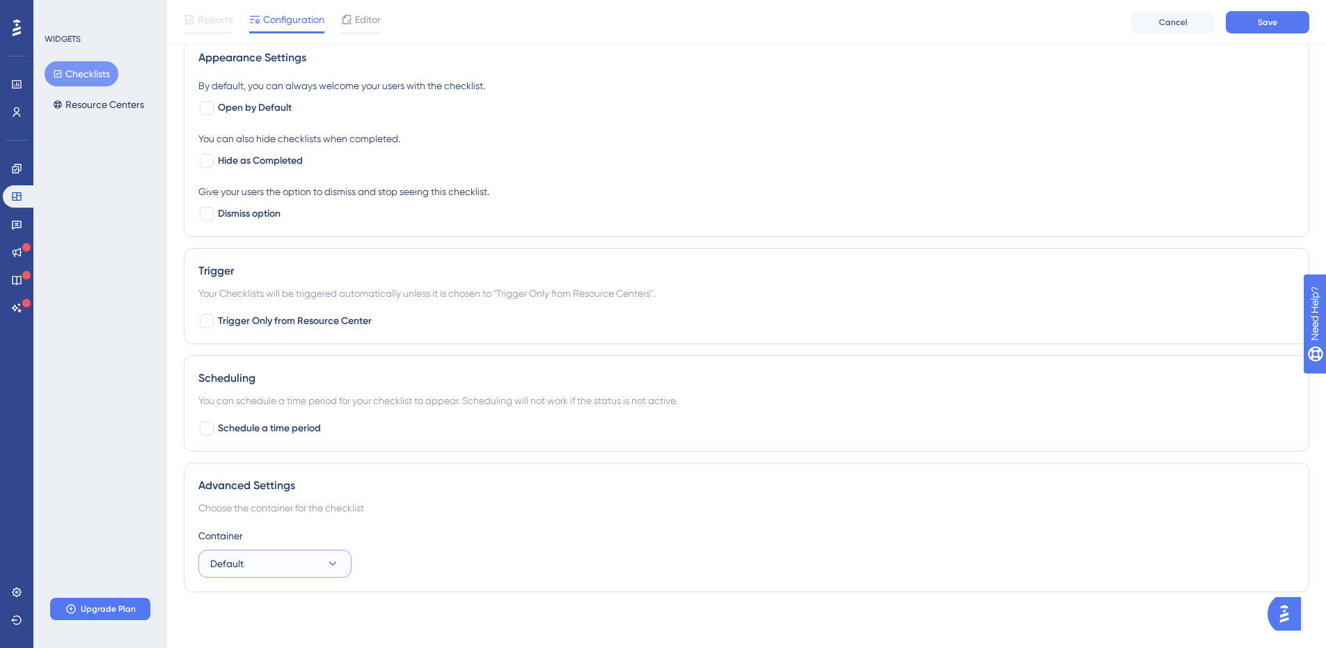
click at [302, 570] on button "Default" at bounding box center [274, 563] width 153 height 28
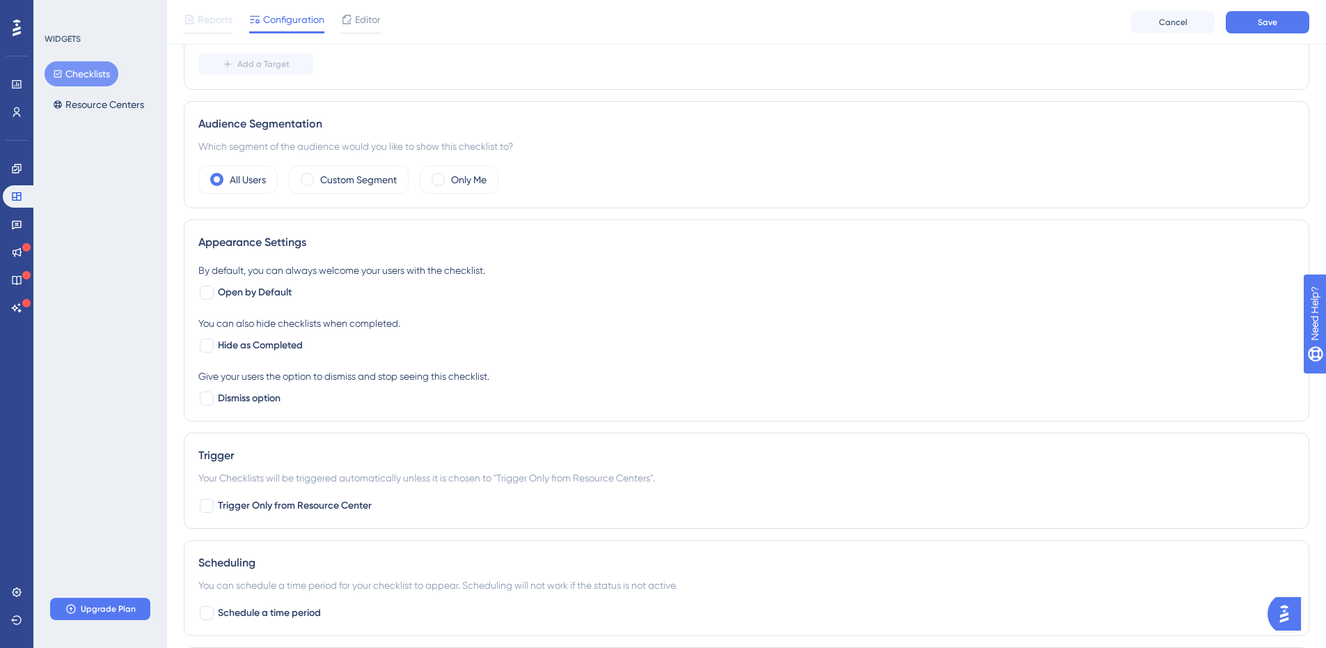
scroll to position [319, 0]
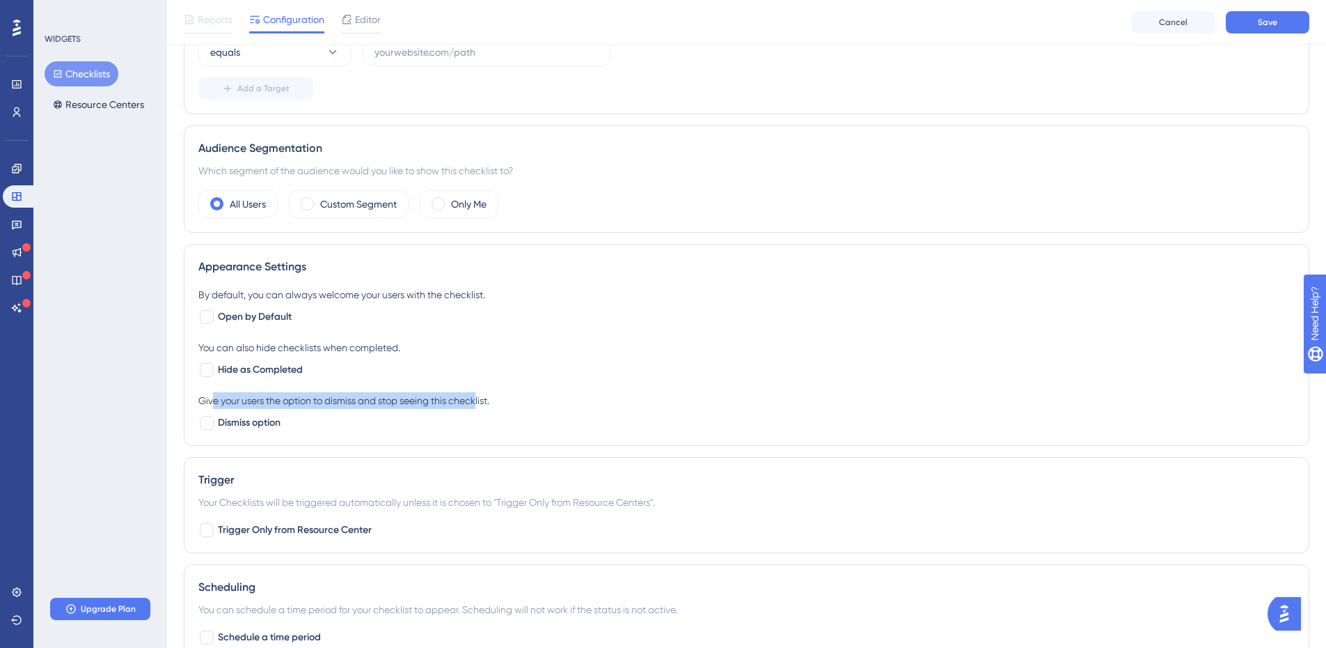
drag, startPoint x: 214, startPoint y: 401, endPoint x: 482, endPoint y: 402, distance: 268.1
click at [482, 402] on div "Give your users the option to dismiss and stop seeing this checklist." at bounding box center [746, 400] width 1097 height 17
drag, startPoint x: 396, startPoint y: 348, endPoint x: 231, endPoint y: 349, distance: 164.3
click at [231, 349] on div "You can also hide checklists when completed." at bounding box center [746, 347] width 1097 height 17
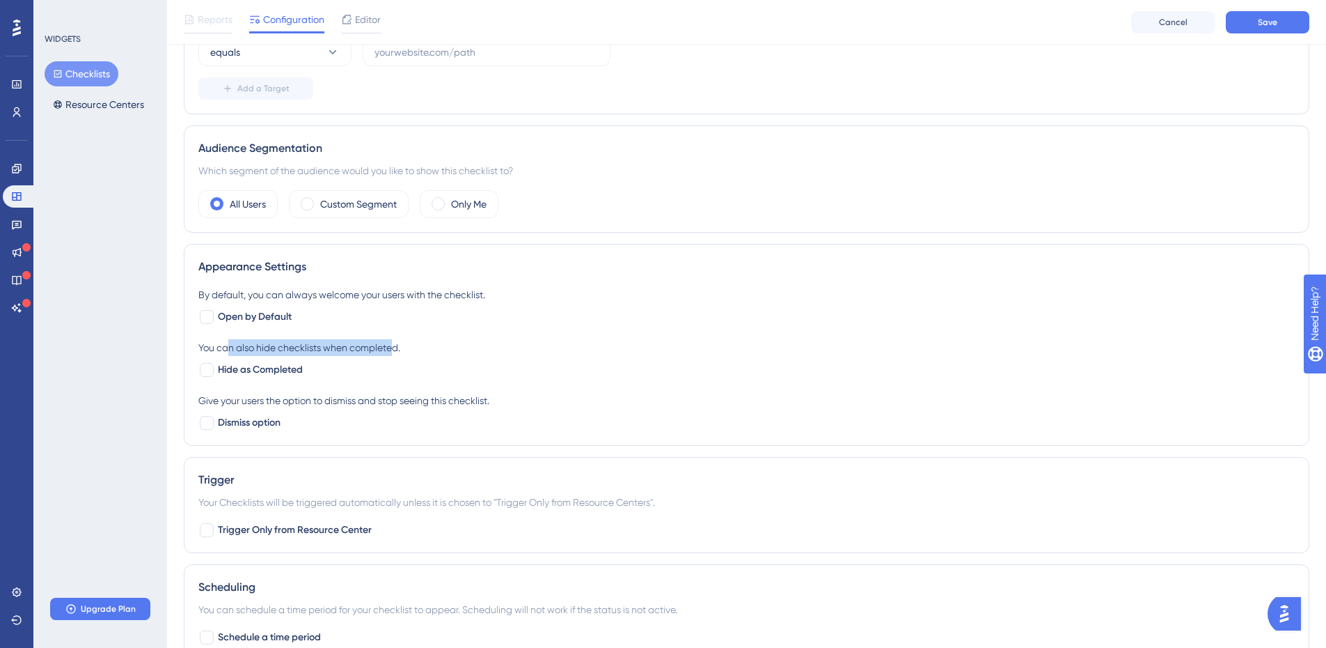
click at [231, 349] on div "You can also hide checklists when completed." at bounding box center [746, 347] width 1097 height 17
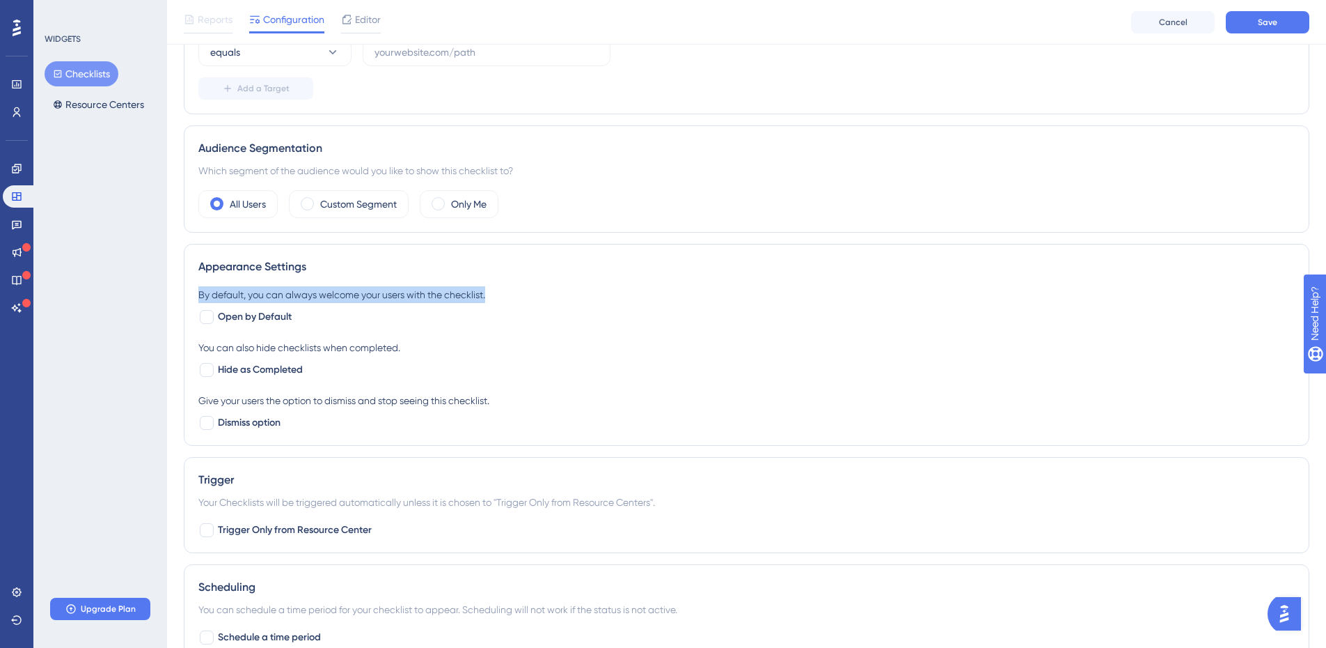
drag, startPoint x: 201, startPoint y: 291, endPoint x: 492, endPoint y: 297, distance: 291.1
click at [492, 297] on div "By default, you can always welcome your users with the checklist." at bounding box center [746, 294] width 1097 height 17
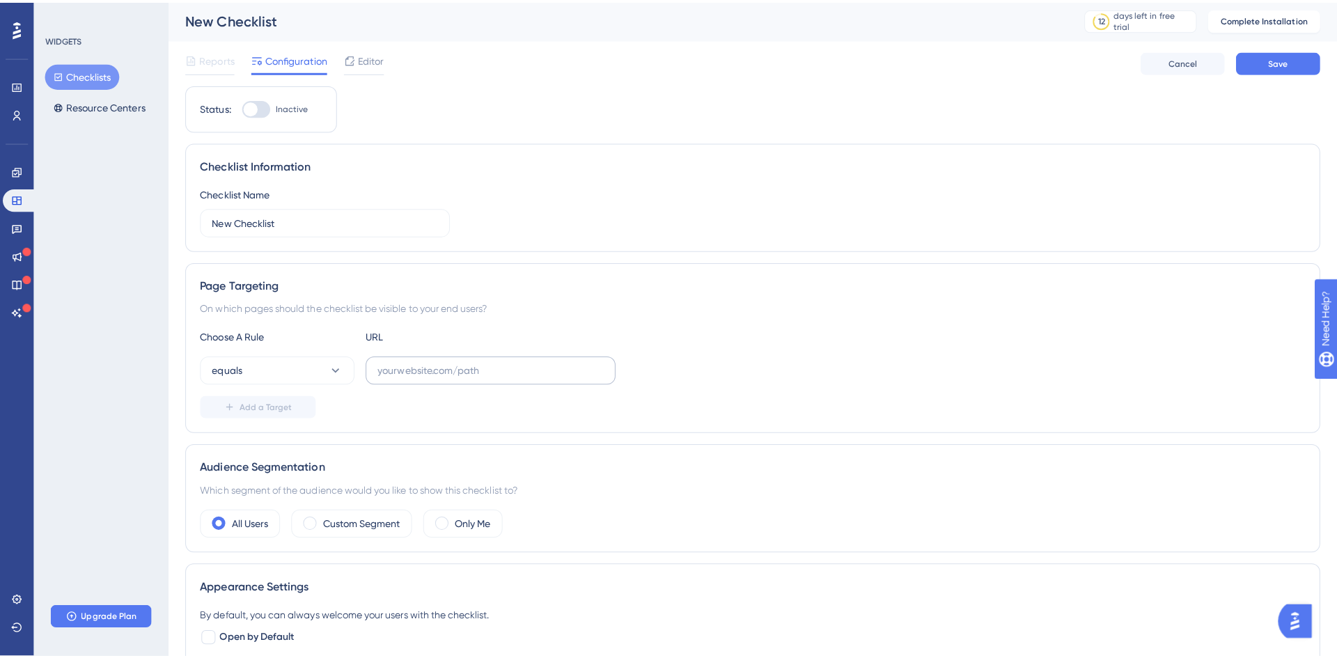
scroll to position [0, 0]
click at [348, 70] on div at bounding box center [361, 71] width 40 height 2
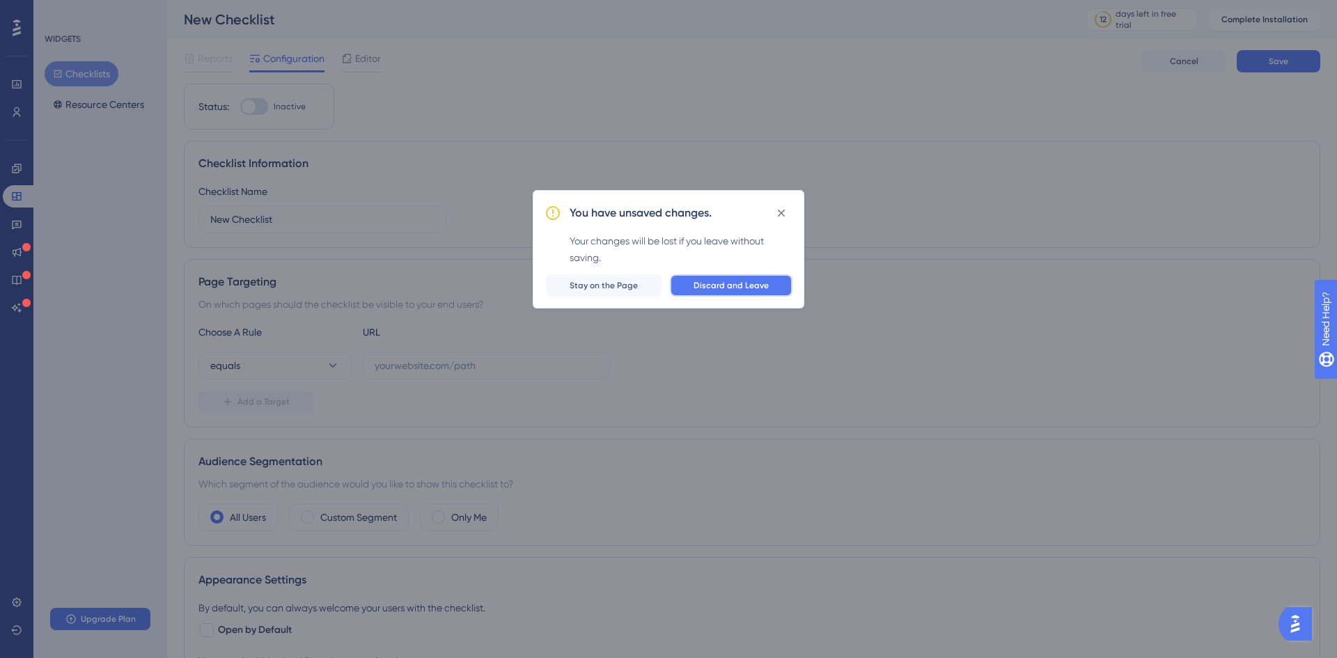
click at [727, 292] on button "Discard and Leave" at bounding box center [731, 285] width 123 height 22
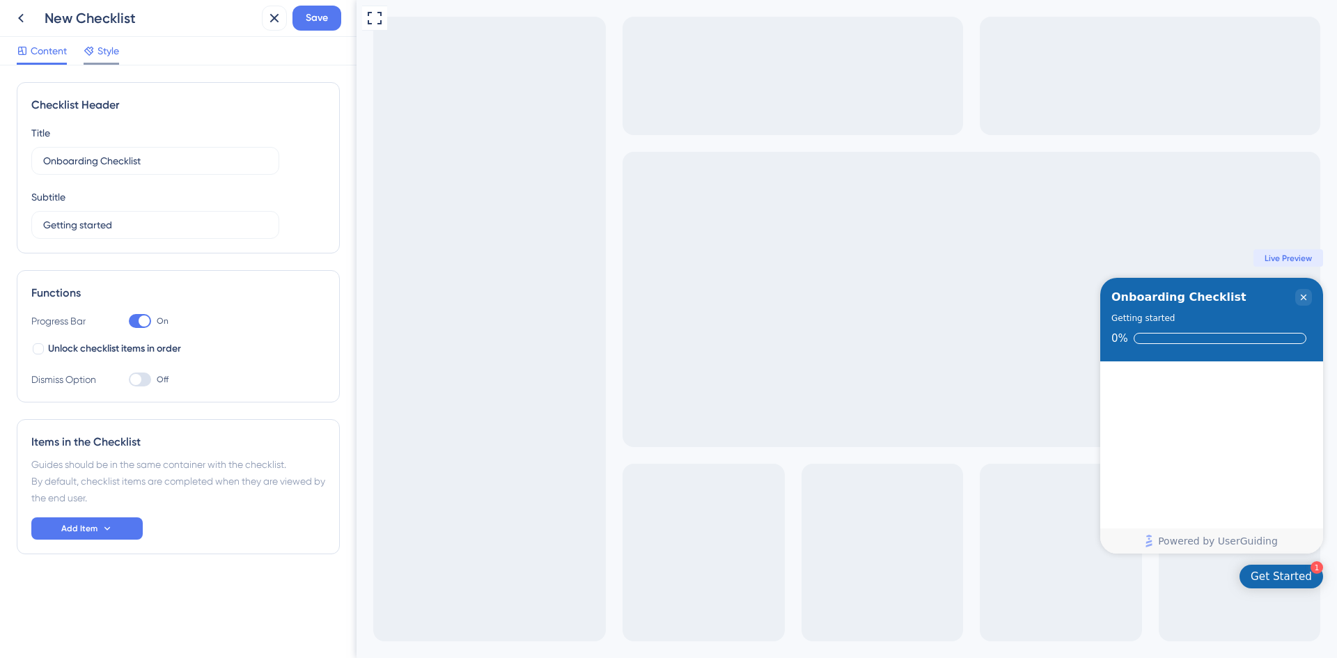
click at [89, 49] on icon at bounding box center [89, 50] width 11 height 11
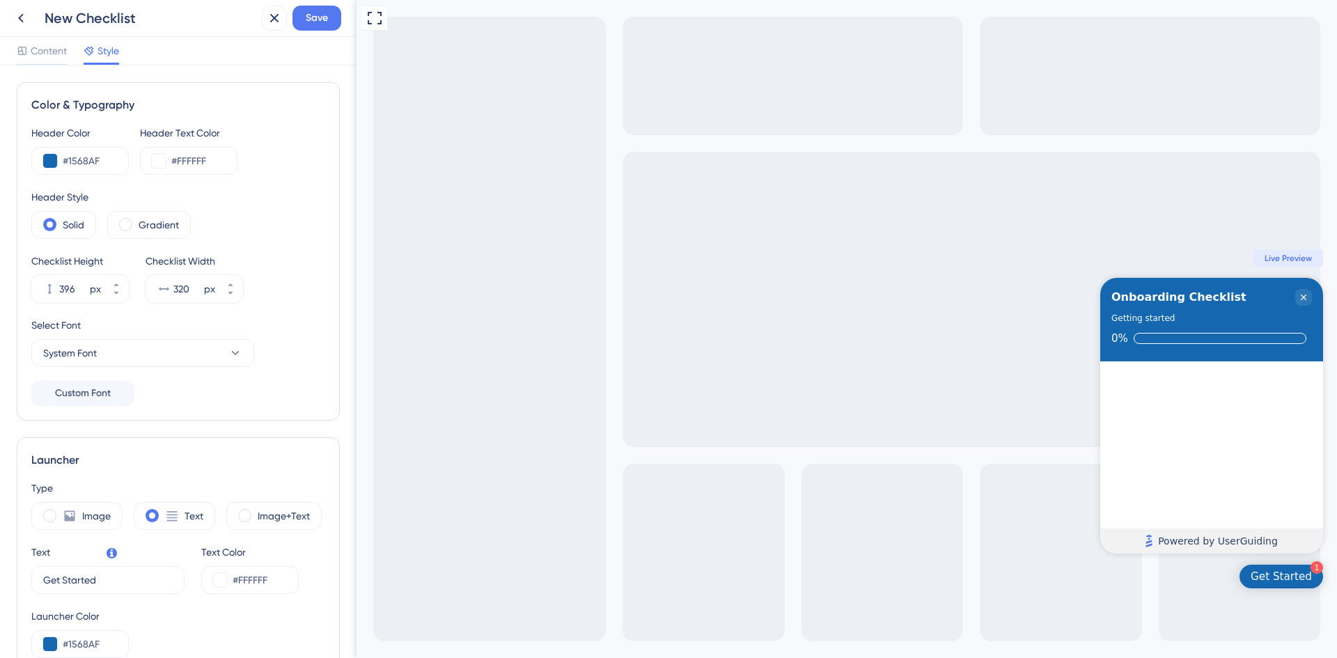
click at [1217, 547] on span "Powered by UserGuiding" at bounding box center [1218, 541] width 120 height 17
click at [1207, 538] on span "Powered by UserGuiding" at bounding box center [1218, 541] width 120 height 17
click at [1301, 298] on icon "Close Checklist" at bounding box center [1303, 297] width 11 height 11
click at [26, 17] on icon at bounding box center [21, 18] width 17 height 17
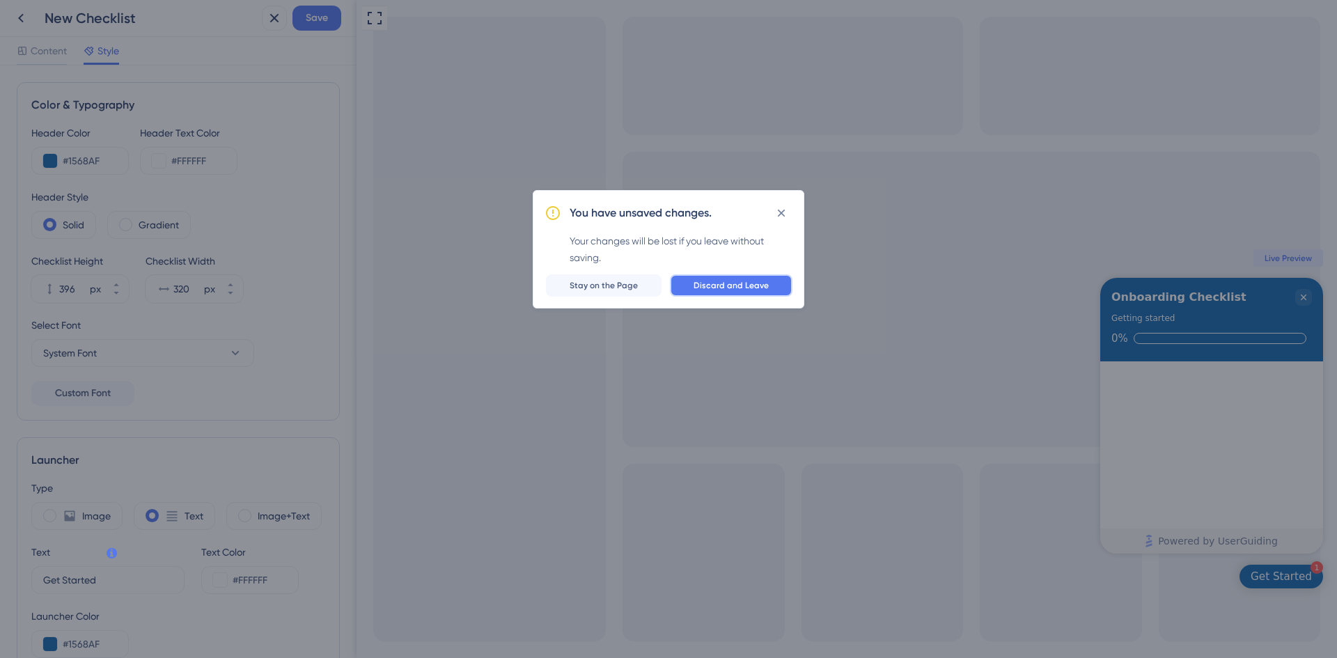
click at [721, 284] on span "Discard and Leave" at bounding box center [731, 285] width 75 height 11
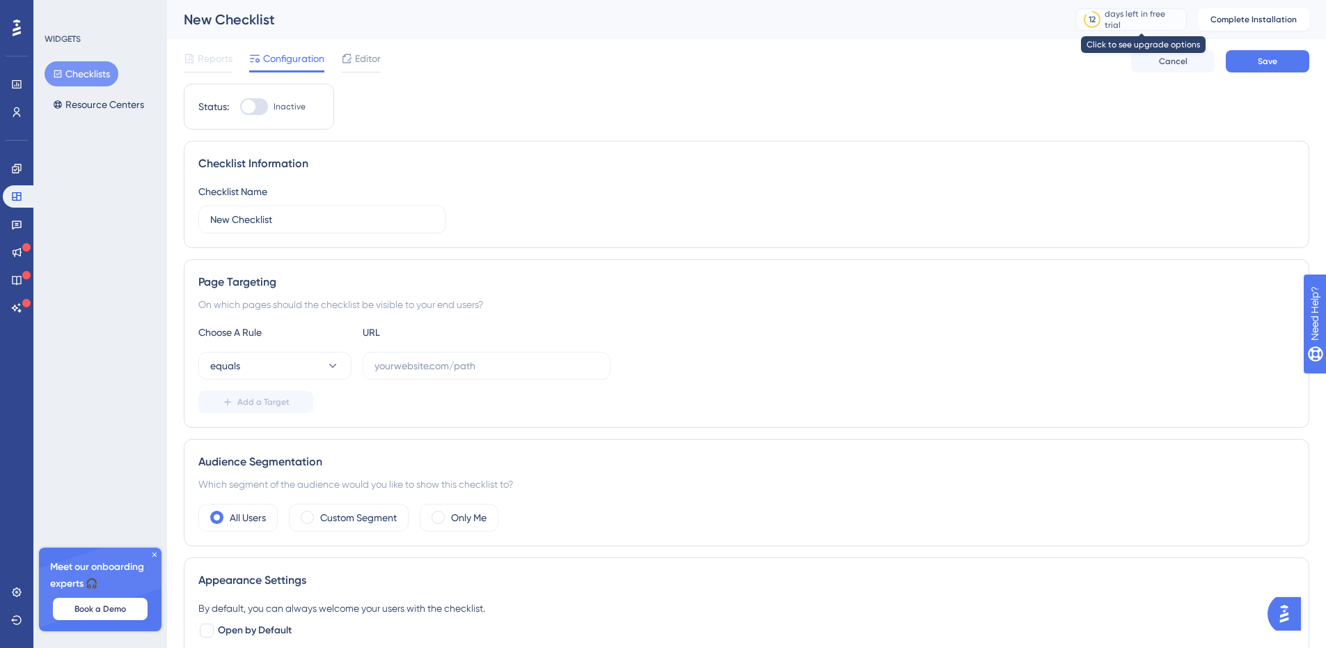
click at [1121, 13] on div "12 days left in free trial" at bounding box center [1131, 19] width 111 height 22
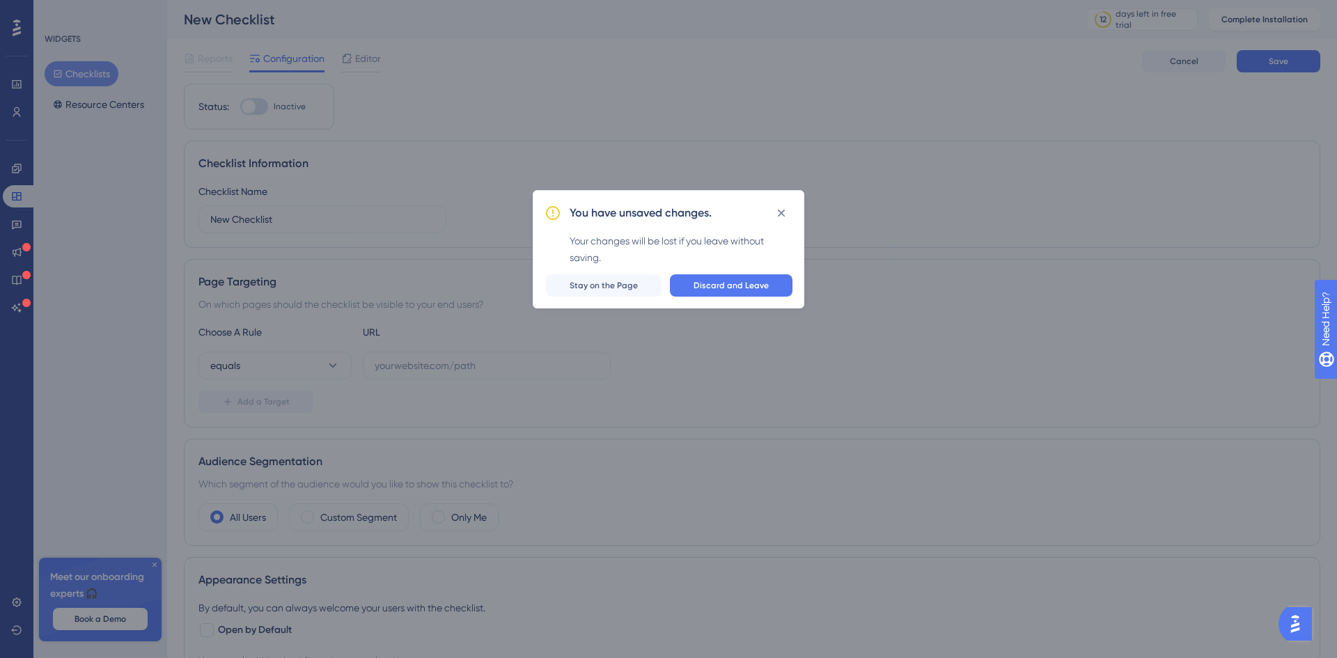
click at [738, 281] on span "Discard and Leave" at bounding box center [731, 285] width 75 height 11
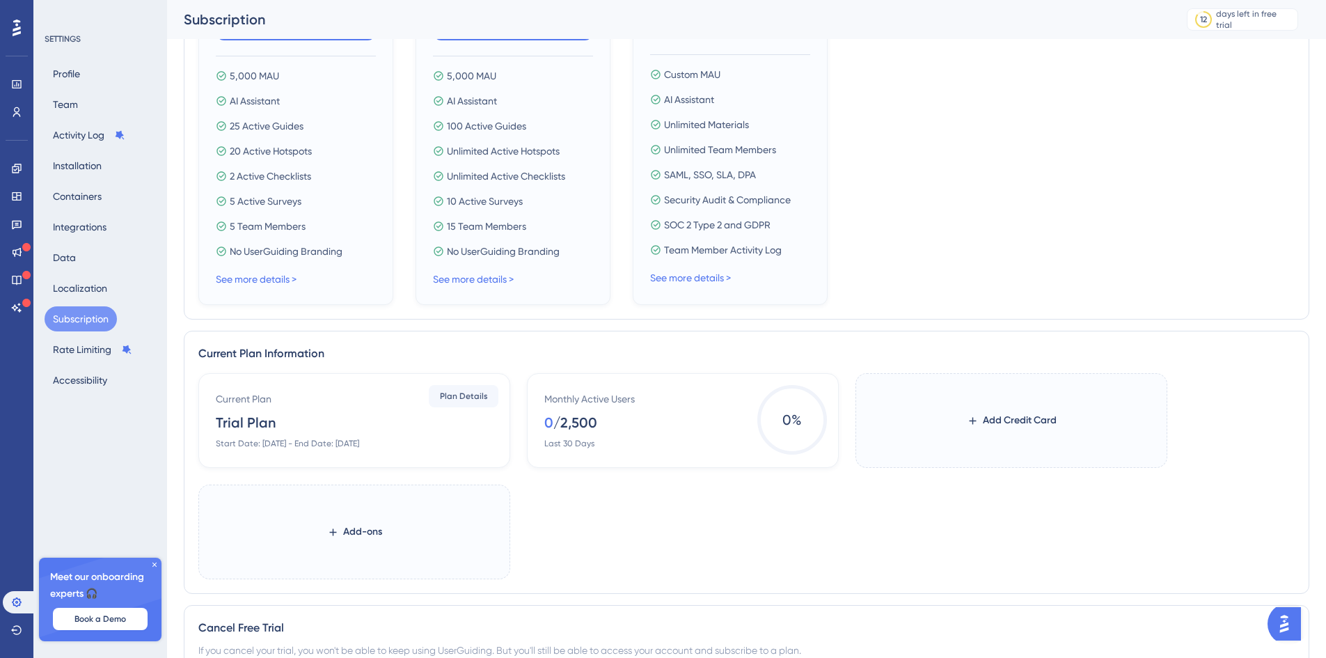
scroll to position [464, 0]
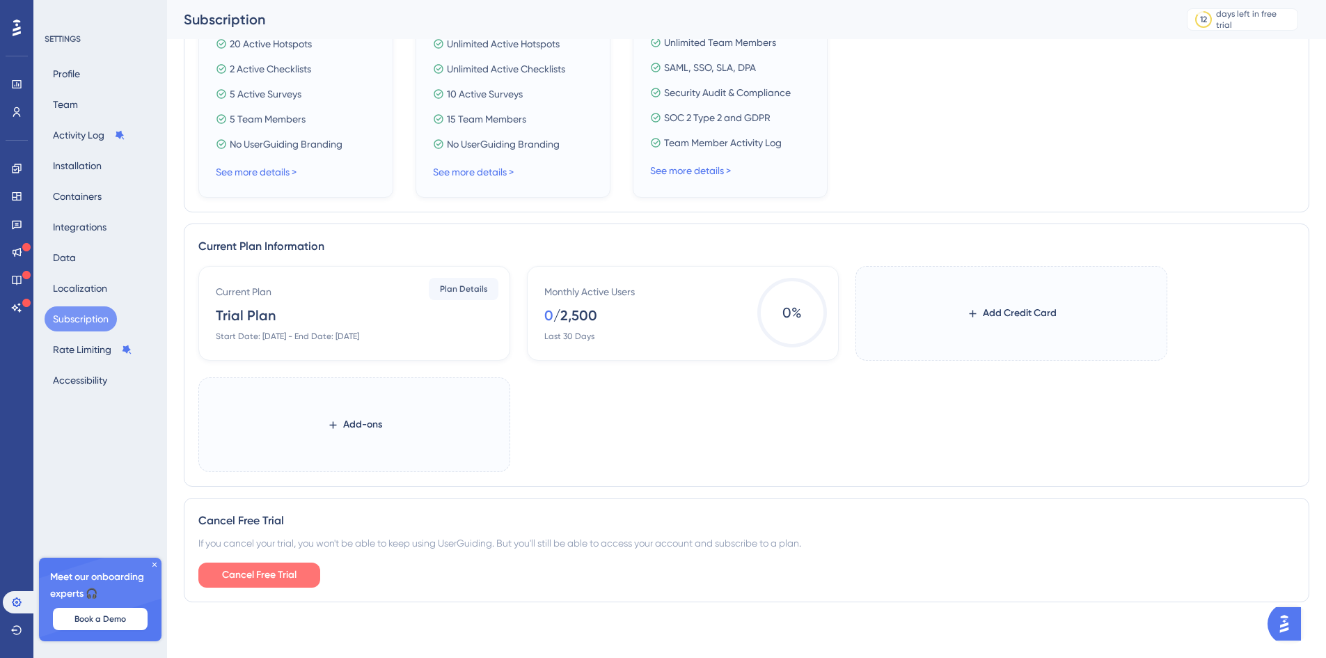
click at [309, 567] on button "Cancel Free Trial" at bounding box center [259, 575] width 122 height 25
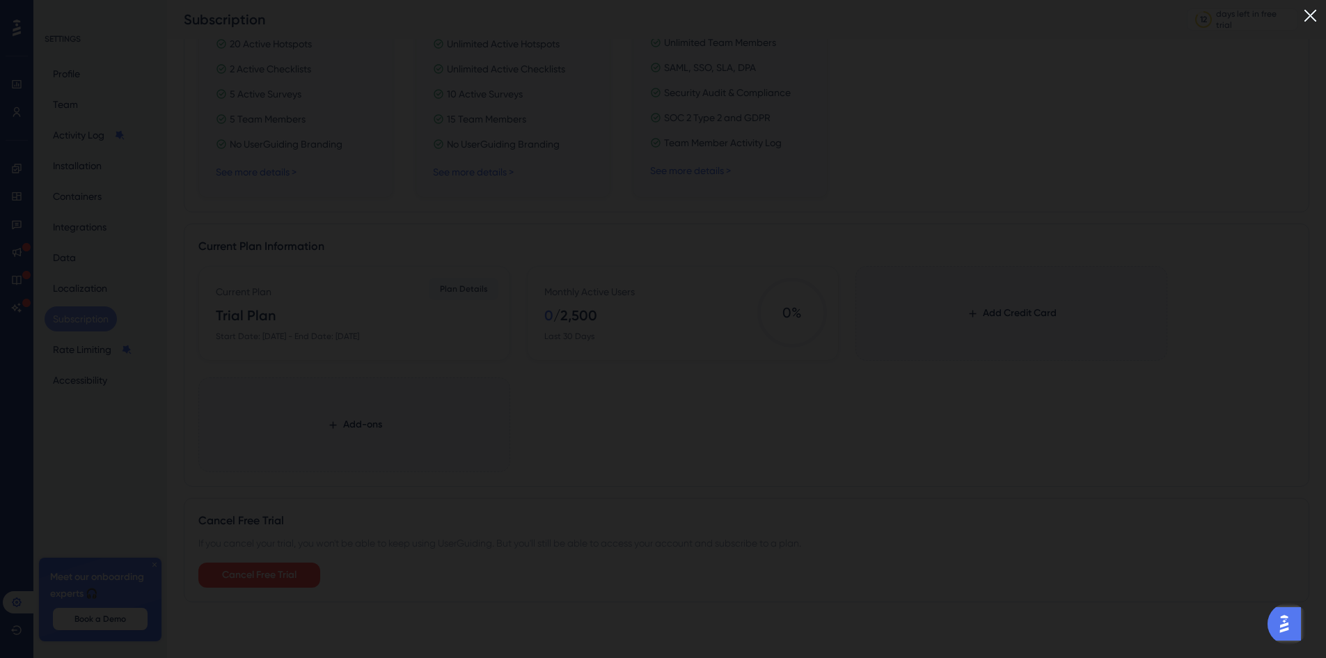
click at [1320, 18] on img at bounding box center [1310, 15] width 23 height 23
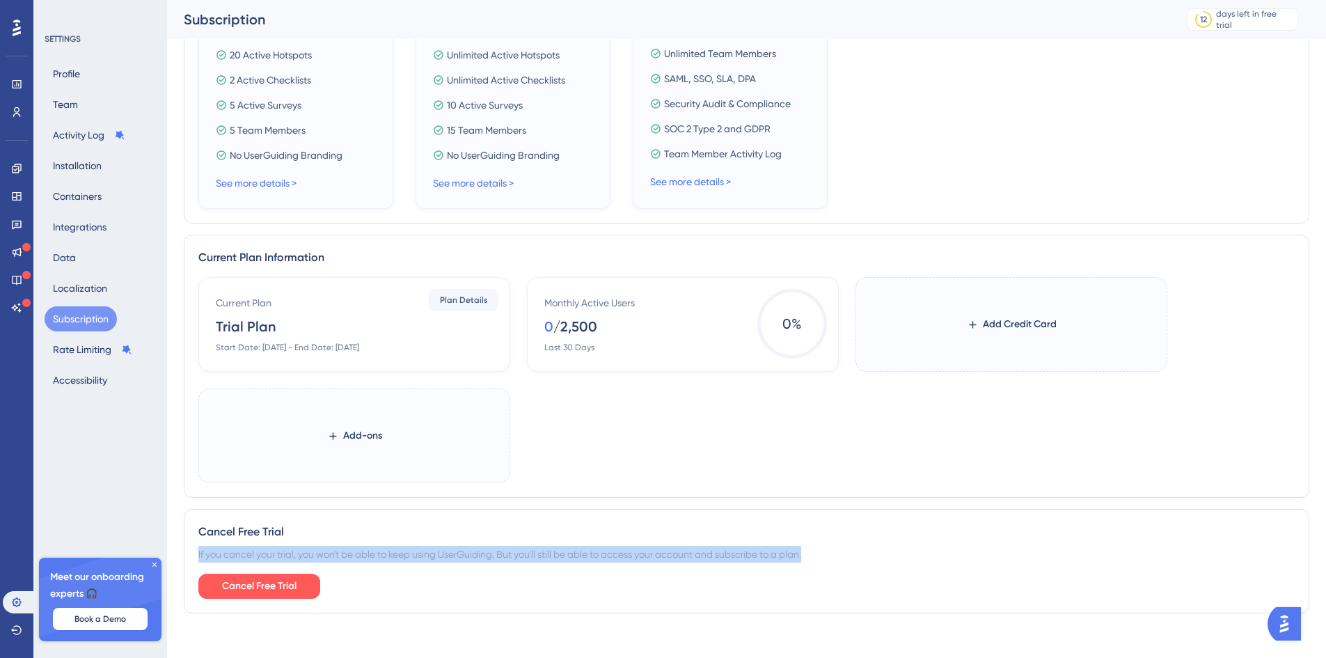
drag, startPoint x: 762, startPoint y: 553, endPoint x: 386, endPoint y: 536, distance: 376.4
click at [386, 536] on div "Cancel Free Trial If you cancel your trial, you won't be able to keep using Use…" at bounding box center [747, 561] width 1126 height 104
click at [386, 536] on div "Cancel Free Trial" at bounding box center [746, 532] width 1097 height 17
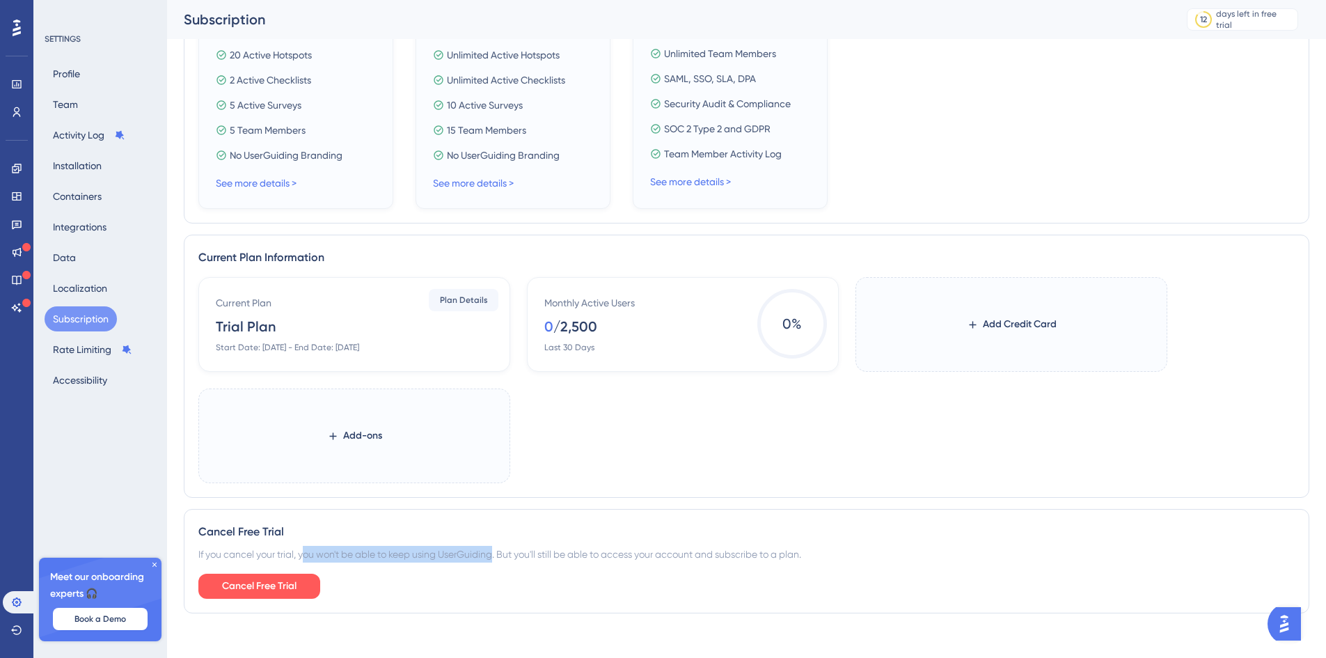
drag, startPoint x: 306, startPoint y: 552, endPoint x: 496, endPoint y: 557, distance: 190.2
click at [496, 557] on div "If you cancel your trial, you won't be able to keep using UserGuiding. But you'…" at bounding box center [746, 554] width 1097 height 17
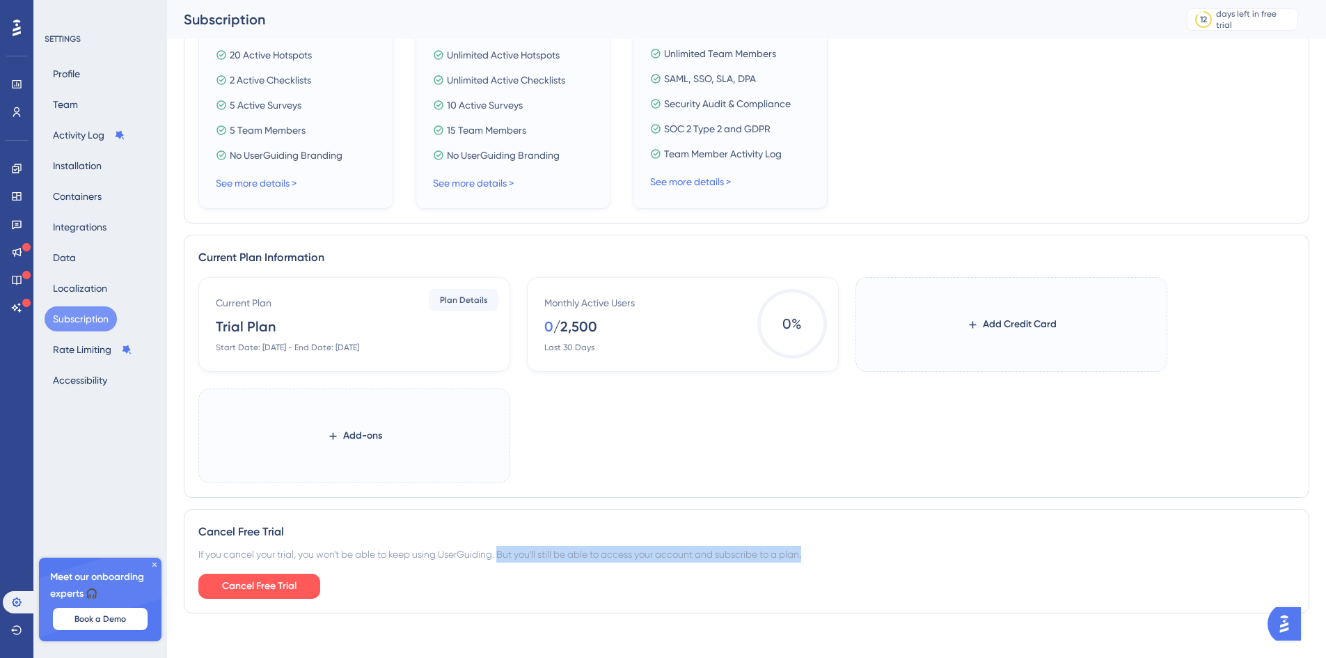
drag, startPoint x: 505, startPoint y: 554, endPoint x: 833, endPoint y: 558, distance: 328.0
click at [833, 558] on div "If you cancel your trial, you won't be able to keep using UserGuiding. But you'…" at bounding box center [746, 554] width 1097 height 17
drag, startPoint x: 833, startPoint y: 558, endPoint x: 520, endPoint y: 564, distance: 312.7
click at [520, 564] on div "Cancel Free Trial If you cancel your trial, you won't be able to keep using Use…" at bounding box center [747, 561] width 1126 height 104
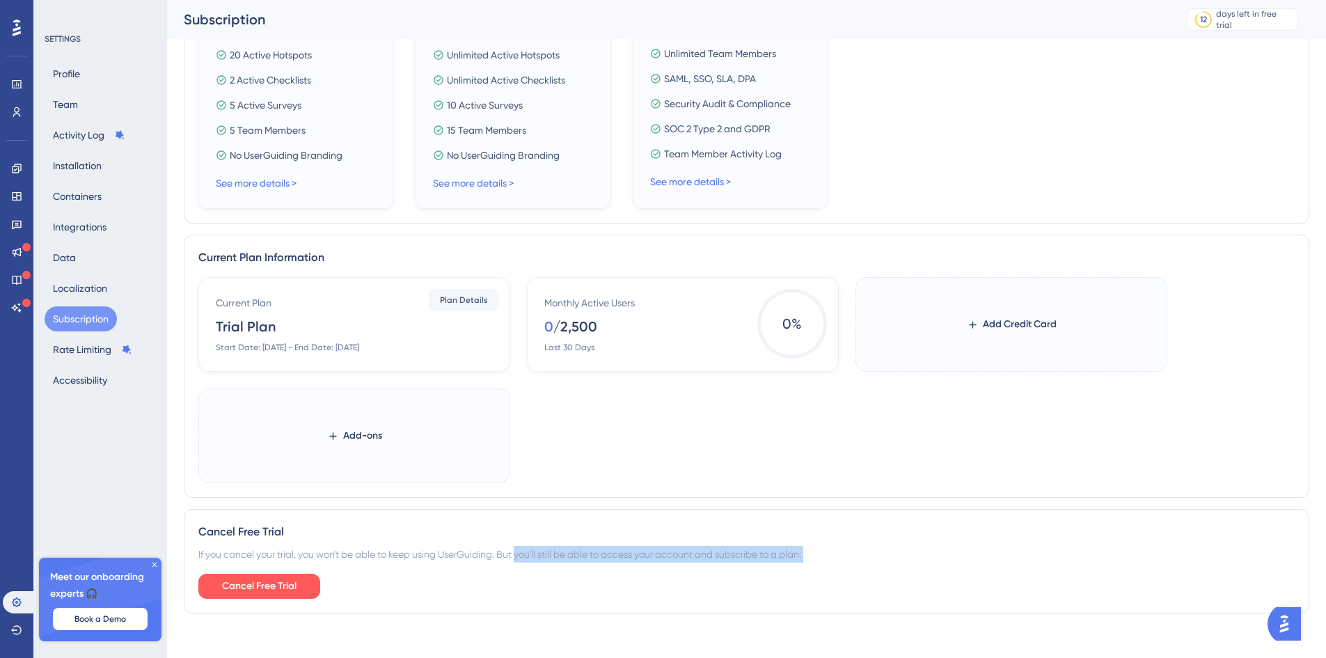
click at [520, 564] on div "Cancel Free Trial If you cancel your trial, you won't be able to keep using Use…" at bounding box center [747, 561] width 1126 height 104
click at [149, 563] on div "Meet our onboarding experts 🎧 Book a Demo" at bounding box center [100, 600] width 123 height 84
click at [154, 565] on icon at bounding box center [154, 565] width 8 height 8
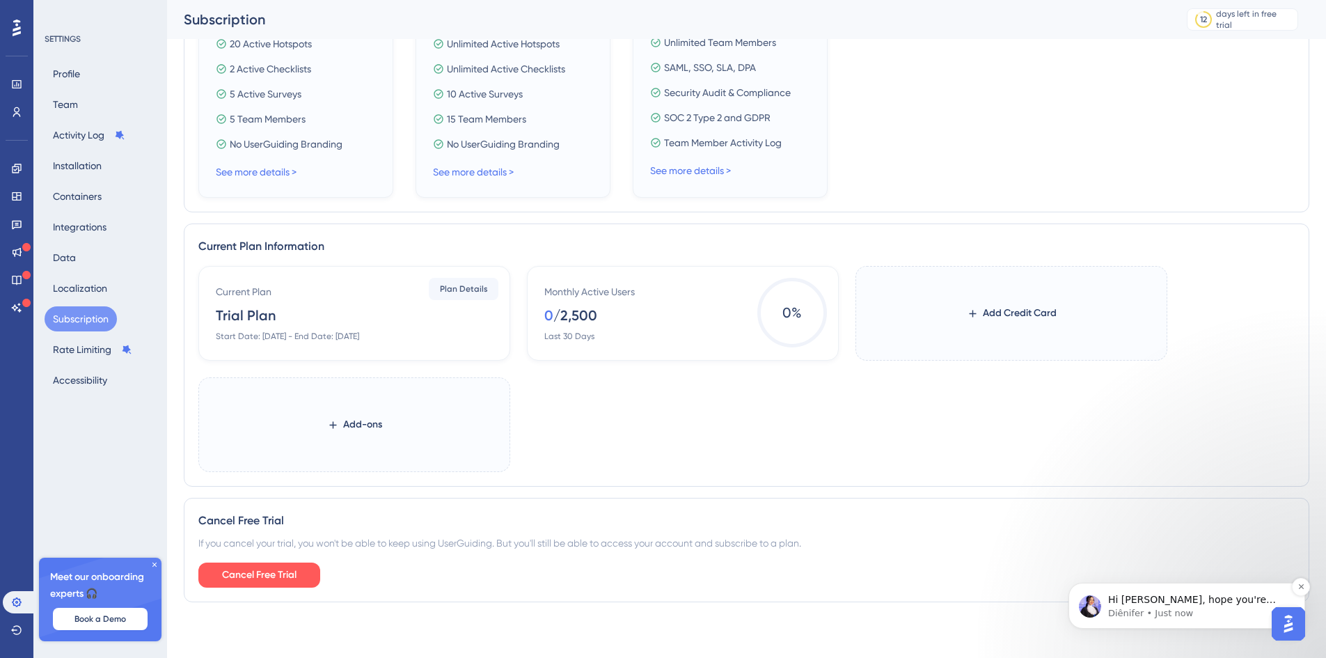
click at [1210, 601] on p "Hi [PERSON_NAME], hope you're doing well! I am checking iy for you, just a seco…" at bounding box center [1199, 600] width 180 height 14
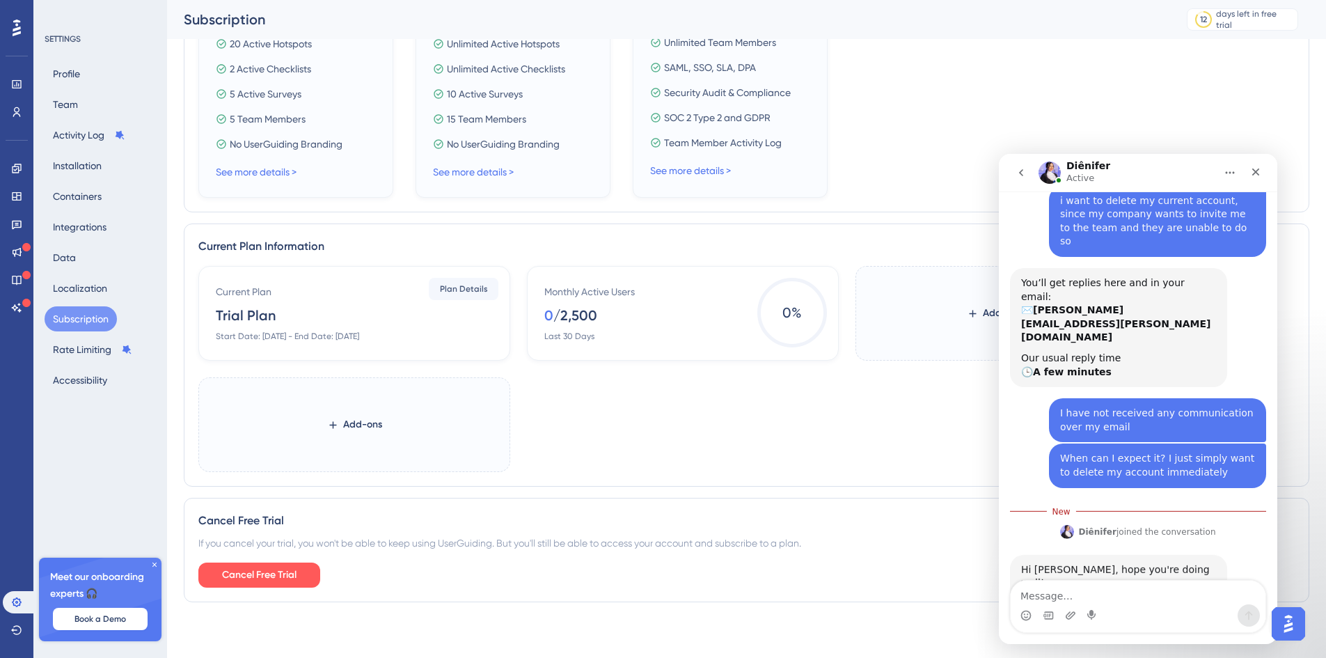
scroll to position [108, 0]
drag, startPoint x: 1063, startPoint y: 535, endPoint x: 1116, endPoint y: 539, distance: 53.1
click at [1116, 596] on div "I am checking iy for you, just a second. 🤗" at bounding box center [1119, 609] width 195 height 27
drag, startPoint x: 1131, startPoint y: 537, endPoint x: 1182, endPoint y: 540, distance: 51.6
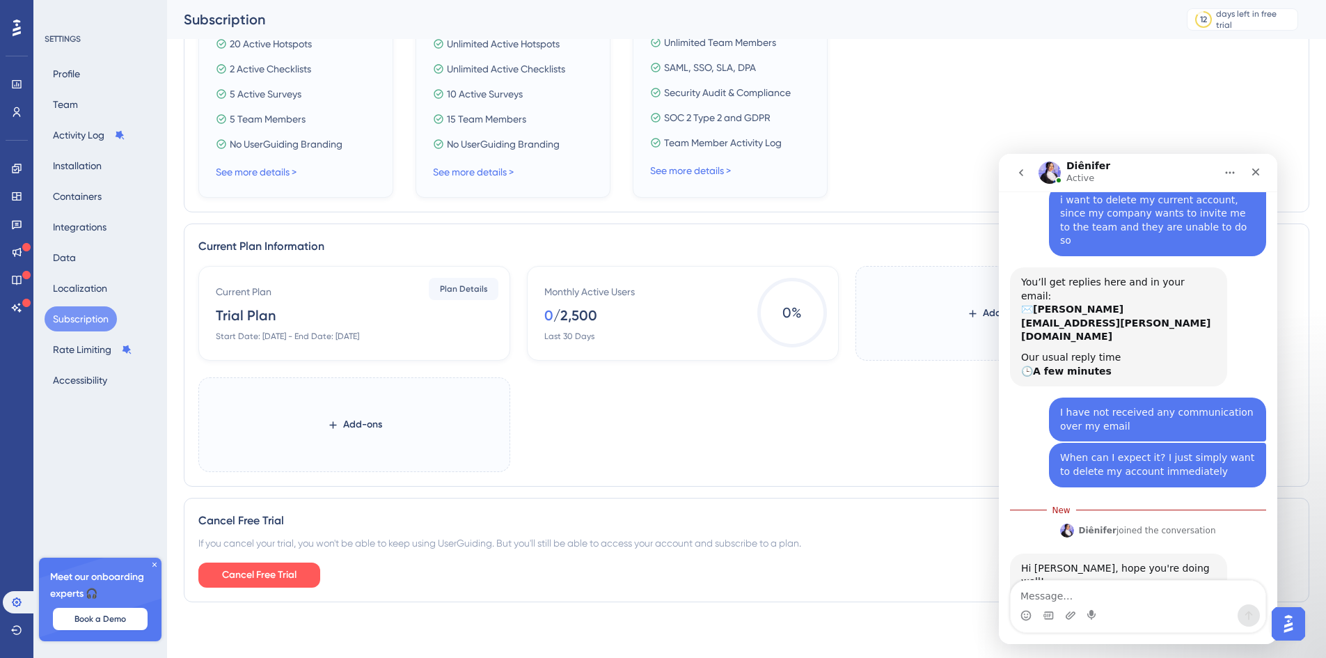
click at [1182, 596] on div "I am checking iy for you, just a second. 🤗" at bounding box center [1119, 609] width 195 height 27
click at [1124, 606] on div "Intercom messenger" at bounding box center [1138, 615] width 255 height 22
click at [1123, 597] on textarea "Message…" at bounding box center [1138, 593] width 255 height 24
type textarea "T"
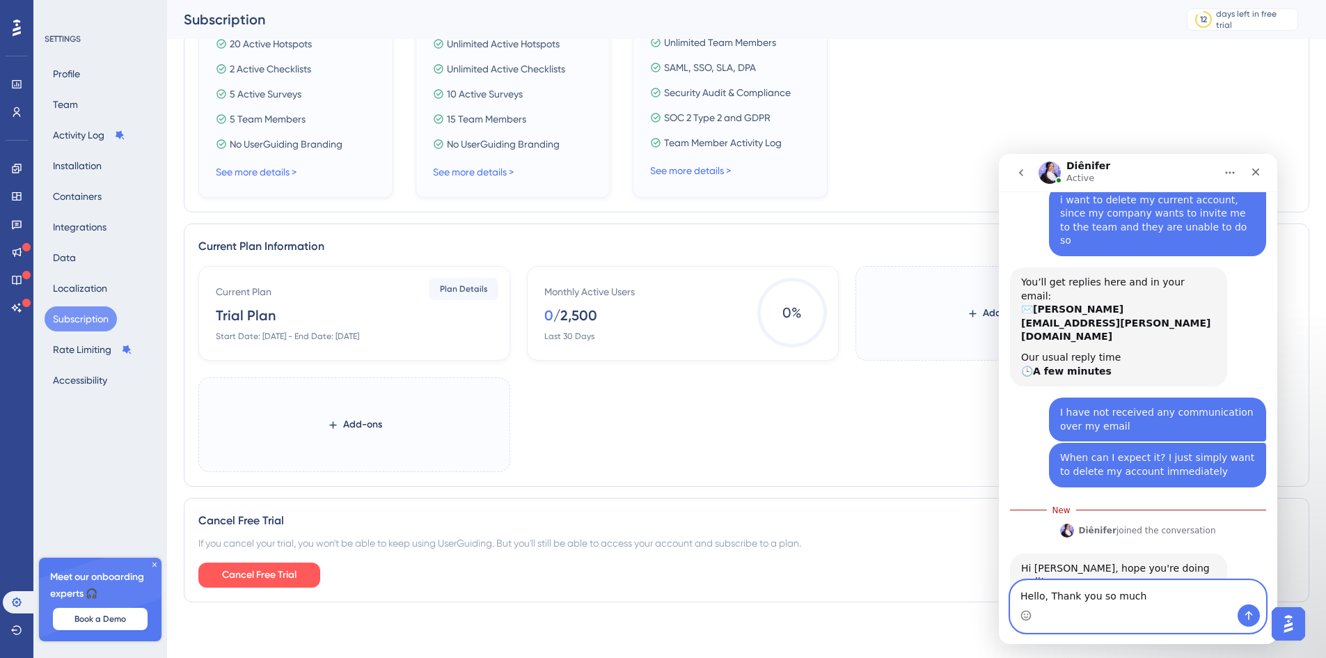
type textarea "Hello, Thank you so much"
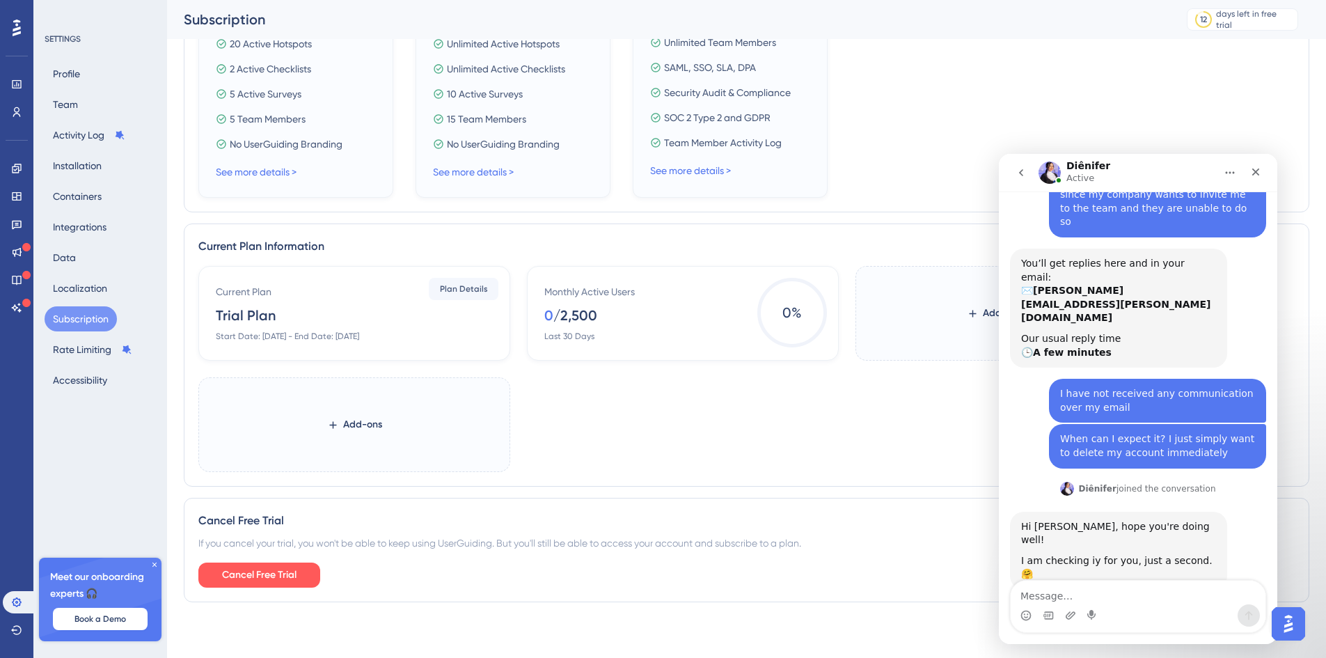
click at [1053, 172] on img "Intercom messenger" at bounding box center [1050, 173] width 22 height 22
click at [1045, 172] on img "Intercom messenger" at bounding box center [1050, 173] width 22 height 22
click at [1050, 171] on img "Intercom messenger" at bounding box center [1050, 173] width 22 height 22
click at [1221, 172] on button "Home" at bounding box center [1230, 172] width 26 height 26
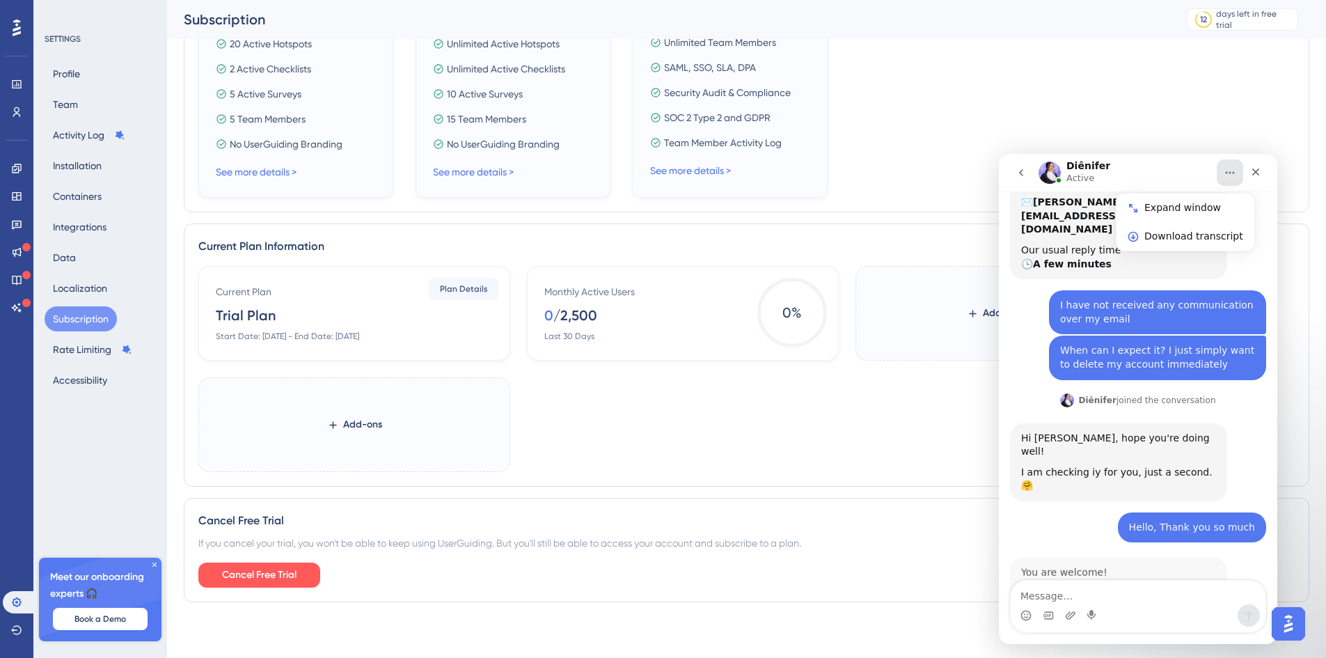
scroll to position [216, 0]
drag, startPoint x: 1106, startPoint y: 508, endPoint x: 1177, endPoint y: 505, distance: 71.8
click at [1177, 582] on div "Just to confirm, do you want to delete this account" at bounding box center [1119, 595] width 195 height 27
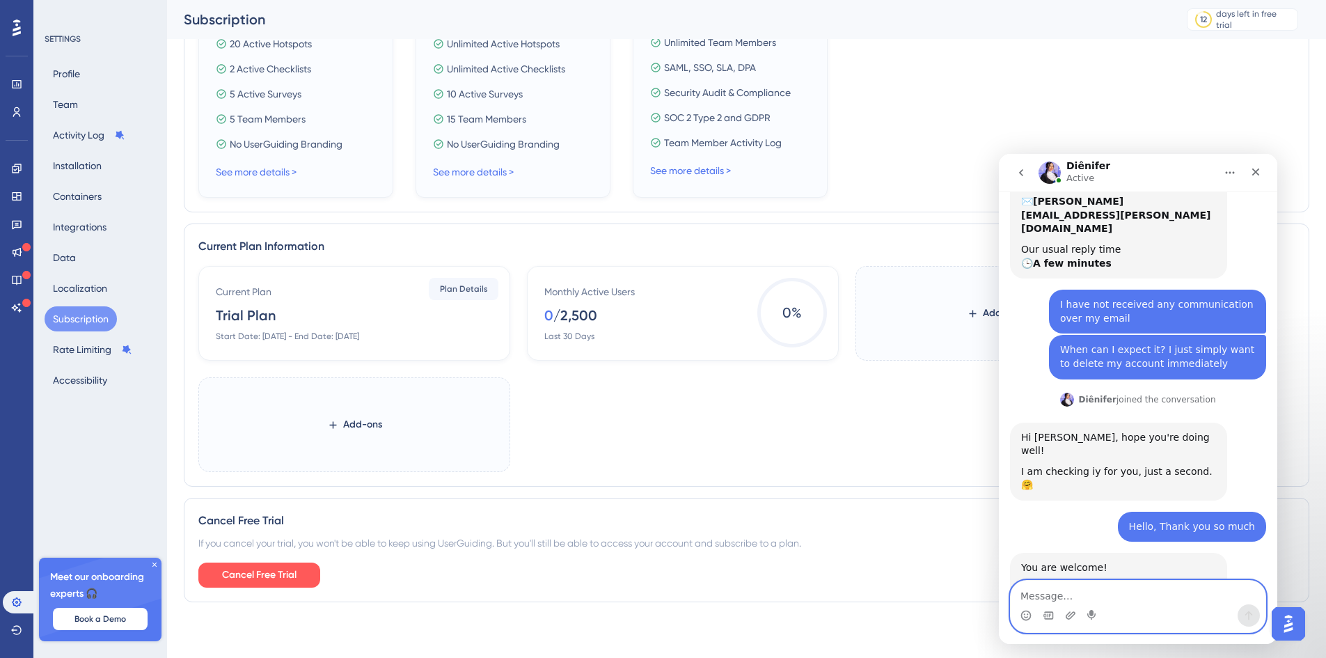
click at [1112, 592] on textarea "Message…" at bounding box center [1138, 593] width 255 height 24
type textarea "yes please"
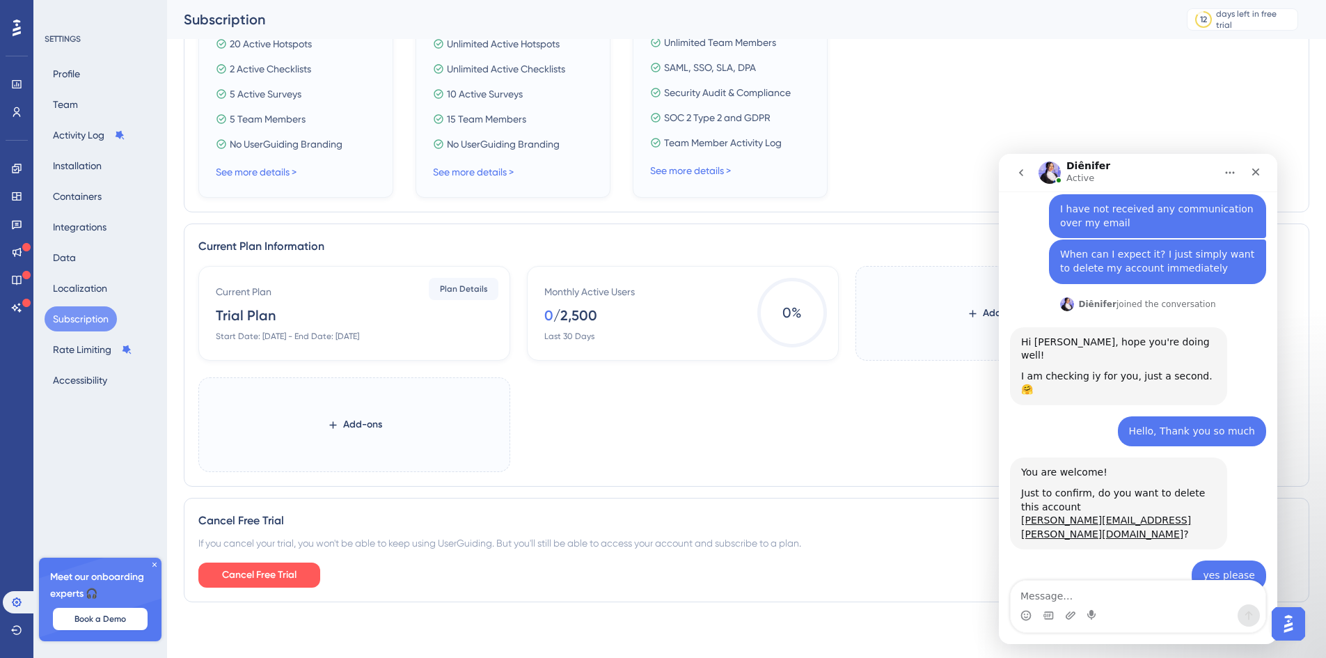
scroll to position [334, 0]
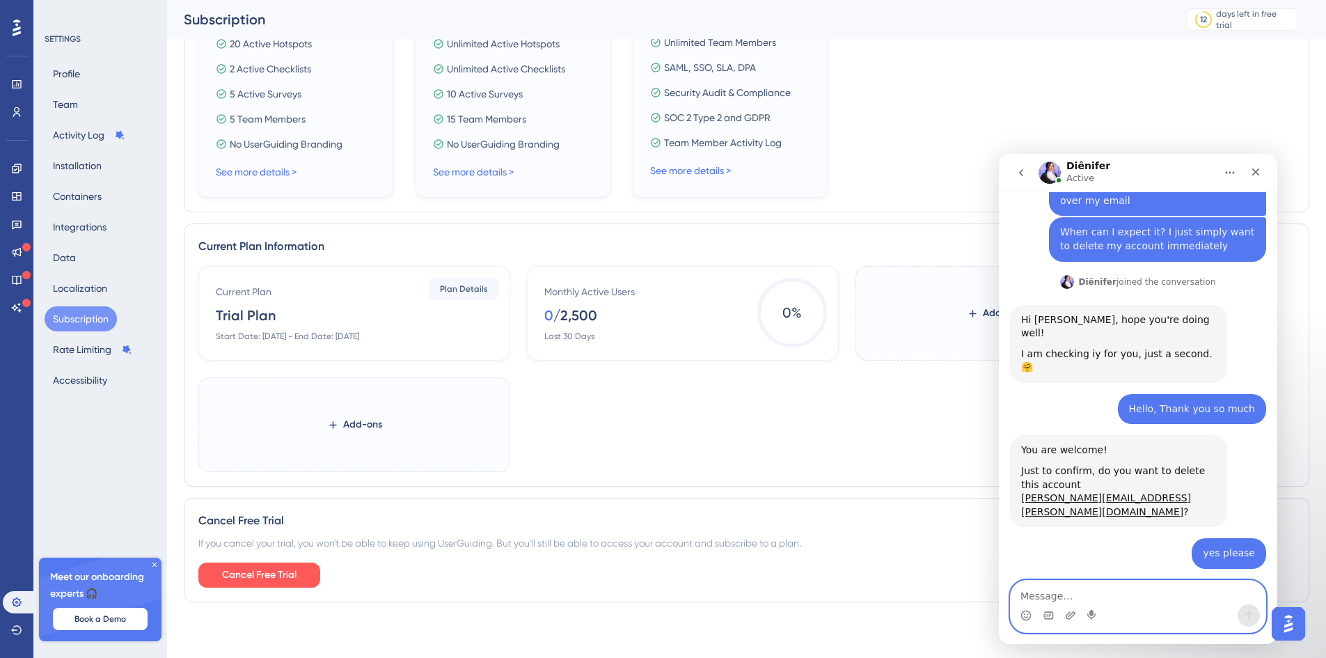
click at [1061, 588] on textarea "Message…" at bounding box center [1138, 593] width 255 height 24
type textarea "No thank you so much"
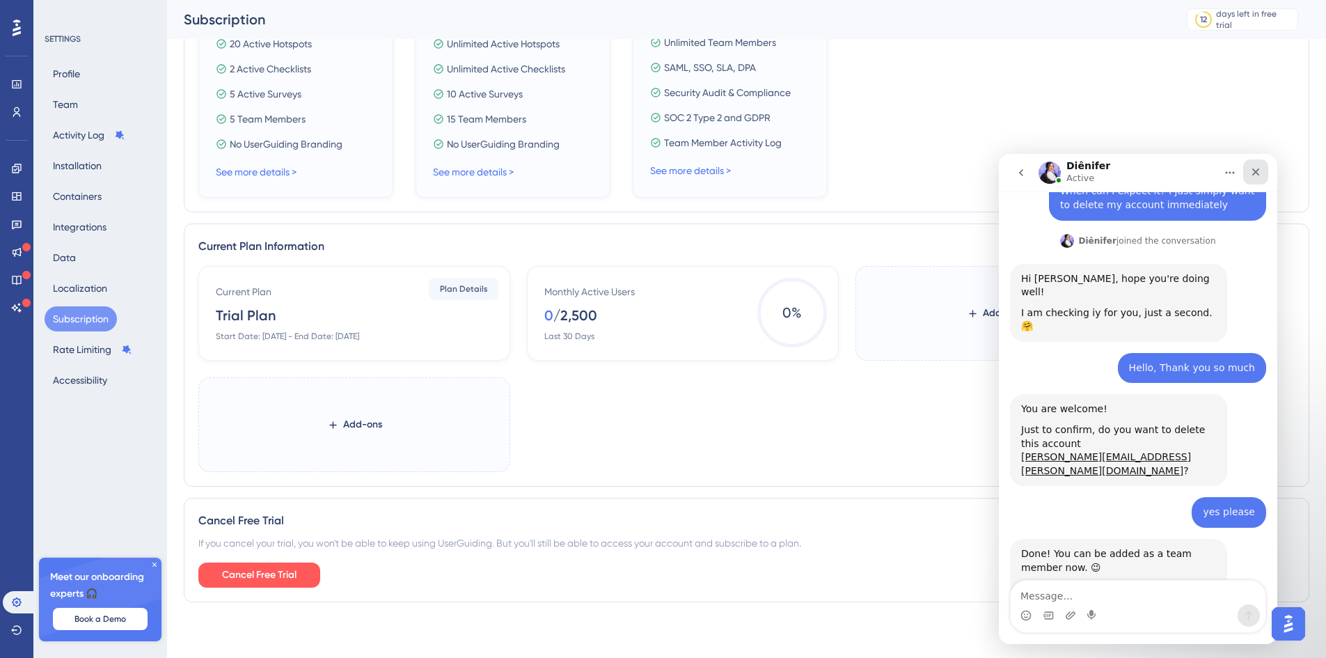
click at [1267, 170] on div "Close" at bounding box center [1256, 171] width 25 height 25
